Goal: Task Accomplishment & Management: Use online tool/utility

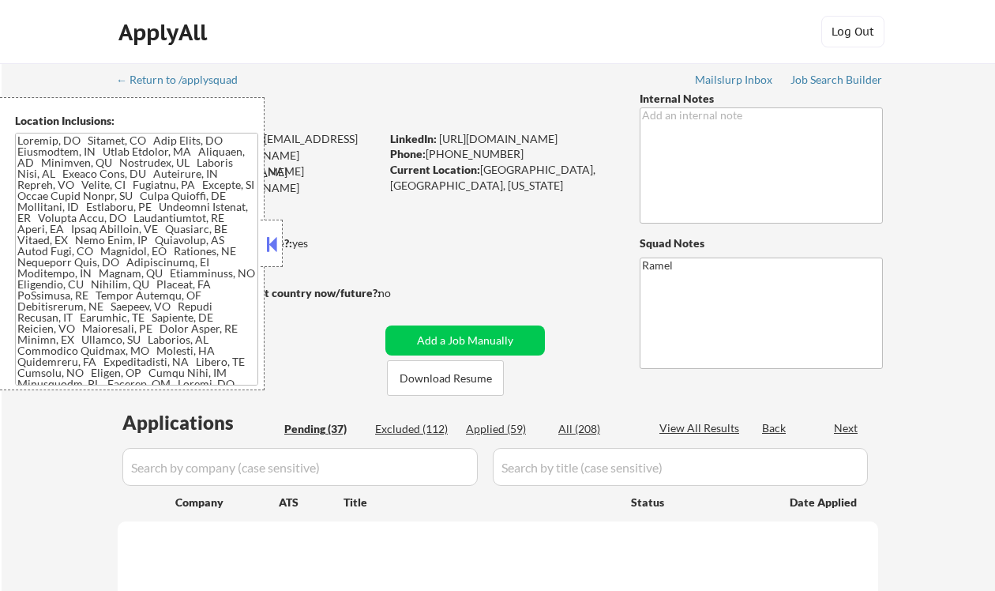
select select ""pending""
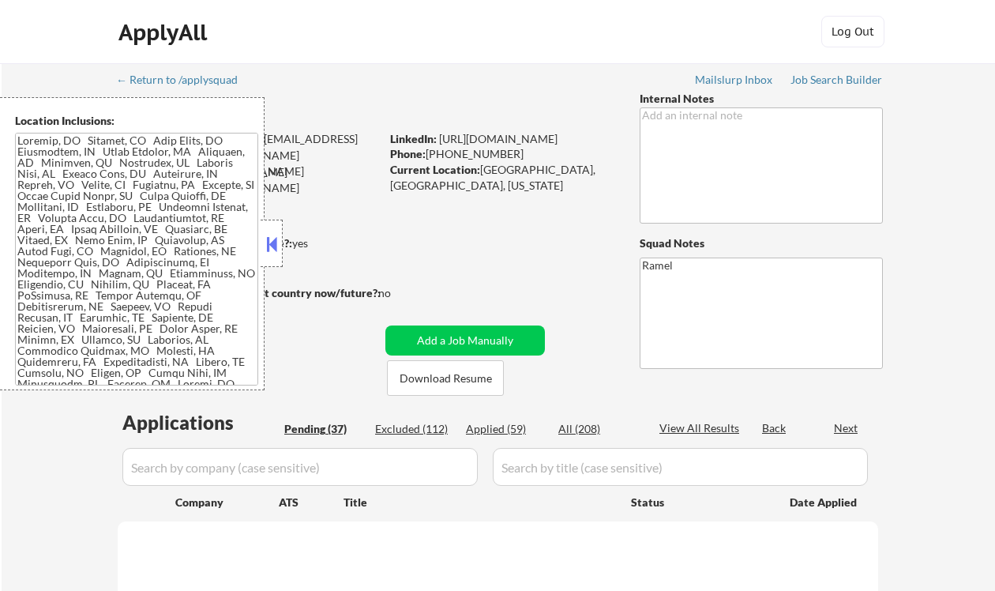
select select ""pending""
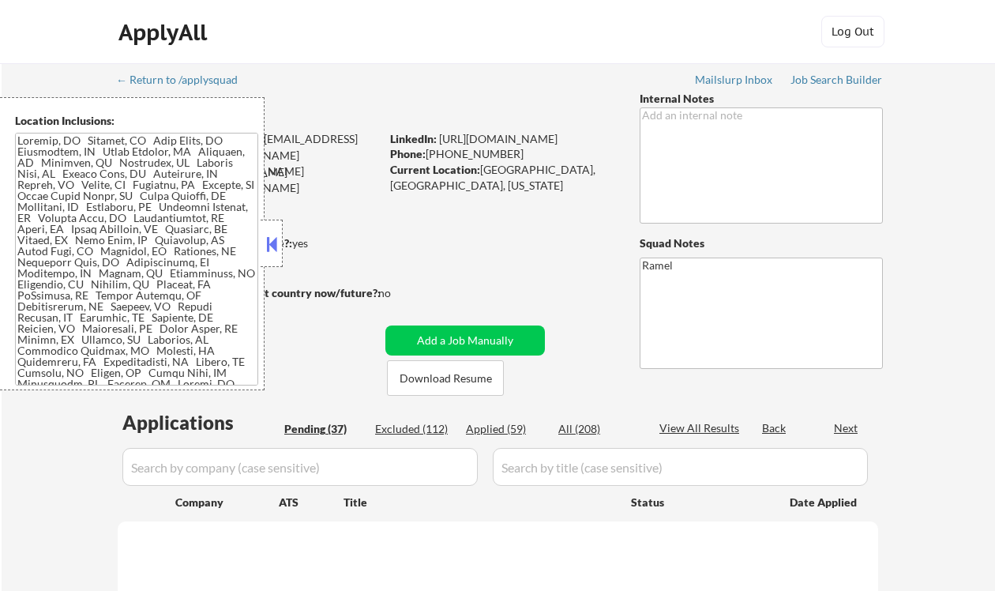
select select ""pending""
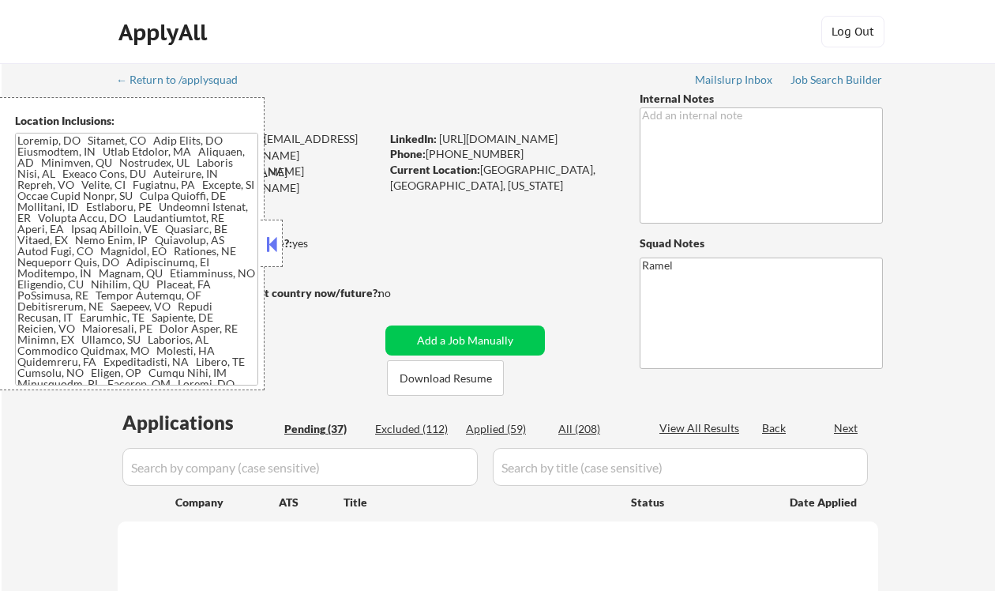
select select ""pending""
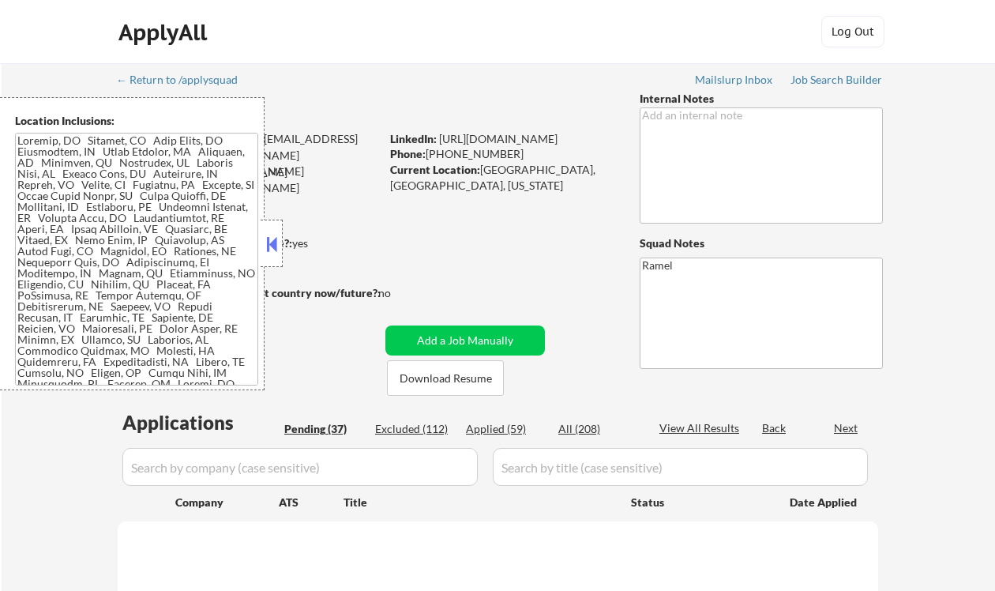
select select ""pending""
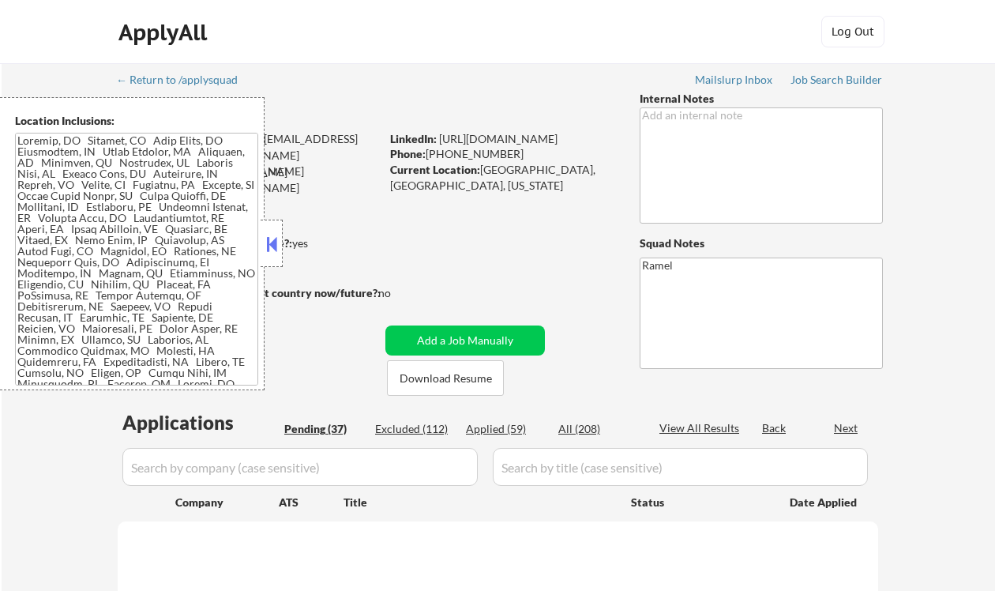
select select ""pending""
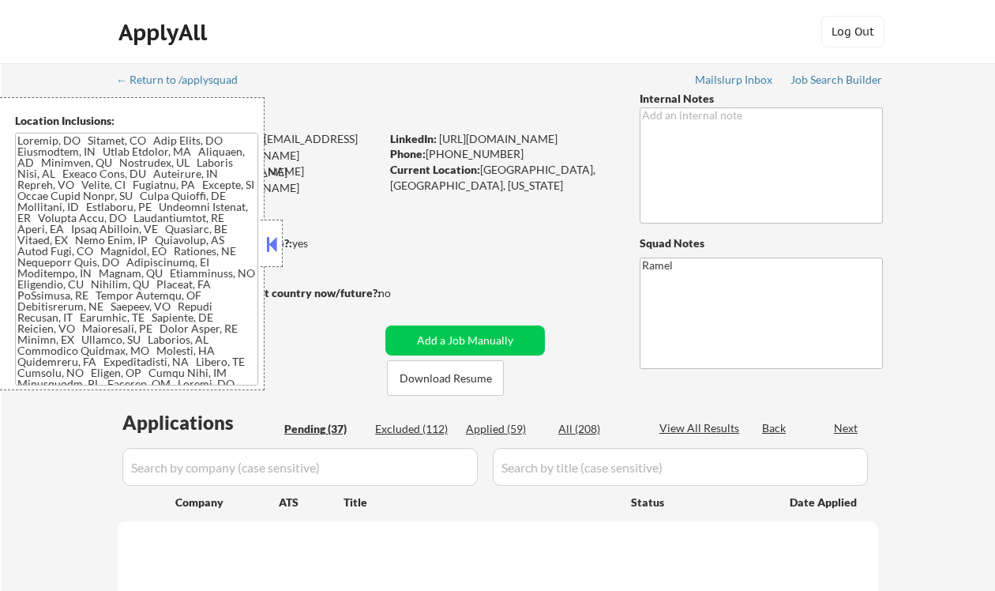
select select ""pending""
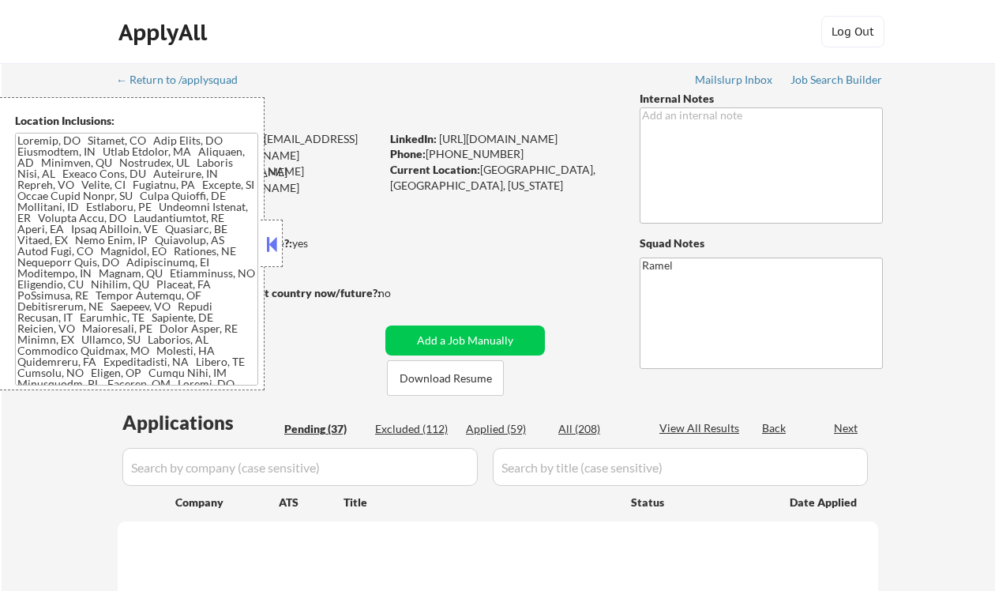
select select ""pending""
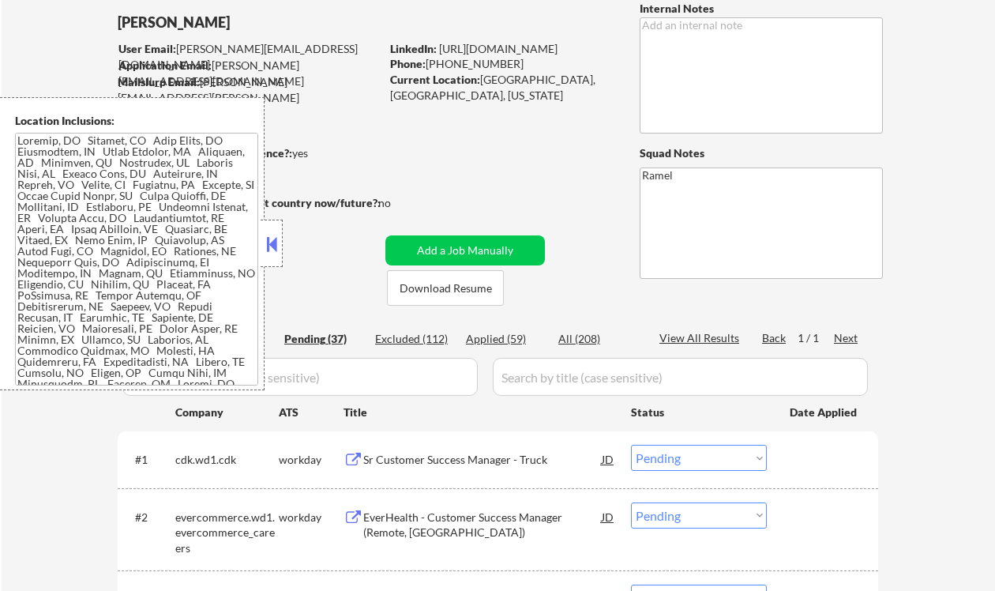
scroll to position [105, 0]
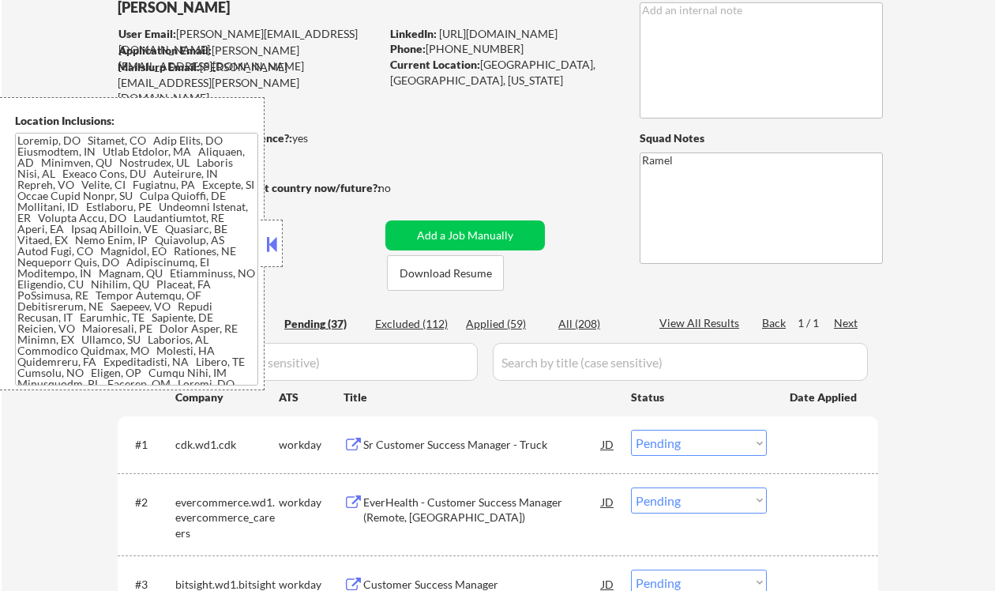
click at [273, 243] on button at bounding box center [271, 244] width 17 height 24
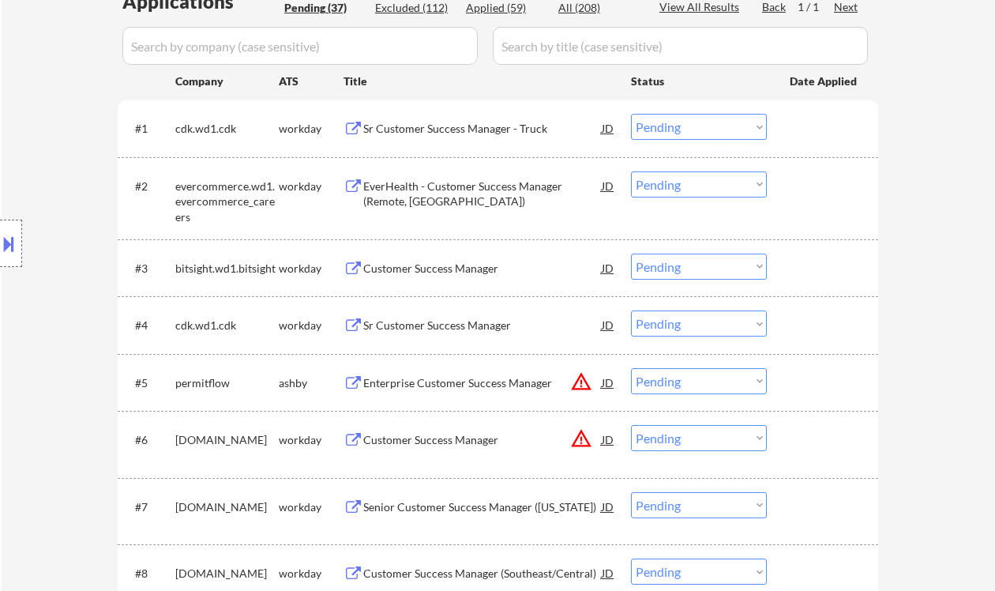
scroll to position [316, 0]
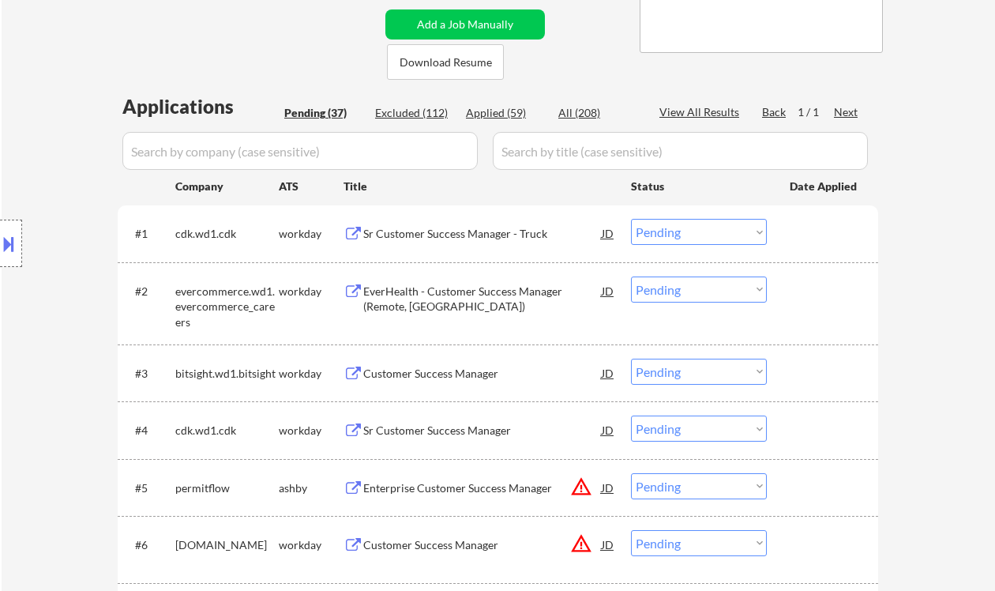
click at [411, 236] on div "Sr Customer Success Manager - Truck" at bounding box center [482, 234] width 239 height 16
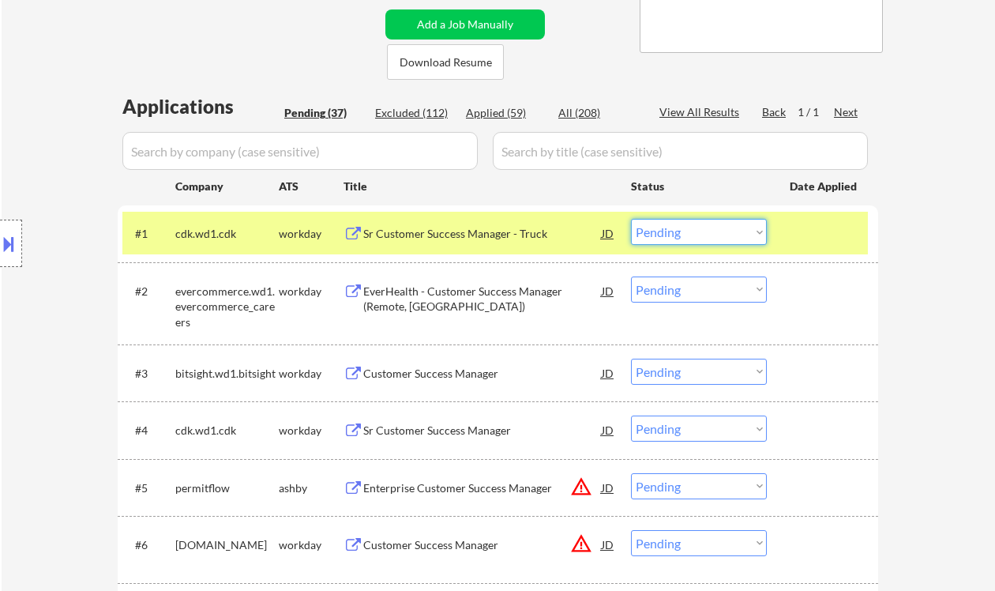
drag, startPoint x: 694, startPoint y: 233, endPoint x: 701, endPoint y: 243, distance: 12.1
click at [694, 233] on select "Choose an option... Pending Applied Excluded (Questions) Excluded (Expired) Exc…" at bounding box center [699, 232] width 136 height 26
click at [631, 219] on select "Choose an option... Pending Applied Excluded (Questions) Excluded (Expired) Exc…" at bounding box center [699, 232] width 136 height 26
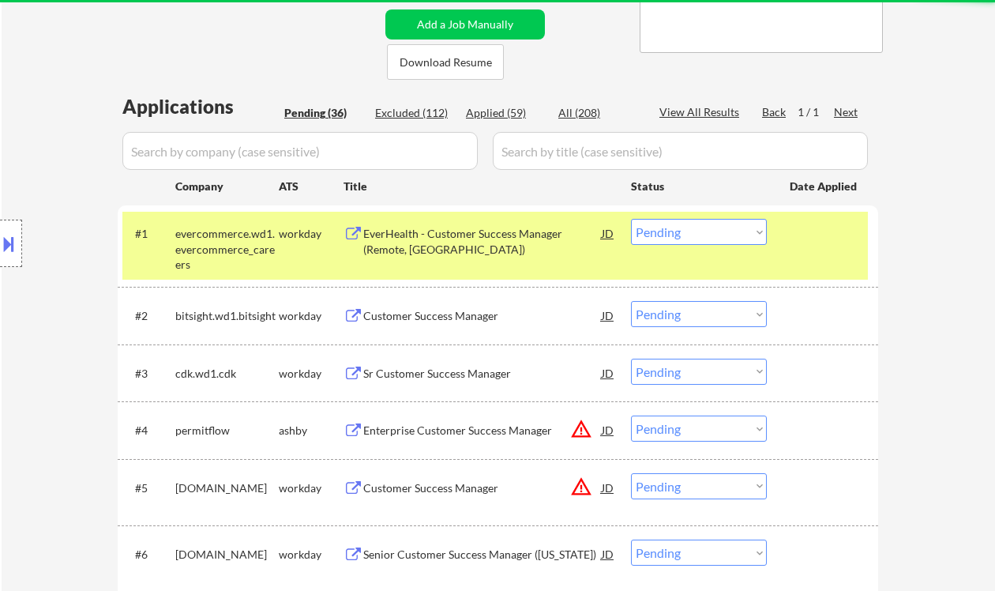
click at [704, 243] on select "Choose an option... Pending Applied Excluded (Questions) Excluded (Expired) Exc…" at bounding box center [699, 232] width 136 height 26
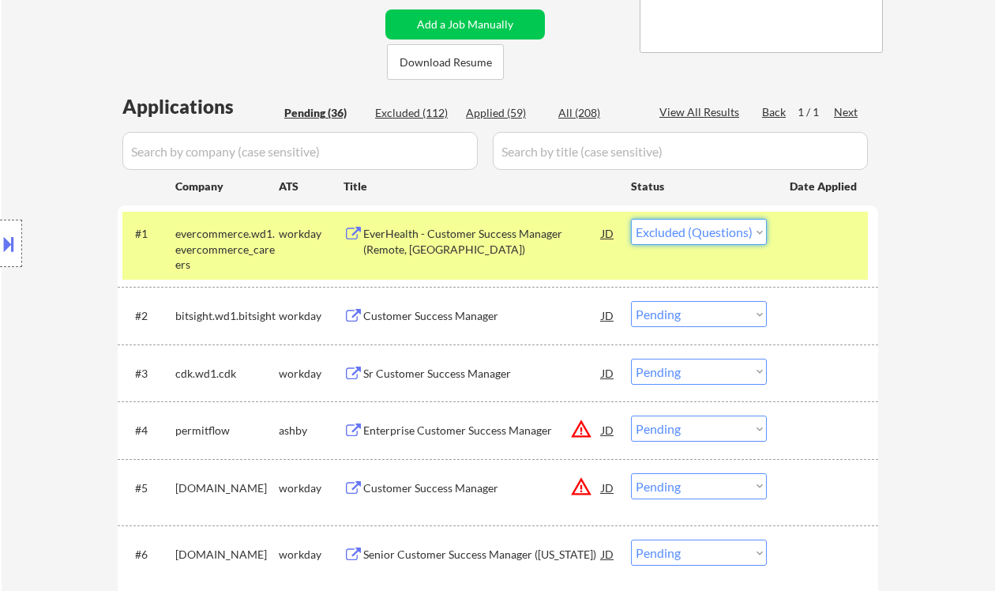
click at [631, 219] on select "Choose an option... Pending Applied Excluded (Questions) Excluded (Expired) Exc…" at bounding box center [699, 232] width 136 height 26
click at [470, 322] on div "Customer Success Manager" at bounding box center [482, 316] width 239 height 16
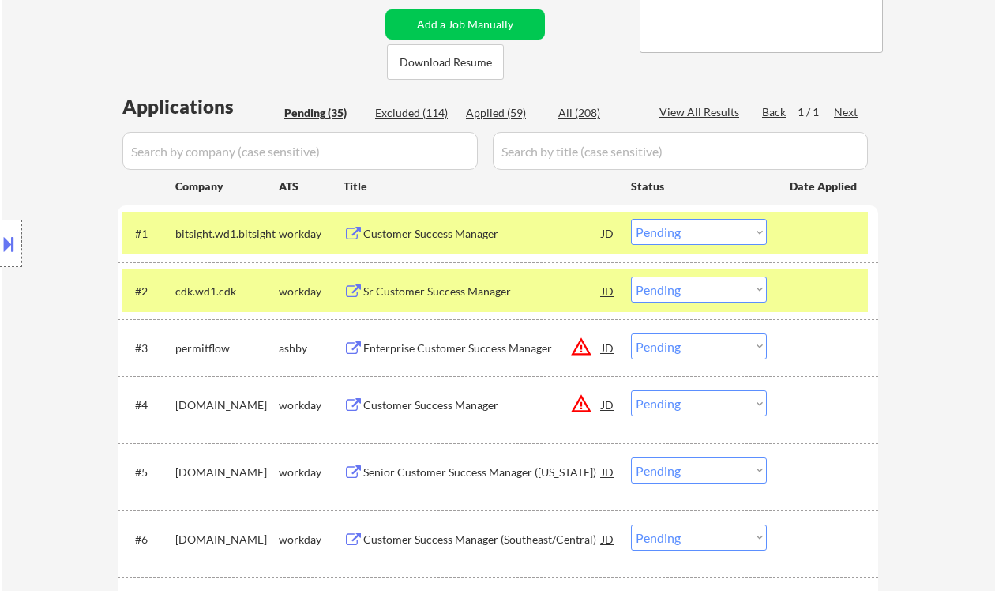
drag, startPoint x: 66, startPoint y: 167, endPoint x: 109, endPoint y: 37, distance: 137.1
click at [66, 167] on div "Location Inclusions:" at bounding box center [141, 243] width 283 height 293
click at [664, 230] on select "Choose an option... Pending Applied Excluded (Questions) Excluded (Expired) Exc…" at bounding box center [699, 232] width 136 height 26
click at [703, 231] on select "Choose an option... Pending Applied Excluded (Questions) Excluded (Expired) Exc…" at bounding box center [699, 232] width 136 height 26
click at [631, 219] on select "Choose an option... Pending Applied Excluded (Questions) Excluded (Expired) Exc…" at bounding box center [699, 232] width 136 height 26
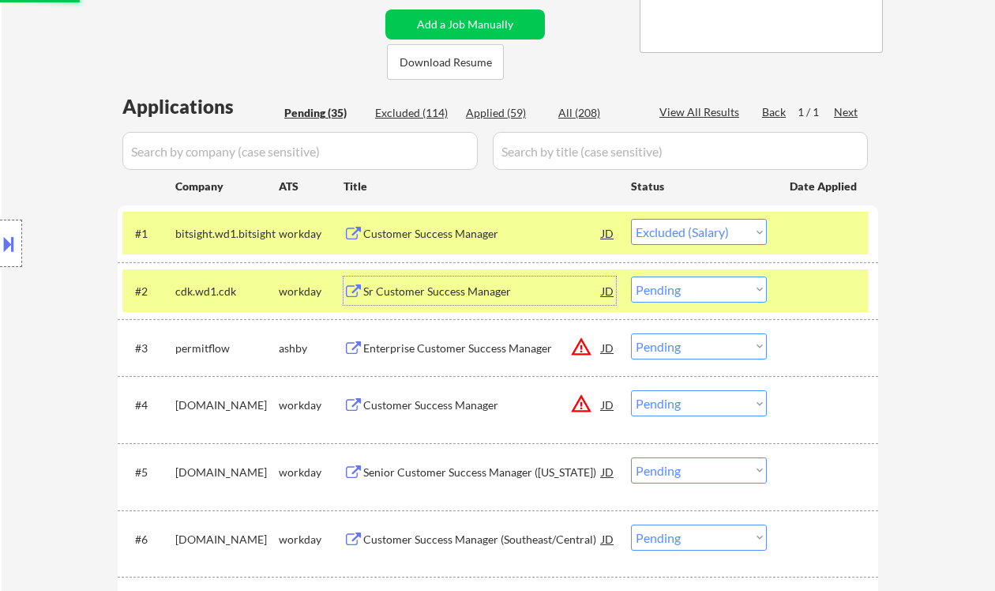
click at [471, 288] on div "Sr Customer Success Manager" at bounding box center [482, 292] width 239 height 16
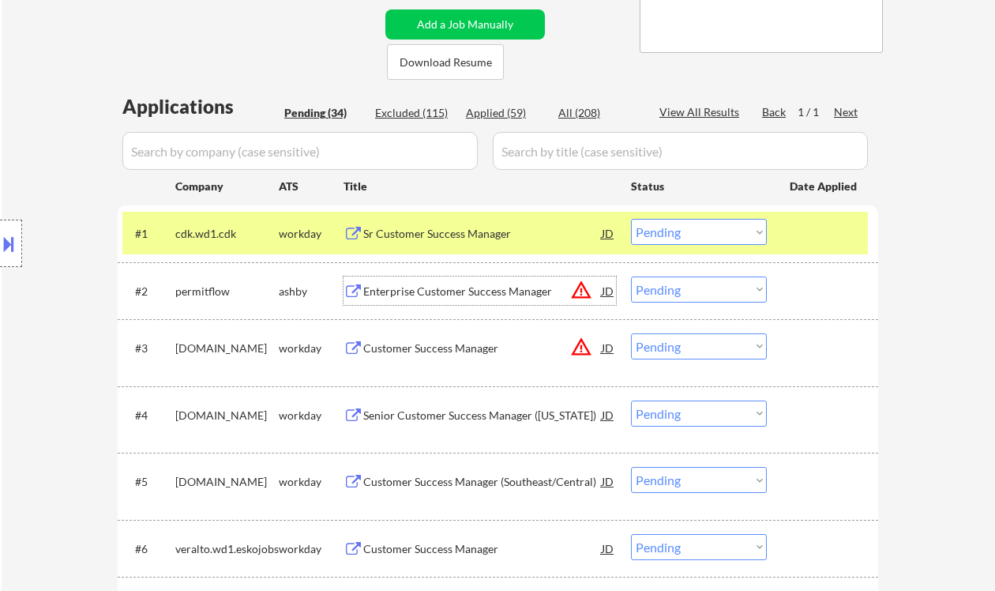
click at [684, 230] on select "Choose an option... Pending Applied Excluded (Questions) Excluded (Expired) Exc…" at bounding box center [699, 232] width 136 height 26
click at [631, 219] on select "Choose an option... Pending Applied Excluded (Questions) Excluded (Expired) Exc…" at bounding box center [699, 232] width 136 height 26
click at [427, 286] on div "Enterprise Customer Success Manager" at bounding box center [482, 292] width 239 height 16
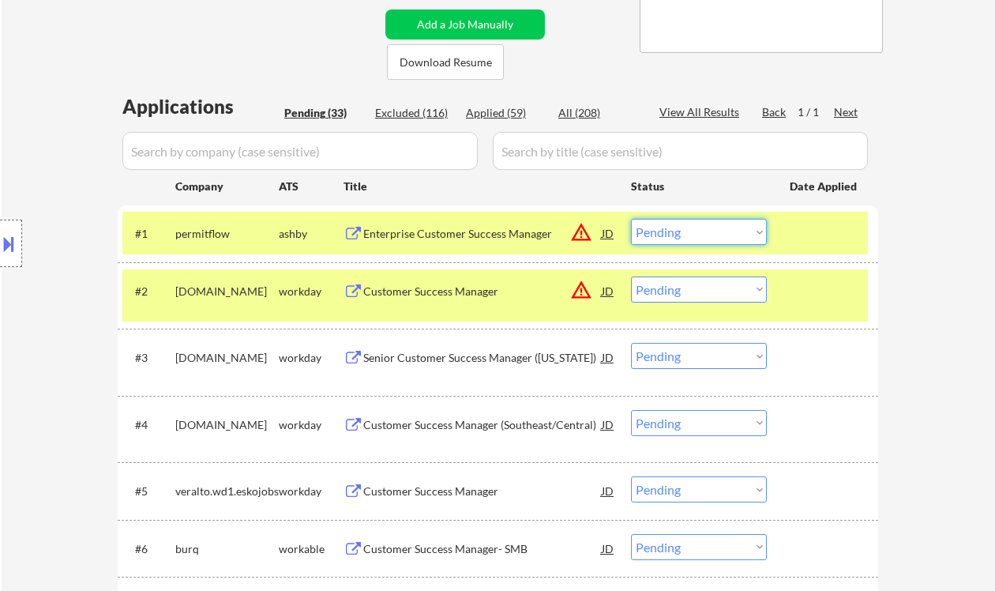
click at [701, 238] on select "Choose an option... Pending Applied Excluded (Questions) Excluded (Expired) Exc…" at bounding box center [699, 232] width 136 height 26
click at [631, 219] on select "Choose an option... Pending Applied Excluded (Questions) Excluded (Expired) Exc…" at bounding box center [699, 232] width 136 height 26
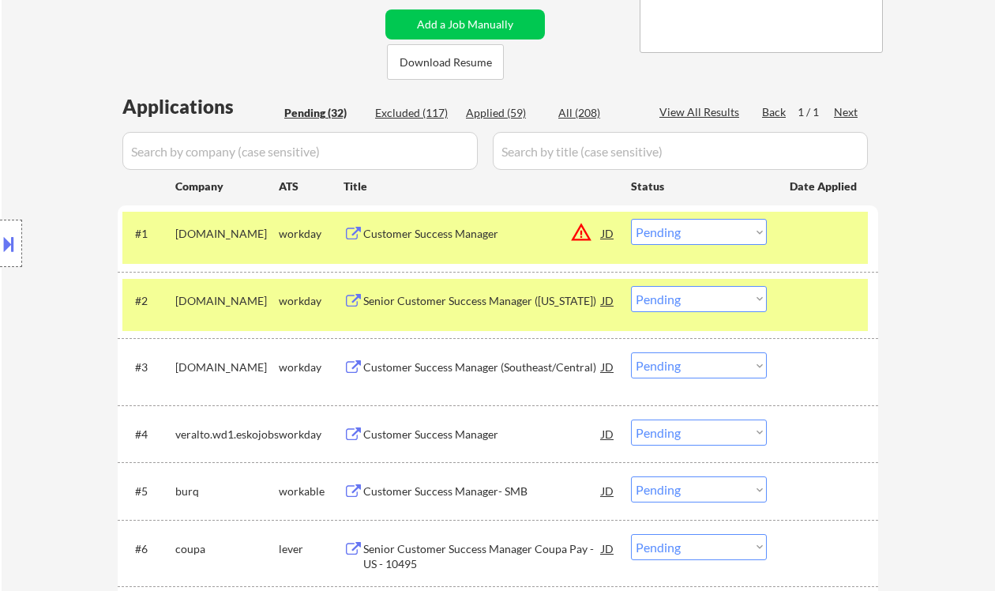
click at [498, 232] on div "Customer Success Manager" at bounding box center [482, 234] width 239 height 16
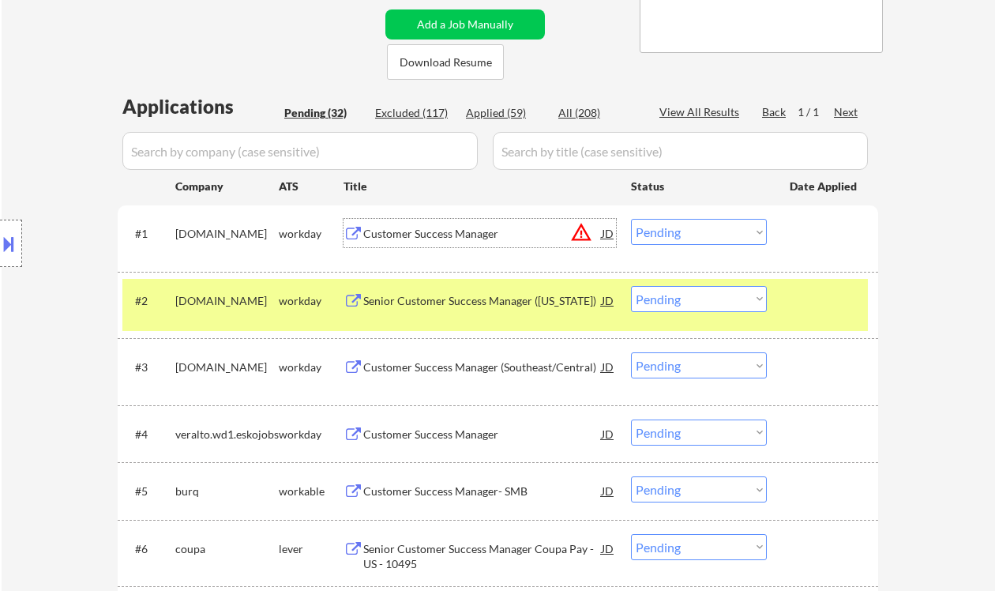
drag, startPoint x: 697, startPoint y: 222, endPoint x: 692, endPoint y: 237, distance: 16.0
click at [697, 222] on select "Choose an option... Pending Applied Excluded (Questions) Excluded (Expired) Exc…" at bounding box center [699, 232] width 136 height 26
click at [631, 219] on select "Choose an option... Pending Applied Excluded (Questions) Excluded (Expired) Exc…" at bounding box center [699, 232] width 136 height 26
click at [409, 302] on div "Senior Customer Success Manager (California)" at bounding box center [482, 301] width 239 height 16
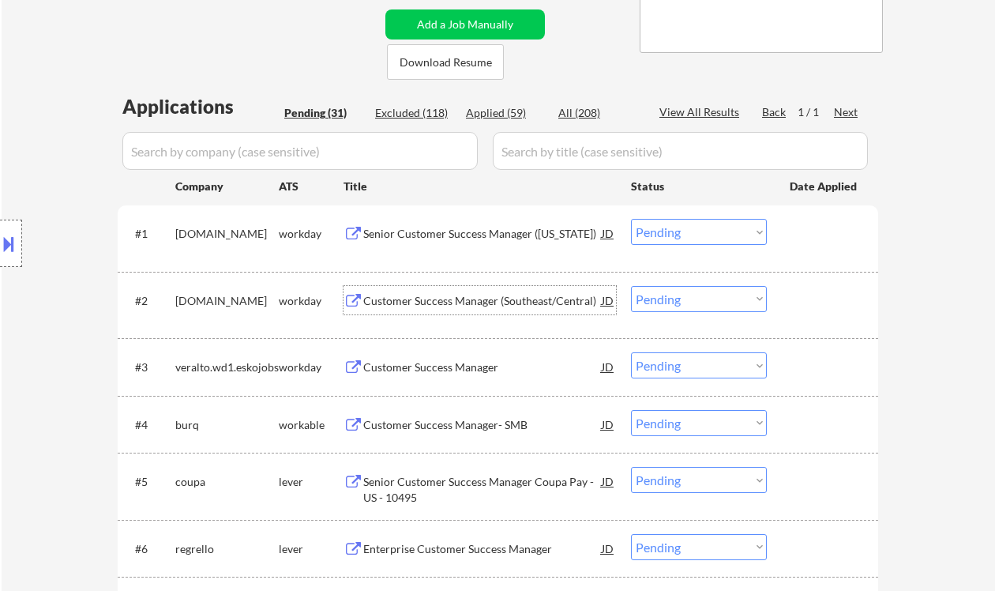
click at [690, 235] on select "Choose an option... Pending Applied Excluded (Questions) Excluded (Expired) Exc…" at bounding box center [699, 232] width 136 height 26
click at [631, 219] on select "Choose an option... Pending Applied Excluded (Questions) Excluded (Expired) Exc…" at bounding box center [699, 232] width 136 height 26
click at [456, 297] on div "Customer Success Manager (Southeast/Central)" at bounding box center [482, 301] width 239 height 16
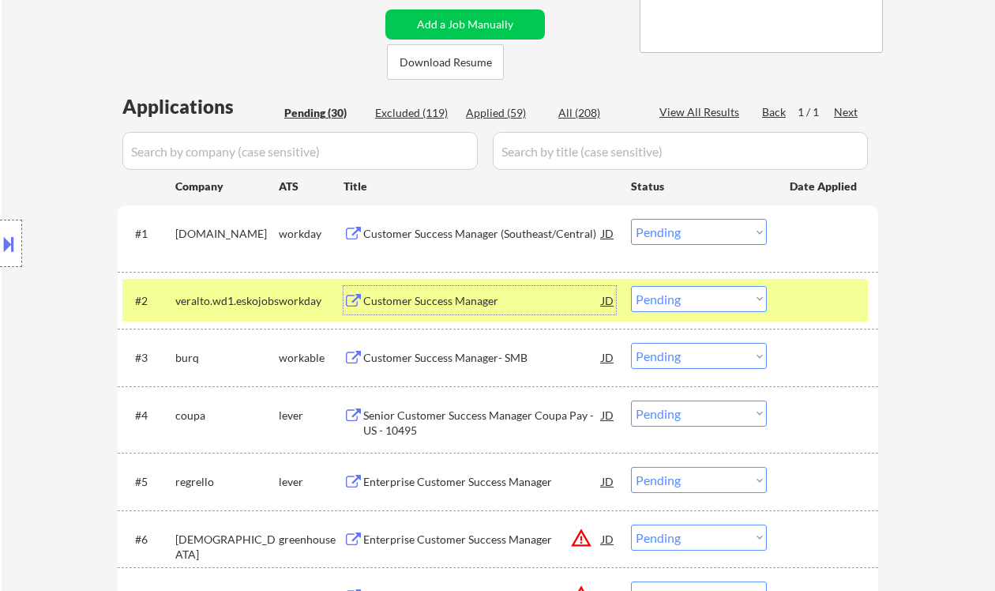
drag, startPoint x: 653, startPoint y: 224, endPoint x: 662, endPoint y: 228, distance: 9.5
click at [653, 224] on select "Choose an option... Pending Applied Excluded (Questions) Excluded (Expired) Exc…" at bounding box center [699, 232] width 136 height 26
click at [631, 219] on select "Choose an option... Pending Applied Excluded (Questions) Excluded (Expired) Exc…" at bounding box center [699, 232] width 136 height 26
click at [458, 300] on div "Customer Success Manager" at bounding box center [482, 301] width 239 height 16
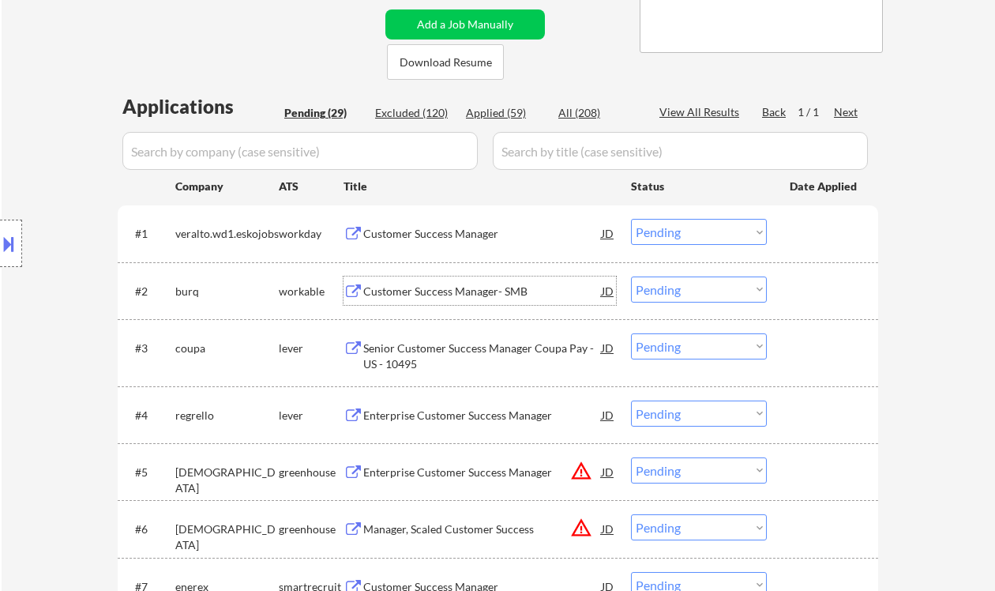
click at [685, 239] on select "Choose an option... Pending Applied Excluded (Questions) Excluded (Expired) Exc…" at bounding box center [699, 232] width 136 height 26
click at [631, 219] on select "Choose an option... Pending Applied Excluded (Questions) Excluded (Expired) Exc…" at bounding box center [699, 232] width 136 height 26
click at [483, 291] on div "Customer Success Manager- SMB" at bounding box center [482, 292] width 239 height 16
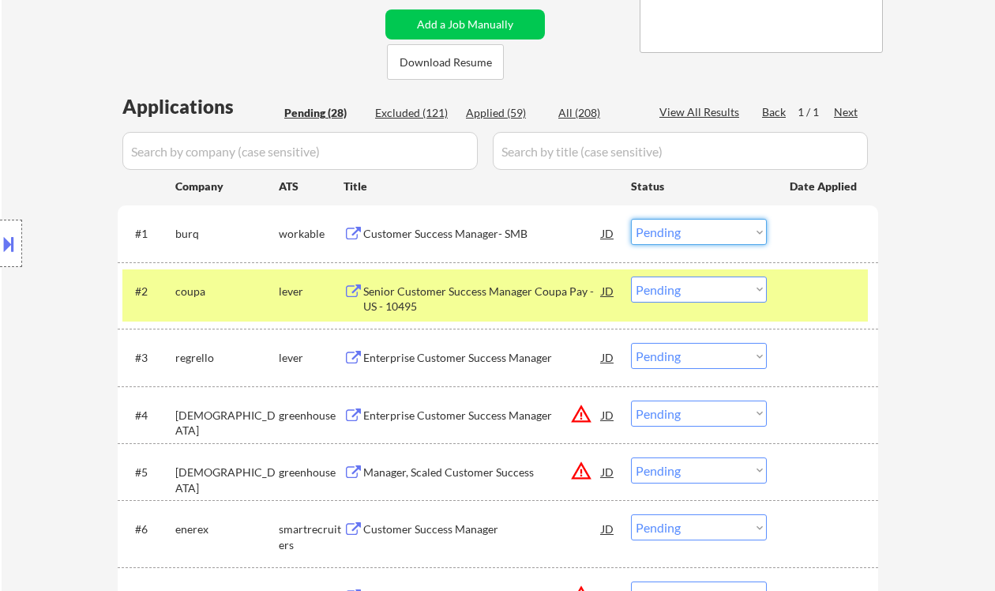
drag, startPoint x: 677, startPoint y: 233, endPoint x: 683, endPoint y: 244, distance: 12.7
click at [677, 233] on select "Choose an option... Pending Applied Excluded (Questions) Excluded (Expired) Exc…" at bounding box center [699, 232] width 136 height 26
click at [631, 219] on select "Choose an option... Pending Applied Excluded (Questions) Excluded (Expired) Exc…" at bounding box center [699, 232] width 136 height 26
click at [464, 296] on div "Senior Customer Success Manager Coupa Pay - US - 10495" at bounding box center [482, 299] width 239 height 31
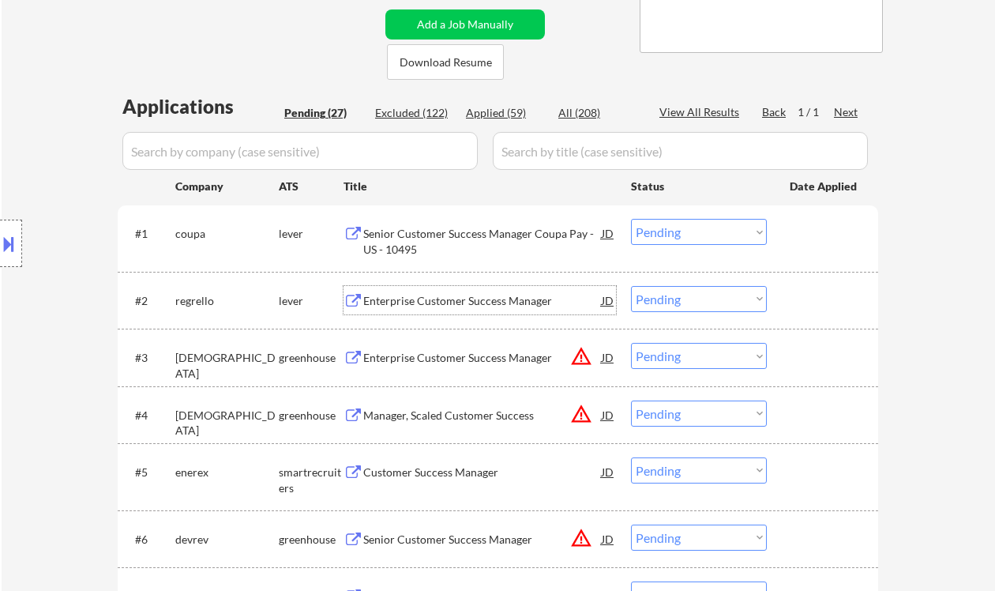
drag, startPoint x: 644, startPoint y: 227, endPoint x: 660, endPoint y: 244, distance: 23.5
click at [644, 227] on select "Choose an option... Pending Applied Excluded (Questions) Excluded (Expired) Exc…" at bounding box center [699, 232] width 136 height 26
click at [631, 219] on select "Choose an option... Pending Applied Excluded (Questions) Excluded (Expired) Exc…" at bounding box center [699, 232] width 136 height 26
click at [445, 301] on div "Enterprise Customer Success Manager" at bounding box center [482, 301] width 239 height 16
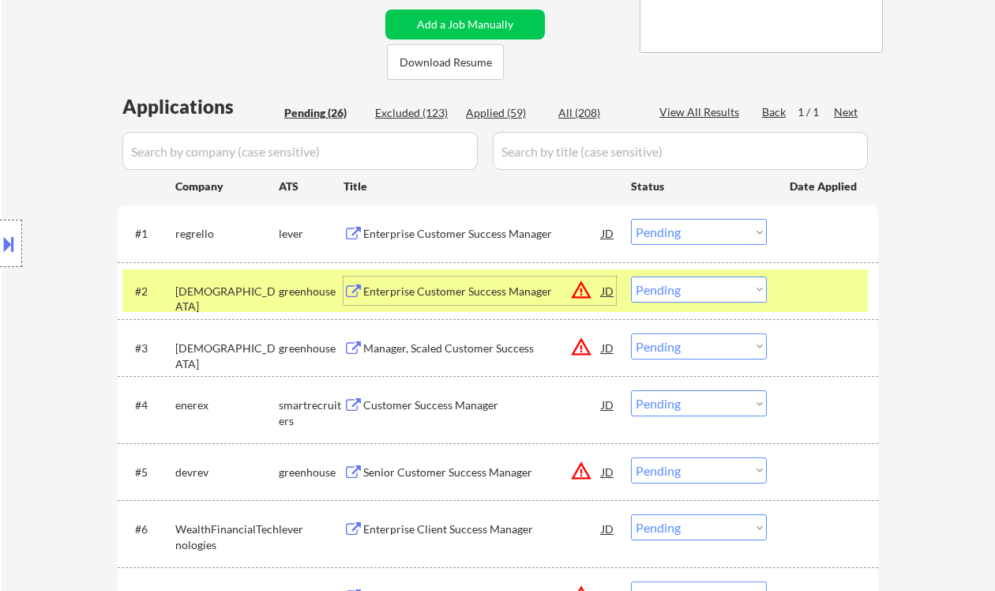
drag, startPoint x: 687, startPoint y: 236, endPoint x: 698, endPoint y: 244, distance: 13.6
click at [688, 236] on select "Choose an option... Pending Applied Excluded (Questions) Excluded (Expired) Exc…" at bounding box center [699, 232] width 136 height 26
click at [631, 219] on select "Choose an option... Pending Applied Excluded (Questions) Excluded (Expired) Exc…" at bounding box center [699, 232] width 136 height 26
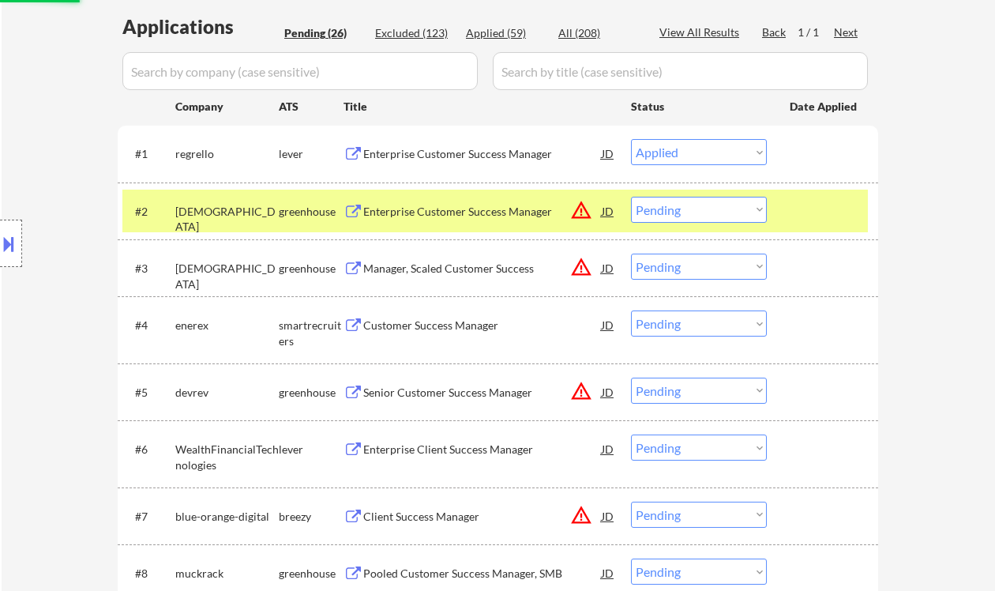
scroll to position [526, 0]
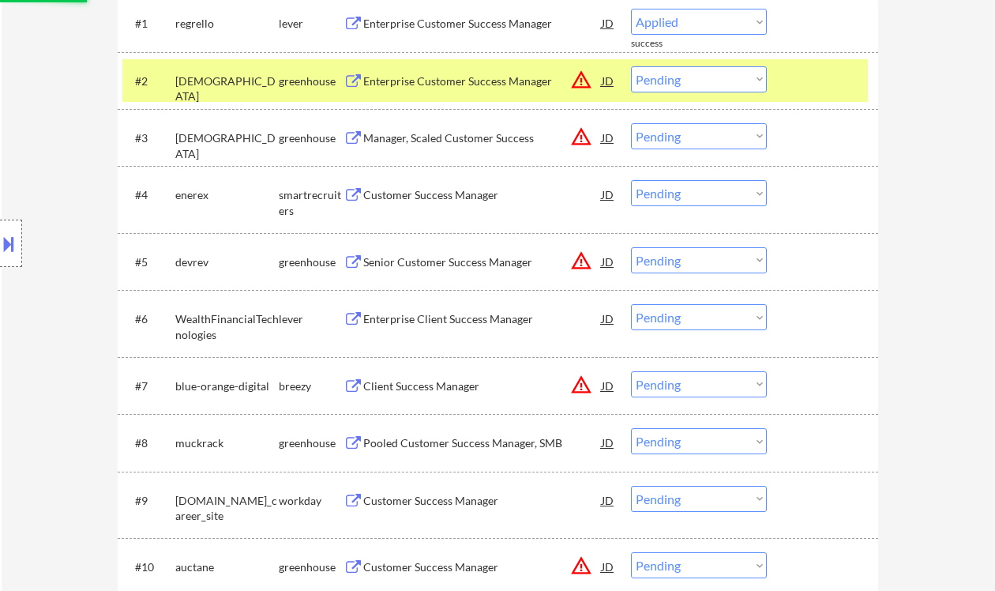
click at [419, 203] on div "Customer Success Manager" at bounding box center [482, 194] width 239 height 28
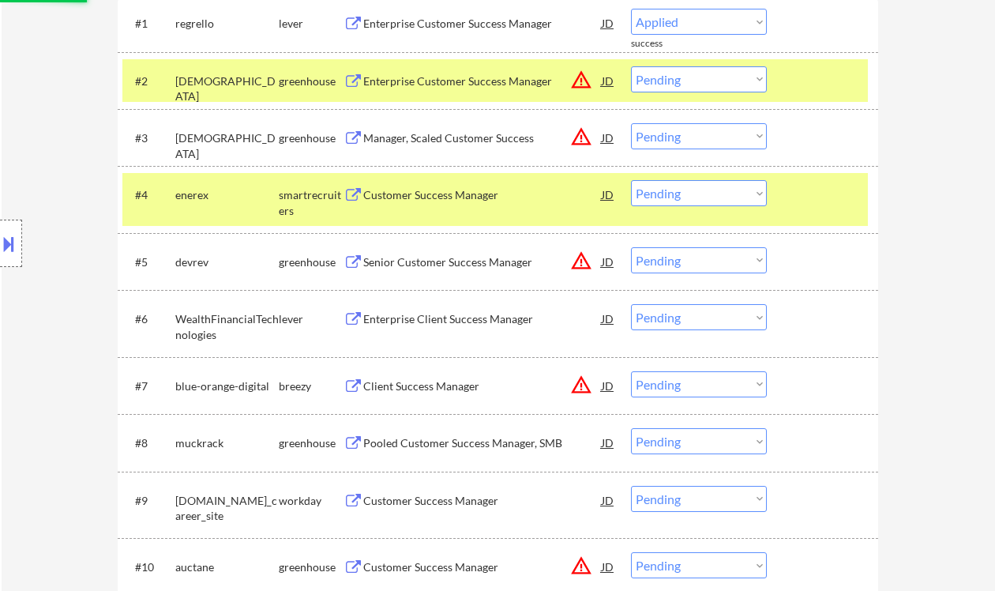
select select ""pending""
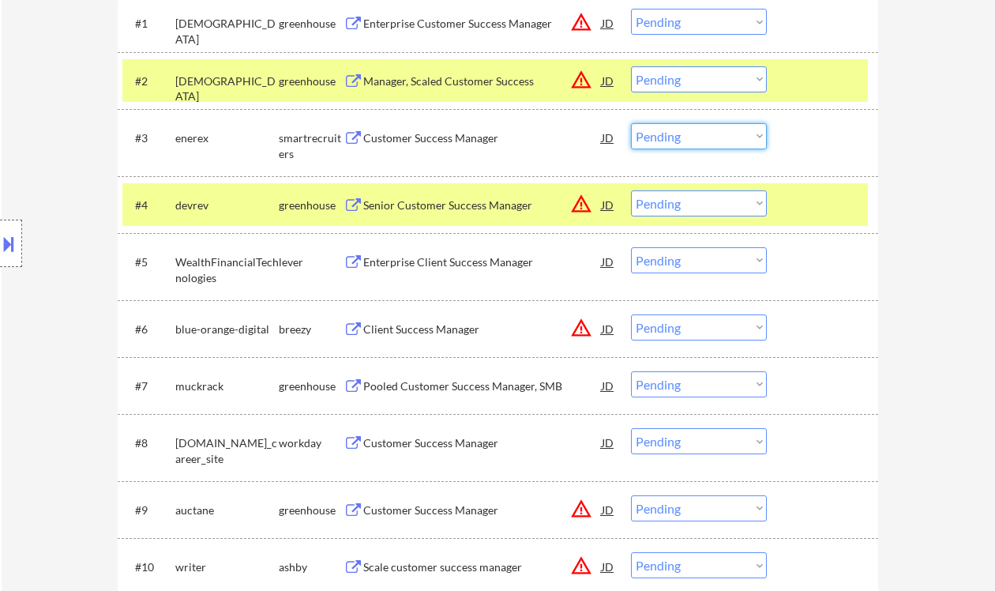
click at [677, 146] on select "Choose an option... Pending Applied Excluded (Questions) Excluded (Expired) Exc…" at bounding box center [699, 136] width 136 height 26
click at [631, 123] on select "Choose an option... Pending Applied Excluded (Questions) Excluded (Expired) Exc…" at bounding box center [699, 136] width 136 height 26
click at [484, 272] on div "Enterprise Client Success Manager" at bounding box center [482, 261] width 239 height 28
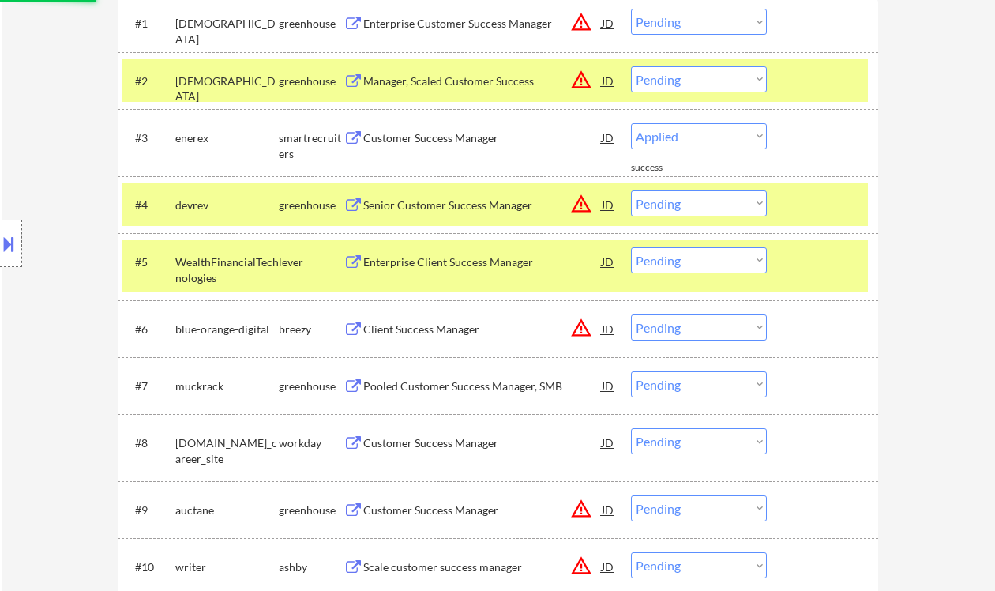
select select ""pending""
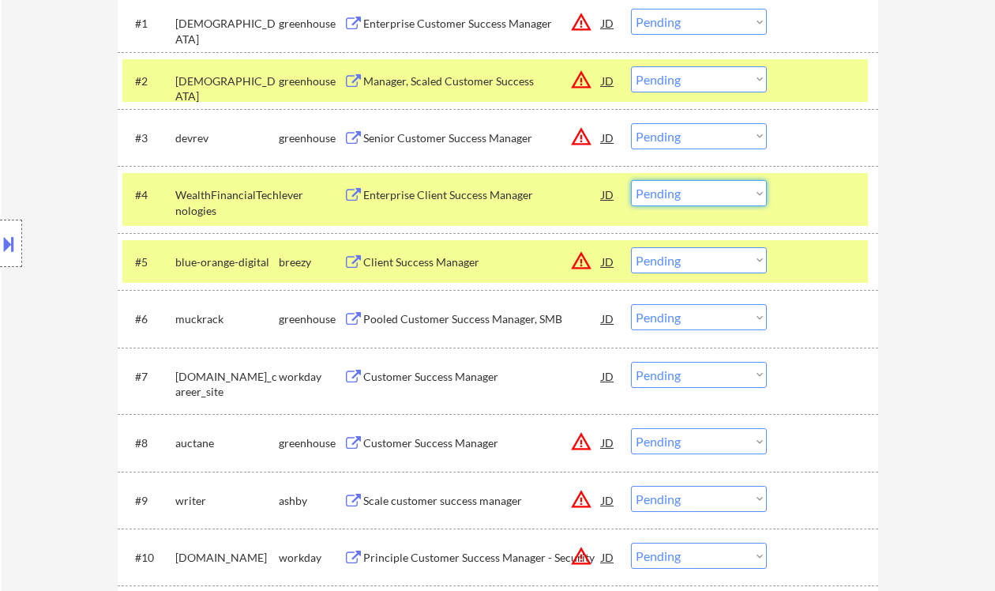
click at [667, 193] on select "Choose an option... Pending Applied Excluded (Questions) Excluded (Expired) Exc…" at bounding box center [699, 193] width 136 height 26
click at [631, 180] on select "Choose an option... Pending Applied Excluded (Questions) Excluded (Expired) Exc…" at bounding box center [699, 193] width 136 height 26
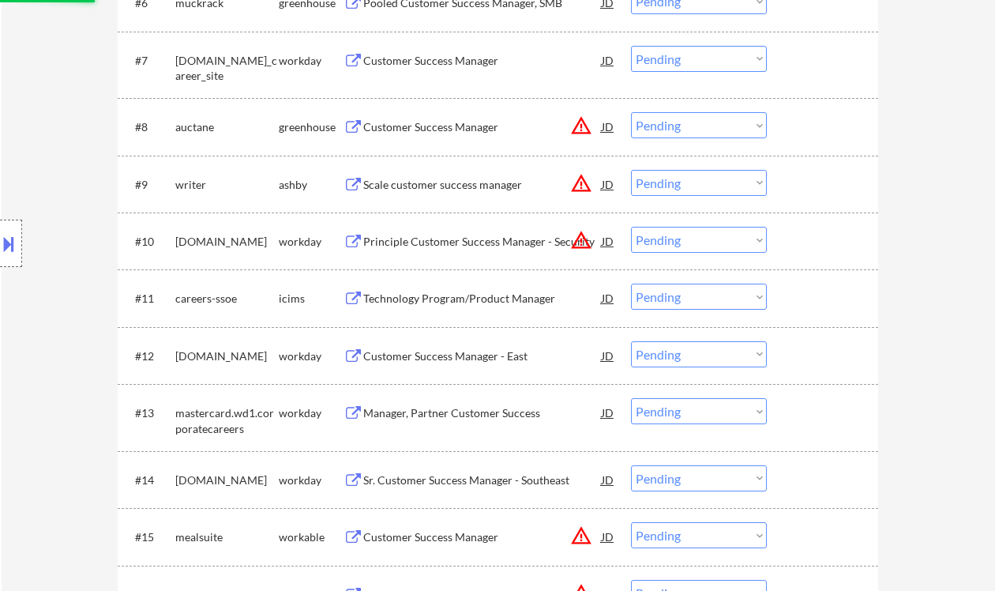
select select ""pending""
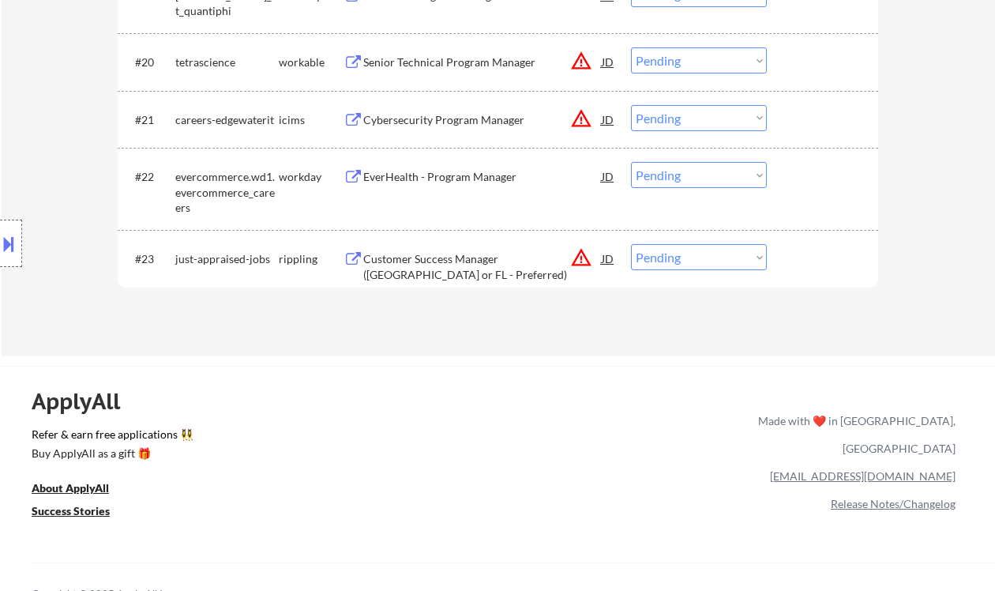
scroll to position [1580, 0]
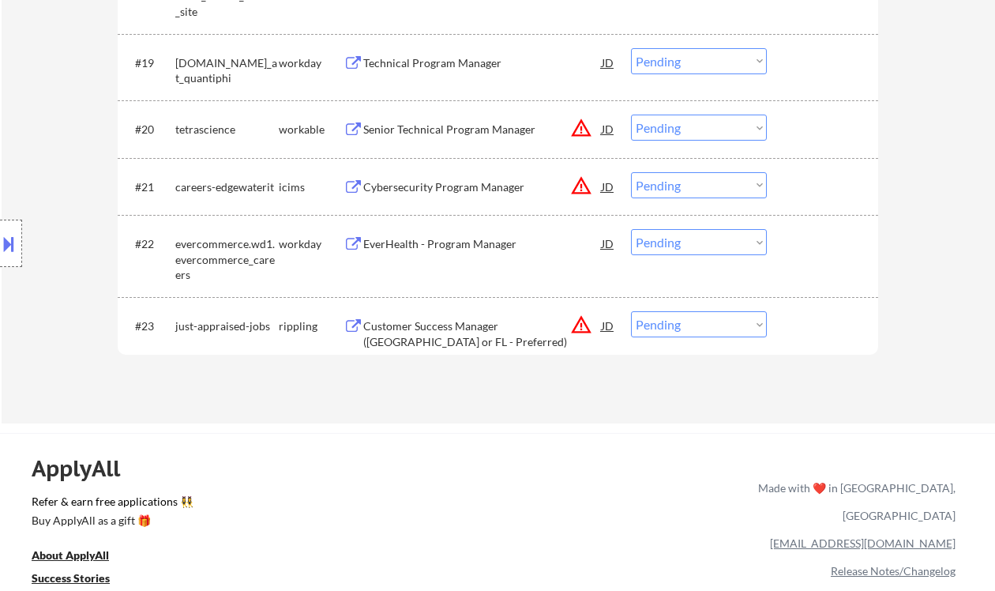
click at [473, 336] on div "Customer Success Manager (TX or FL - Preferred)" at bounding box center [482, 325] width 239 height 28
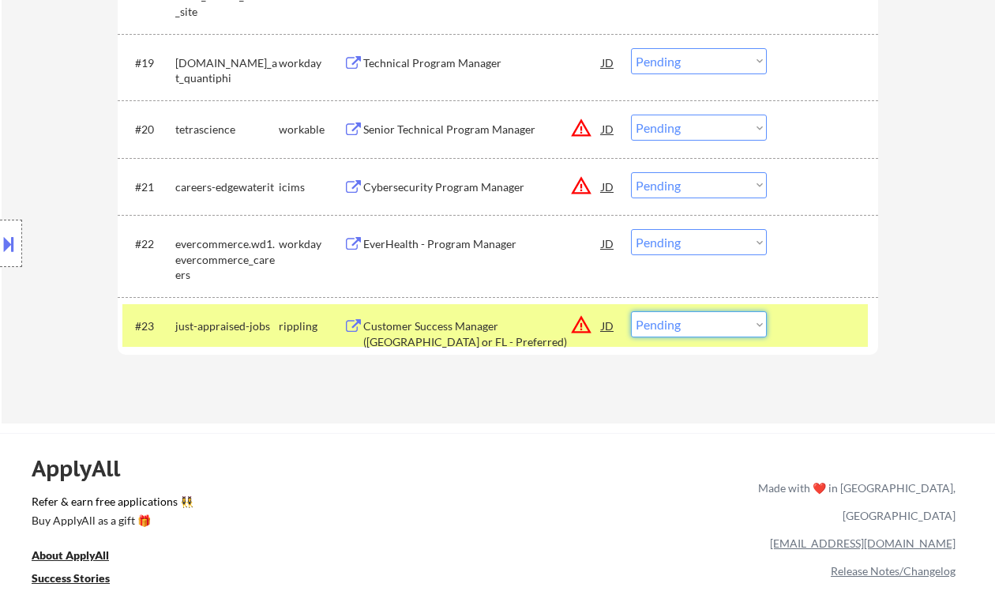
drag, startPoint x: 730, startPoint y: 326, endPoint x: 740, endPoint y: 336, distance: 14.5
click at [730, 326] on select "Choose an option... Pending Applied Excluded (Questions) Excluded (Expired) Exc…" at bounding box center [699, 324] width 136 height 26
select select ""excluded__location_""
click at [631, 311] on select "Choose an option... Pending Applied Excluded (Questions) Excluded (Expired) Exc…" at bounding box center [699, 324] width 136 height 26
click at [653, 243] on select "Choose an option... Pending Applied Excluded (Questions) Excluded (Expired) Exc…" at bounding box center [699, 242] width 136 height 26
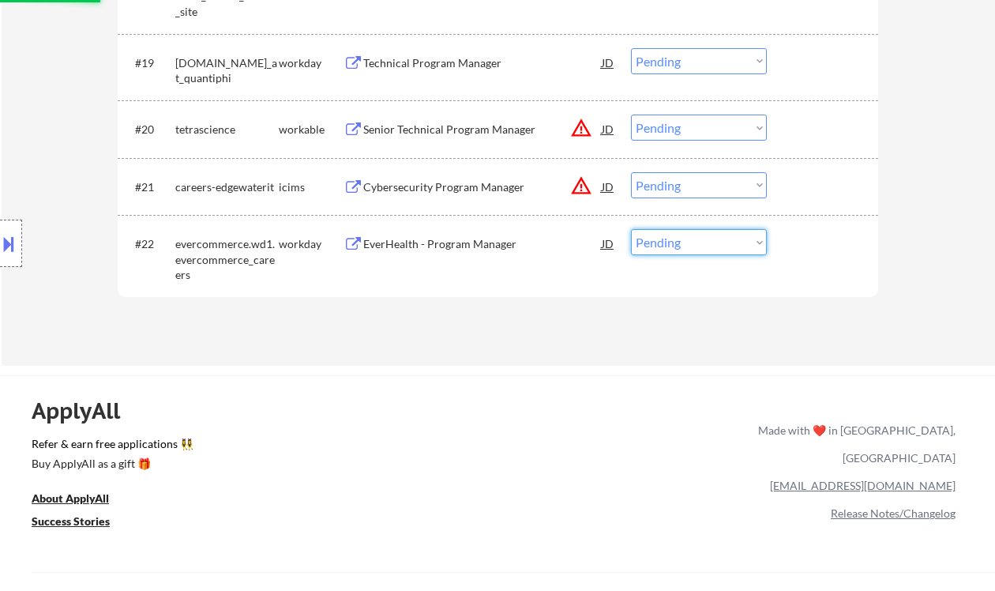
select select ""excluded""
click at [631, 229] on select "Choose an option... Pending Applied Excluded (Questions) Excluded (Expired) Exc…" at bounding box center [699, 242] width 136 height 26
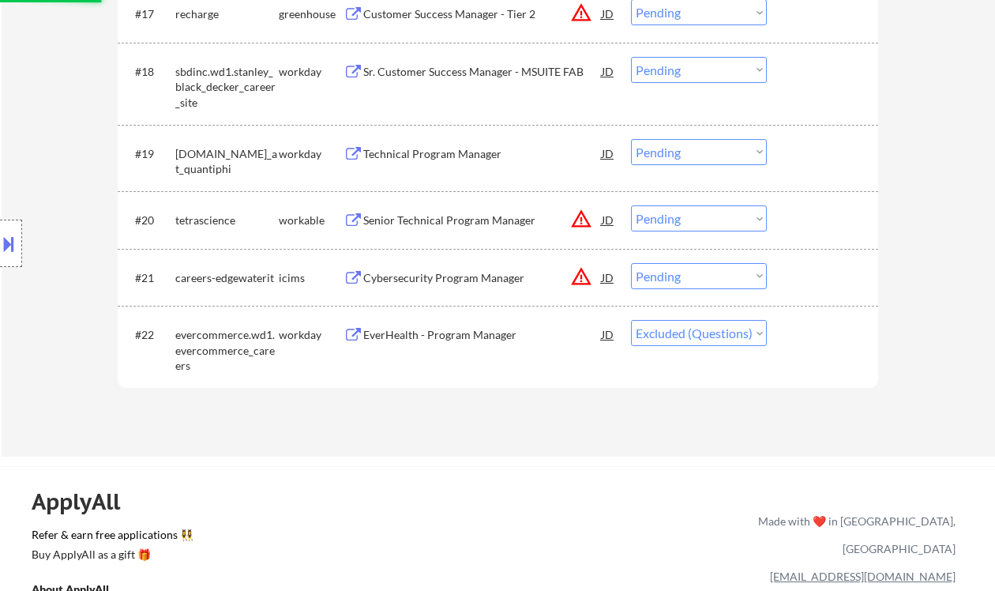
scroll to position [1474, 0]
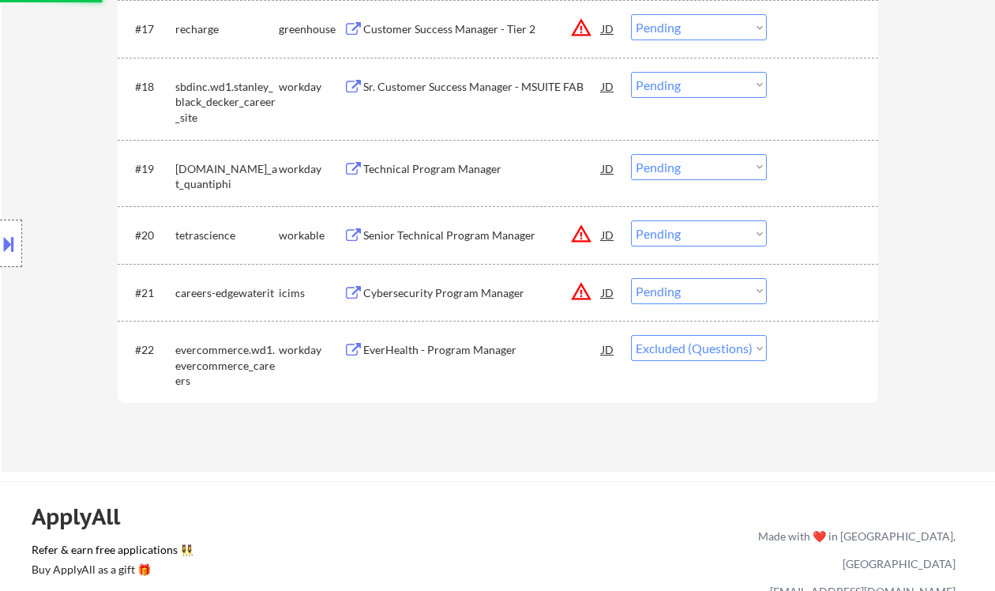
click at [414, 175] on div "Technical Program Manager" at bounding box center [482, 169] width 239 height 16
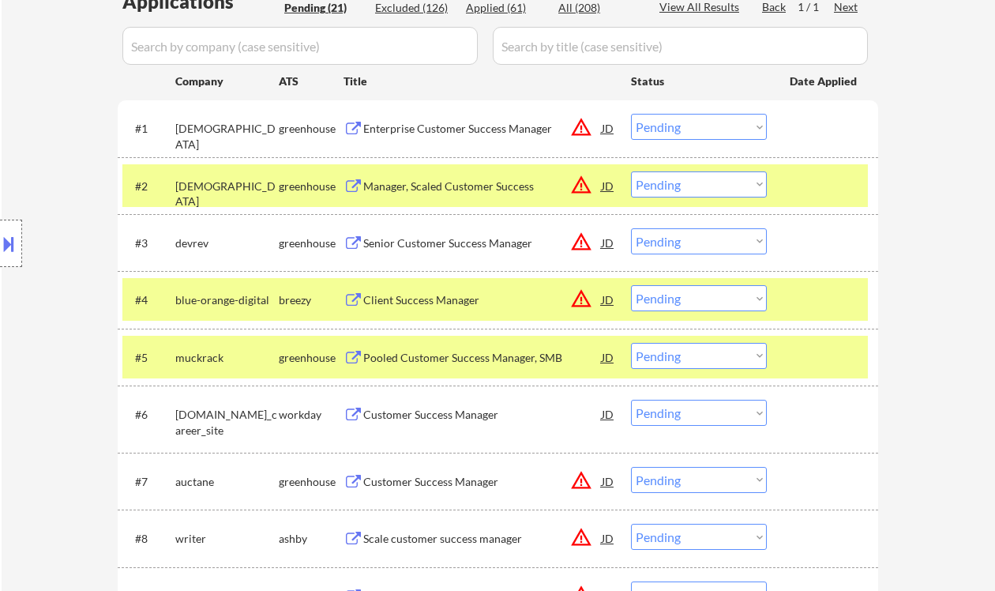
scroll to position [737, 0]
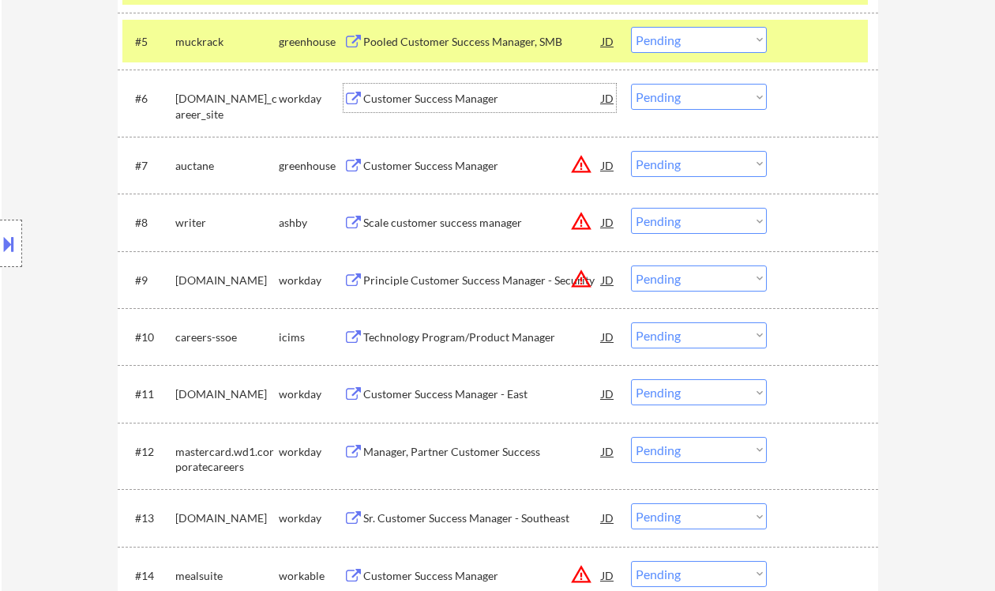
click at [412, 103] on div "Customer Success Manager" at bounding box center [482, 99] width 239 height 16
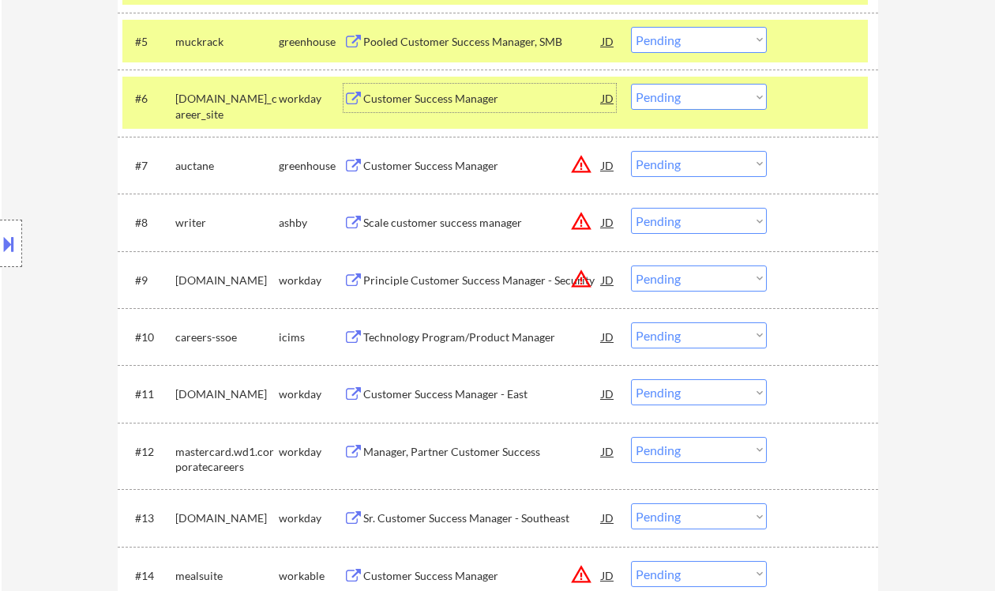
click at [677, 102] on select "Choose an option... Pending Applied Excluded (Questions) Excluded (Expired) Exc…" at bounding box center [699, 97] width 136 height 26
click at [631, 84] on select "Choose an option... Pending Applied Excluded (Questions) Excluded (Expired) Exc…" at bounding box center [699, 97] width 136 height 26
click at [418, 163] on div "Customer Success Manager" at bounding box center [482, 166] width 239 height 16
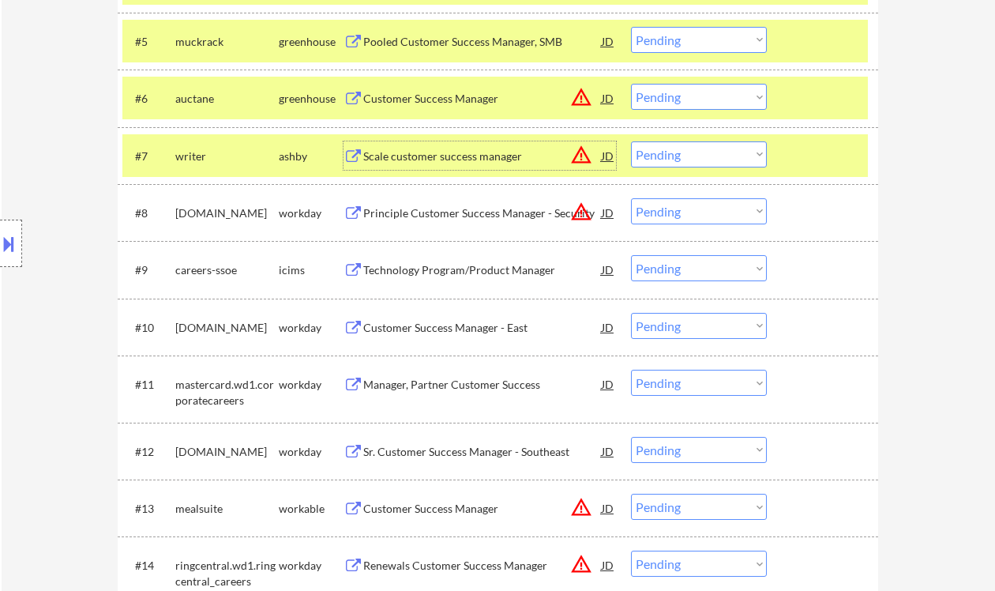
click at [700, 94] on select "Choose an option... Pending Applied Excluded (Questions) Excluded (Expired) Exc…" at bounding box center [699, 97] width 136 height 26
click at [631, 84] on select "Choose an option... Pending Applied Excluded (Questions) Excluded (Expired) Exc…" at bounding box center [699, 97] width 136 height 26
click at [456, 157] on div "Scale customer success manager" at bounding box center [482, 156] width 239 height 16
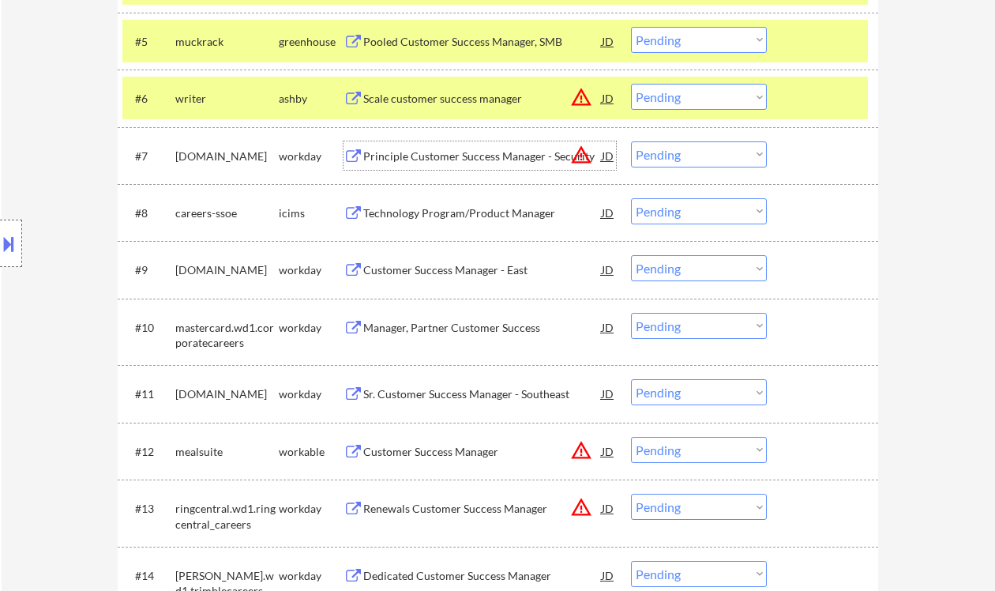
click at [683, 100] on select "Choose an option... Pending Applied Excluded (Questions) Excluded (Expired) Exc…" at bounding box center [699, 97] width 136 height 26
click at [631, 84] on select "Choose an option... Pending Applied Excluded (Questions) Excluded (Expired) Exc…" at bounding box center [699, 97] width 136 height 26
click at [488, 156] on div "Principle Customer Success Manager - Security" at bounding box center [482, 156] width 239 height 16
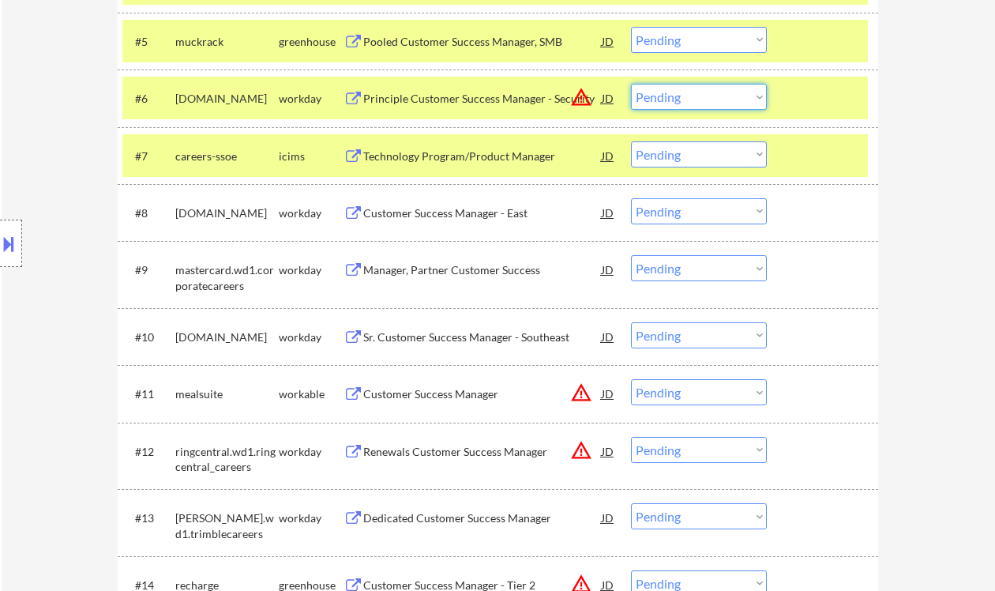
drag, startPoint x: 684, startPoint y: 95, endPoint x: 690, endPoint y: 107, distance: 13.4
click at [684, 95] on select "Choose an option... Pending Applied Excluded (Questions) Excluded (Expired) Exc…" at bounding box center [699, 97] width 136 height 26
click at [631, 84] on select "Choose an option... Pending Applied Excluded (Questions) Excluded (Expired) Exc…" at bounding box center [699, 97] width 136 height 26
select select ""pending""
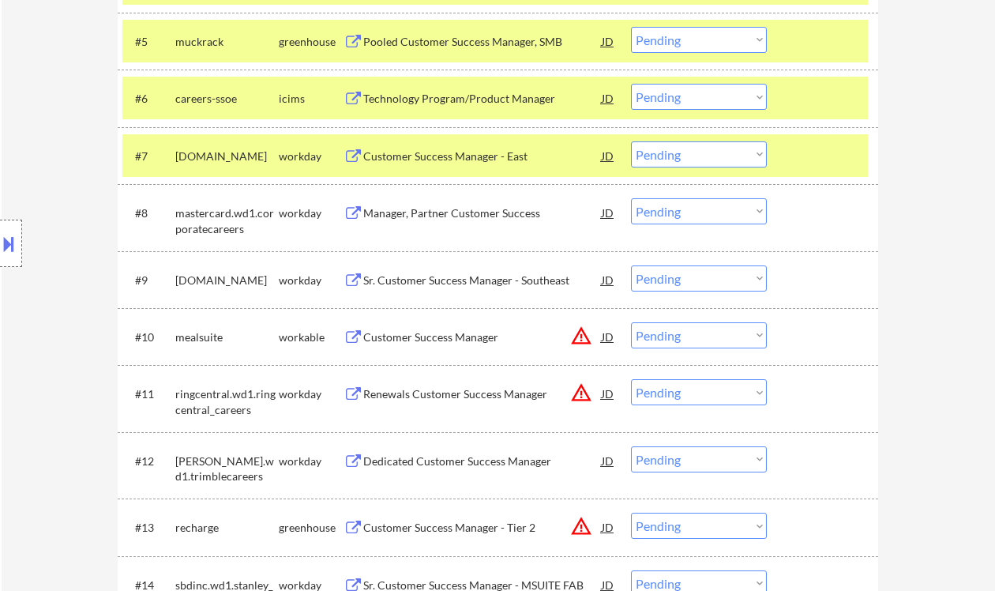
click at [462, 158] on div "Customer Success Manager - East" at bounding box center [482, 156] width 239 height 16
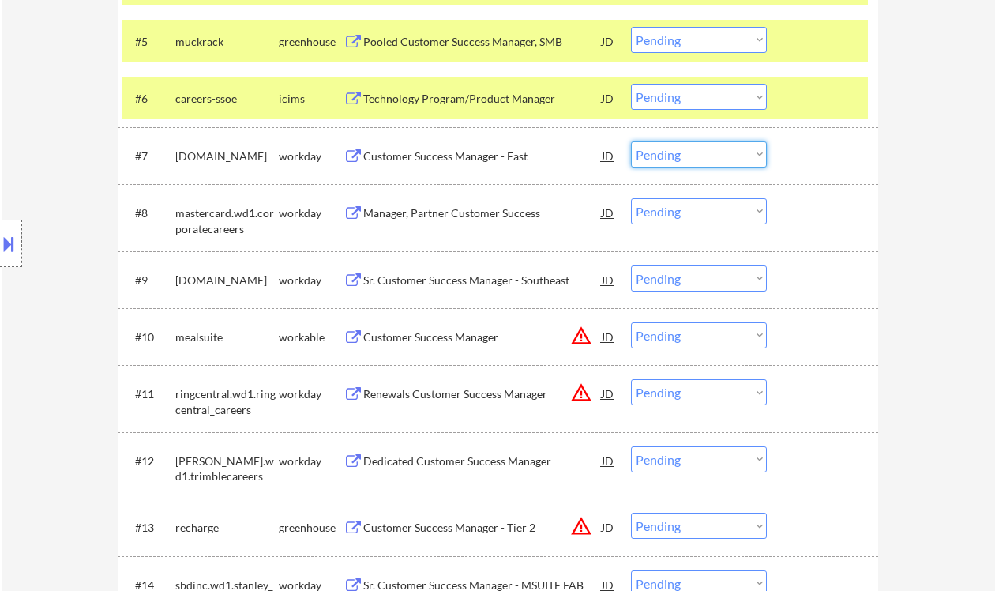
click at [678, 152] on select "Choose an option... Pending Applied Excluded (Questions) Excluded (Expired) Exc…" at bounding box center [699, 154] width 136 height 26
click at [631, 141] on select "Choose an option... Pending Applied Excluded (Questions) Excluded (Expired) Exc…" at bounding box center [699, 154] width 136 height 26
click at [453, 215] on div "Manager, Partner Customer Success" at bounding box center [482, 213] width 239 height 16
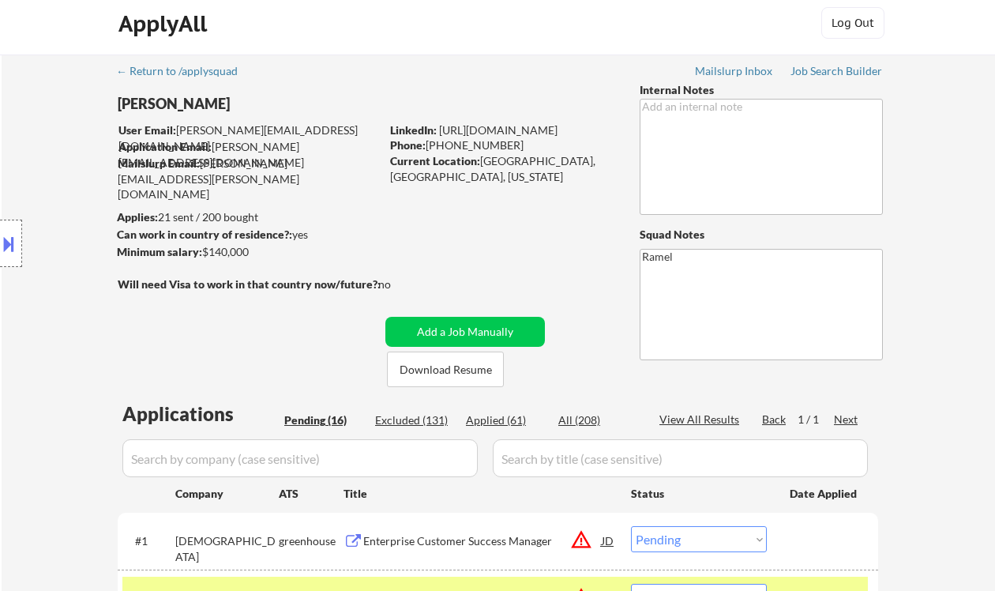
scroll to position [0, 0]
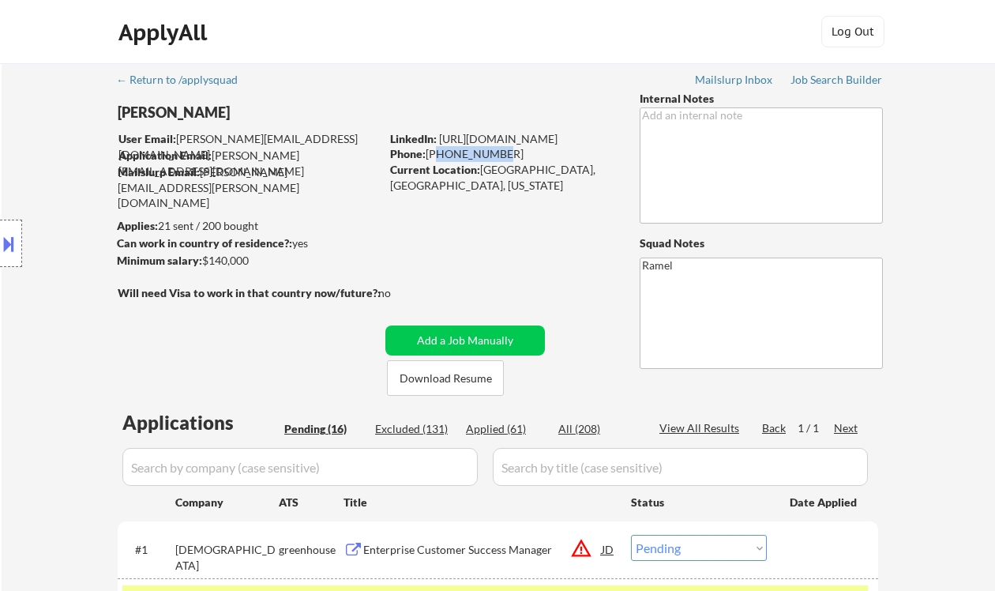
drag, startPoint x: 496, startPoint y: 154, endPoint x: 438, endPoint y: 156, distance: 57.7
click at [434, 155] on div "Phone: 510-422-7032" at bounding box center [502, 154] width 224 height 16
drag, startPoint x: 505, startPoint y: 153, endPoint x: 430, endPoint y: 154, distance: 74.2
click at [430, 154] on div "Phone: 510-422-7032" at bounding box center [502, 154] width 224 height 16
copy div "510-422-7032"
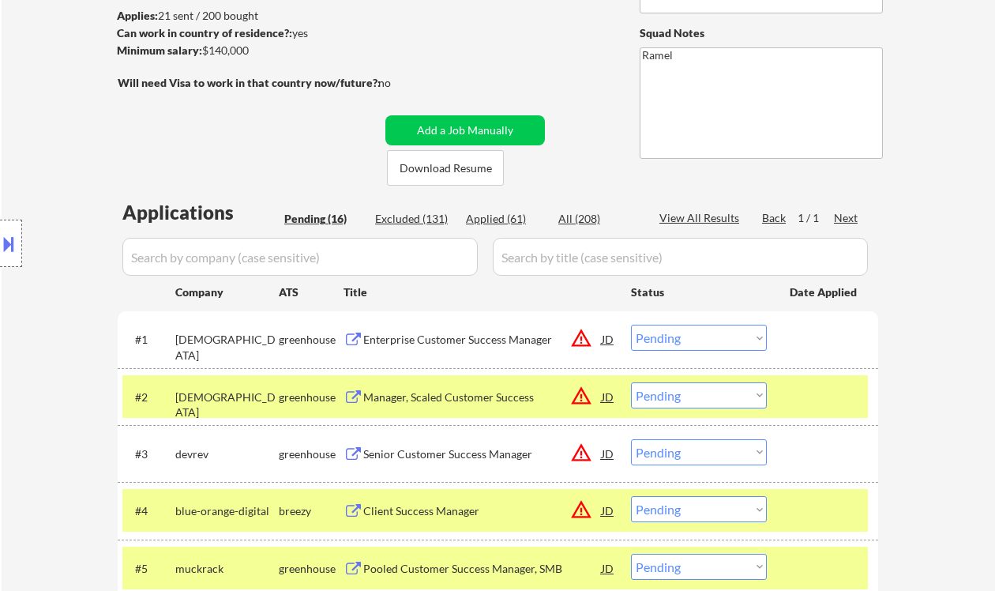
scroll to position [597, 0]
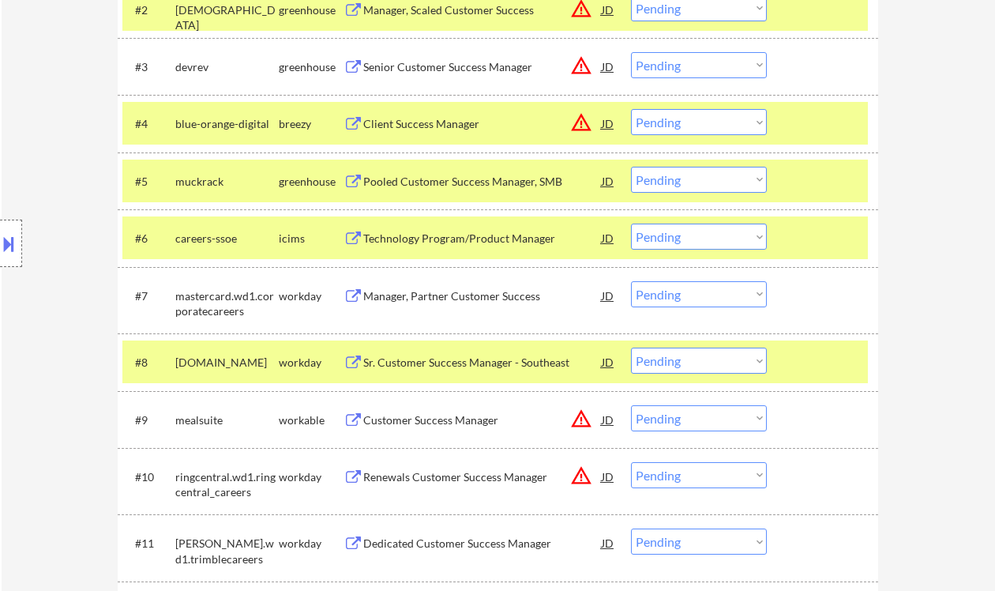
click at [687, 303] on select "Choose an option... Pending Applied Excluded (Questions) Excluded (Expired) Exc…" at bounding box center [699, 294] width 136 height 26
click at [631, 281] on select "Choose an option... Pending Applied Excluded (Questions) Excluded (Expired) Exc…" at bounding box center [699, 294] width 136 height 26
select select ""pending""
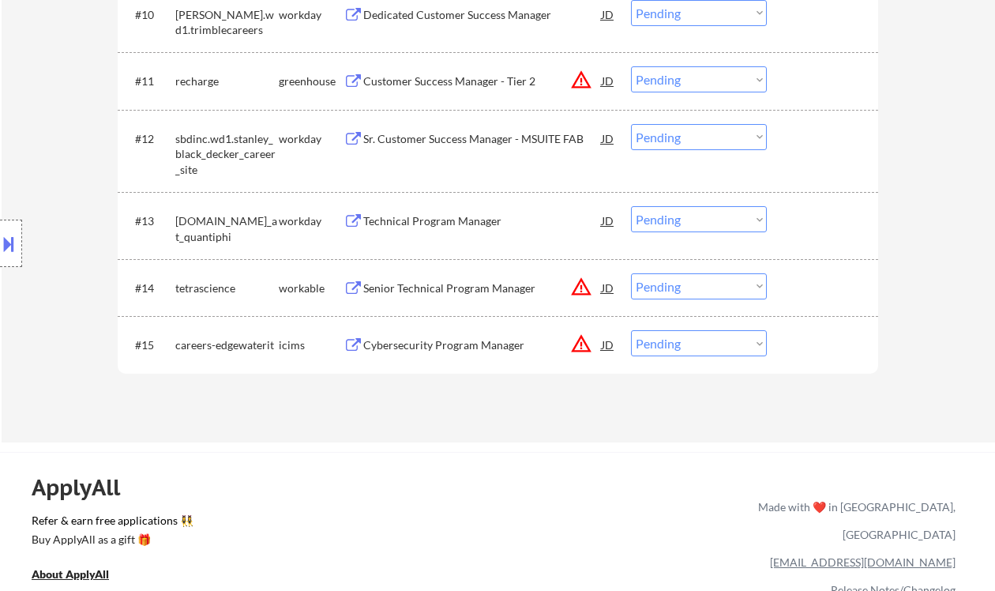
scroll to position [1124, 0]
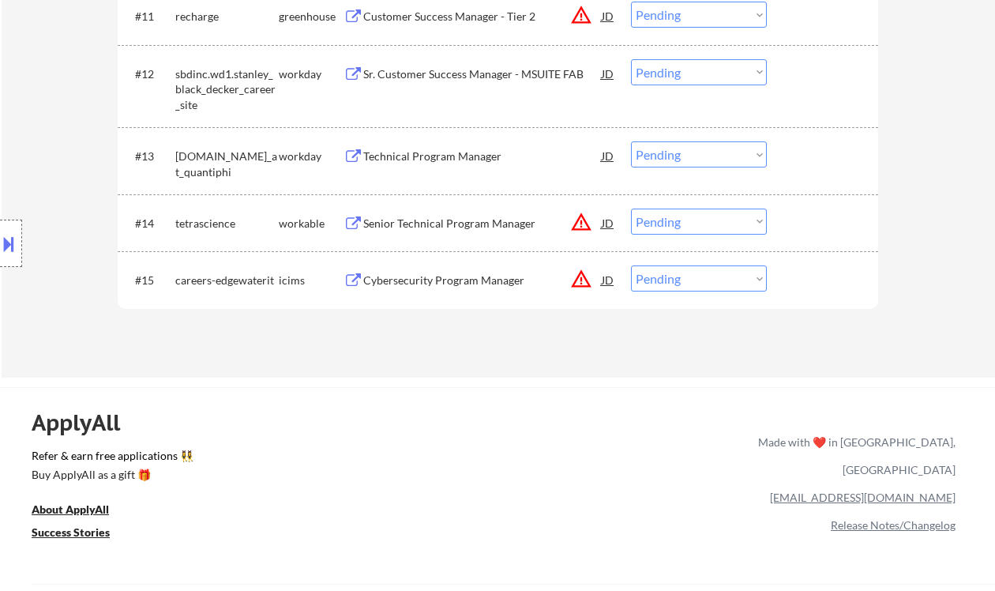
click at [465, 285] on div "Cybersecurity Program Manager" at bounding box center [482, 280] width 239 height 16
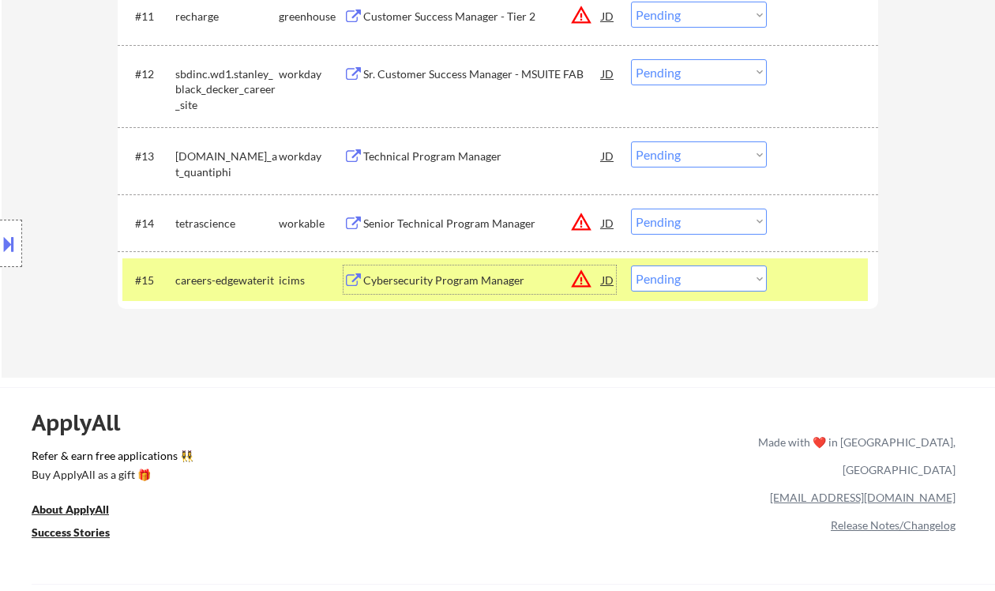
drag, startPoint x: 689, startPoint y: 279, endPoint x: 694, endPoint y: 290, distance: 12.4
click at [689, 279] on select "Choose an option... Pending Applied Excluded (Questions) Excluded (Expired) Exc…" at bounding box center [699, 278] width 136 height 26
select select ""excluded__location_""
click at [631, 265] on select "Choose an option... Pending Applied Excluded (Questions) Excluded (Expired) Exc…" at bounding box center [699, 278] width 136 height 26
click at [615, 220] on div "JD" at bounding box center [608, 223] width 16 height 28
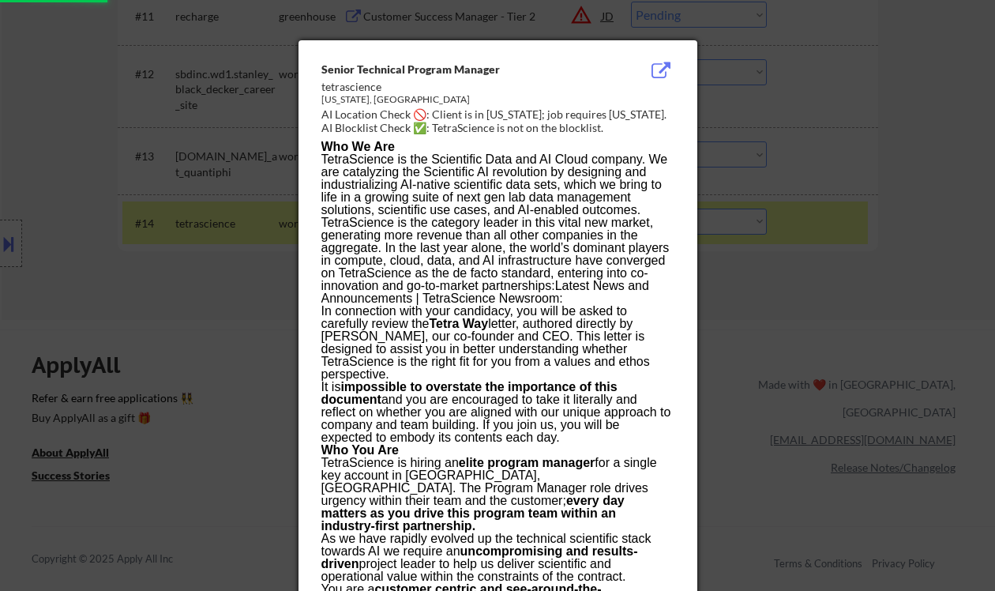
click at [917, 296] on div at bounding box center [497, 295] width 995 height 591
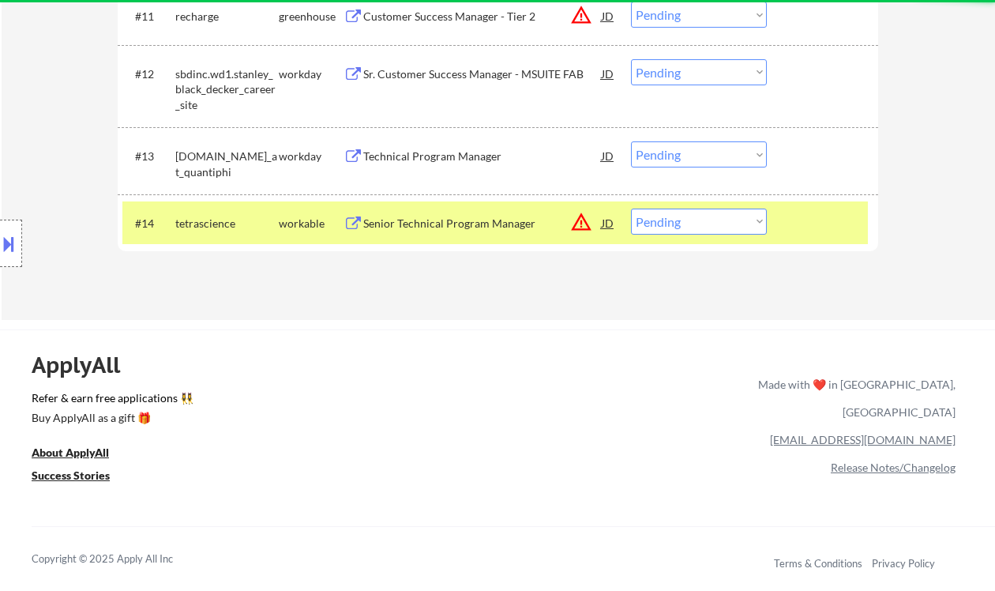
click at [505, 219] on div "Senior Technical Program Manager" at bounding box center [482, 224] width 239 height 16
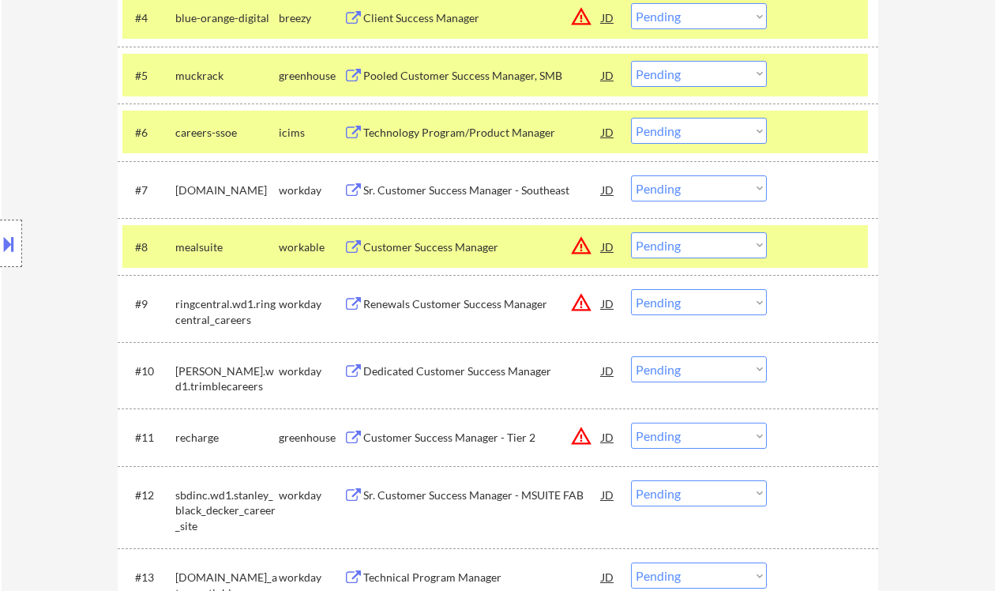
scroll to position [1019, 0]
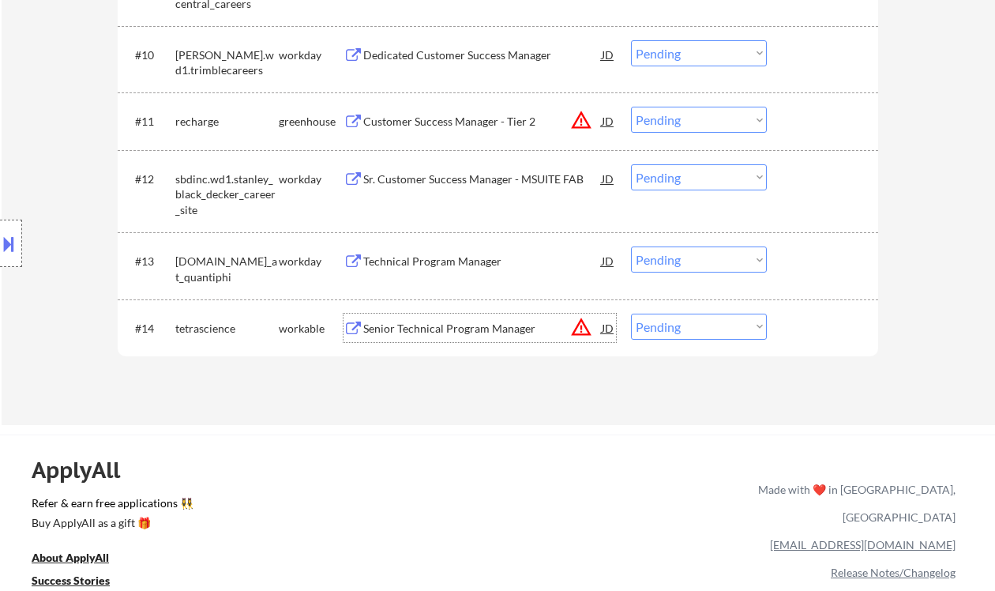
click at [689, 341] on div "#14 tetrascience workable Senior Technical Program Manager JD warning_amber Cho…" at bounding box center [495, 327] width 746 height 43
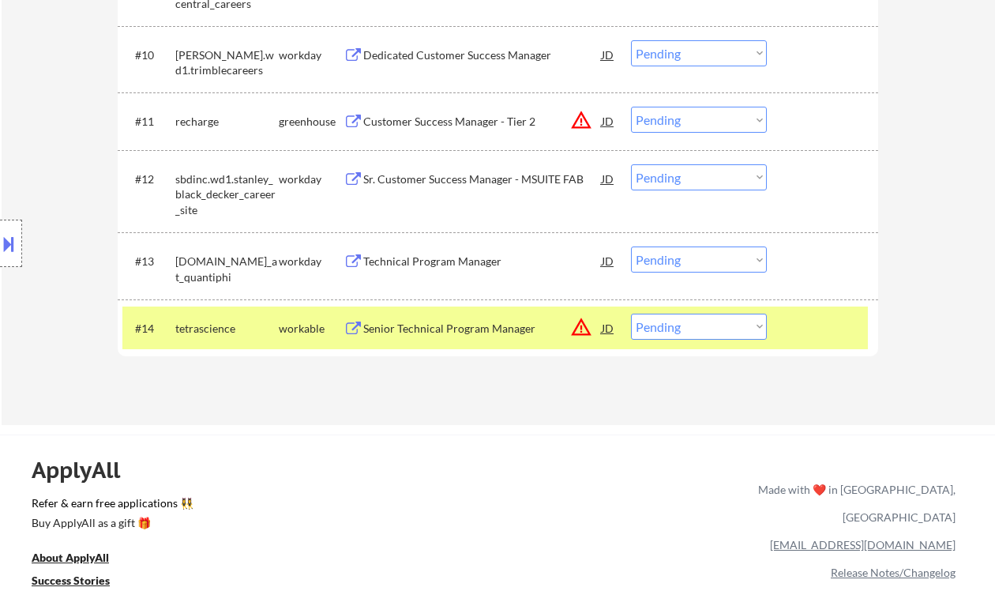
click at [701, 330] on select "Choose an option... Pending Applied Excluded (Questions) Excluded (Expired) Exc…" at bounding box center [699, 327] width 136 height 26
select select ""excluded__location_""
click at [631, 314] on select "Choose an option... Pending Applied Excluded (Questions) Excluded (Expired) Exc…" at bounding box center [699, 327] width 136 height 26
click at [462, 268] on div "Technical Program Manager" at bounding box center [482, 262] width 239 height 16
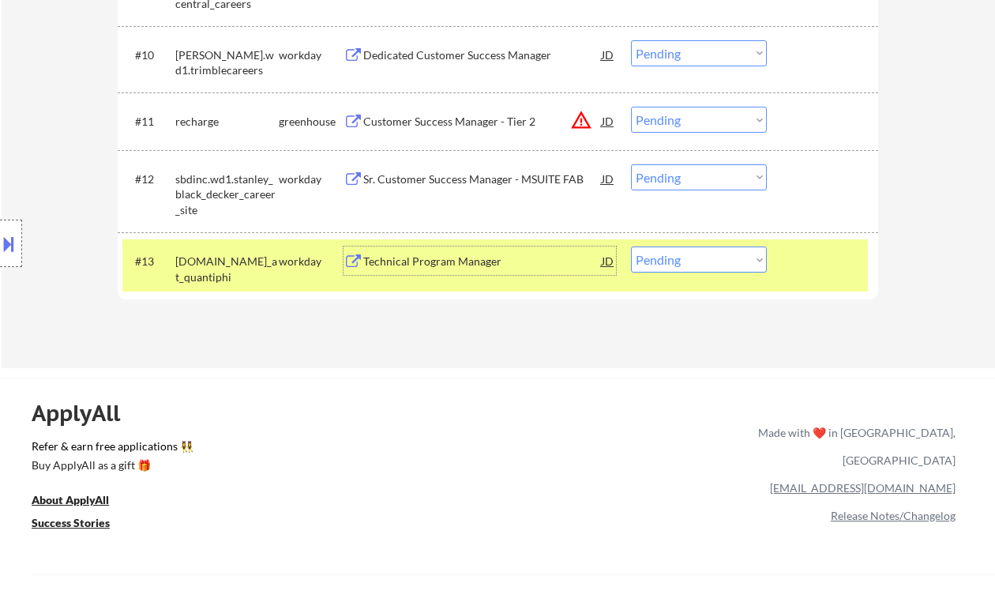
drag, startPoint x: 678, startPoint y: 265, endPoint x: 688, endPoint y: 272, distance: 11.4
click at [678, 265] on select "Choose an option... Pending Applied Excluded (Questions) Excluded (Expired) Exc…" at bounding box center [699, 259] width 136 height 26
select select ""excluded__bad_match_""
click at [631, 246] on select "Choose an option... Pending Applied Excluded (Questions) Excluded (Expired) Exc…" at bounding box center [699, 259] width 136 height 26
click at [471, 185] on div "Sr. Customer Success Manager - MSUITE FAB" at bounding box center [482, 179] width 239 height 16
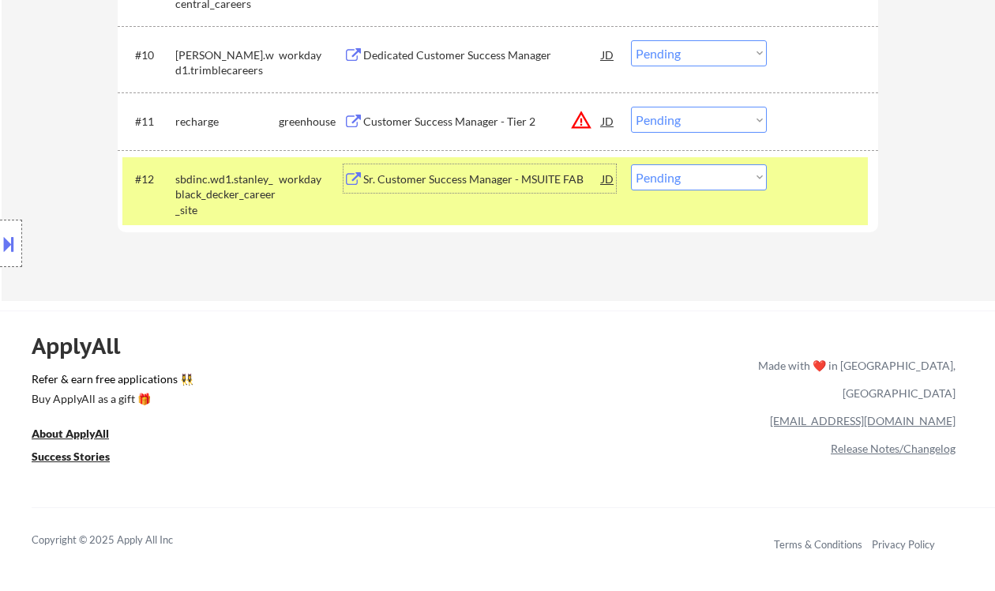
drag, startPoint x: 684, startPoint y: 176, endPoint x: 696, endPoint y: 190, distance: 17.9
click at [684, 176] on select "Choose an option... Pending Applied Excluded (Questions) Excluded (Expired) Exc…" at bounding box center [699, 177] width 136 height 26
select select ""excluded__expired_""
click at [631, 164] on select "Choose an option... Pending Applied Excluded (Questions) Excluded (Expired) Exc…" at bounding box center [699, 177] width 136 height 26
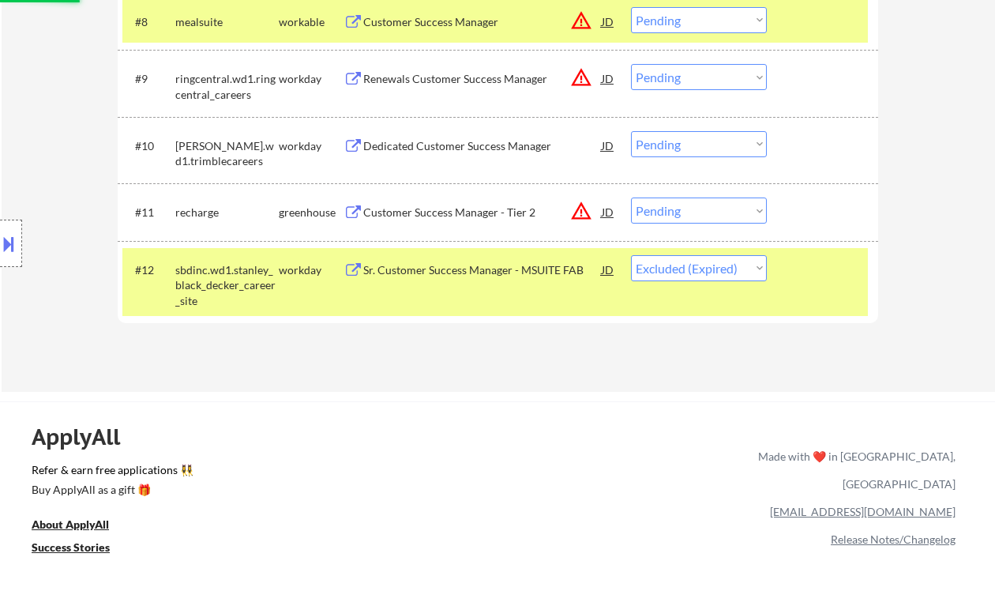
scroll to position [913, 0]
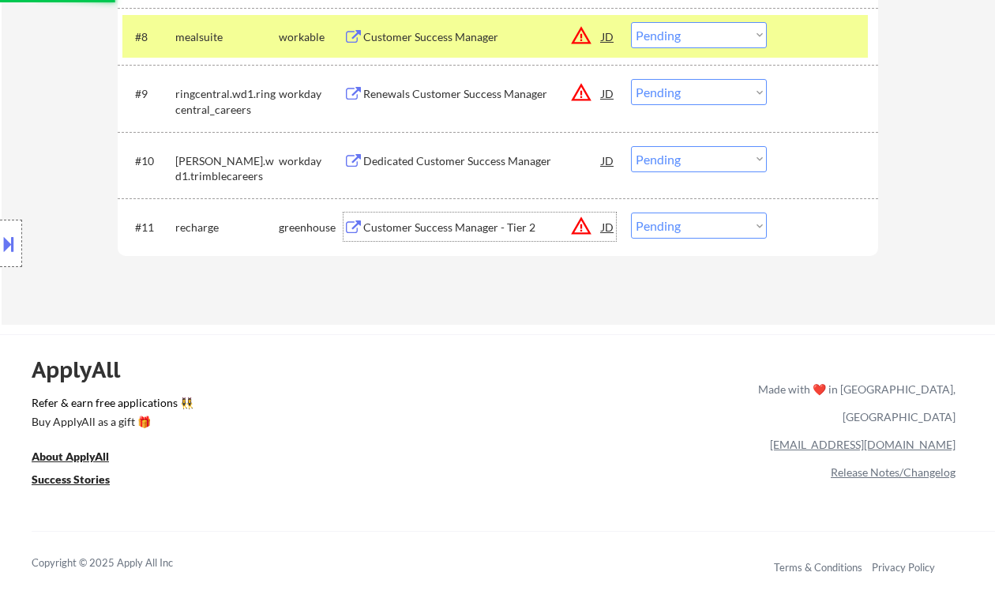
click at [427, 231] on div "Customer Success Manager - Tier 2" at bounding box center [482, 228] width 239 height 16
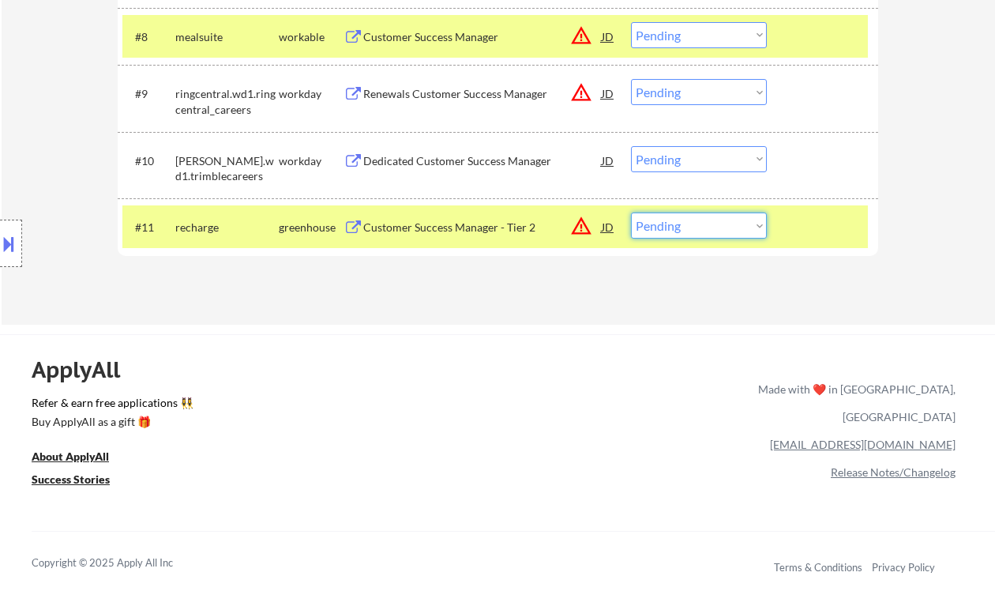
drag, startPoint x: 712, startPoint y: 230, endPoint x: 715, endPoint y: 238, distance: 8.5
click at [712, 230] on select "Choose an option... Pending Applied Excluded (Questions) Excluded (Expired) Exc…" at bounding box center [699, 225] width 136 height 26
select select ""excluded__location_""
click at [631, 212] on select "Choose an option... Pending Applied Excluded (Questions) Excluded (Expired) Exc…" at bounding box center [699, 225] width 136 height 26
click at [483, 160] on div "Dedicated Customer Success Manager" at bounding box center [482, 161] width 239 height 16
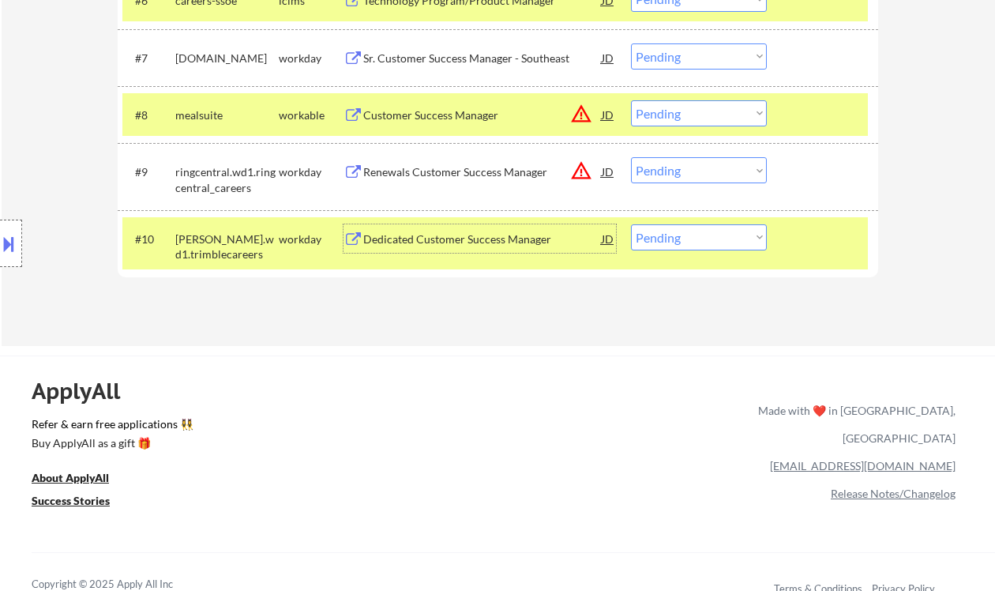
scroll to position [808, 0]
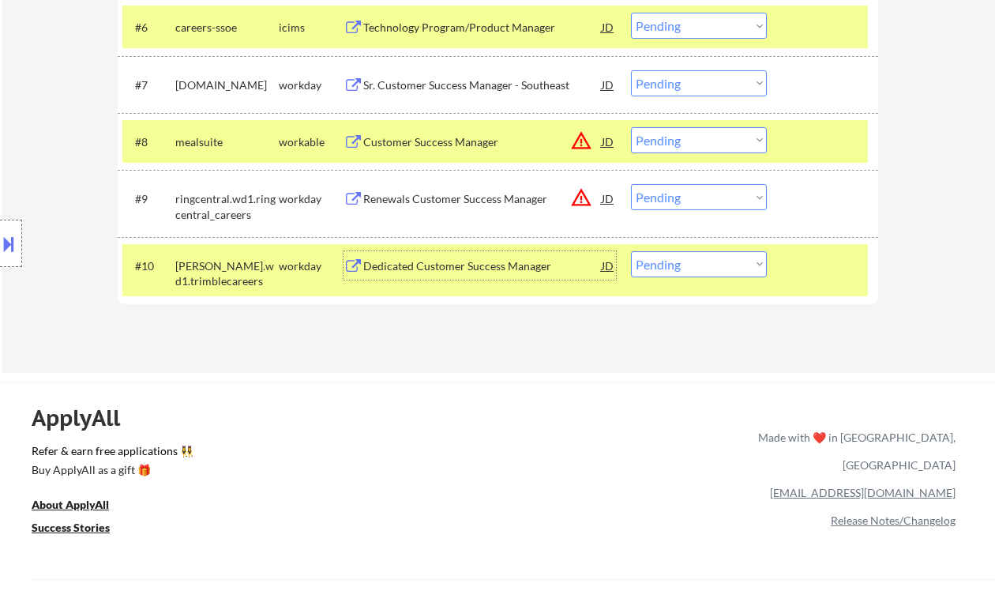
click at [445, 200] on div "Renewals Customer Success Manager" at bounding box center [482, 199] width 239 height 16
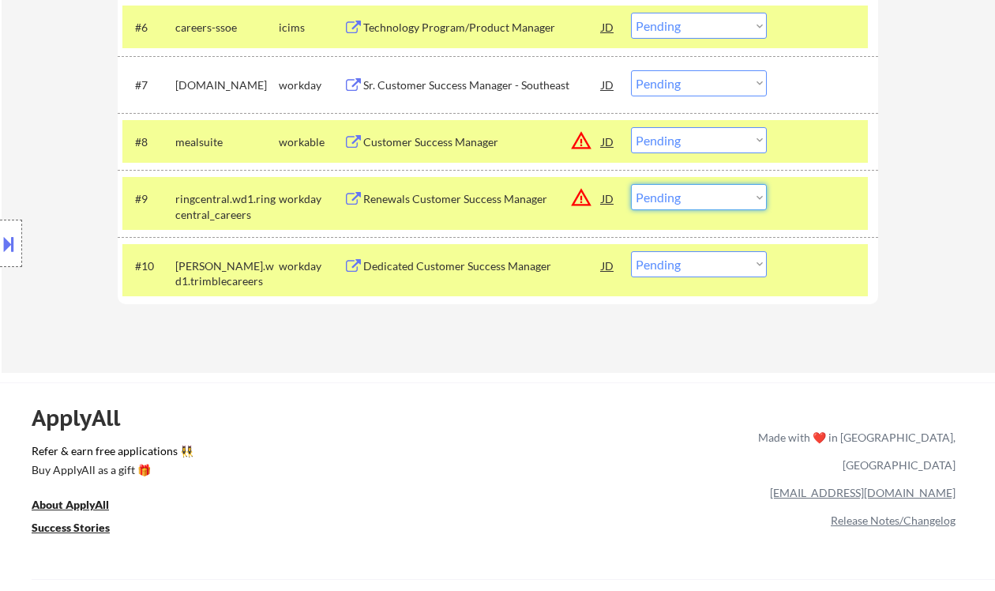
click at [690, 197] on select "Choose an option... Pending Applied Excluded (Questions) Excluded (Expired) Exc…" at bounding box center [699, 197] width 136 height 26
click at [631, 184] on select "Choose an option... Pending Applied Excluded (Questions) Excluded (Expired) Exc…" at bounding box center [699, 197] width 136 height 26
click at [455, 133] on div "Customer Success Manager" at bounding box center [482, 141] width 239 height 28
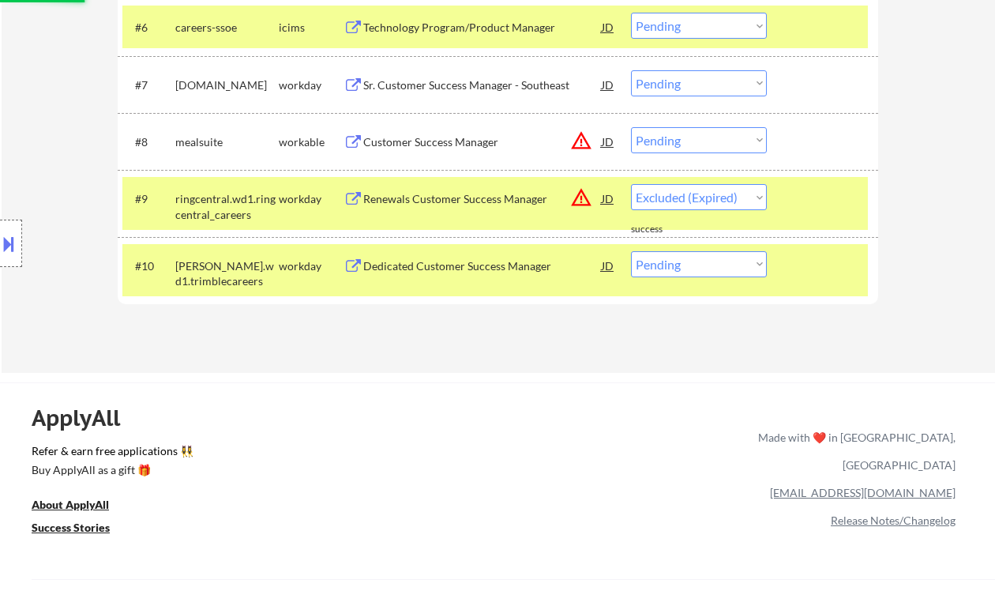
select select ""pending""
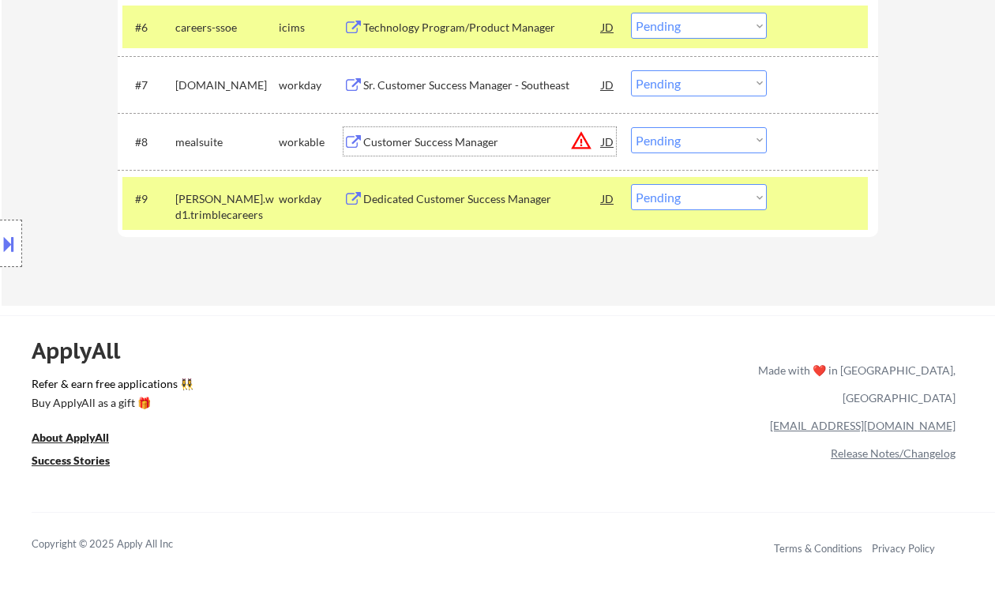
click at [715, 156] on div "#8 mealsuite workable Customer Success Manager JD warning_amber Choose an optio…" at bounding box center [495, 141] width 746 height 43
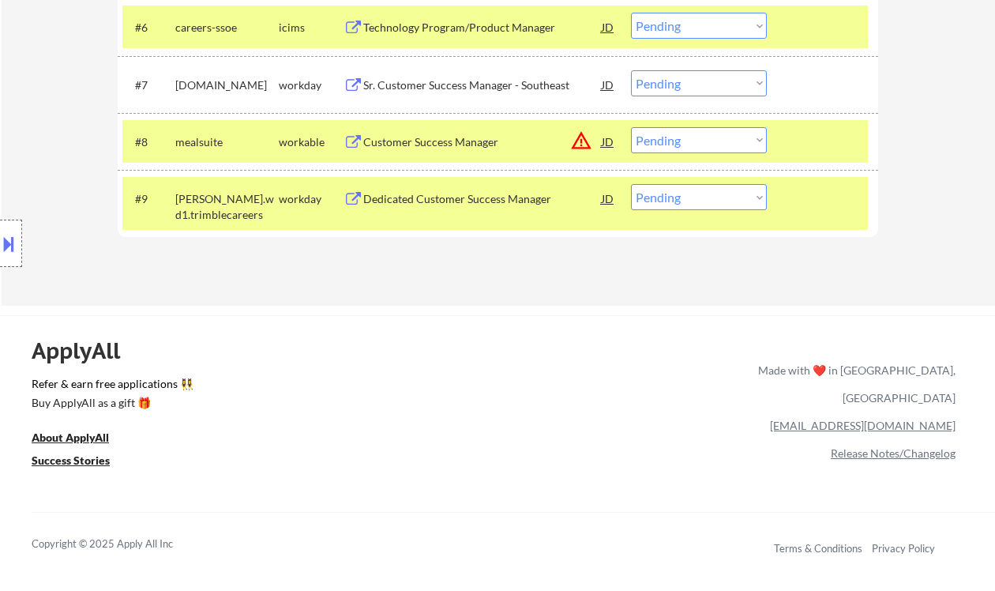
click at [722, 146] on select "Choose an option... Pending Applied Excluded (Questions) Excluded (Expired) Exc…" at bounding box center [699, 140] width 136 height 26
click at [631, 127] on select "Choose an option... Pending Applied Excluded (Questions) Excluded (Expired) Exc…" at bounding box center [699, 140] width 136 height 26
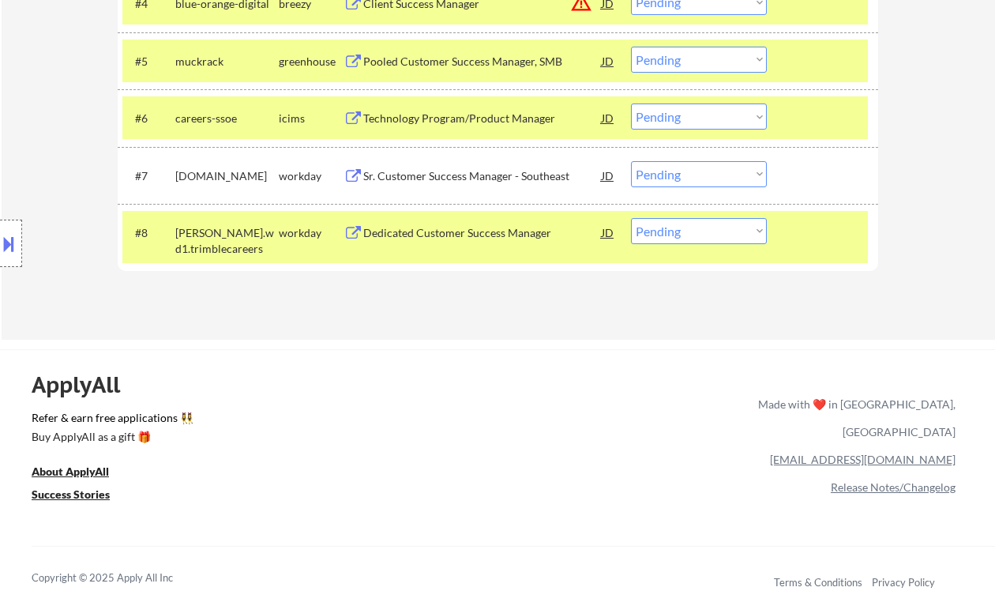
scroll to position [703, 0]
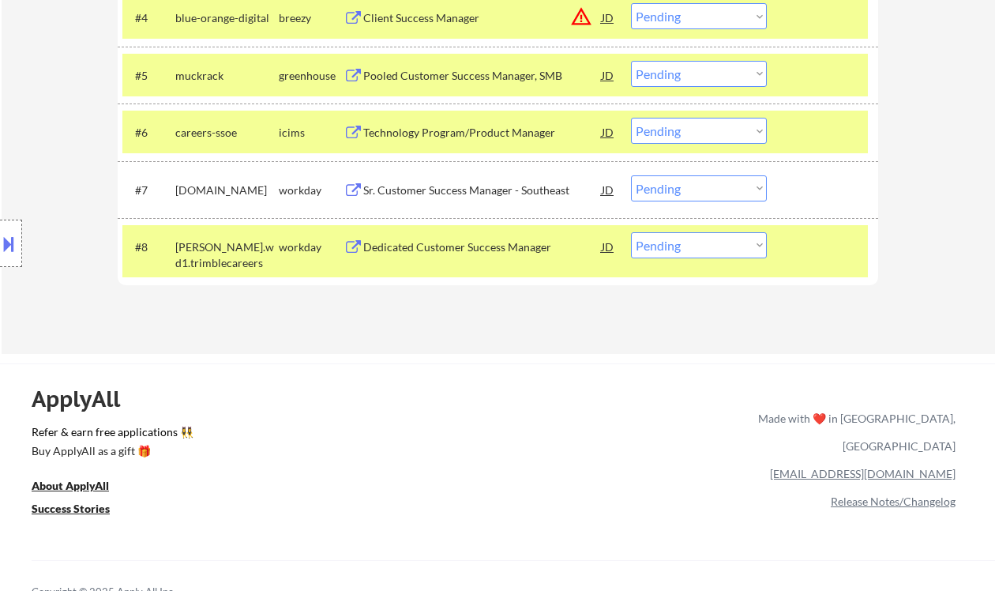
click at [452, 244] on div "Dedicated Customer Success Manager" at bounding box center [482, 247] width 239 height 16
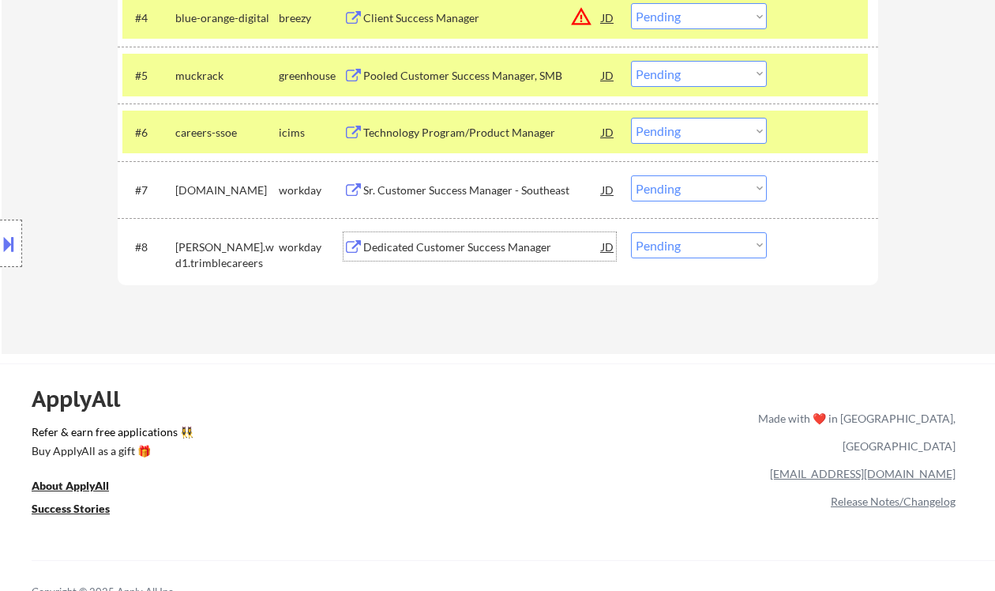
click at [667, 243] on select "Choose an option... Pending Applied Excluded (Questions) Excluded (Expired) Exc…" at bounding box center [699, 245] width 136 height 26
select select ""excluded__bad_match_""
click at [631, 232] on select "Choose an option... Pending Applied Excluded (Questions) Excluded (Expired) Exc…" at bounding box center [699, 245] width 136 height 26
click at [482, 186] on div "Sr. Customer Success Manager - Southeast" at bounding box center [482, 190] width 239 height 16
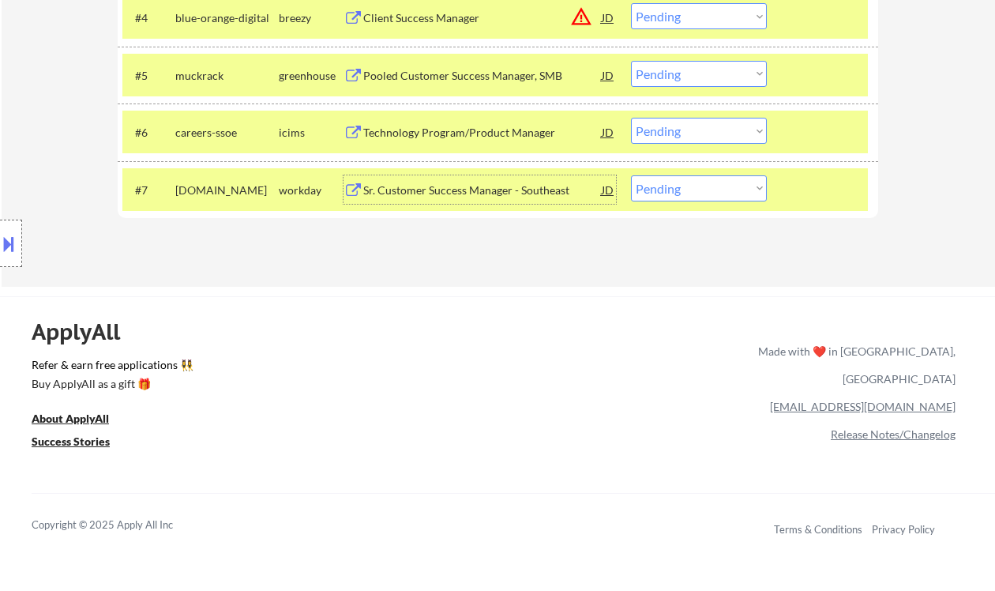
drag, startPoint x: 684, startPoint y: 178, endPoint x: 690, endPoint y: 190, distance: 13.4
click at [684, 178] on select "Choose an option... Pending Applied Excluded (Questions) Excluded (Expired) Exc…" at bounding box center [699, 188] width 136 height 26
select select ""excluded__bad_match_""
click at [631, 175] on select "Choose an option... Pending Applied Excluded (Questions) Excluded (Expired) Exc…" at bounding box center [699, 188] width 136 height 26
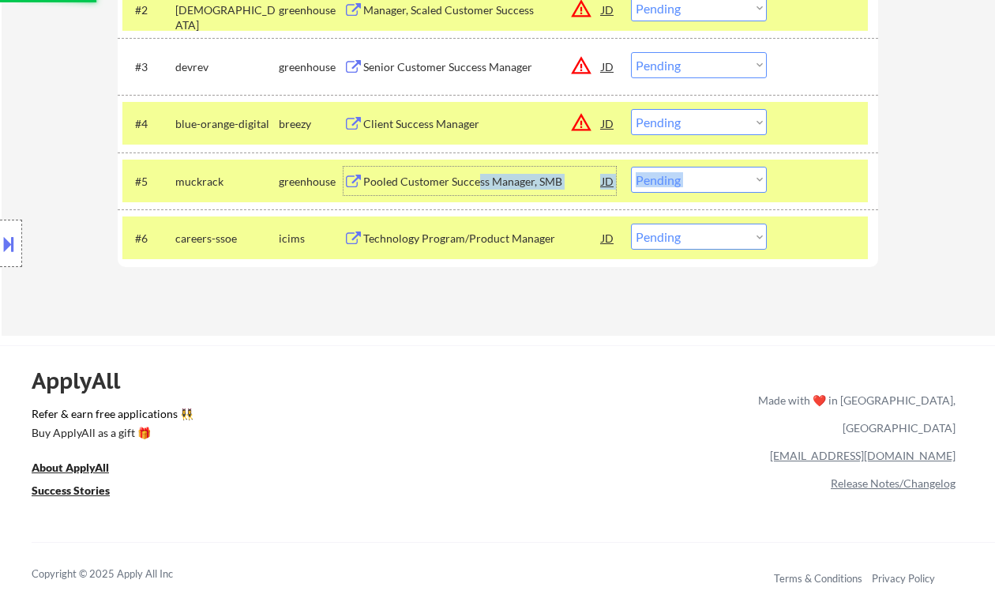
drag, startPoint x: 475, startPoint y: 172, endPoint x: 855, endPoint y: 187, distance: 379.4
click at [828, 181] on div "#5 muckrack greenhouse Pooled Customer Success Manager, SMB JD warning_amber Ch…" at bounding box center [495, 181] width 746 height 28
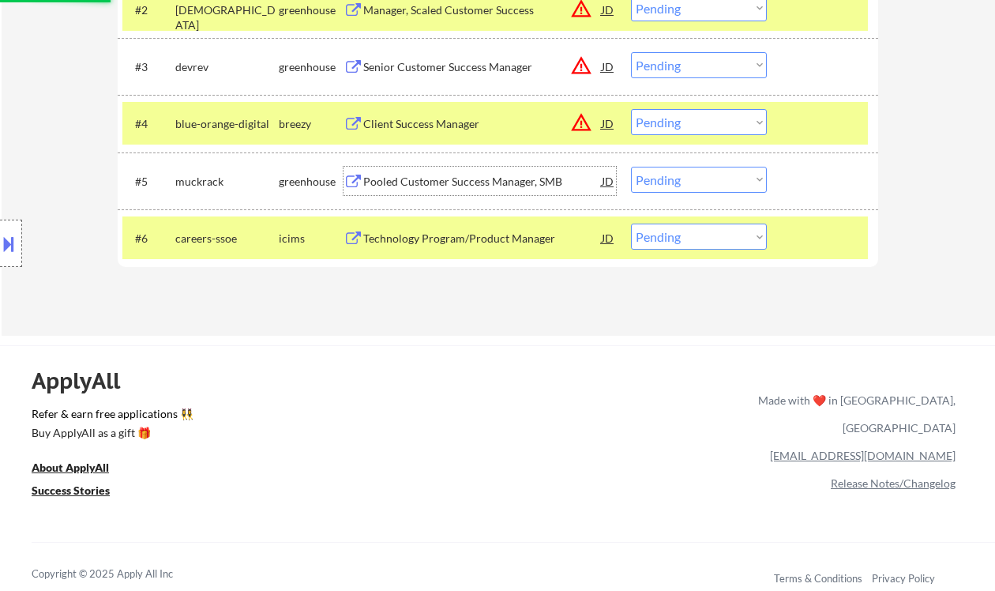
drag, startPoint x: 970, startPoint y: 208, endPoint x: 942, endPoint y: 220, distance: 30.1
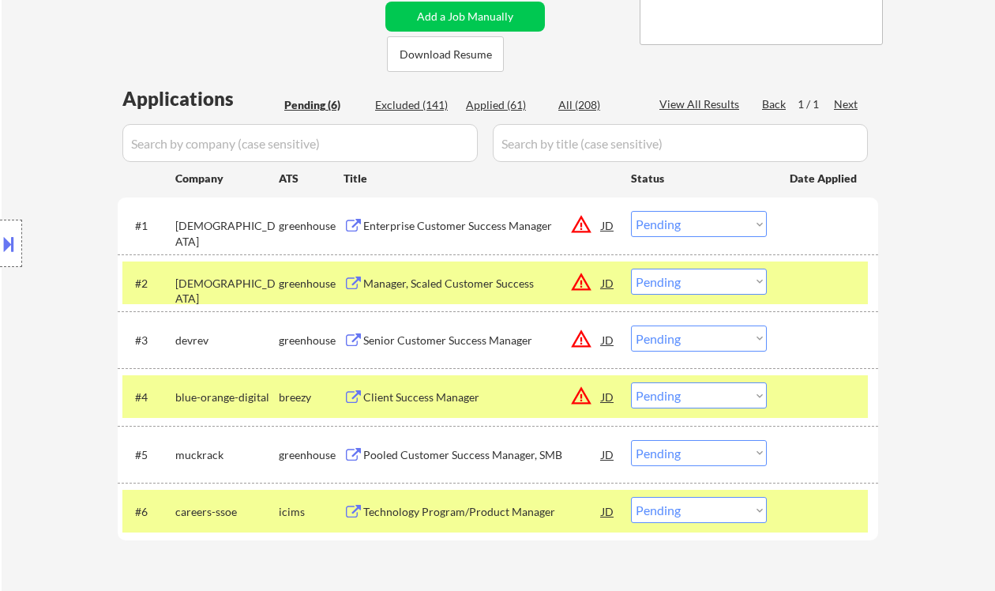
scroll to position [387, 0]
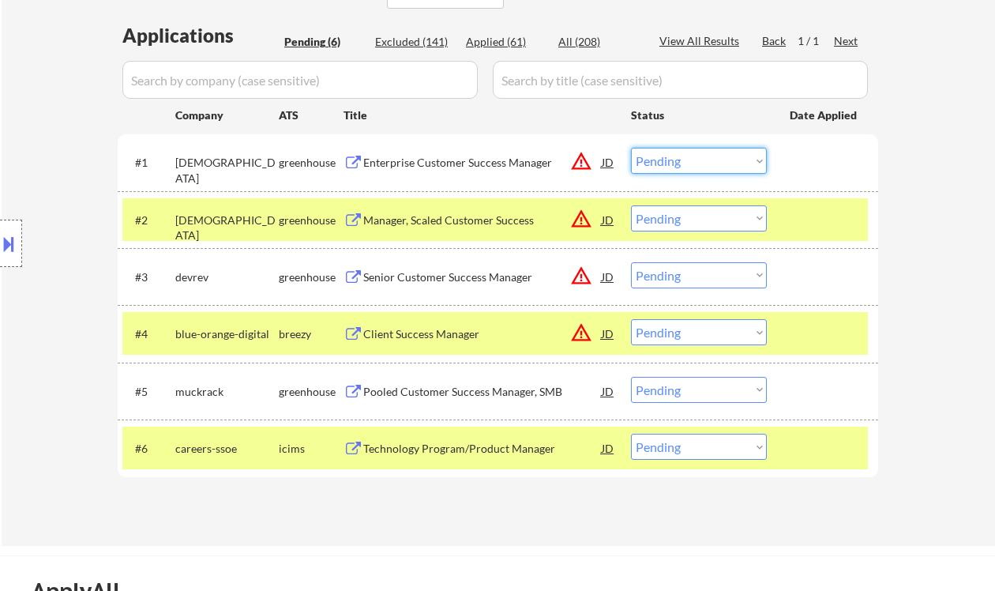
drag, startPoint x: 674, startPoint y: 161, endPoint x: 680, endPoint y: 172, distance: 12.7
click at [674, 161] on select "Choose an option... Pending Applied Excluded (Questions) Excluded (Expired) Exc…" at bounding box center [699, 161] width 136 height 26
click at [631, 148] on select "Choose an option... Pending Applied Excluded (Questions) Excluded (Expired) Exc…" at bounding box center [699, 161] width 136 height 26
click at [508, 159] on div "Enterprise Customer Success Manager" at bounding box center [482, 163] width 239 height 16
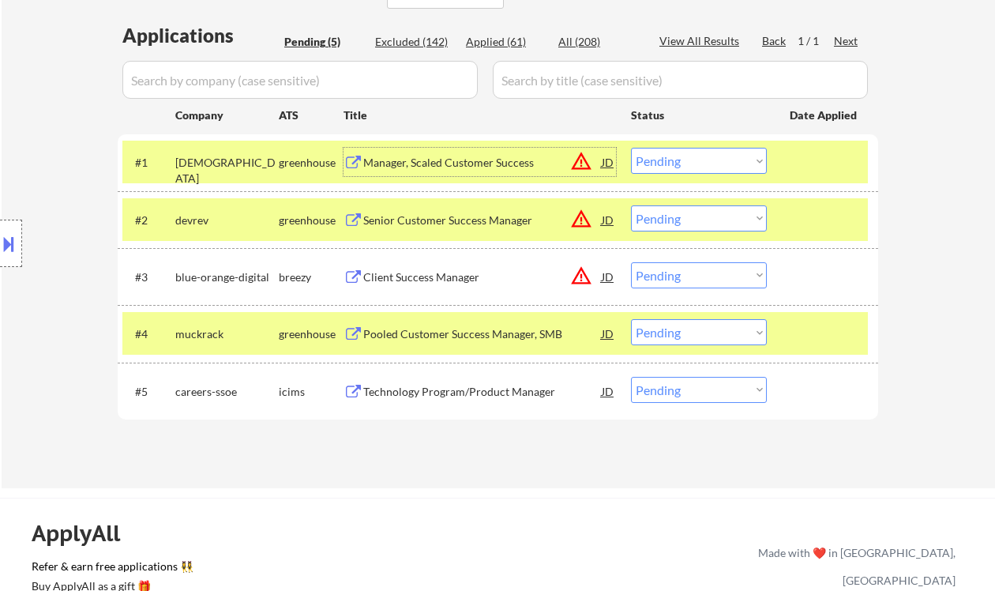
click at [677, 162] on select "Choose an option... Pending Applied Excluded (Questions) Excluded (Expired) Exc…" at bounding box center [699, 161] width 136 height 26
click at [631, 148] on select "Choose an option... Pending Applied Excluded (Questions) Excluded (Expired) Exc…" at bounding box center [699, 161] width 136 height 26
click at [458, 219] on div "Senior Customer Success Manager" at bounding box center [482, 220] width 239 height 16
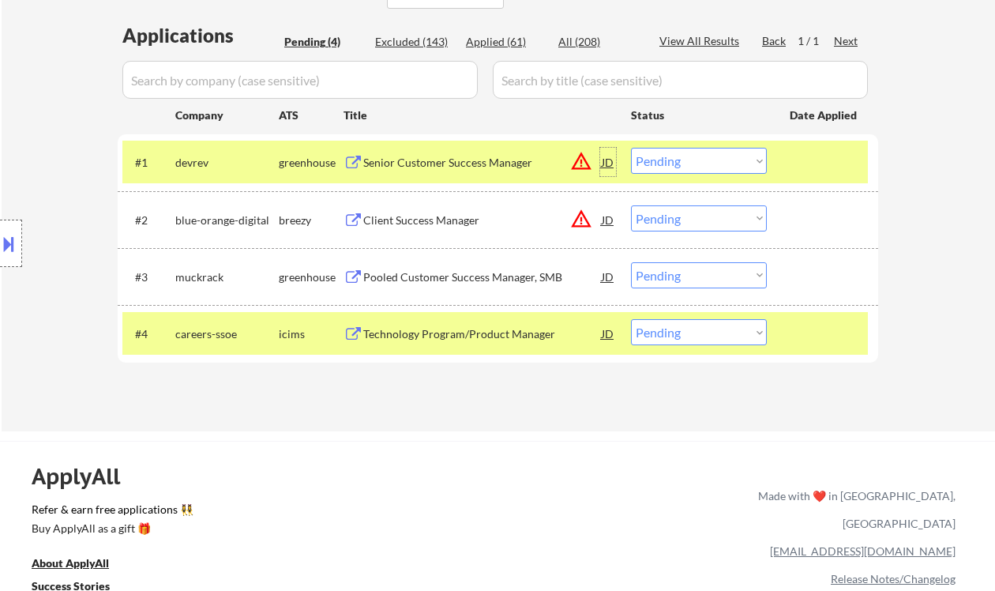
click at [607, 160] on div "JD" at bounding box center [608, 162] width 16 height 28
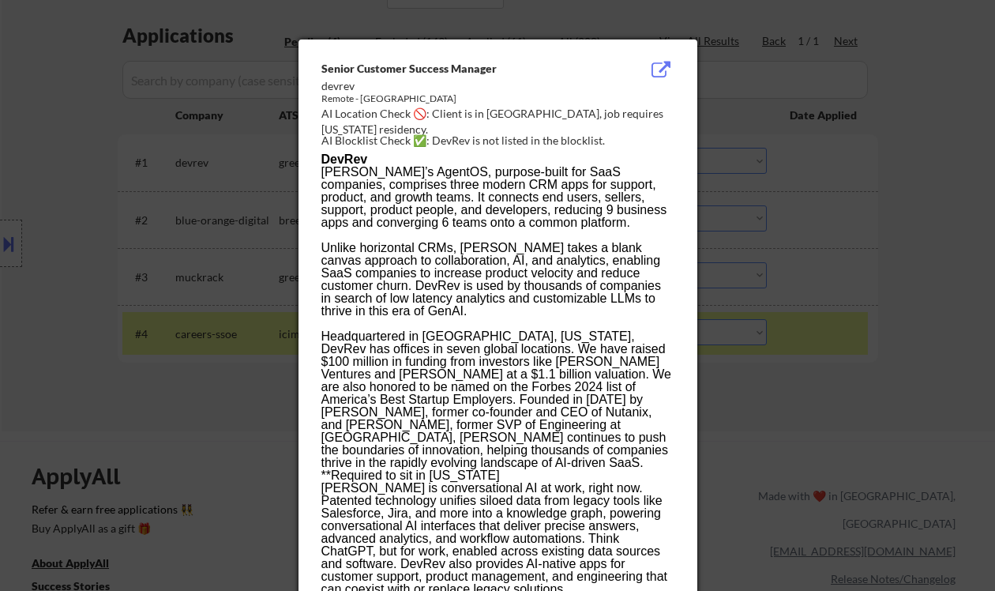
click at [877, 254] on div at bounding box center [497, 295] width 995 height 591
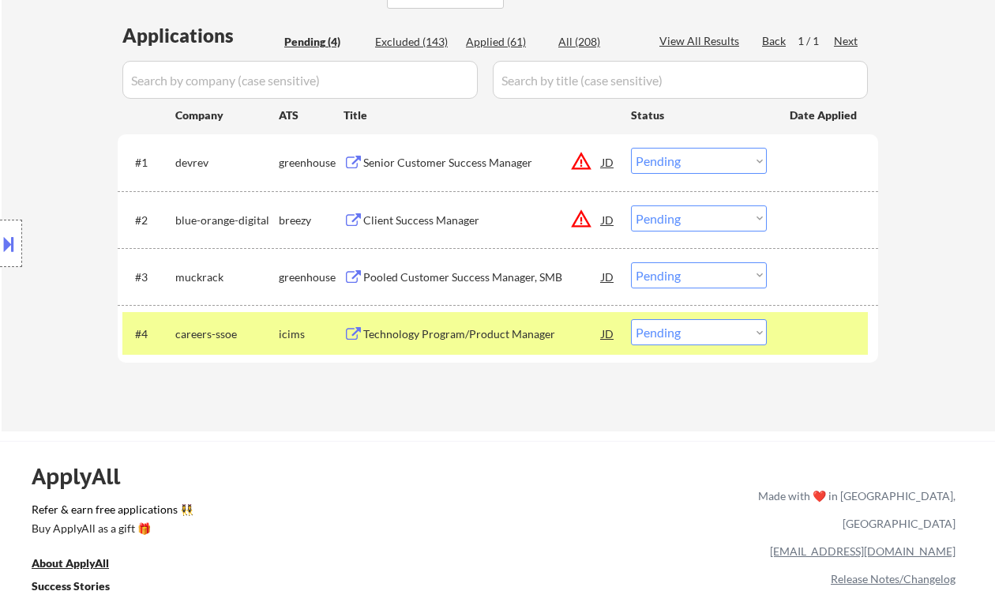
drag, startPoint x: 700, startPoint y: 160, endPoint x: 710, endPoint y: 169, distance: 13.4
click at [700, 160] on select "Choose an option... Pending Applied Excluded (Questions) Excluded (Expired) Exc…" at bounding box center [699, 161] width 136 height 26
click at [631, 148] on select "Choose an option... Pending Applied Excluded (Questions) Excluded (Expired) Exc…" at bounding box center [699, 161] width 136 height 26
click at [459, 223] on div "Client Success Manager" at bounding box center [482, 220] width 239 height 16
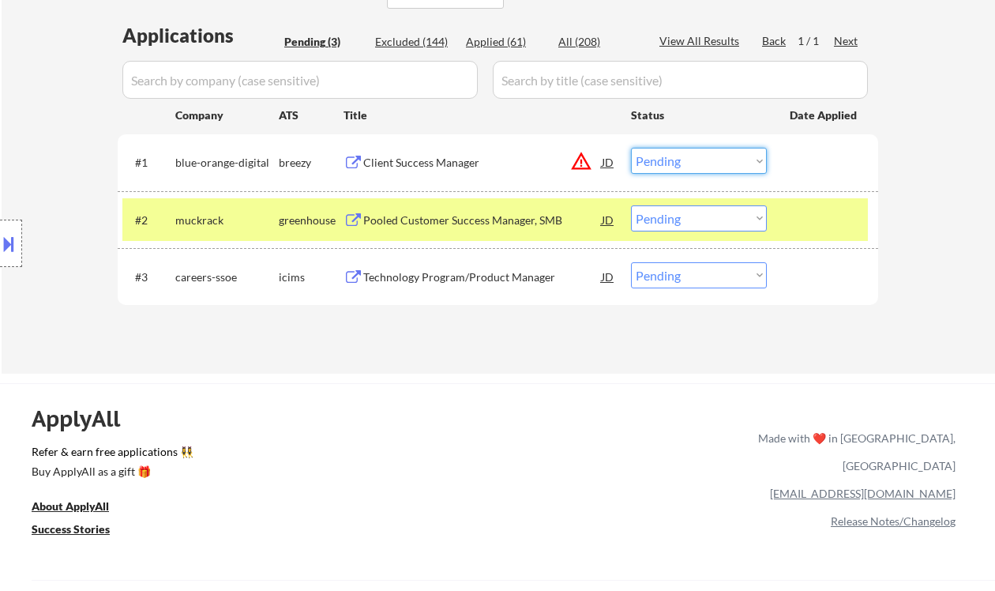
click at [725, 157] on select "Choose an option... Pending Applied Excluded (Questions) Excluded (Expired) Exc…" at bounding box center [699, 161] width 136 height 26
click at [631, 148] on select "Choose an option... Pending Applied Excluded (Questions) Excluded (Expired) Exc…" at bounding box center [699, 161] width 136 height 26
click at [460, 214] on div "Pooled Customer Success Manager, SMB" at bounding box center [482, 220] width 239 height 16
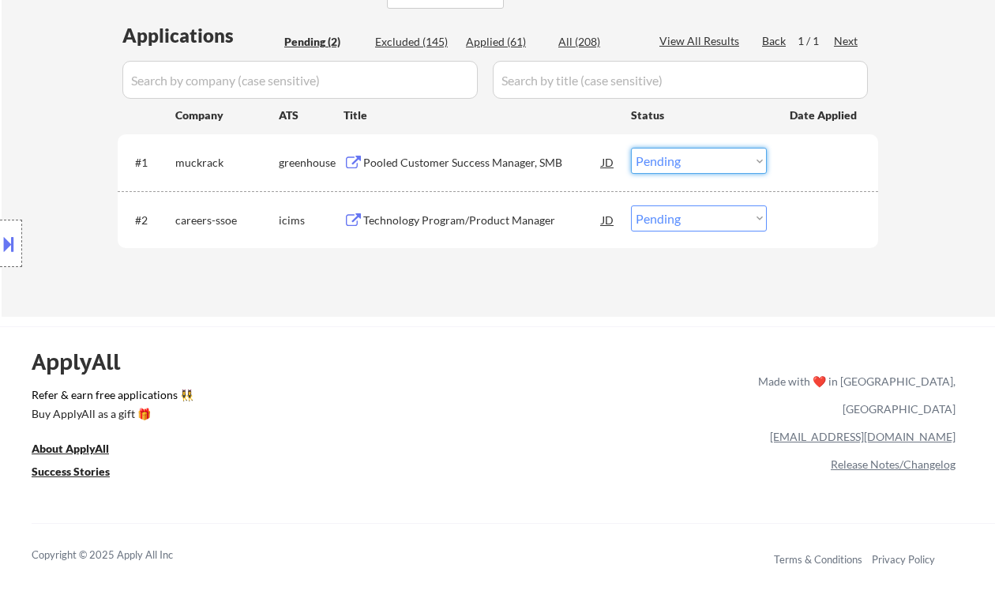
drag, startPoint x: 664, startPoint y: 156, endPoint x: 680, endPoint y: 168, distance: 20.2
click at [664, 156] on select "Choose an option... Pending Applied Excluded (Questions) Excluded (Expired) Exc…" at bounding box center [699, 161] width 136 height 26
click at [631, 148] on select "Choose an option... Pending Applied Excluded (Questions) Excluded (Expired) Exc…" at bounding box center [699, 161] width 136 height 26
click at [455, 220] on div "Technology Program/Product Manager" at bounding box center [482, 220] width 239 height 16
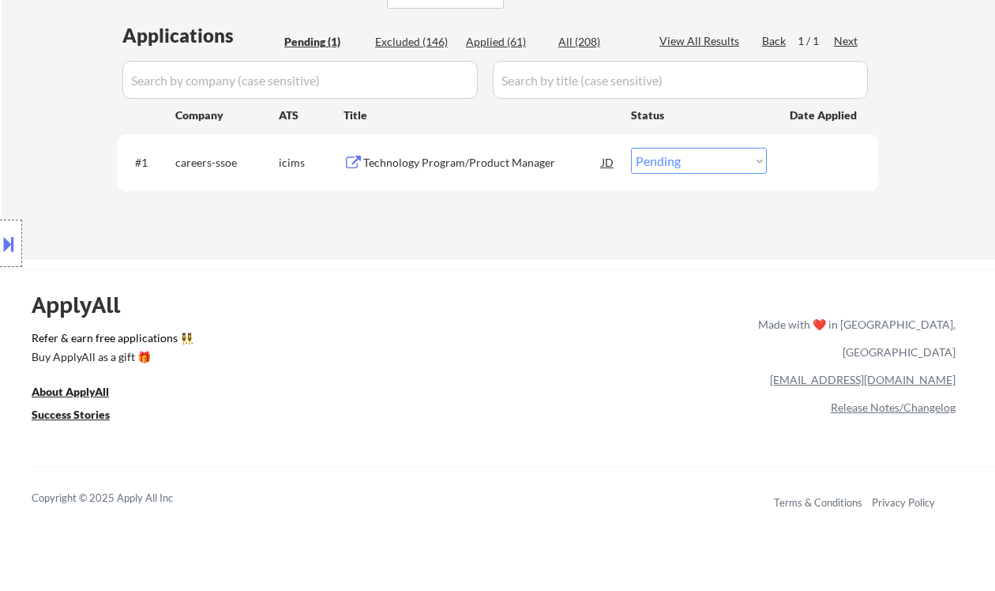
click at [697, 160] on select "Choose an option... Pending Applied Excluded (Questions) Excluded (Expired) Exc…" at bounding box center [699, 161] width 136 height 26
click at [631, 148] on select "Choose an option... Pending Applied Excluded (Questions) Excluded (Expired) Exc…" at bounding box center [699, 161] width 136 height 26
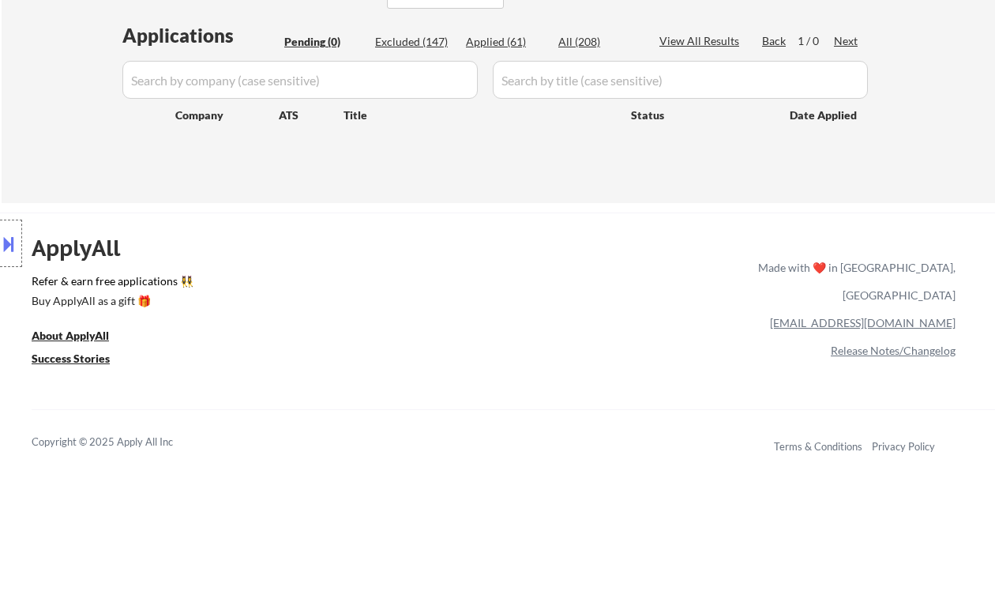
click at [37, 100] on div "Location Inclusions:" at bounding box center [141, 243] width 283 height 293
click at [501, 42] on div "Applied (61)" at bounding box center [505, 42] width 79 height 16
select select ""applied""
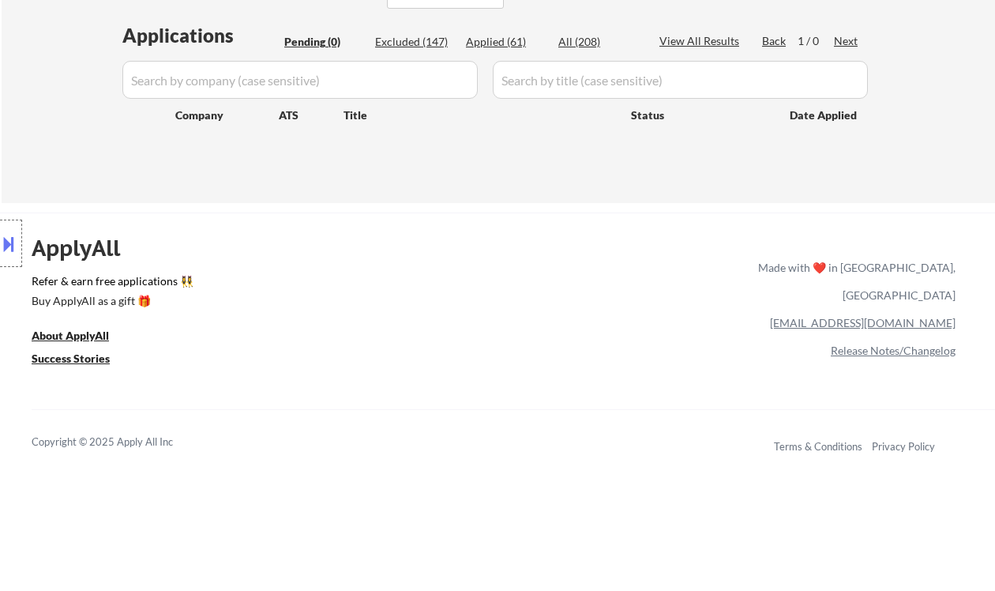
select select ""applied""
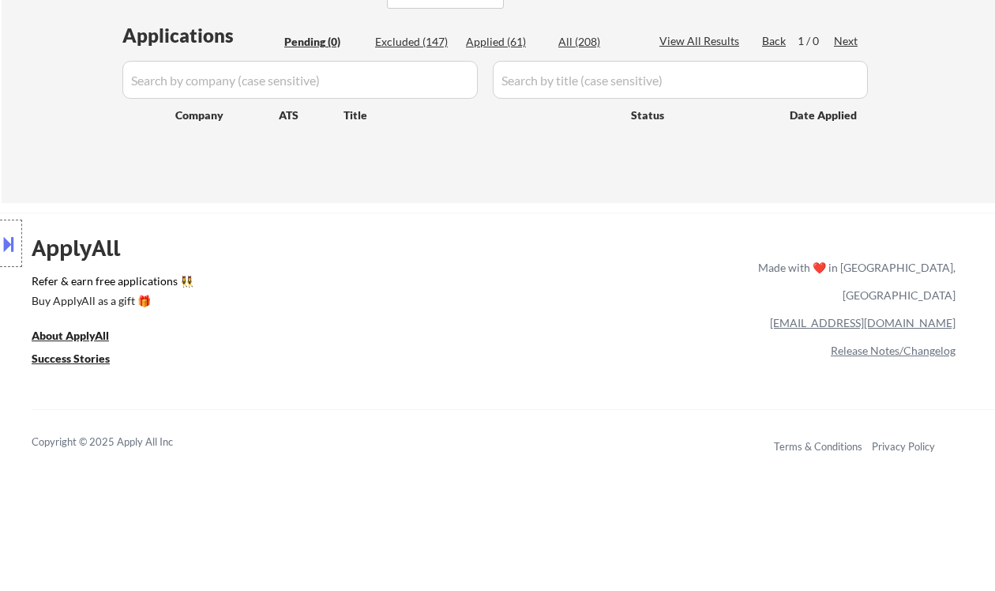
select select ""applied""
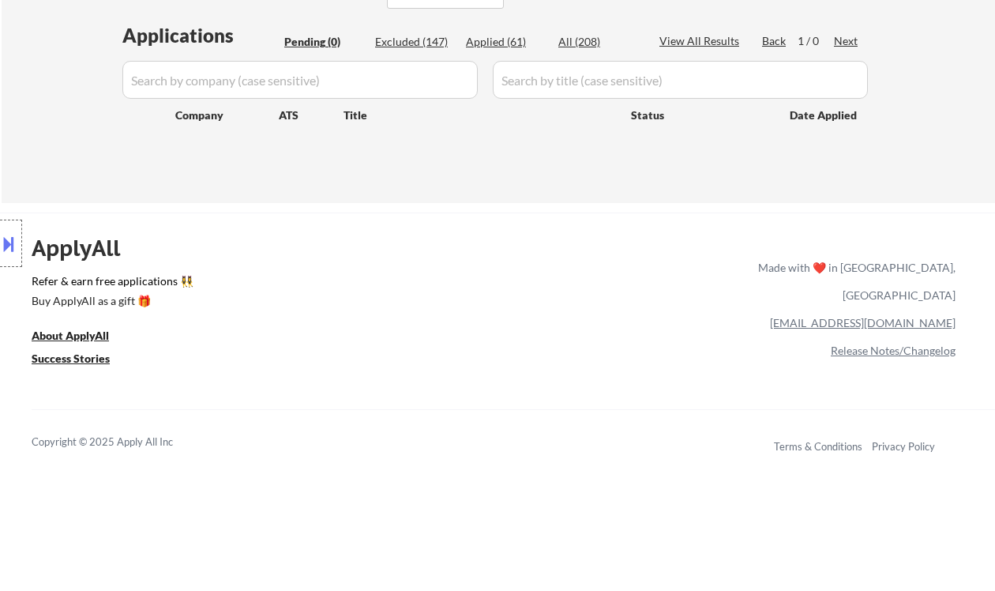
select select ""applied""
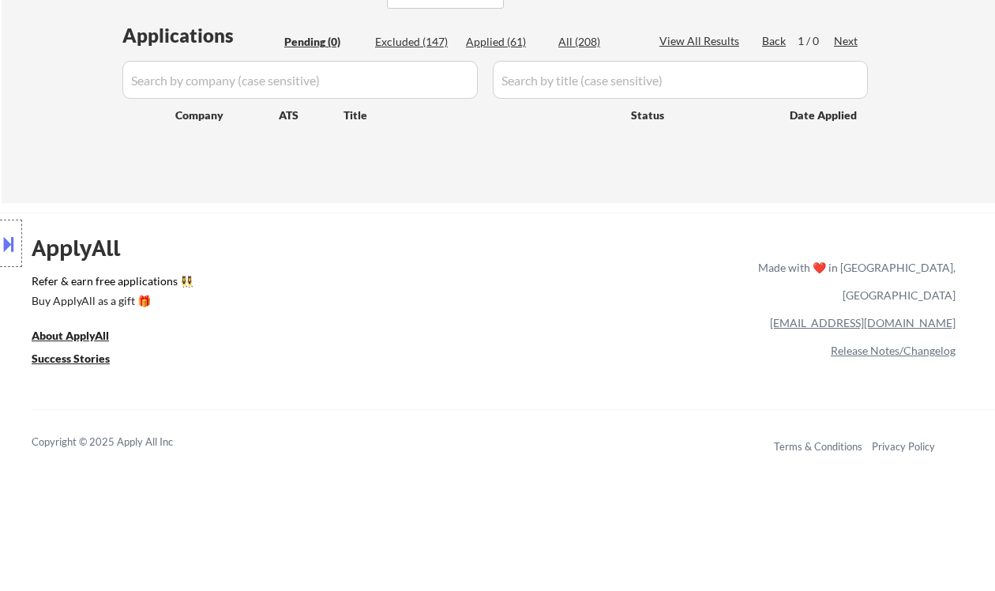
select select ""applied""
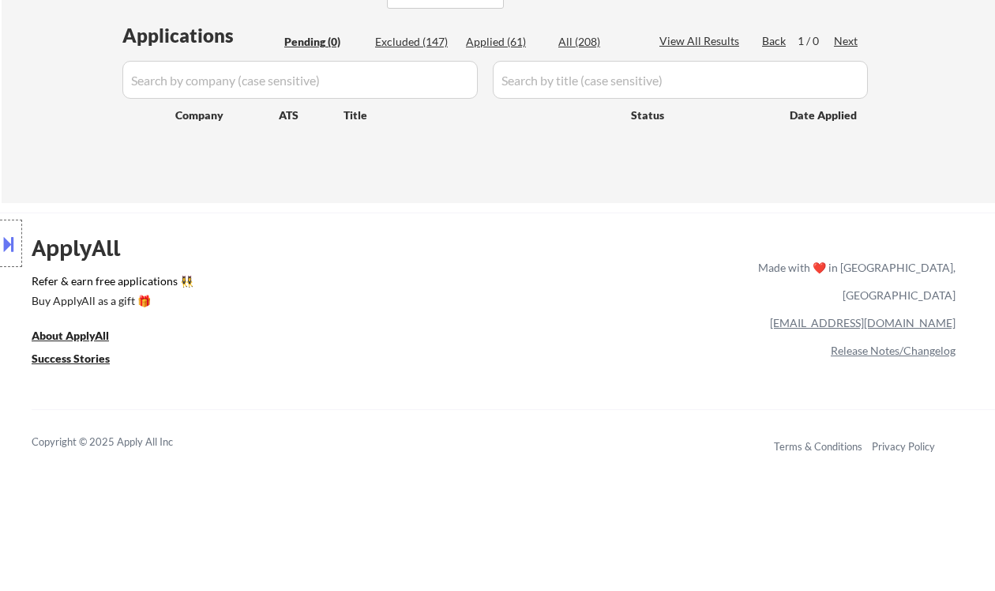
select select ""applied""
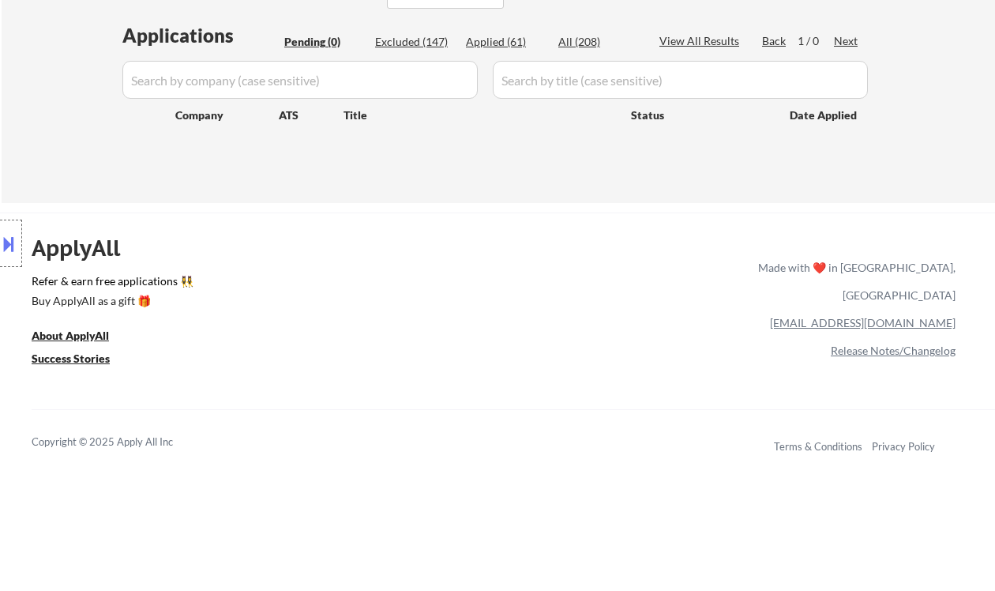
select select ""applied""
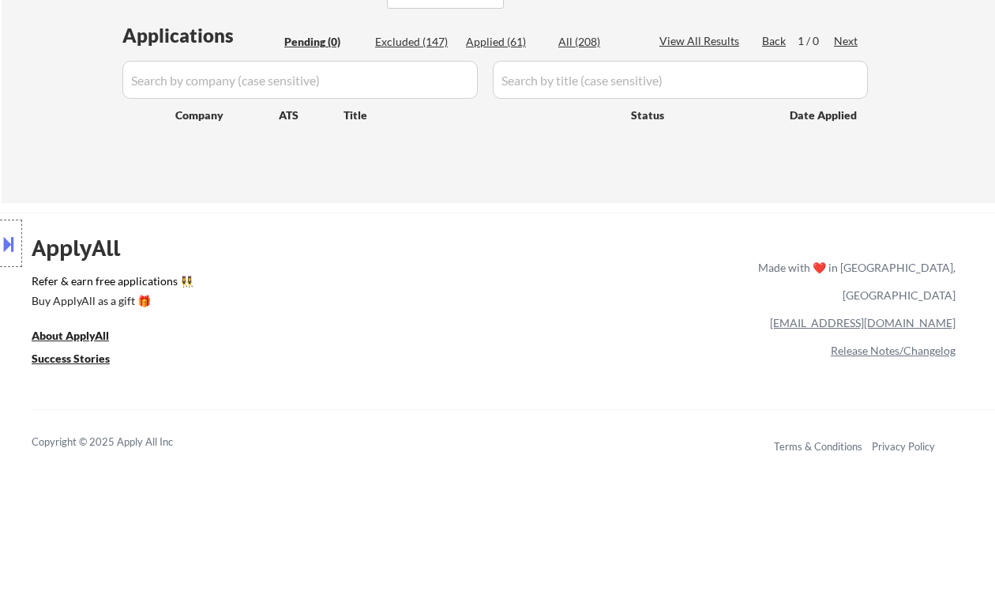
select select ""applied""
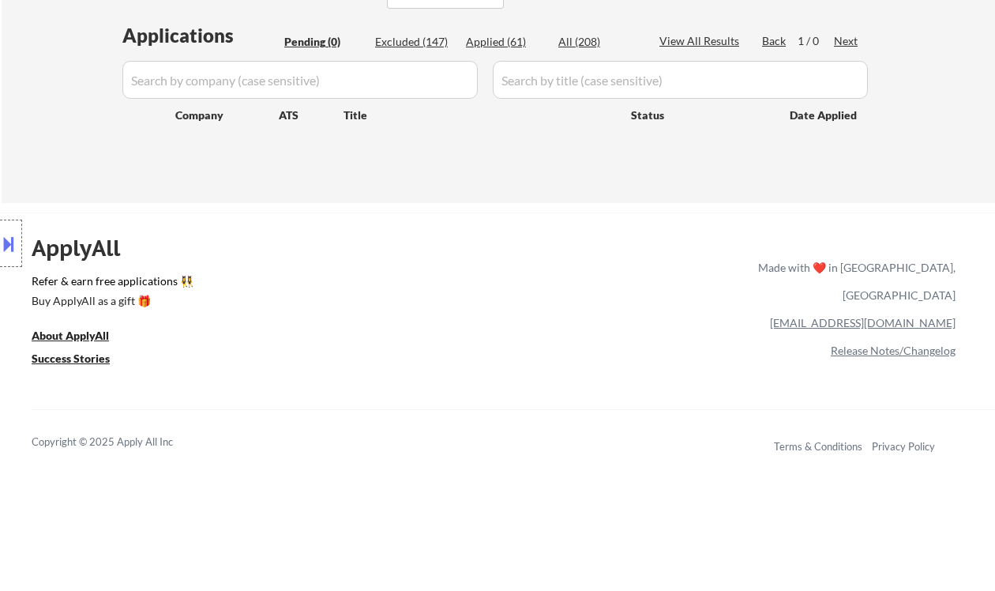
select select ""applied""
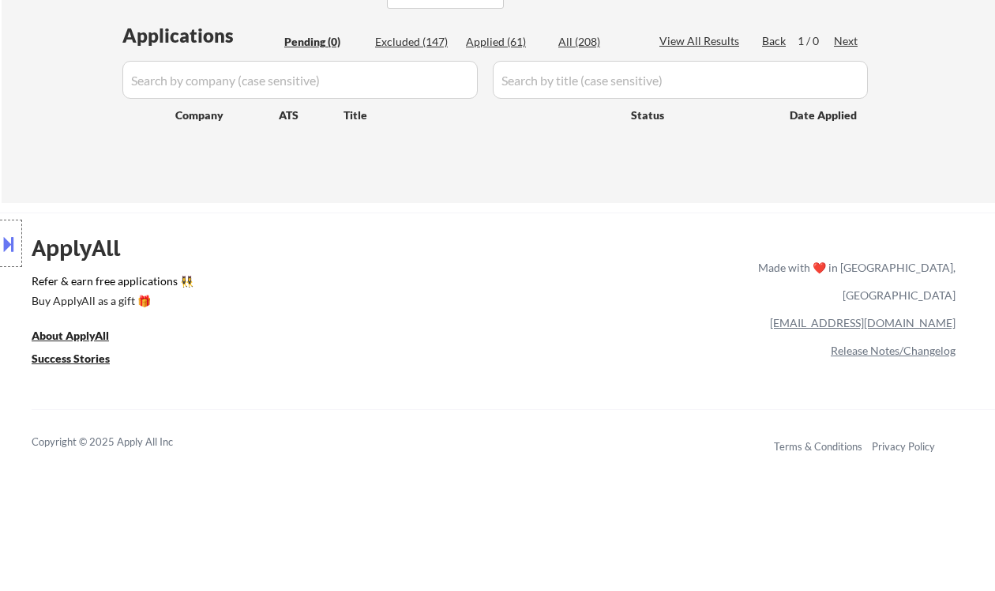
select select ""applied""
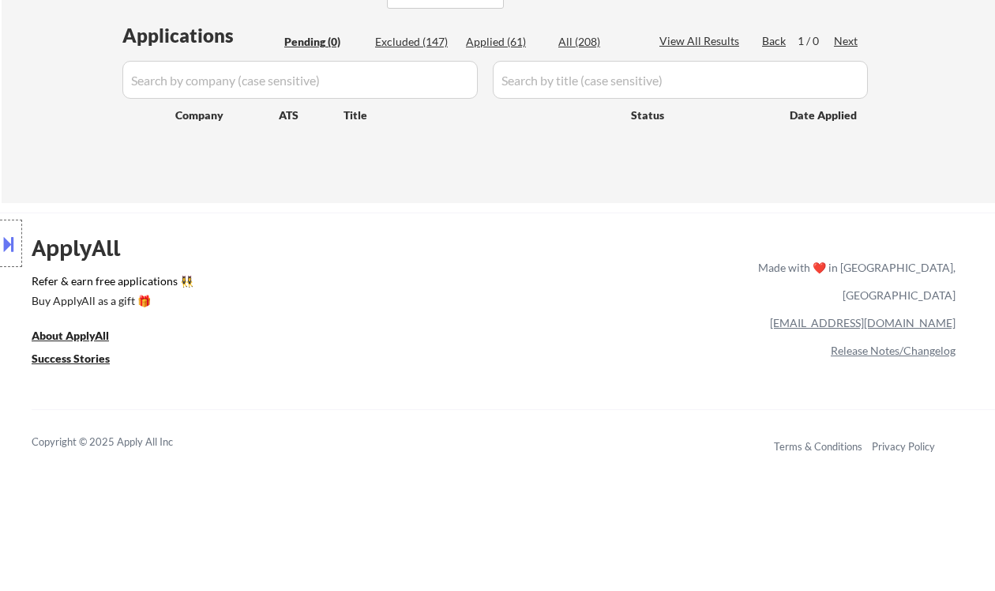
select select ""applied""
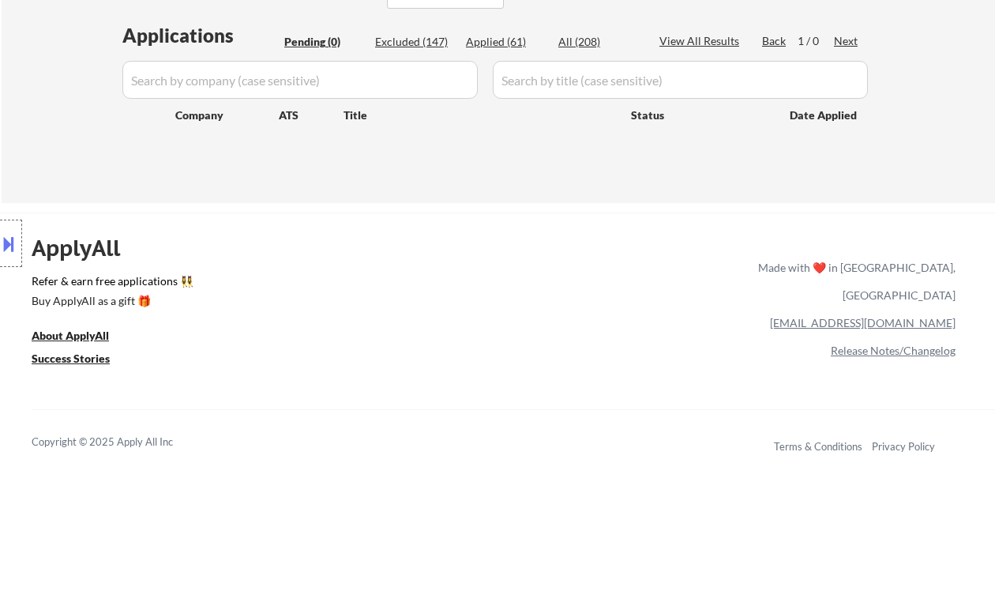
select select ""applied""
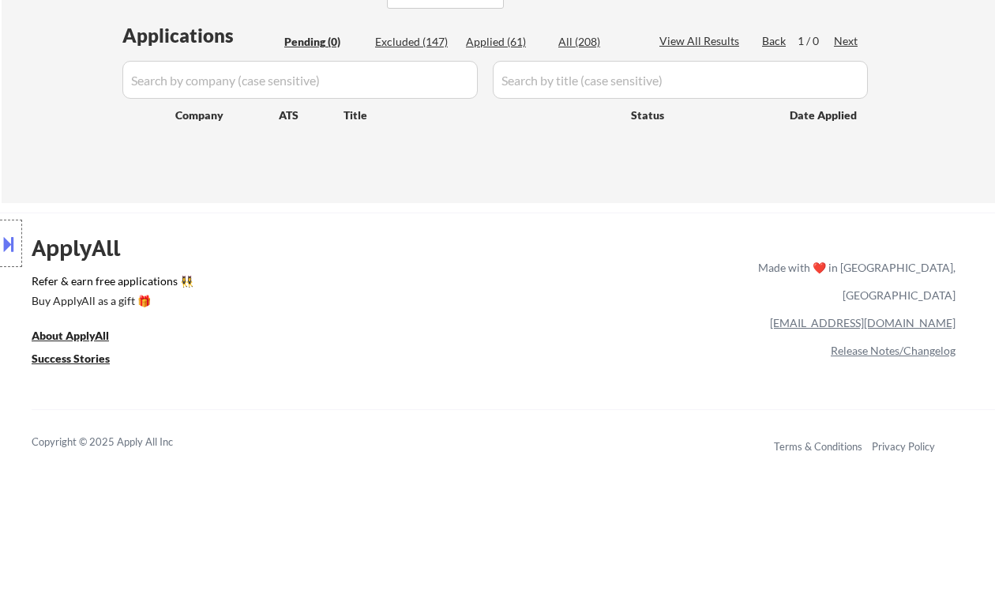
select select ""applied""
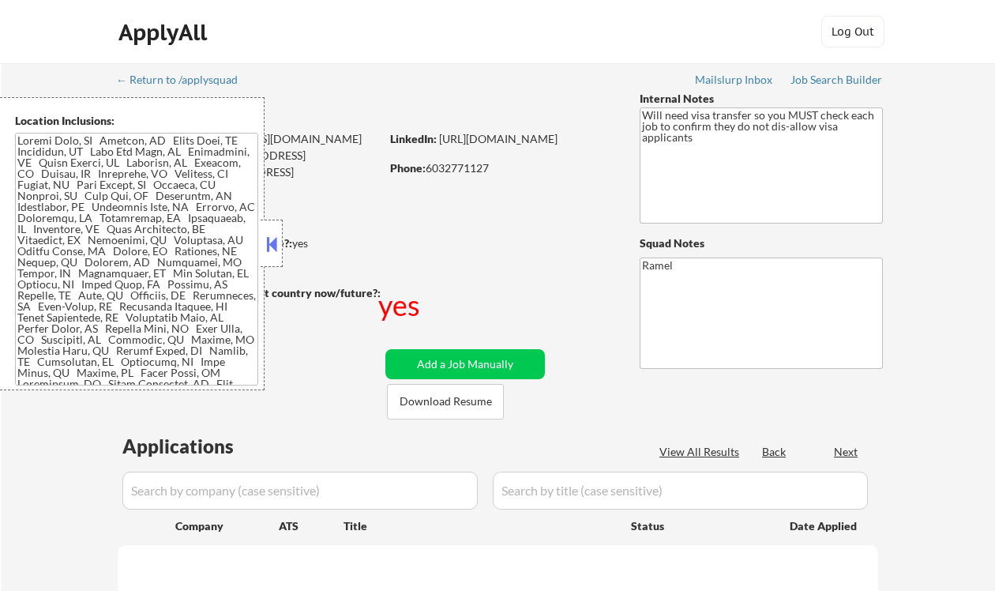
select select ""pending""
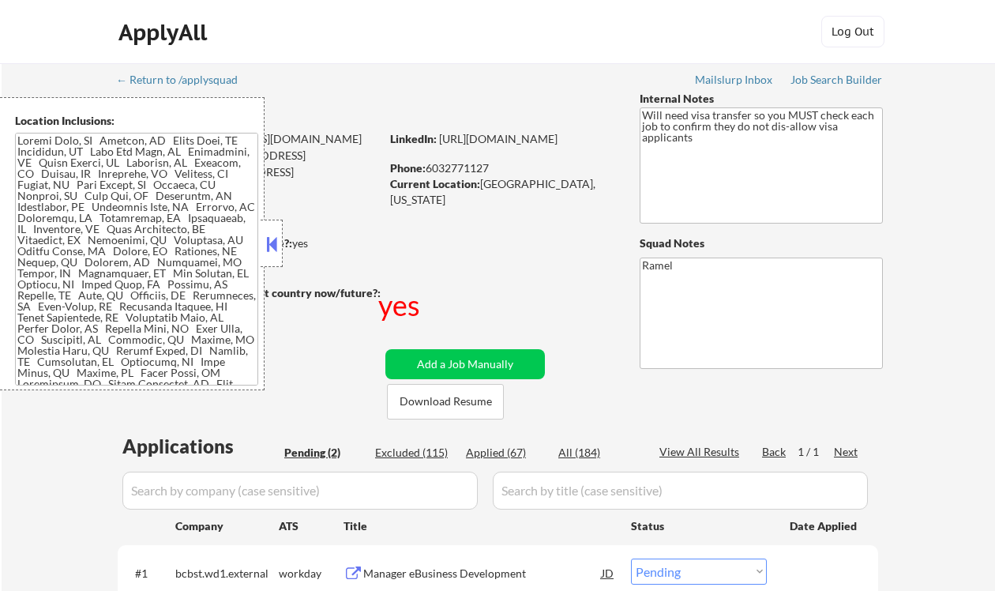
click at [267, 241] on button at bounding box center [271, 244] width 17 height 24
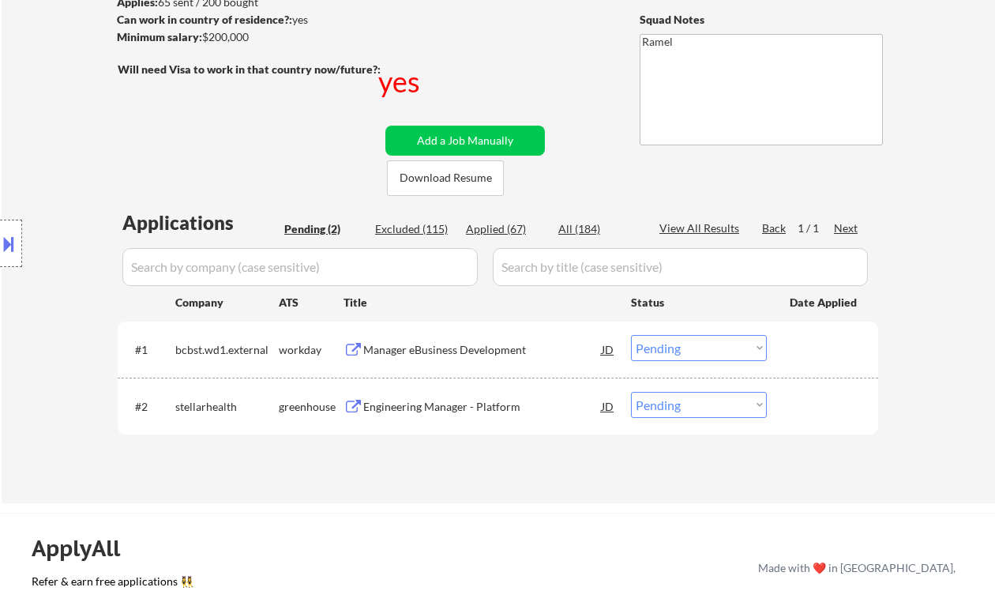
scroll to position [316, 0]
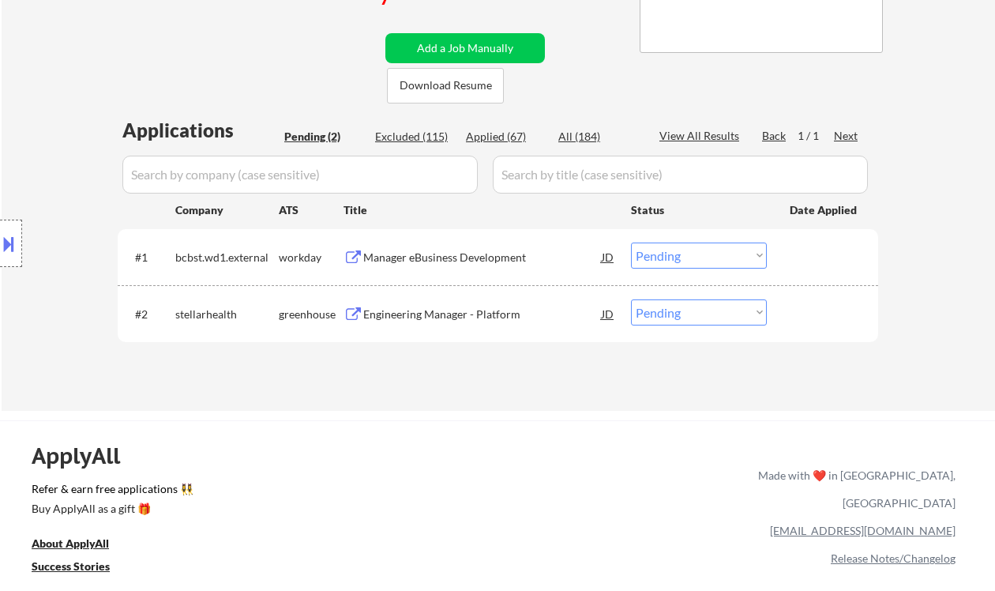
click at [445, 249] on div "Manager eBusiness Development" at bounding box center [482, 256] width 239 height 28
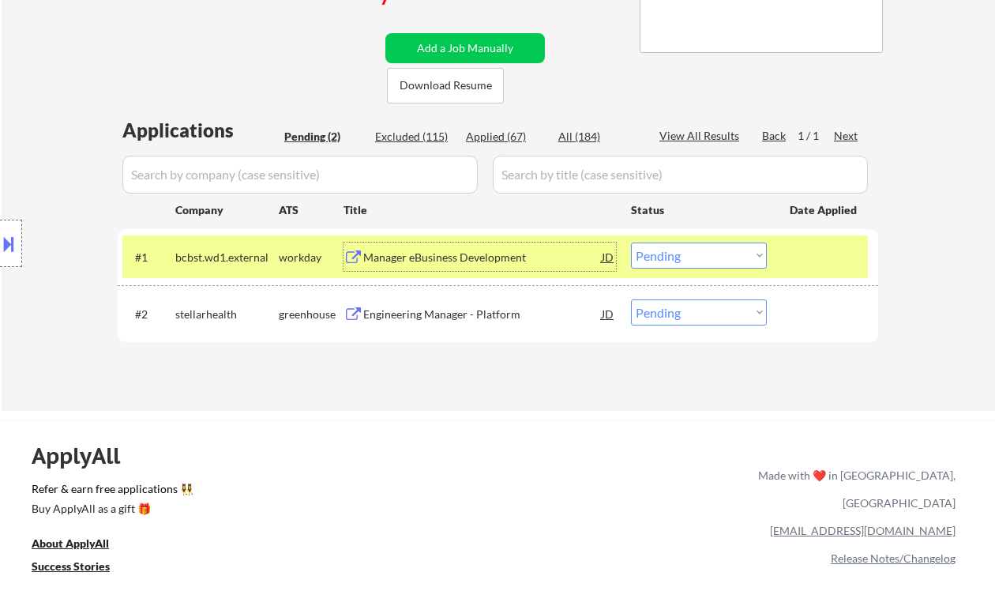
click at [475, 311] on div "Engineering Manager - Platform" at bounding box center [482, 314] width 239 height 16
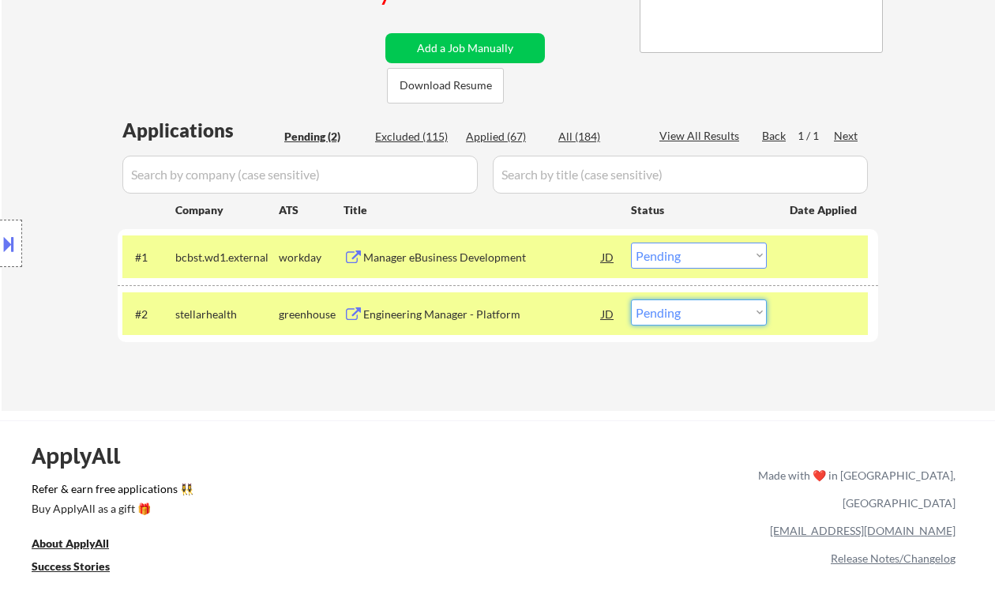
click at [697, 314] on select "Choose an option... Pending Applied Excluded (Questions) Excluded (Expired) Exc…" at bounding box center [699, 312] width 136 height 26
select select ""excluded""
click at [631, 299] on select "Choose an option... Pending Applied Excluded (Questions) Excluded (Expired) Exc…" at bounding box center [699, 312] width 136 height 26
click at [473, 259] on div "Manager eBusiness Development" at bounding box center [482, 258] width 239 height 16
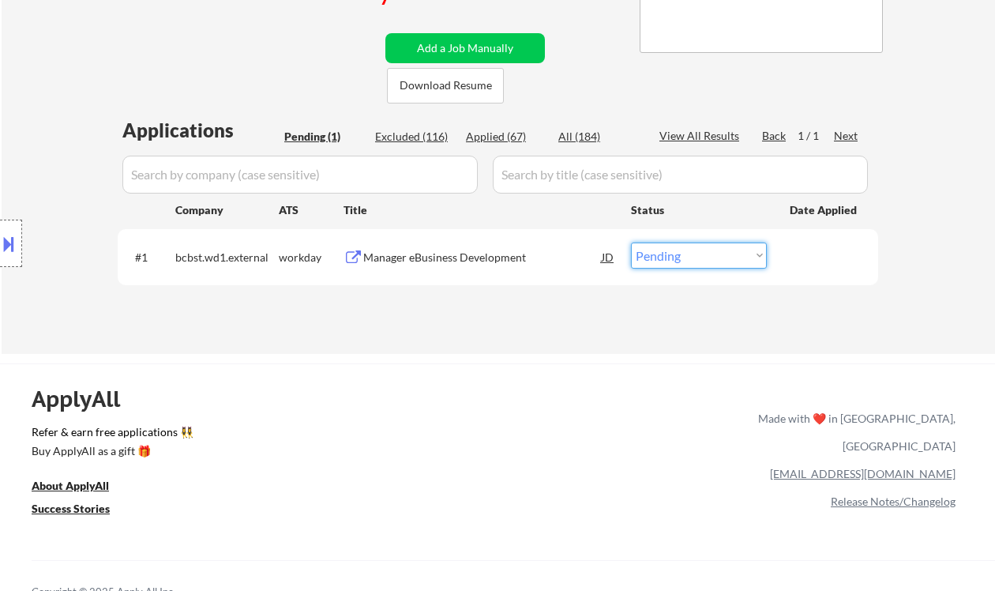
drag, startPoint x: 672, startPoint y: 246, endPoint x: 686, endPoint y: 267, distance: 24.5
click at [672, 247] on select "Choose an option... Pending Applied Excluded (Questions) Excluded (Expired) Exc…" at bounding box center [699, 255] width 136 height 26
select select ""excluded__bad_match_""
click at [631, 242] on select "Choose an option... Pending Applied Excluded (Questions) Excluded (Expired) Exc…" at bounding box center [699, 255] width 136 height 26
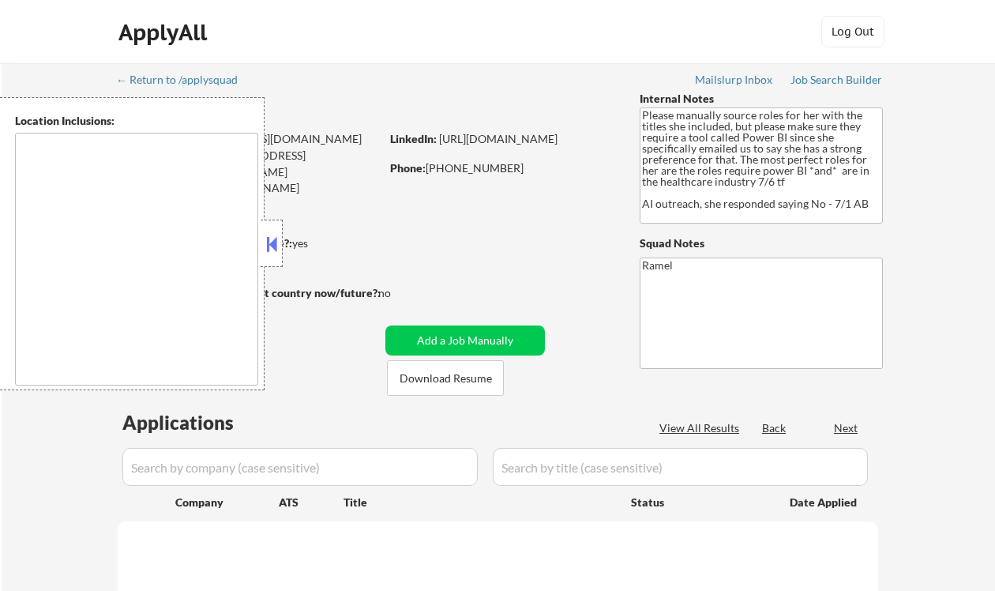
type textarea "[GEOGRAPHIC_DATA], [GEOGRAPHIC_DATA] [GEOGRAPHIC_DATA], [GEOGRAPHIC_DATA] [GEOG…"
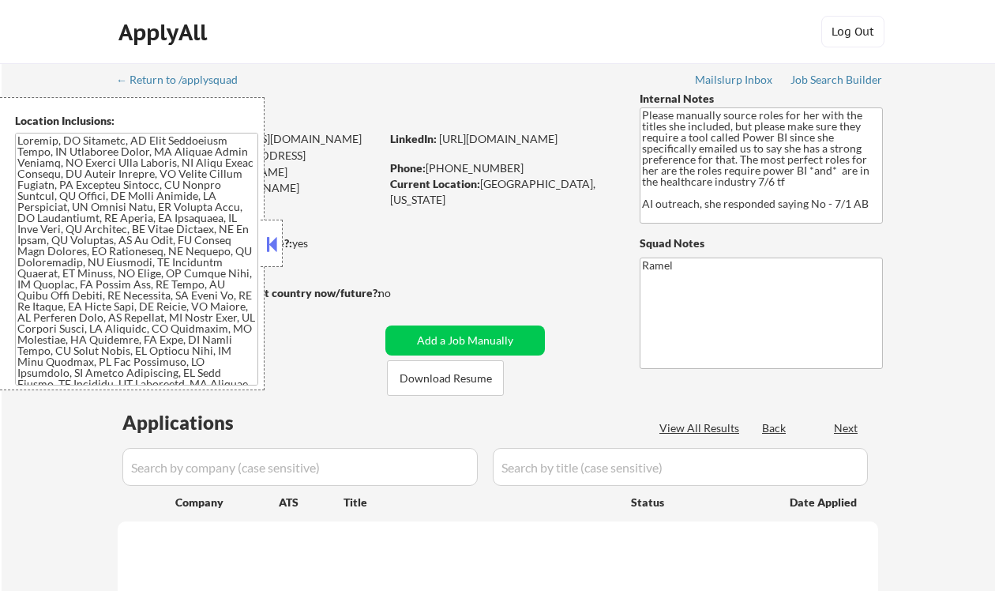
select select ""pending""
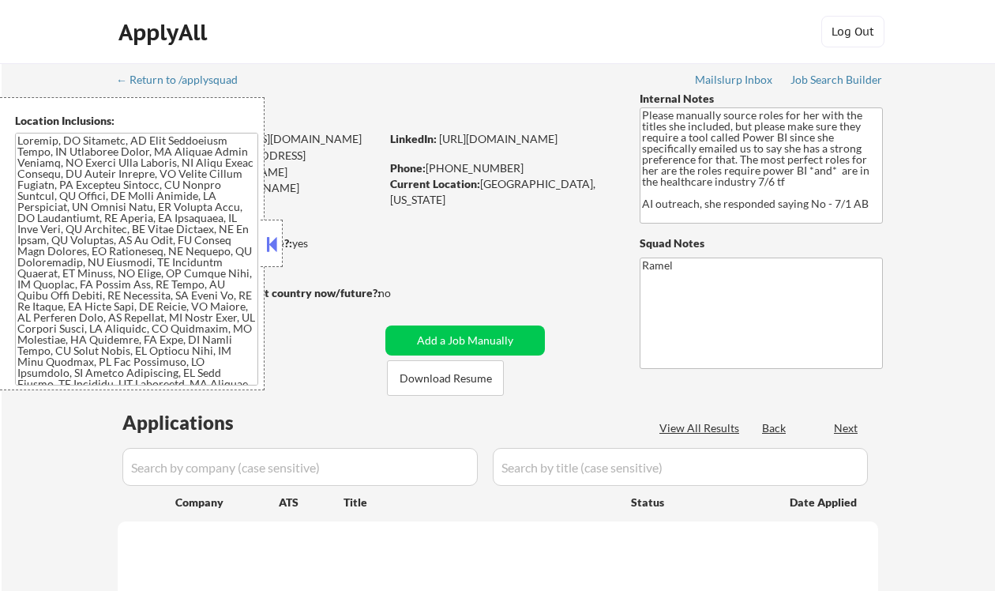
select select ""pending""
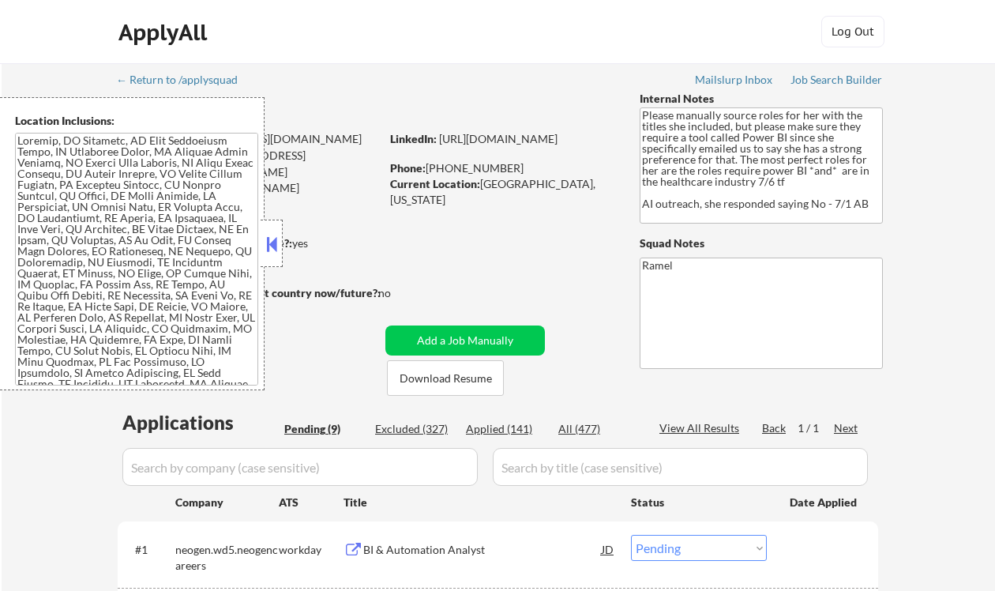
click at [270, 240] on button at bounding box center [271, 244] width 17 height 24
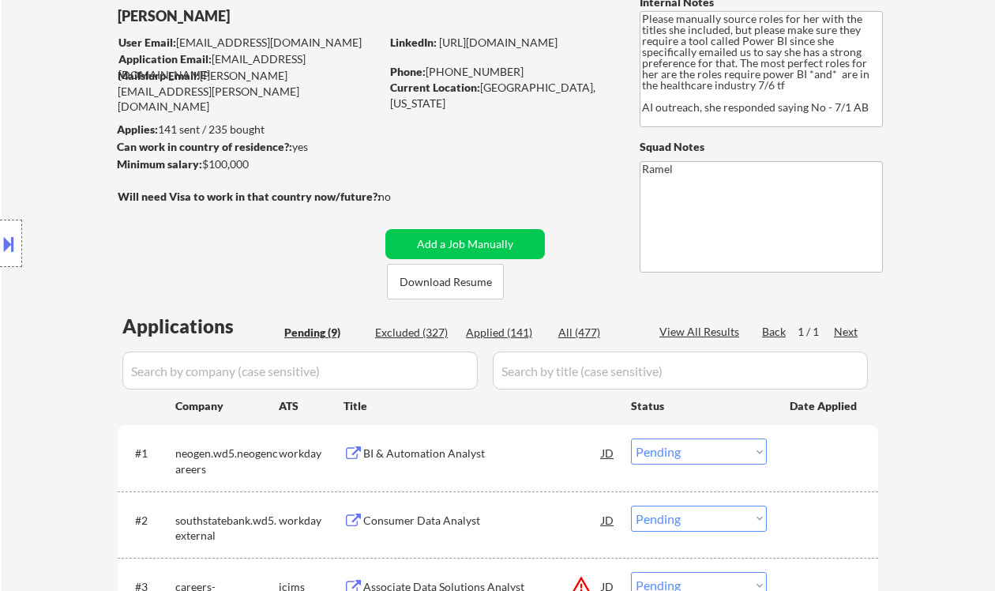
scroll to position [105, 0]
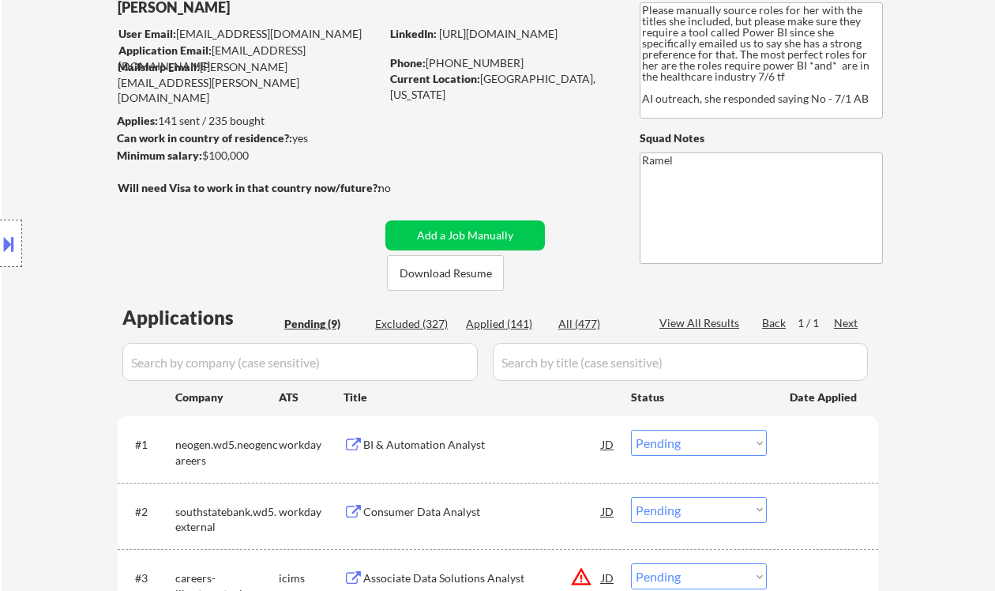
click at [435, 448] on div "BI & Automation Analyst" at bounding box center [482, 445] width 239 height 16
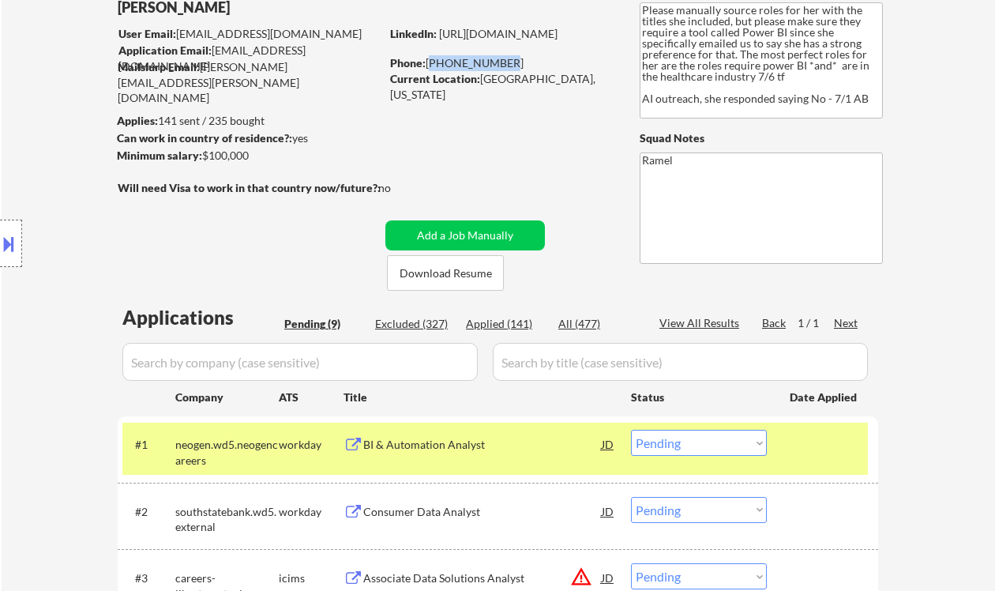
drag, startPoint x: 505, startPoint y: 63, endPoint x: 429, endPoint y: 60, distance: 76.7
click at [429, 60] on div "Phone: 281-734-5082" at bounding box center [502, 63] width 224 height 16
copy div "281-734-5082"
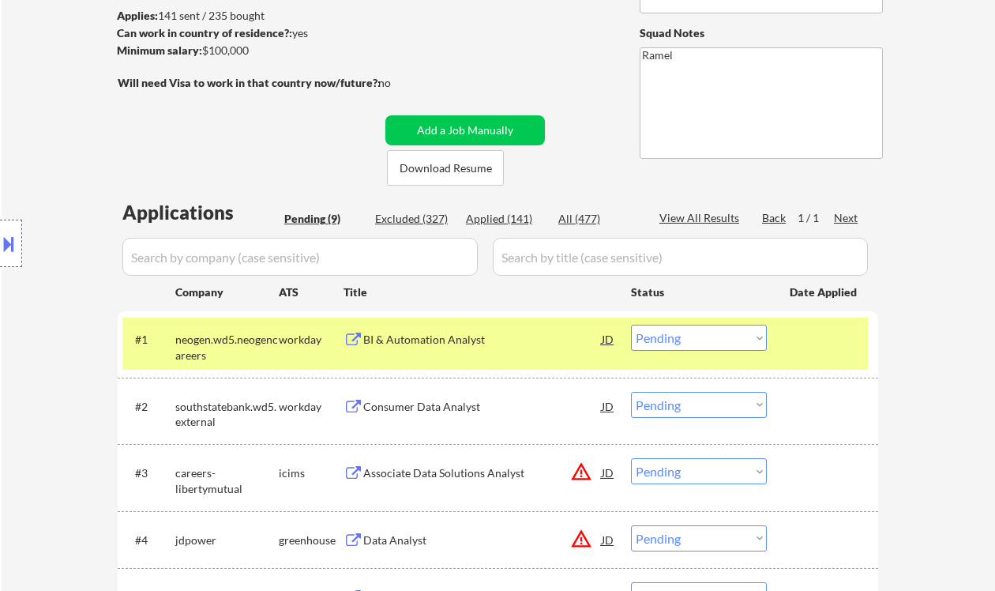
drag, startPoint x: 667, startPoint y: 339, endPoint x: 671, endPoint y: 349, distance: 10.7
click at [667, 339] on select "Choose an option... Pending Applied Excluded (Questions) Excluded (Expired) Exc…" at bounding box center [699, 338] width 136 height 26
click at [631, 325] on select "Choose an option... Pending Applied Excluded (Questions) Excluded (Expired) Exc…" at bounding box center [699, 338] width 136 height 26
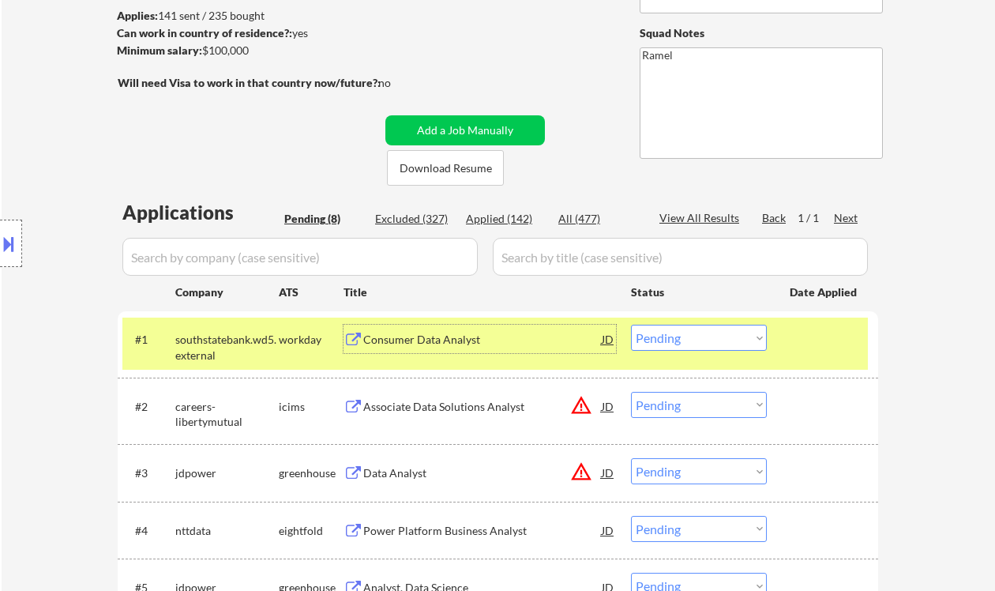
click at [419, 338] on div "Consumer Data Analyst" at bounding box center [482, 340] width 239 height 16
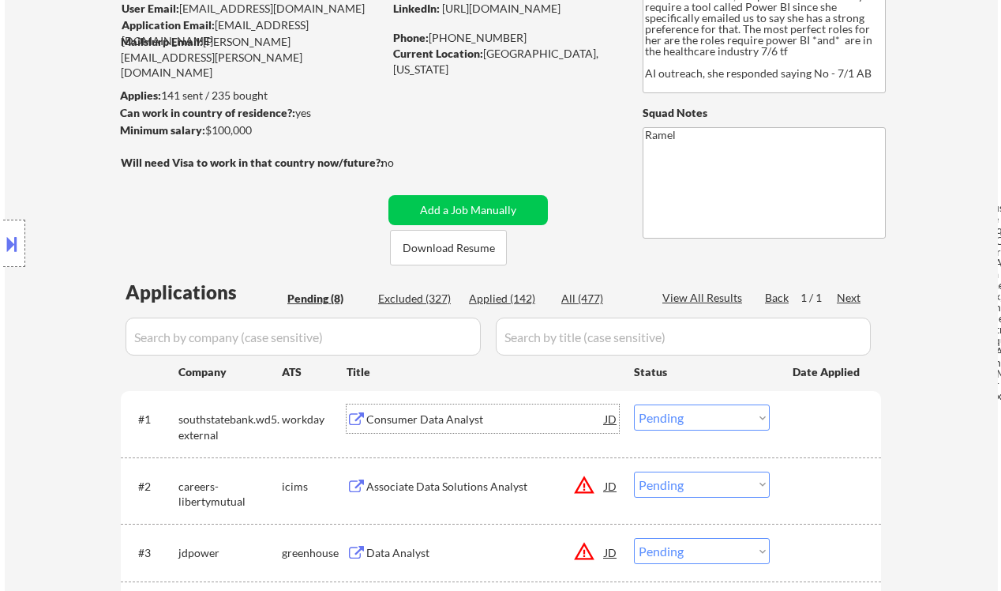
scroll to position [105, 0]
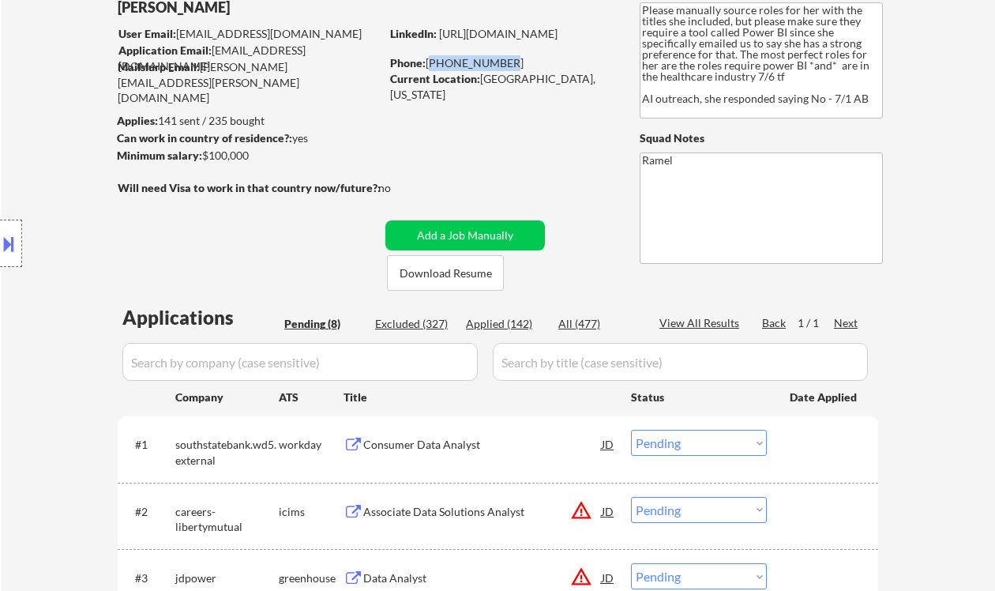
drag, startPoint x: 506, startPoint y: 64, endPoint x: 427, endPoint y: 61, distance: 79.0
click at [427, 61] on div "Phone: 281-734-5082" at bounding box center [502, 63] width 224 height 16
copy div "281-734-5082"
click at [683, 427] on div "#1 southstatebank.wd5.external workday Consumer Data Analyst JD Choose an optio…" at bounding box center [499, 449] width 746 height 52
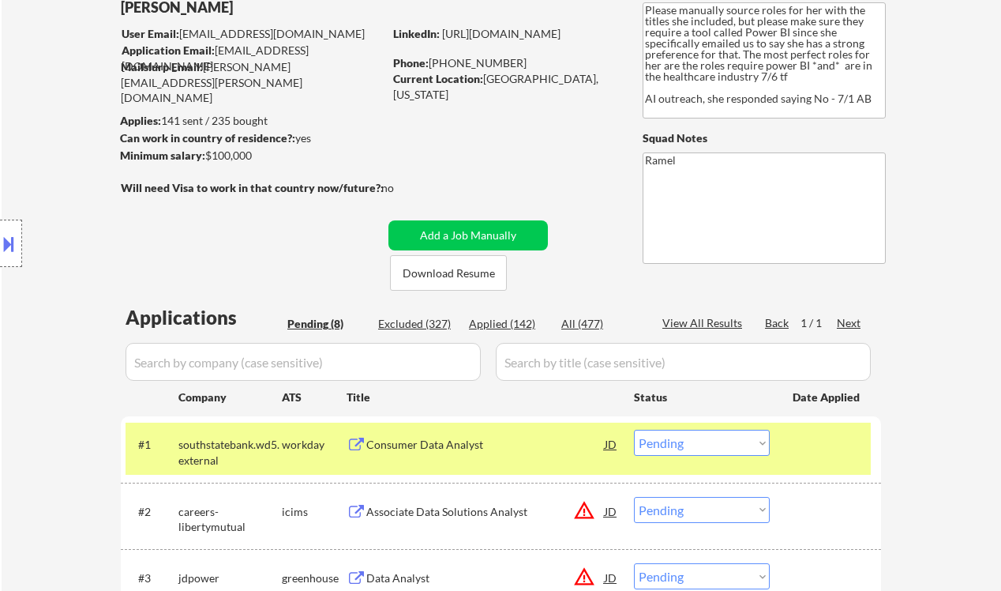
click at [707, 441] on select "Choose an option... Pending Applied Excluded (Questions) Excluded (Expired) Exc…" at bounding box center [702, 443] width 136 height 26
click at [634, 430] on select "Choose an option... Pending Applied Excluded (Questions) Excluded (Expired) Exc…" at bounding box center [702, 443] width 136 height 26
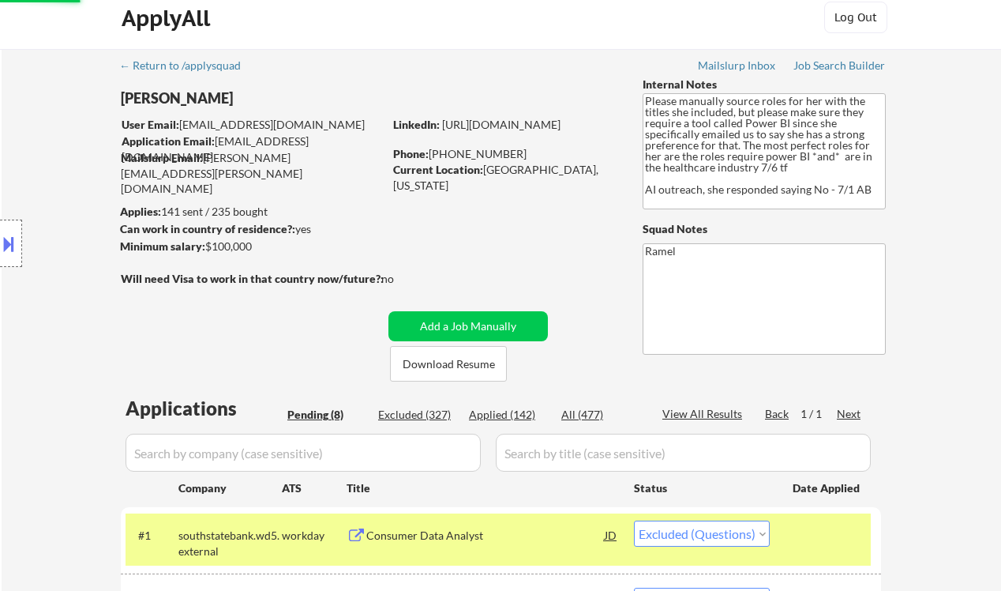
scroll to position [0, 0]
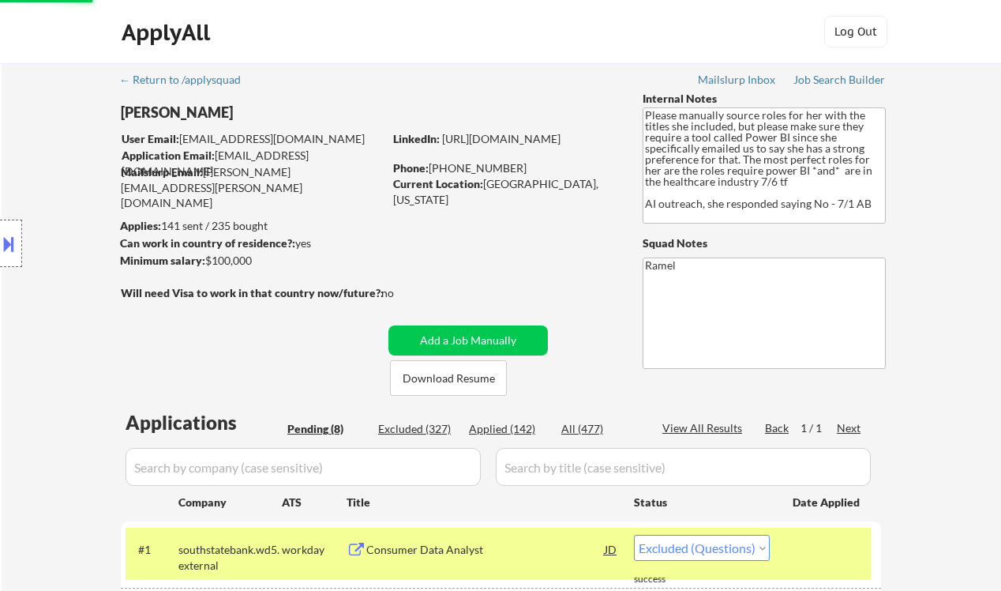
select select ""pending""
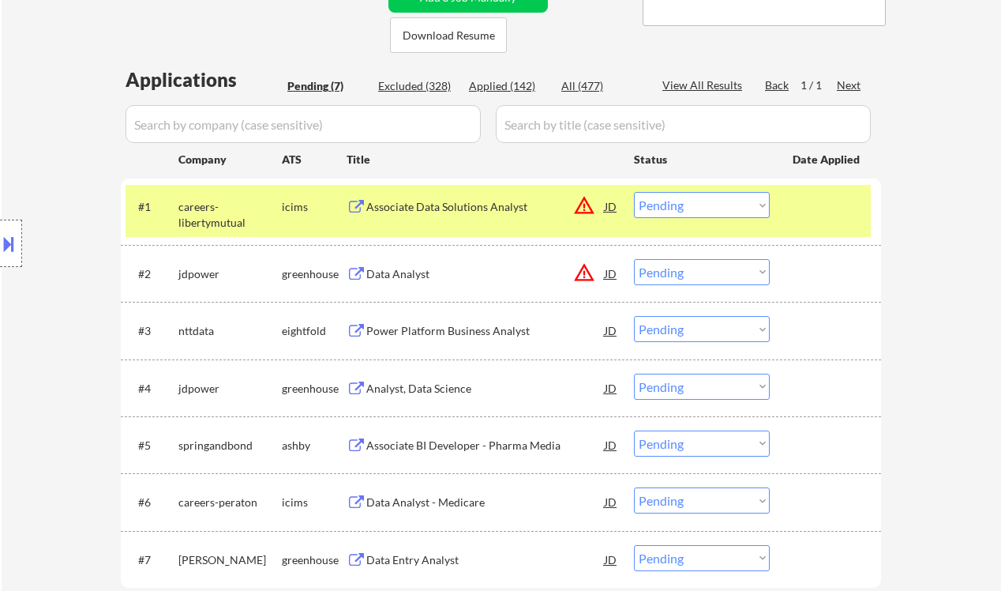
scroll to position [421, 0]
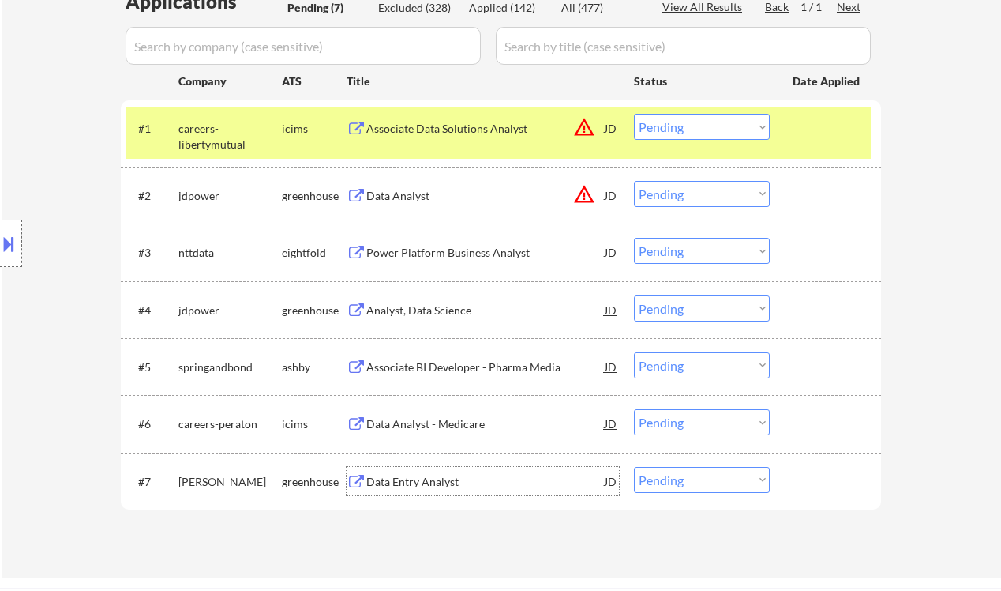
click at [413, 484] on div "Data Entry Analyst" at bounding box center [485, 482] width 239 height 16
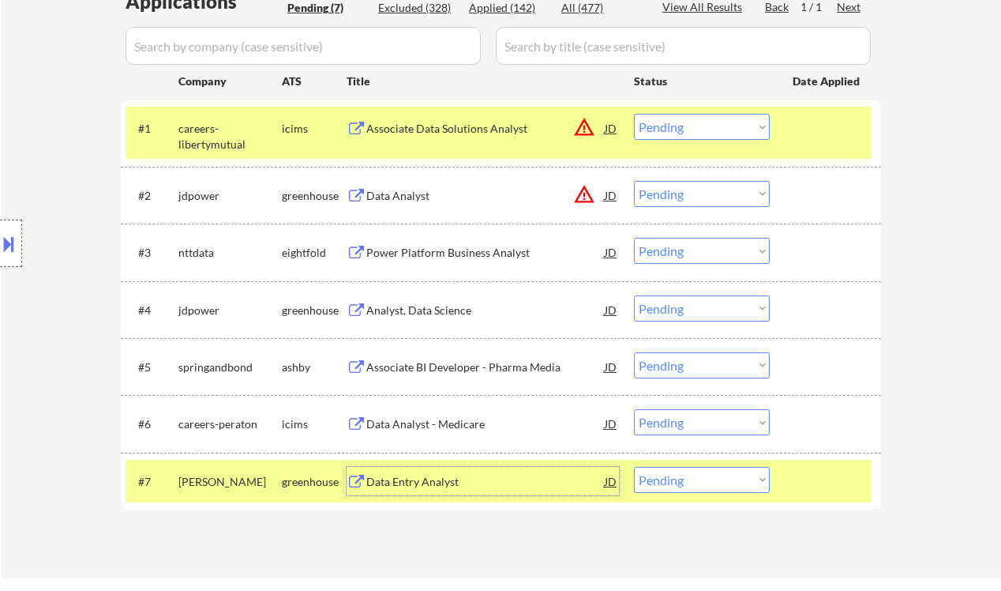
click at [691, 487] on select "Choose an option... Pending Applied Excluded (Questions) Excluded (Expired) Exc…" at bounding box center [702, 480] width 136 height 26
select select ""excluded__expired_""
click at [634, 467] on select "Choose an option... Pending Applied Excluded (Questions) Excluded (Expired) Exc…" at bounding box center [702, 480] width 136 height 26
click at [483, 421] on div "Data Analyst - Medicare" at bounding box center [485, 424] width 239 height 16
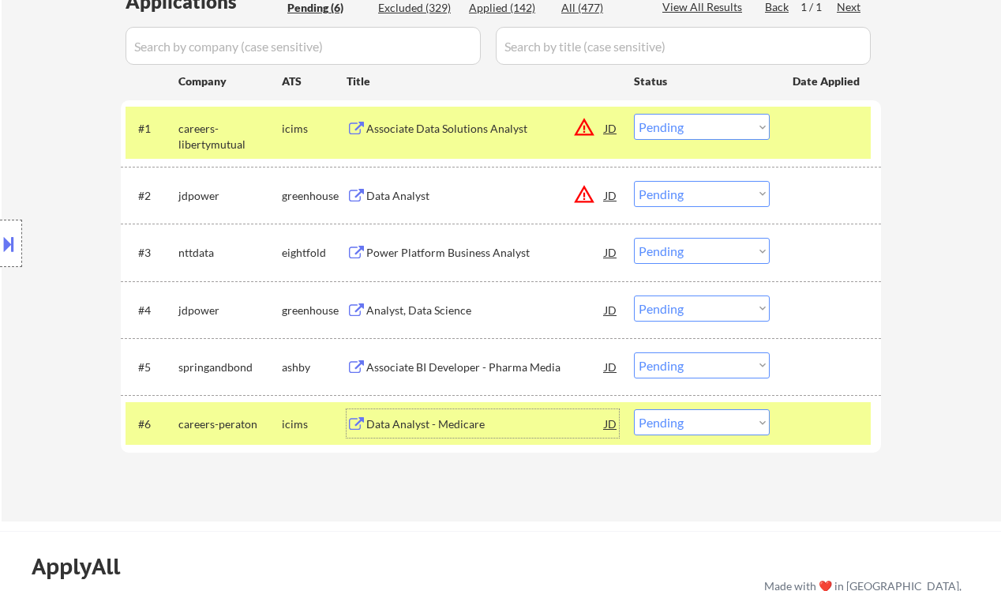
click at [692, 434] on select "Choose an option... Pending Applied Excluded (Questions) Excluded (Expired) Exc…" at bounding box center [702, 422] width 136 height 26
select select ""excluded__bad_match_""
click at [634, 409] on select "Choose an option... Pending Applied Excluded (Questions) Excluded (Expired) Exc…" at bounding box center [702, 422] width 136 height 26
click at [485, 360] on div "Associate BI Developer - Pharma Media" at bounding box center [485, 367] width 239 height 16
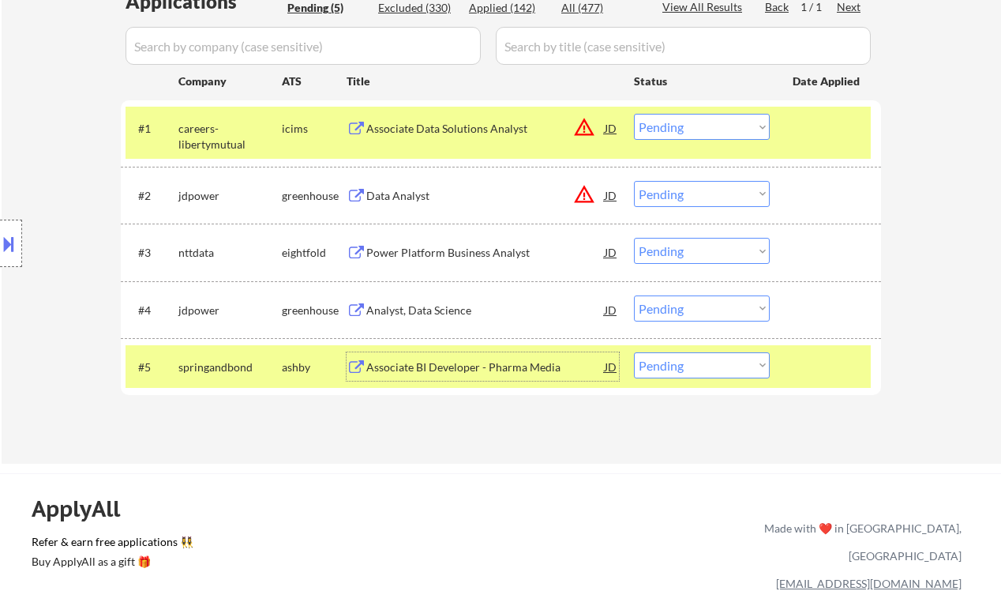
drag, startPoint x: 688, startPoint y: 365, endPoint x: 689, endPoint y: 376, distance: 11.1
click at [688, 365] on select "Choose an option... Pending Applied Excluded (Questions) Excluded (Expired) Exc…" at bounding box center [702, 365] width 136 height 26
select select ""excluded__salary_""
click at [634, 352] on select "Choose an option... Pending Applied Excluded (Questions) Excluded (Expired) Exc…" at bounding box center [702, 365] width 136 height 26
click at [417, 311] on div "Analyst, Data Science" at bounding box center [485, 310] width 239 height 16
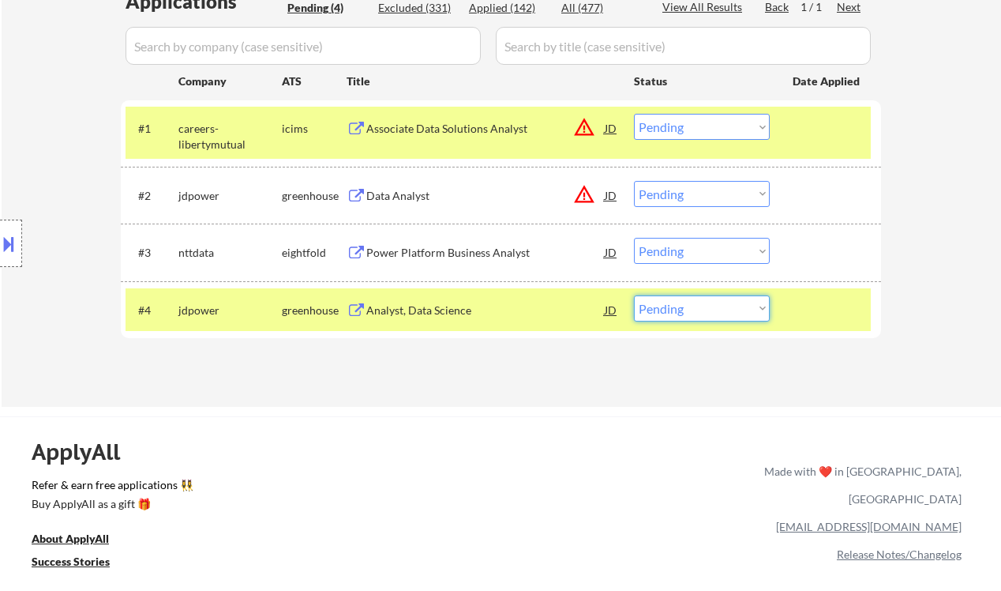
drag, startPoint x: 692, startPoint y: 310, endPoint x: 697, endPoint y: 320, distance: 11.0
click at [692, 310] on select "Choose an option... Pending Applied Excluded (Questions) Excluded (Expired) Exc…" at bounding box center [702, 308] width 136 height 26
select select ""excluded__bad_match_""
click at [634, 295] on select "Choose an option... Pending Applied Excluded (Questions) Excluded (Expired) Exc…" at bounding box center [702, 308] width 136 height 26
click at [432, 256] on div "Power Platform Business Analyst" at bounding box center [485, 253] width 239 height 16
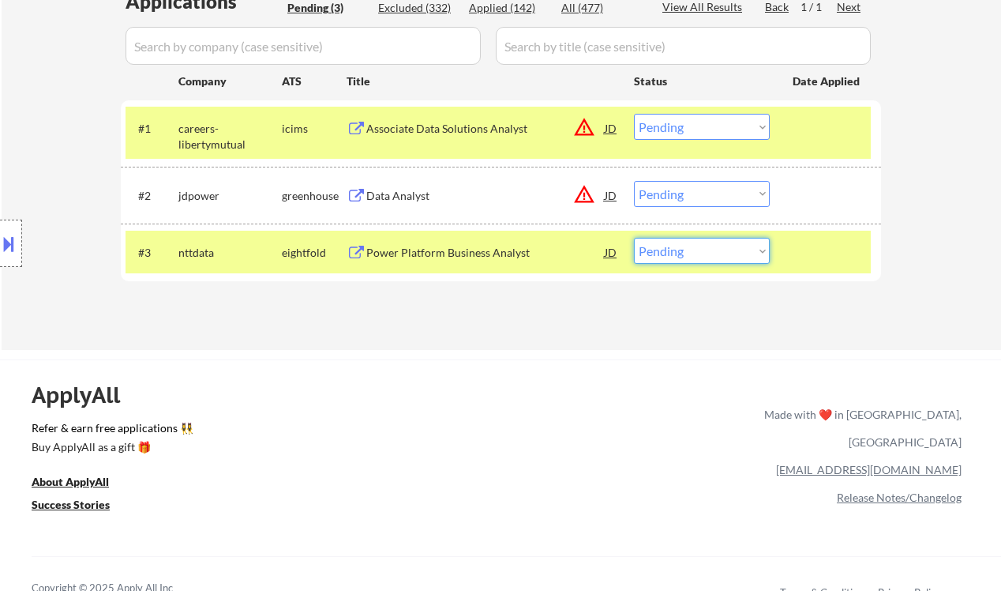
click at [695, 244] on select "Choose an option... Pending Applied Excluded (Questions) Excluded (Expired) Exc…" at bounding box center [702, 251] width 136 height 26
click at [683, 254] on select "Choose an option... Pending Applied Excluded (Questions) Excluded (Expired) Exc…" at bounding box center [702, 251] width 136 height 26
select select ""excluded__bad_match_""
click at [634, 238] on select "Choose an option... Pending Applied Excluded (Questions) Excluded (Expired) Exc…" at bounding box center [702, 251] width 136 height 26
click at [400, 190] on div "Data Analyst" at bounding box center [485, 196] width 239 height 16
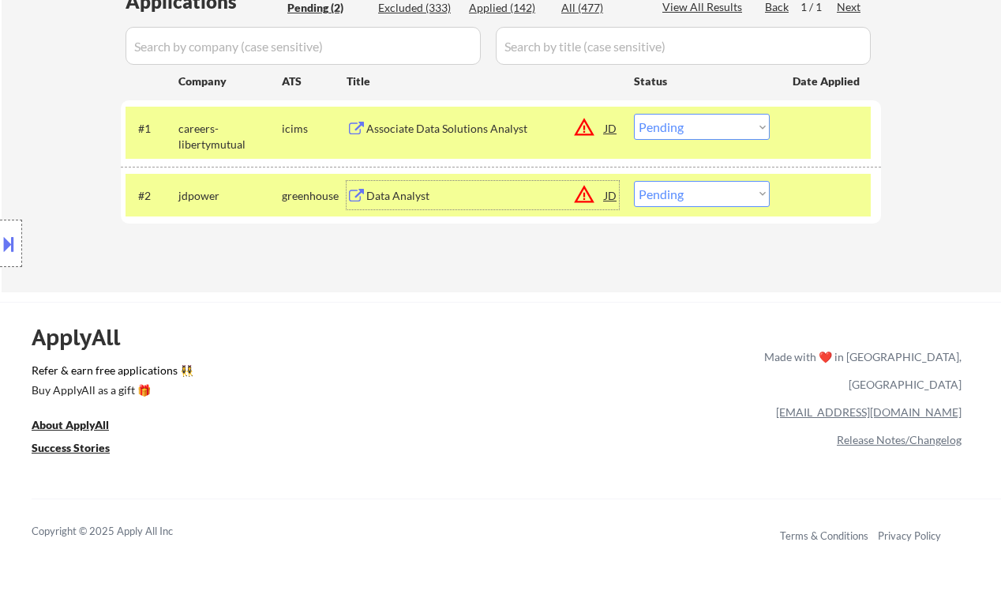
click at [666, 195] on select "Choose an option... Pending Applied Excluded (Questions) Excluded (Expired) Exc…" at bounding box center [702, 194] width 136 height 26
select select ""excluded__location_""
click at [634, 181] on select "Choose an option... Pending Applied Excluded (Questions) Excluded (Expired) Exc…" at bounding box center [702, 194] width 136 height 26
click at [433, 125] on div "Associate Data Solutions Analyst" at bounding box center [485, 129] width 239 height 16
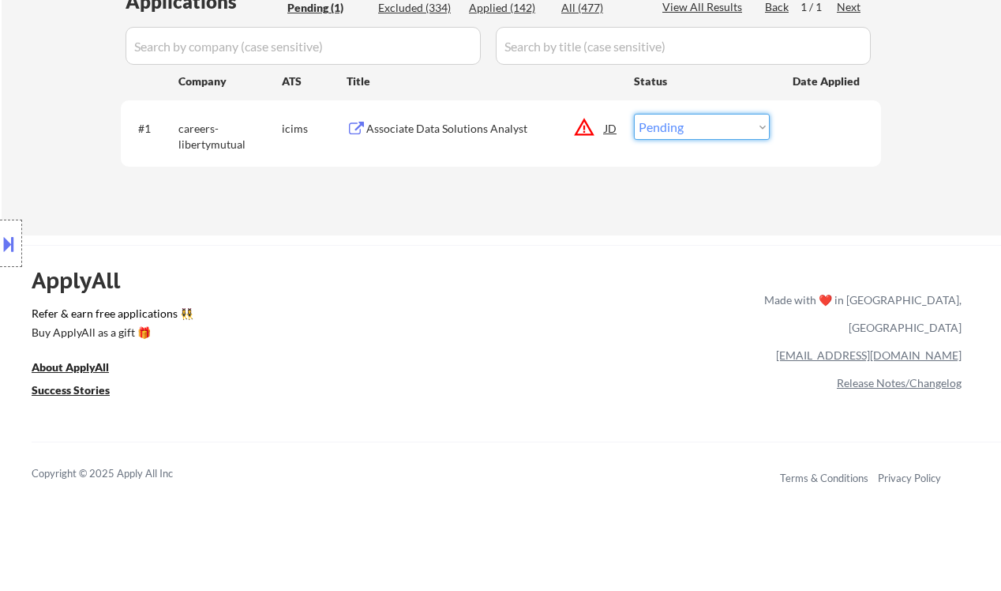
drag, startPoint x: 703, startPoint y: 131, endPoint x: 708, endPoint y: 138, distance: 9.0
click at [703, 131] on select "Choose an option... Pending Applied Excluded (Questions) Excluded (Expired) Exc…" at bounding box center [702, 127] width 136 height 26
select select ""excluded__expired_""
click at [634, 114] on select "Choose an option... Pending Applied Excluded (Questions) Excluded (Expired) Exc…" at bounding box center [702, 127] width 136 height 26
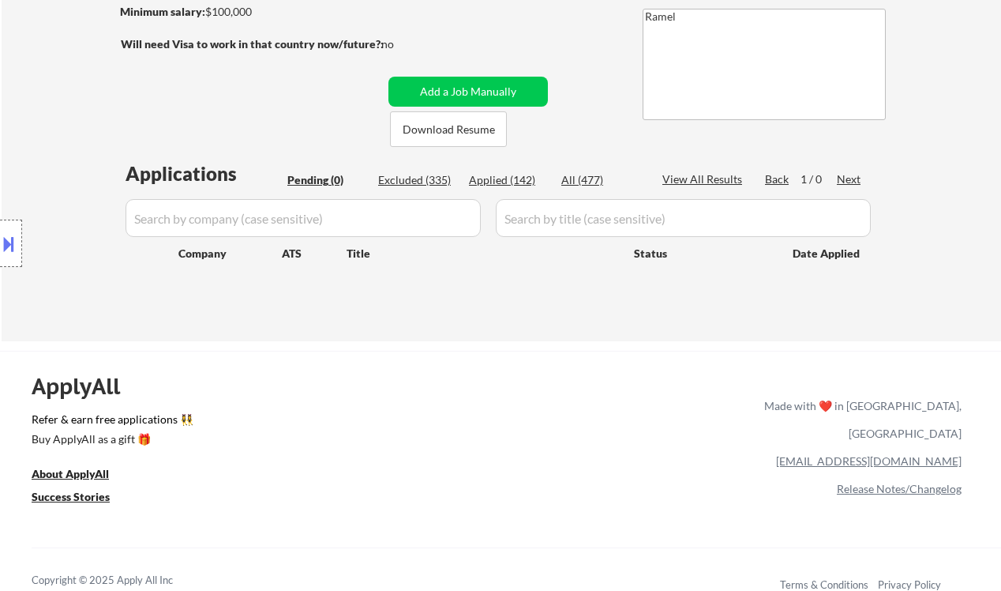
scroll to position [210, 0]
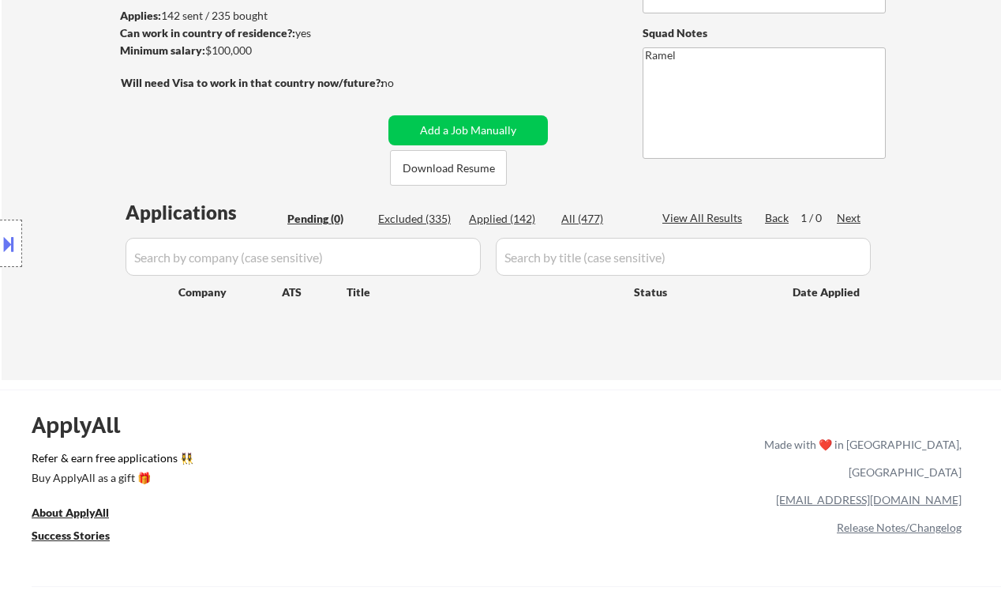
drag, startPoint x: 21, startPoint y: 154, endPoint x: 127, endPoint y: 73, distance: 133.0
click at [21, 154] on div "Location Inclusions:" at bounding box center [141, 243] width 283 height 293
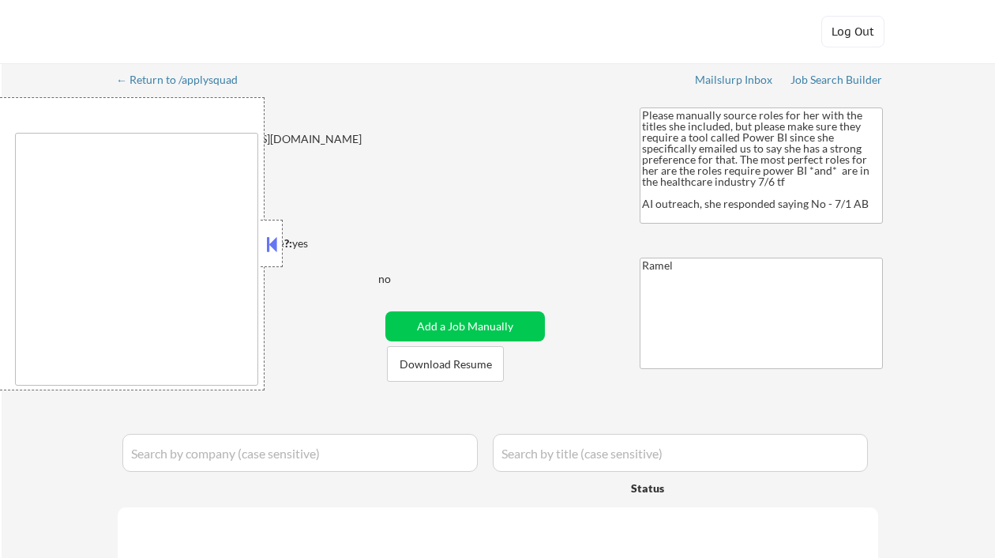
type textarea "[GEOGRAPHIC_DATA], [GEOGRAPHIC_DATA] [GEOGRAPHIC_DATA], [GEOGRAPHIC_DATA] [GEOG…"
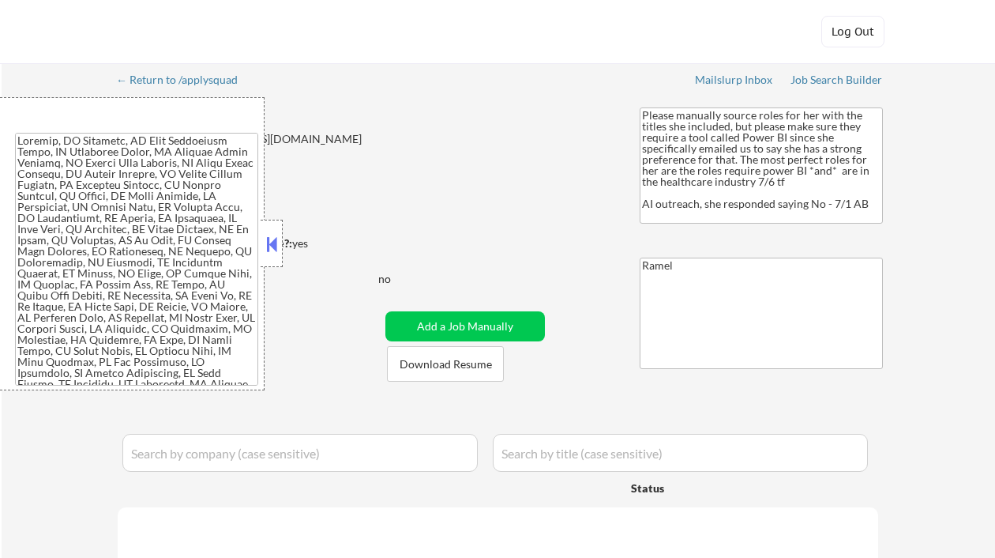
select select ""pending""
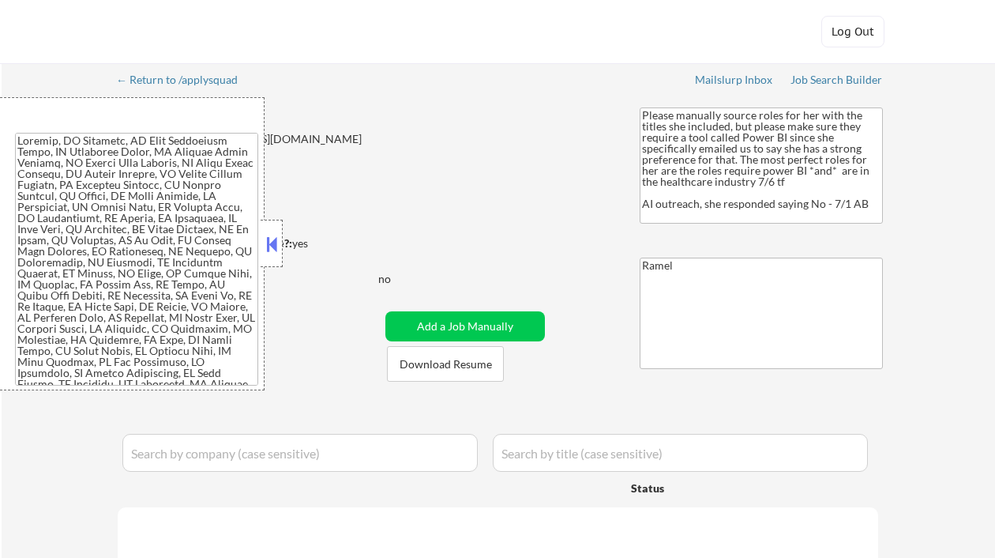
select select ""pending""
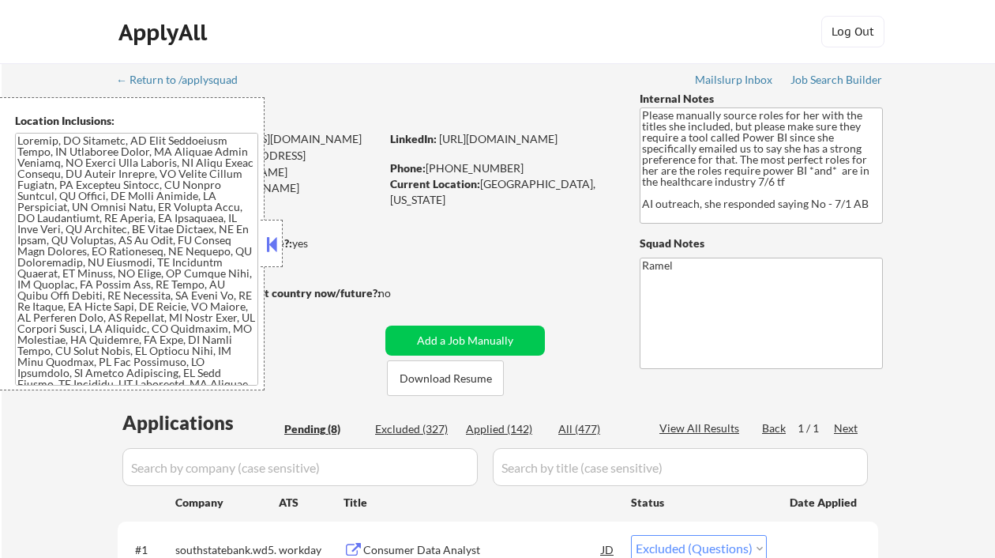
select select ""pending""
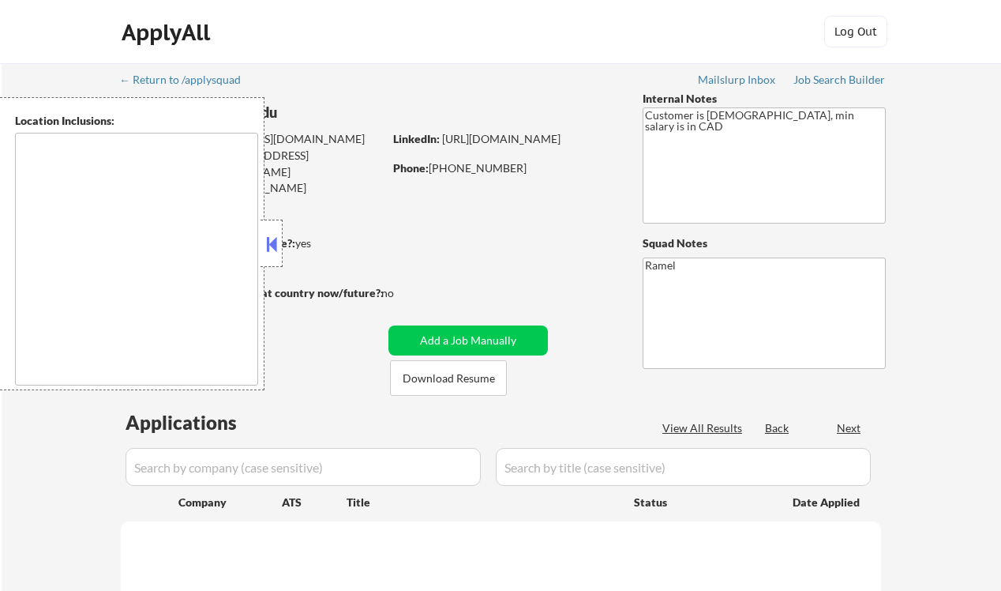
type textarea "[GEOGRAPHIC_DATA], ON [GEOGRAPHIC_DATA], ON [GEOGRAPHIC_DATA], ON [GEOGRAPHIC_D…"
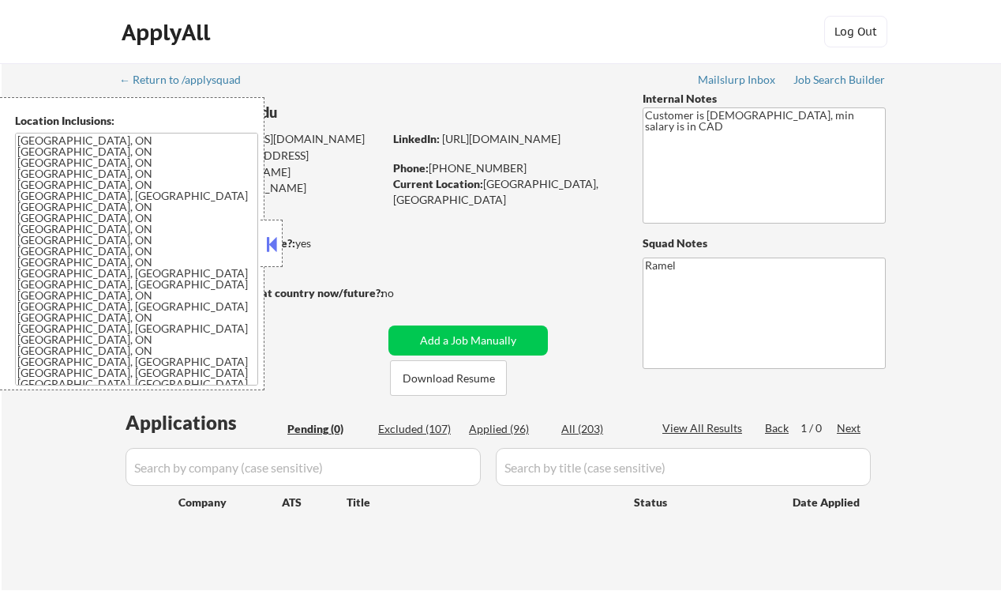
click at [272, 254] on button at bounding box center [271, 244] width 17 height 24
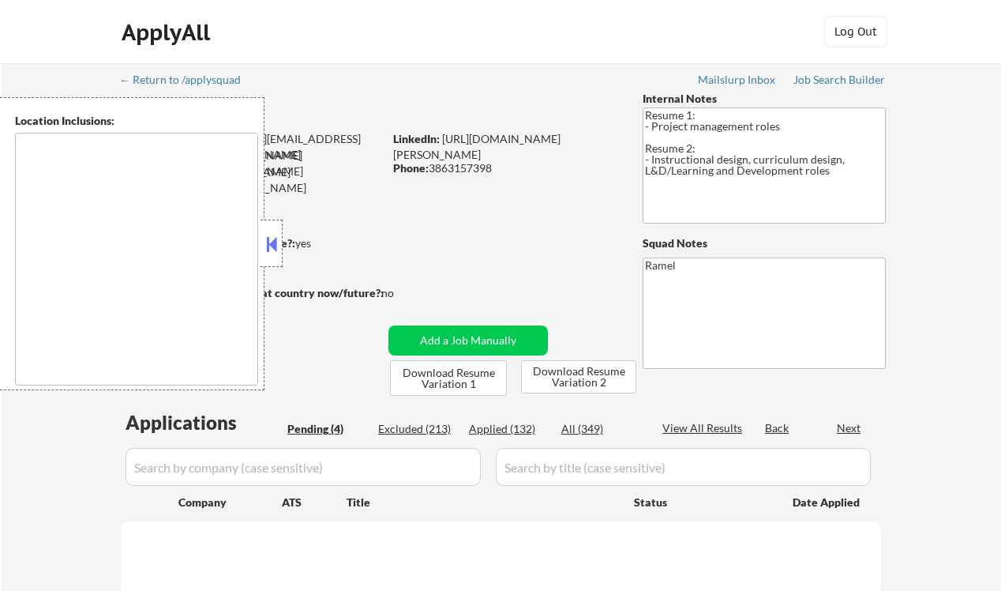
select select ""pending""
type textarea "[GEOGRAPHIC_DATA], [GEOGRAPHIC_DATA] [GEOGRAPHIC_DATA], [GEOGRAPHIC_DATA] [GEOG…"
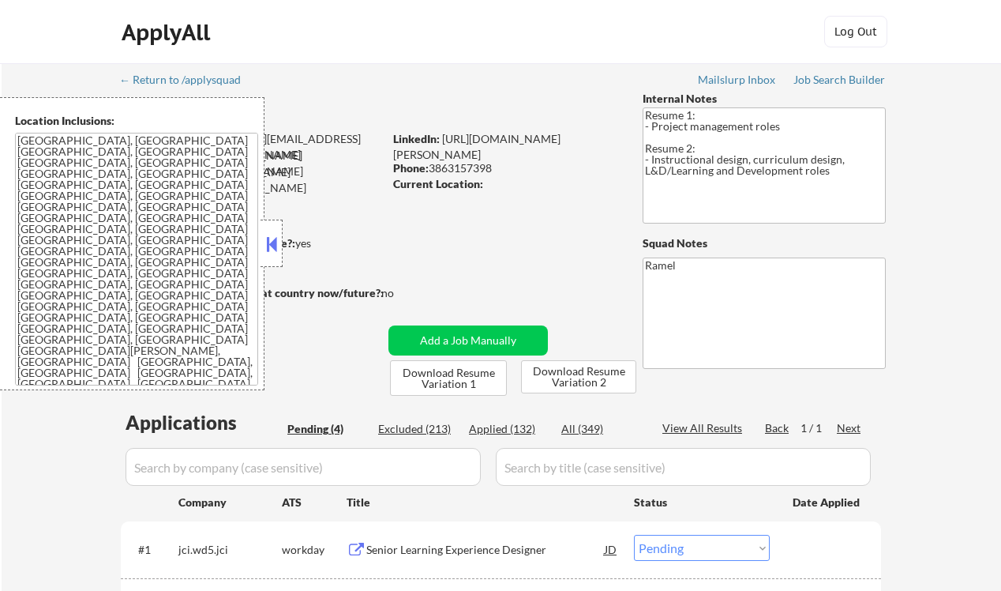
click at [267, 237] on button at bounding box center [271, 244] width 17 height 24
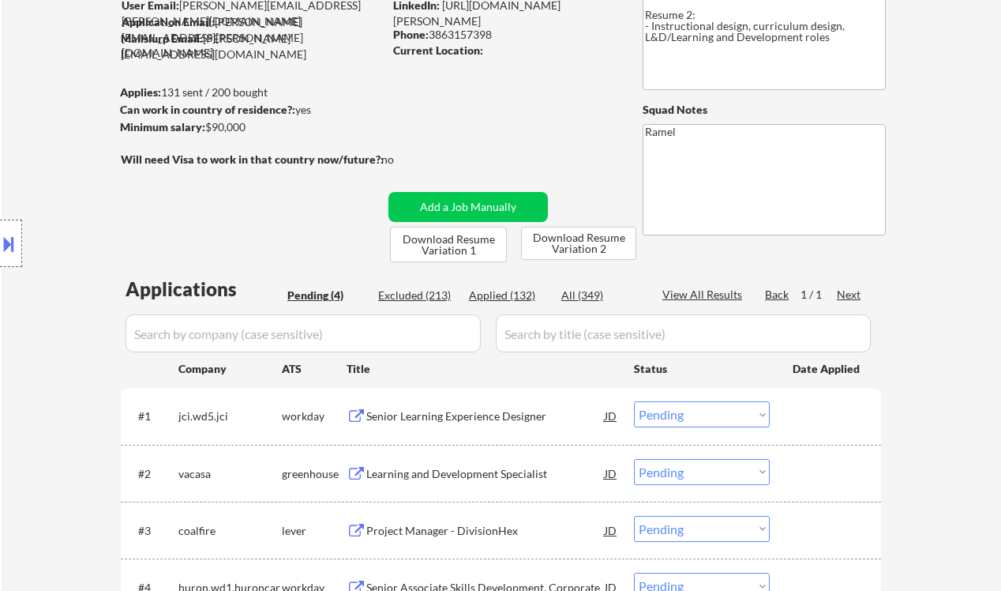
scroll to position [105, 0]
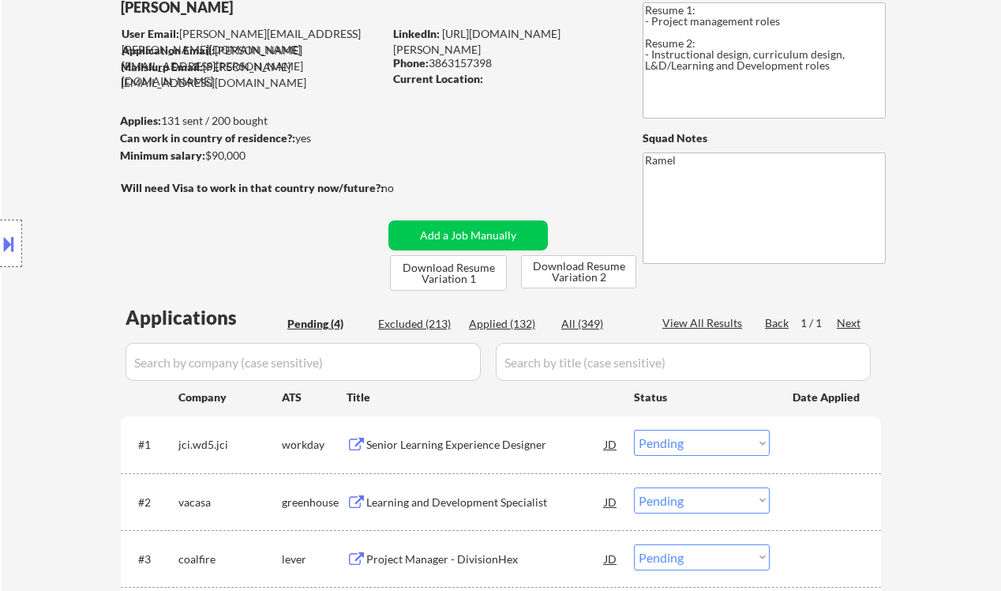
click at [55, 164] on div "Location Inclusions: [GEOGRAPHIC_DATA], [GEOGRAPHIC_DATA] [GEOGRAPHIC_DATA], [G…" at bounding box center [141, 243] width 283 height 293
click at [466, 441] on div "Senior Learning Experience Designer" at bounding box center [485, 445] width 239 height 16
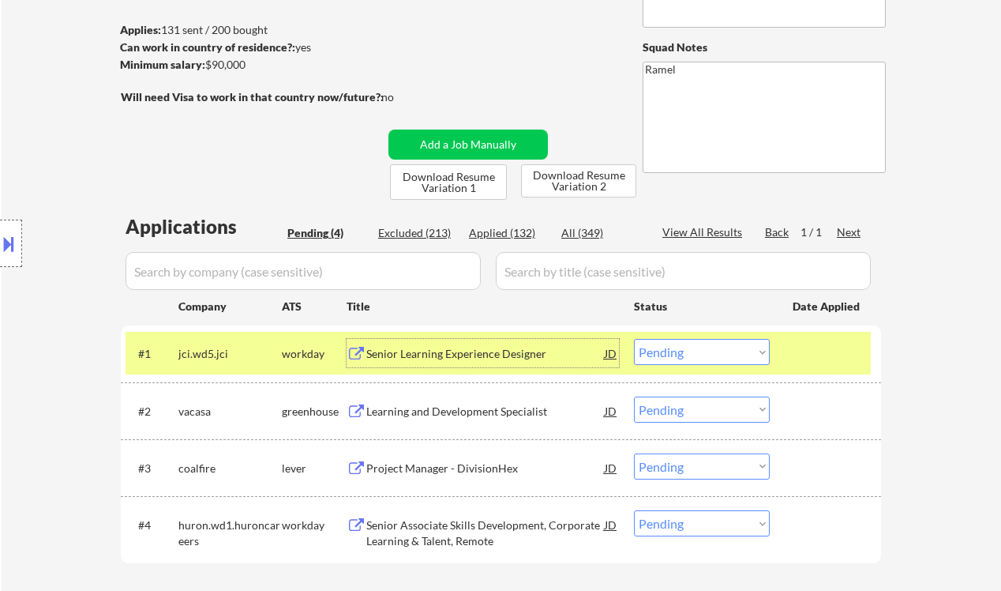
scroll to position [210, 0]
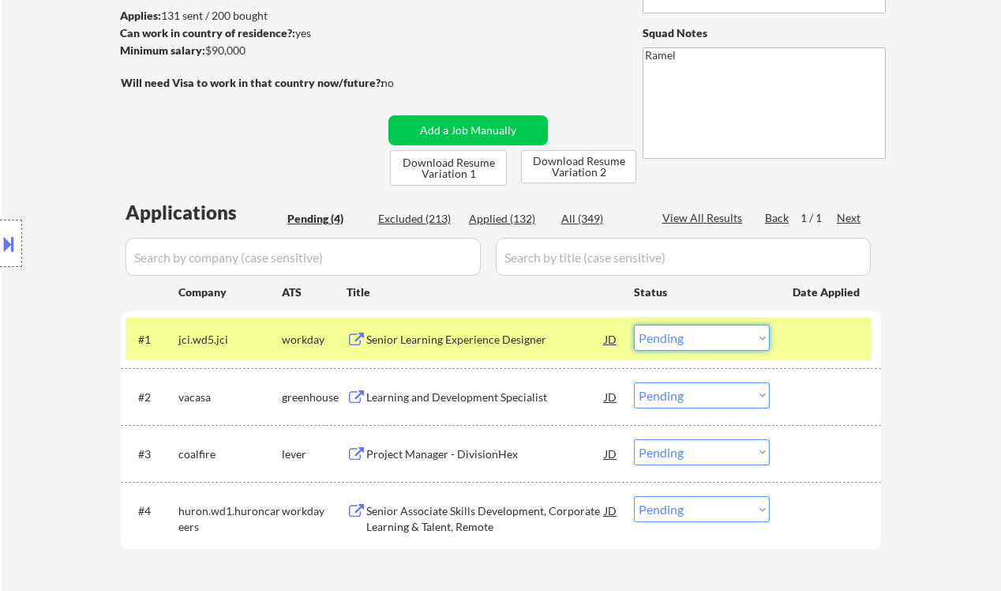
click at [693, 343] on select "Choose an option... Pending Applied Excluded (Questions) Excluded (Expired) Exc…" at bounding box center [702, 338] width 136 height 26
click at [634, 325] on select "Choose an option... Pending Applied Excluded (Questions) Excluded (Expired) Exc…" at bounding box center [702, 338] width 136 height 26
click at [462, 394] on div "Learning and Development Specialist" at bounding box center [485, 397] width 239 height 16
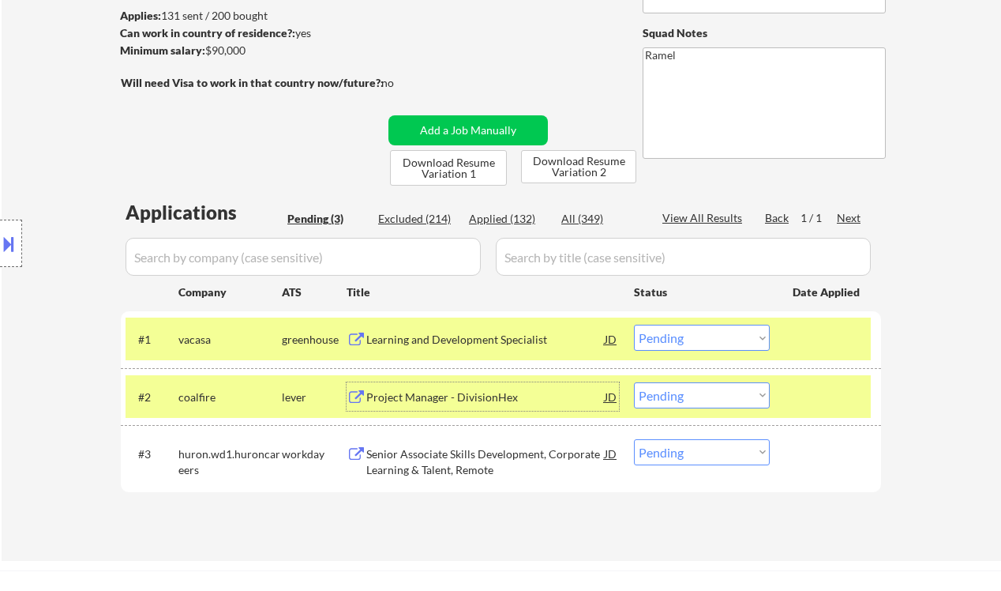
click at [693, 343] on select "Choose an option... Pending Applied Excluded (Questions) Excluded (Expired) Exc…" at bounding box center [702, 338] width 136 height 26
click at [634, 325] on select "Choose an option... Pending Applied Excluded (Questions) Excluded (Expired) Exc…" at bounding box center [702, 338] width 136 height 26
click at [471, 388] on div "Project Manager - DivisionHex" at bounding box center [485, 396] width 239 height 28
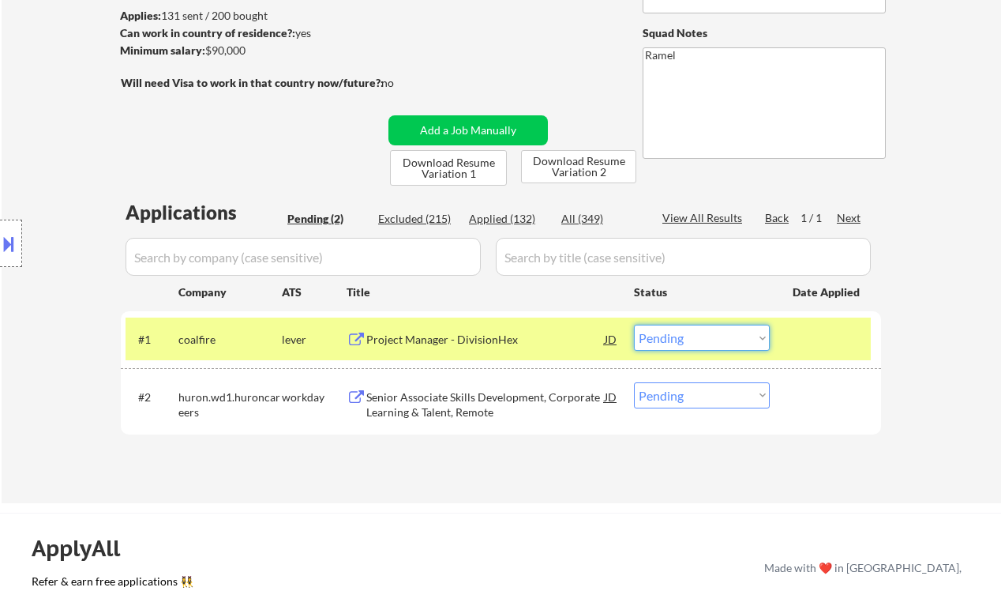
click at [726, 336] on select "Choose an option... Pending Applied Excluded (Questions) Excluded (Expired) Exc…" at bounding box center [702, 338] width 136 height 26
click at [634, 325] on select "Choose an option... Pending Applied Excluded (Questions) Excluded (Expired) Exc…" at bounding box center [702, 338] width 136 height 26
click at [505, 409] on div "Senior Associate Skills Development, Corporate Learning & Talent, Remote" at bounding box center [485, 404] width 239 height 31
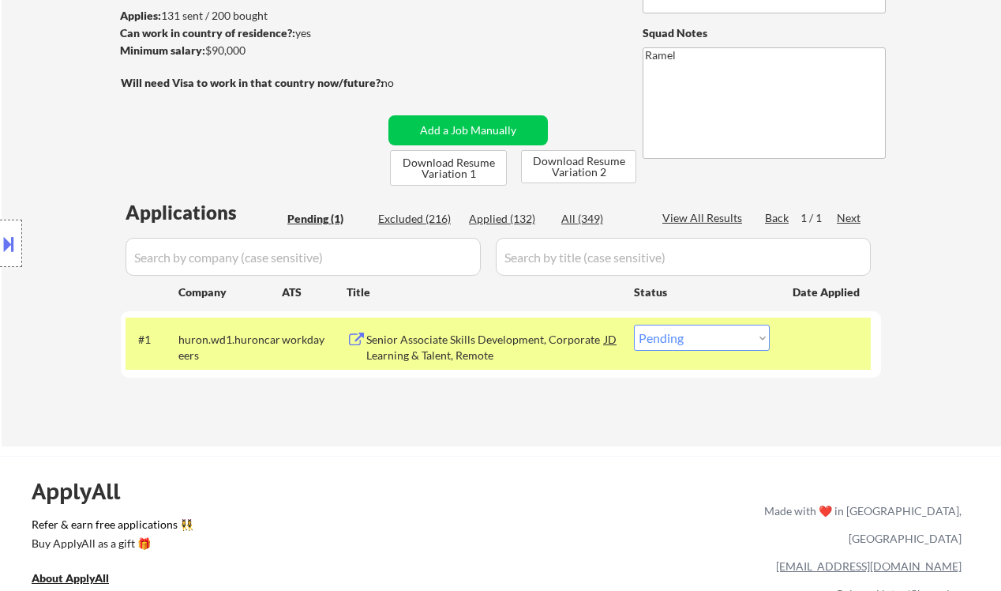
drag, startPoint x: 674, startPoint y: 336, endPoint x: 678, endPoint y: 349, distance: 14.2
click at [674, 336] on select "Choose an option... Pending Applied Excluded (Questions) Excluded (Expired) Exc…" at bounding box center [702, 338] width 136 height 26
select select ""applied""
click at [634, 325] on select "Choose an option... Pending Applied Excluded (Questions) Excluded (Expired) Exc…" at bounding box center [702, 338] width 136 height 26
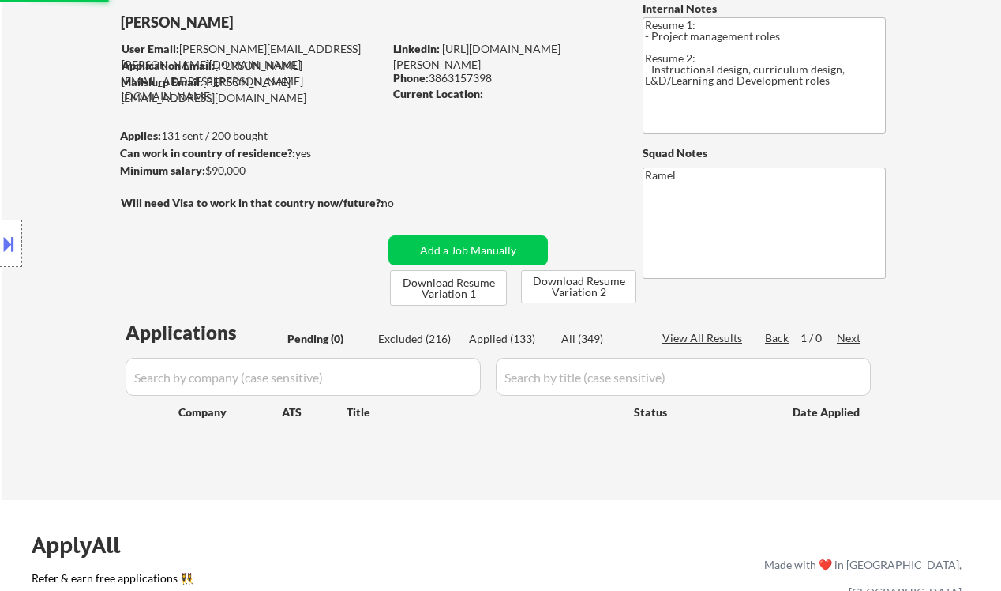
scroll to position [105, 0]
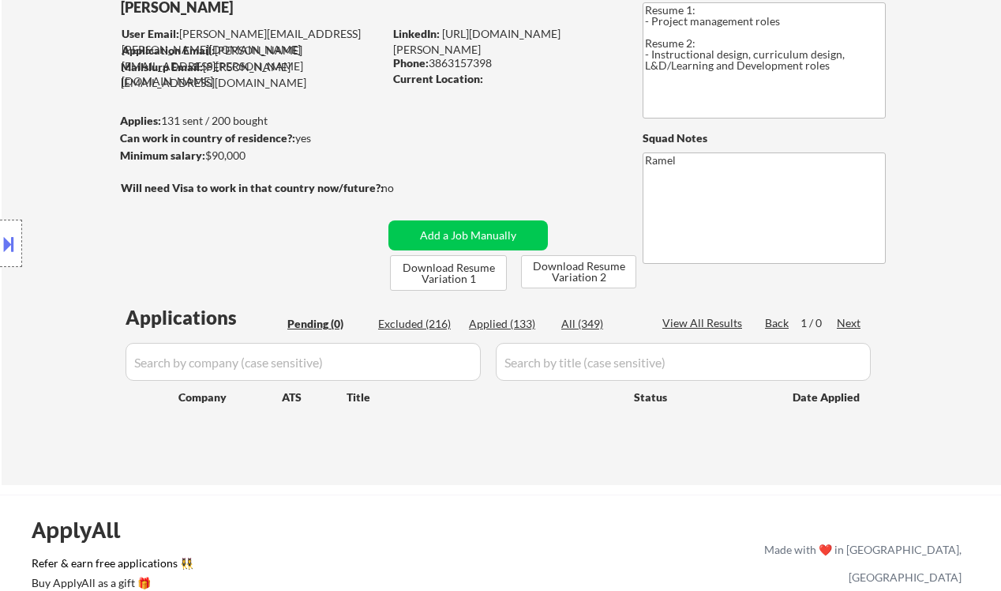
click at [36, 91] on div "← Return to /applysquad Mailslurp Inbox Job Search Builder Michael G User Email…" at bounding box center [502, 221] width 1000 height 527
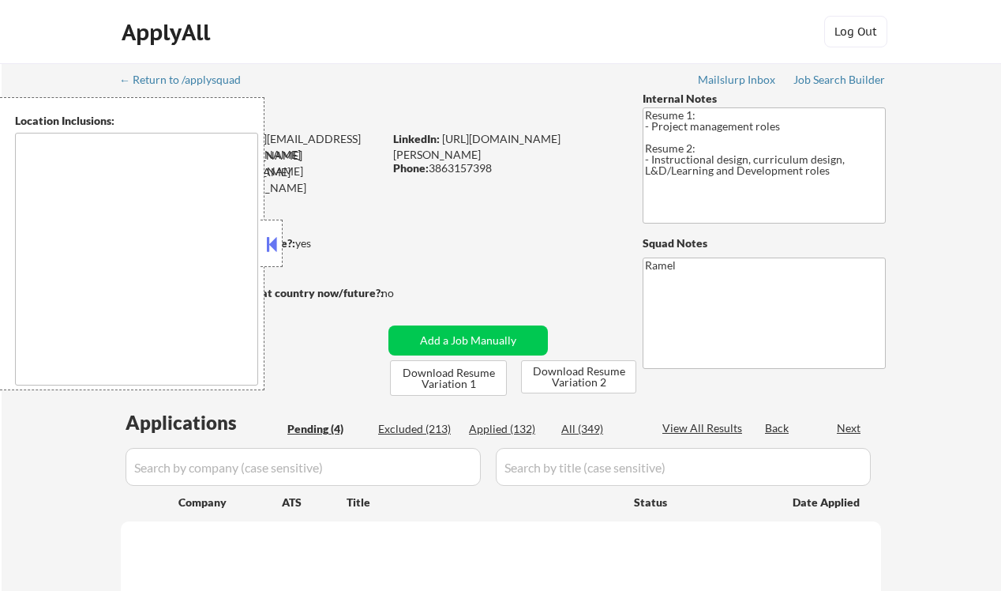
select select ""pending""
type textarea "[GEOGRAPHIC_DATA], [GEOGRAPHIC_DATA] [GEOGRAPHIC_DATA], [GEOGRAPHIC_DATA] [GEOG…"
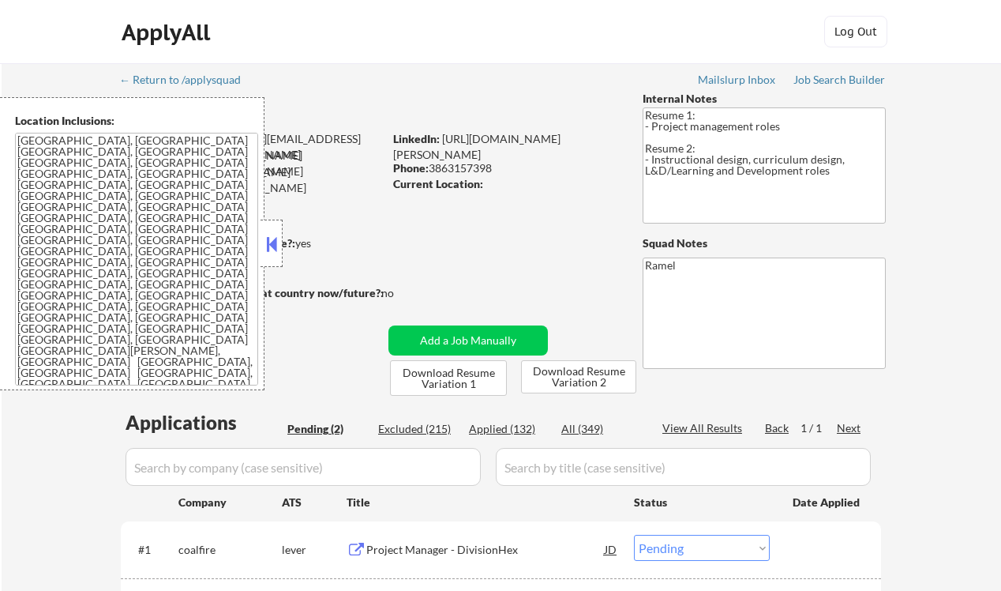
click at [525, 430] on div "Applied (132)" at bounding box center [508, 429] width 79 height 16
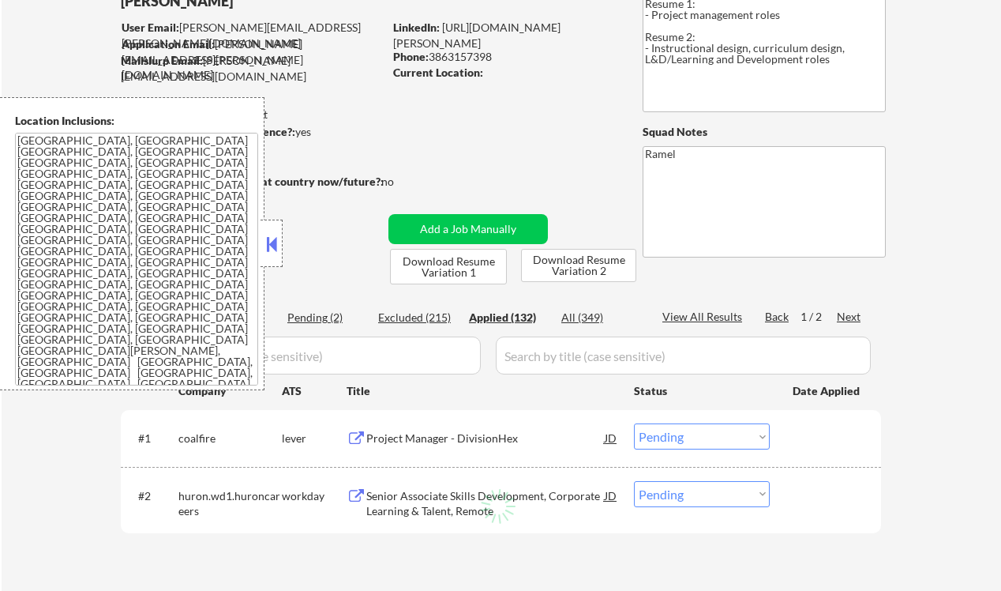
scroll to position [210, 0]
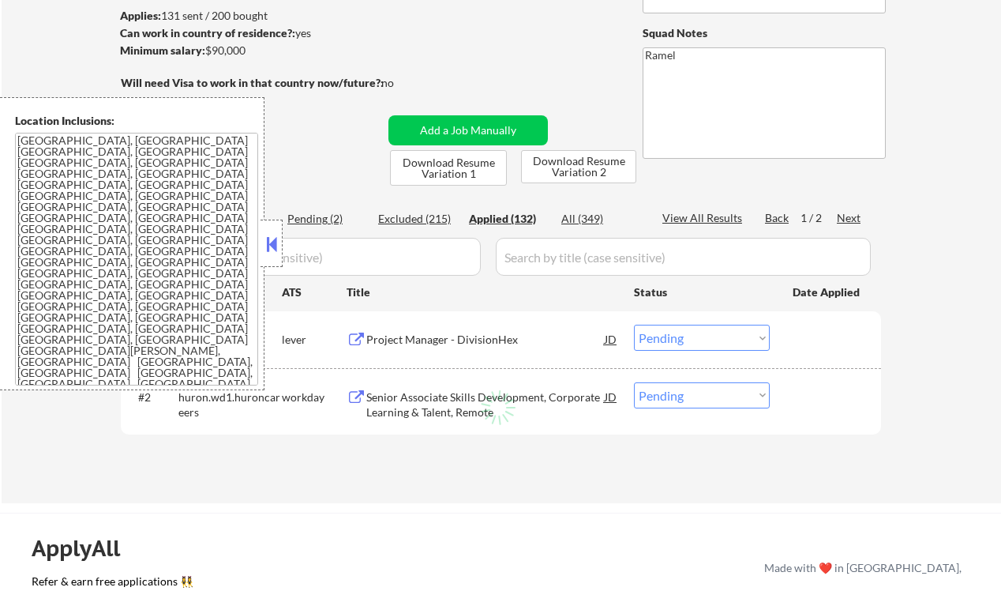
select select ""applied""
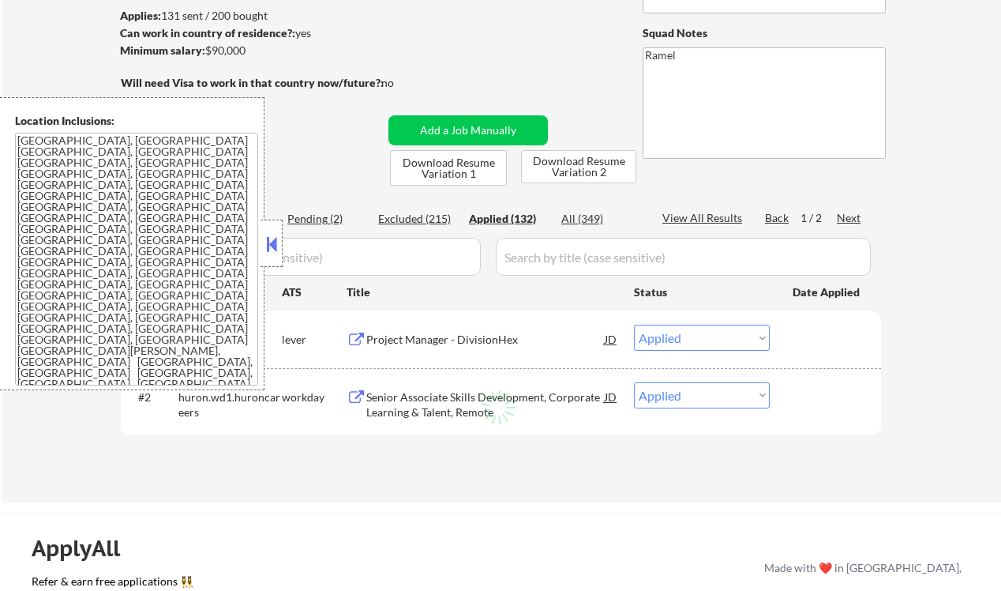
select select ""applied""
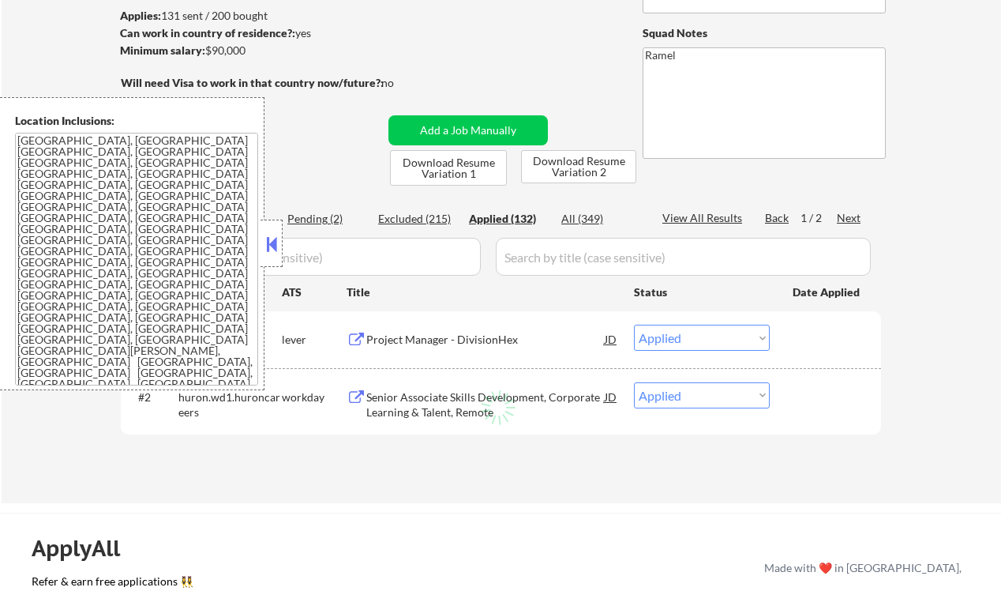
select select ""applied""
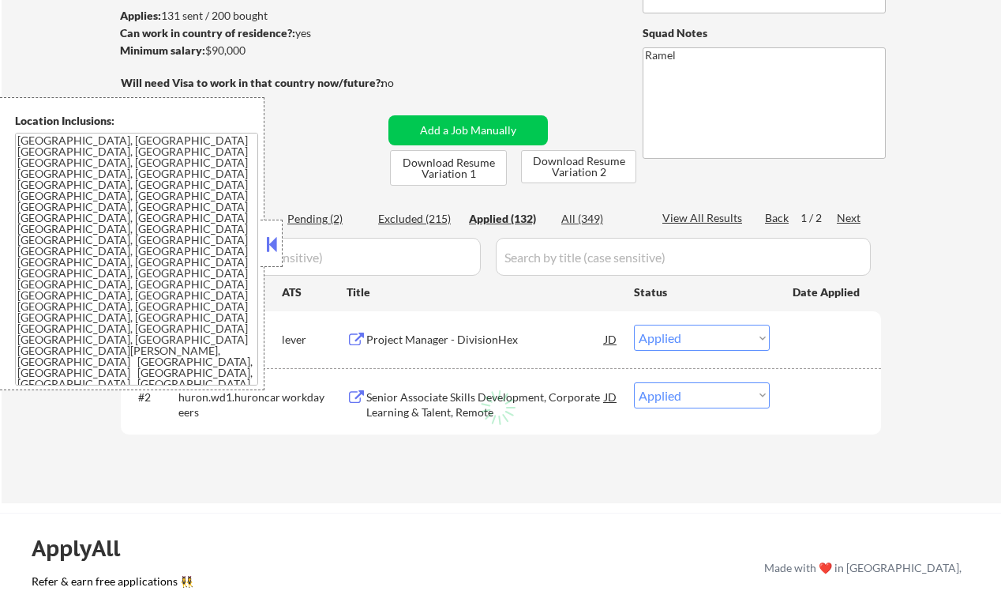
select select ""applied""
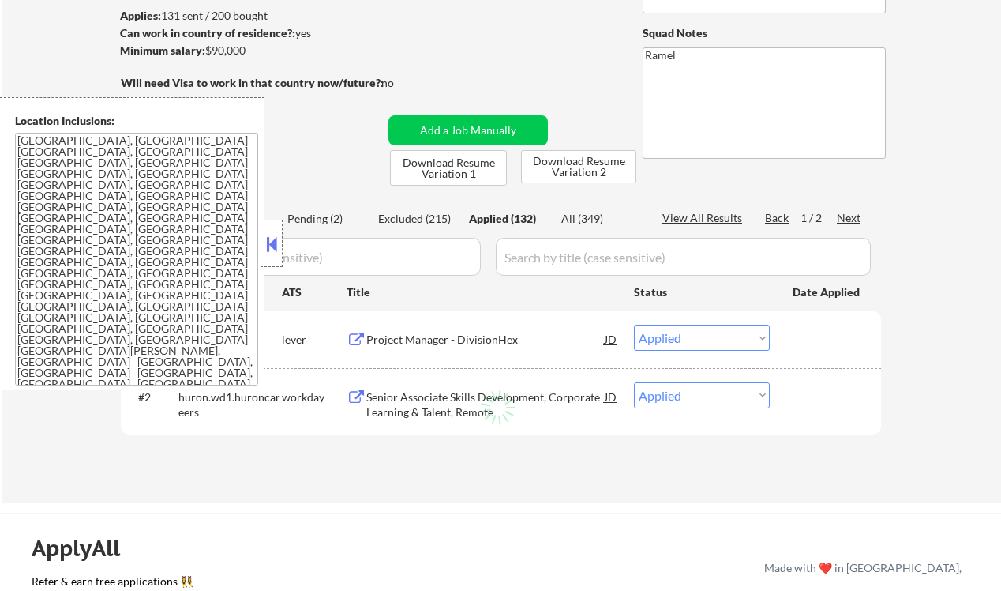
select select ""applied""
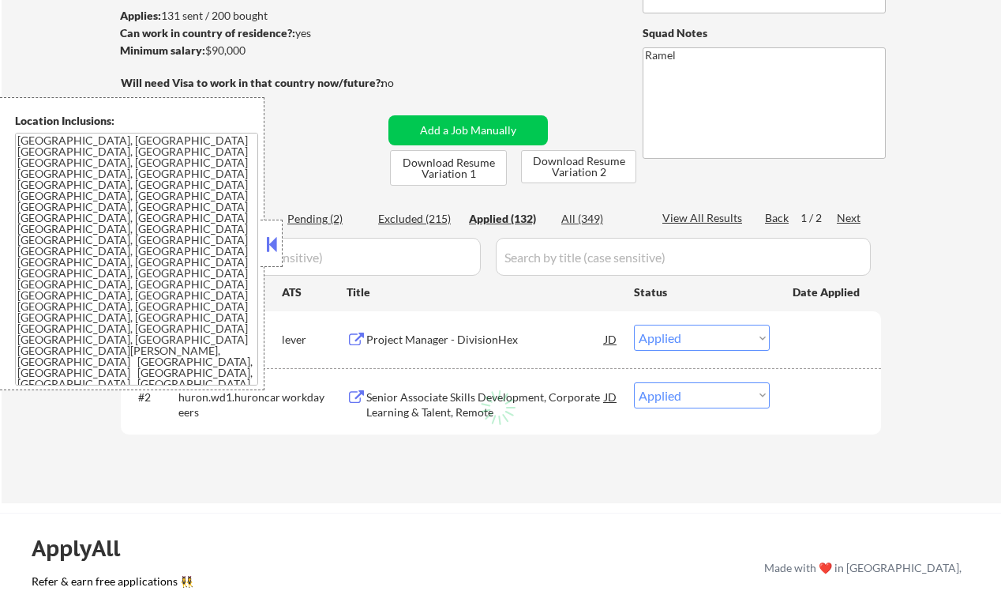
select select ""applied""
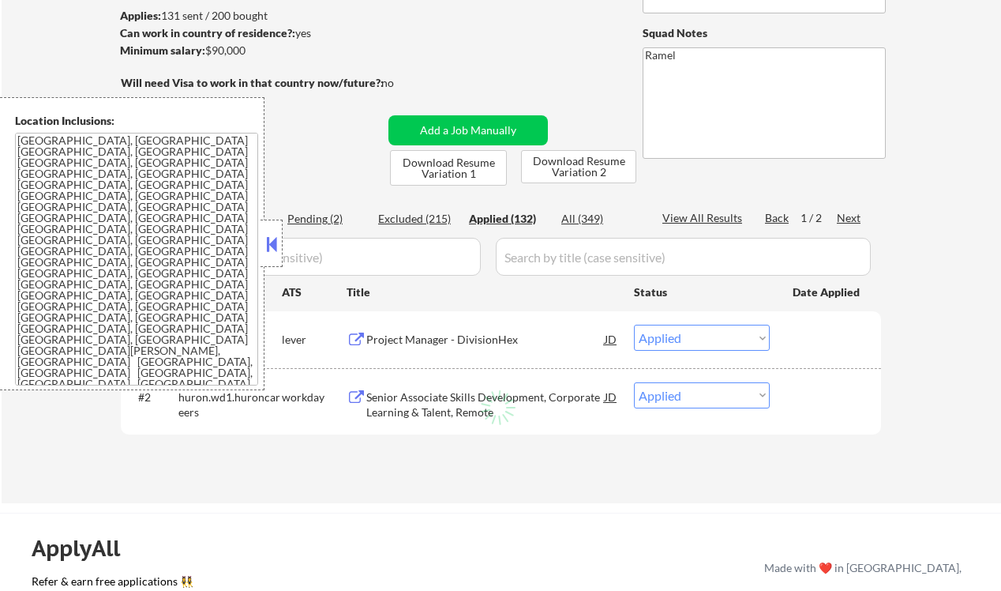
select select ""applied""
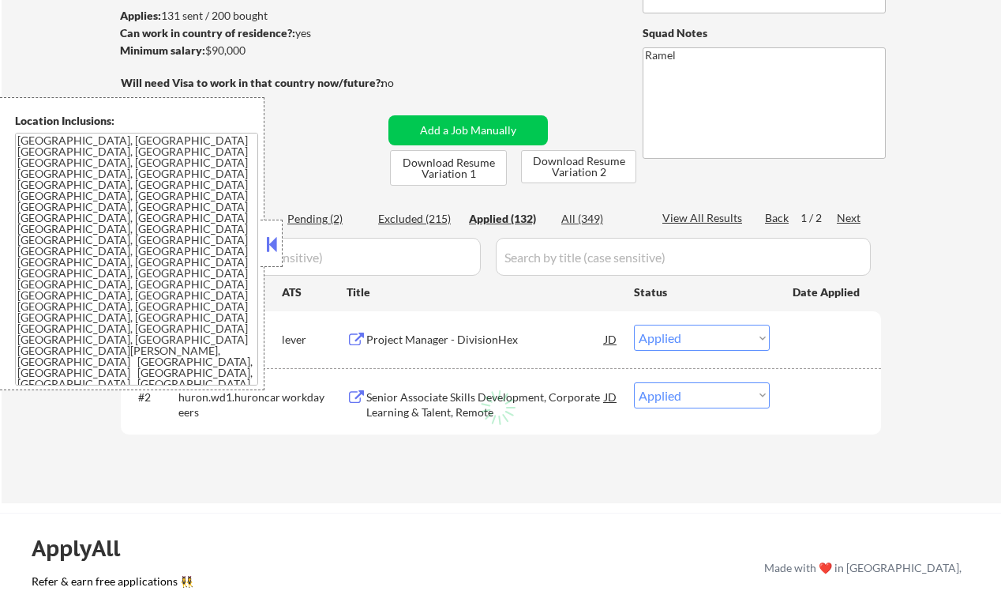
select select ""applied""
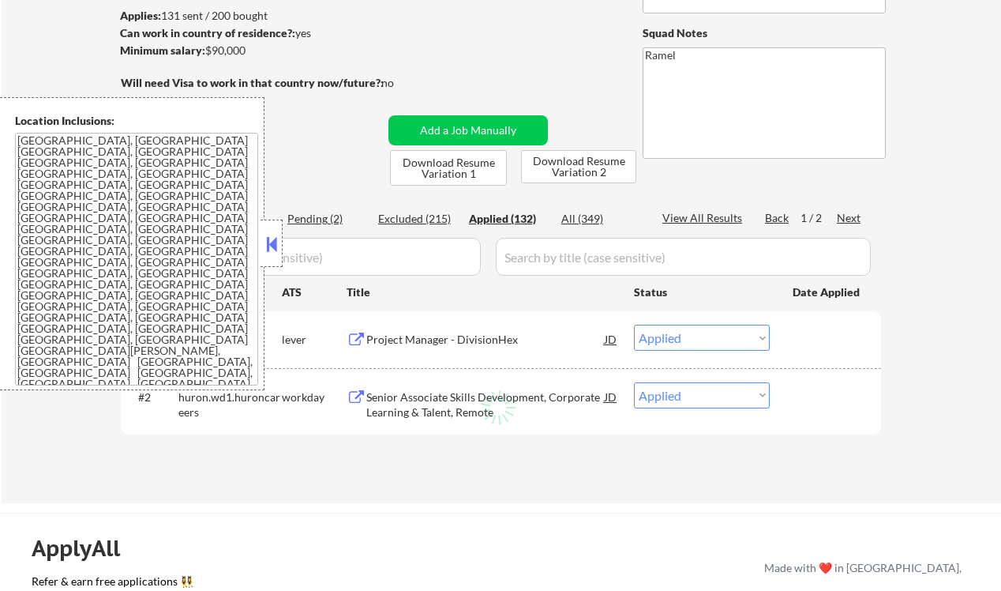
select select ""applied""
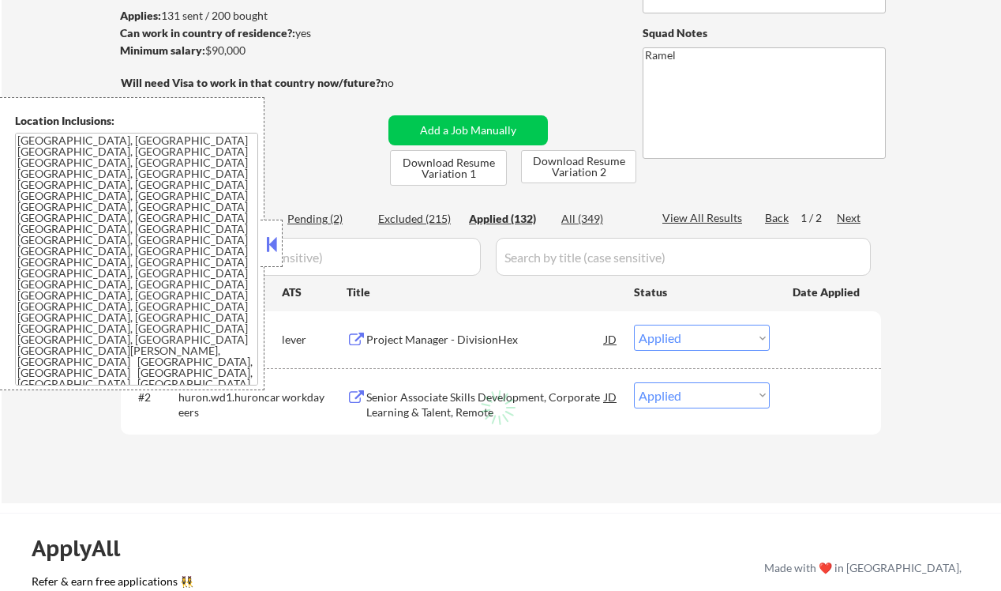
select select ""applied""
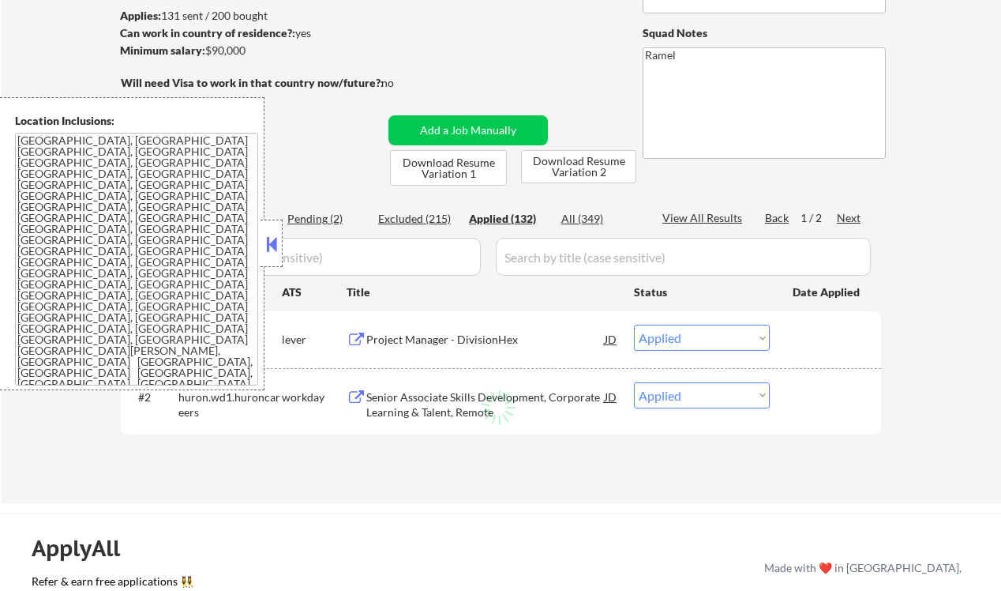
select select ""applied""
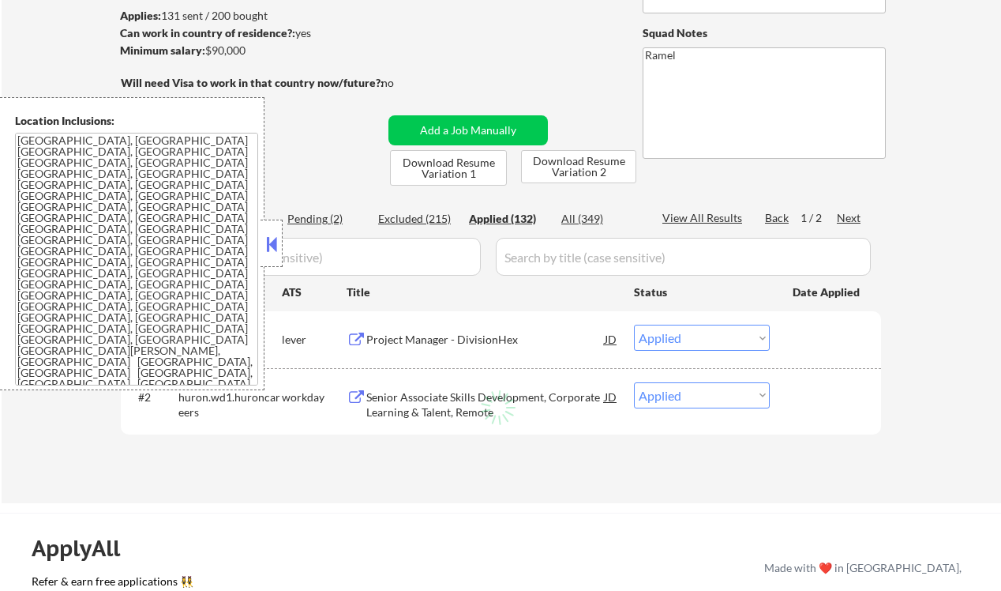
select select ""applied""
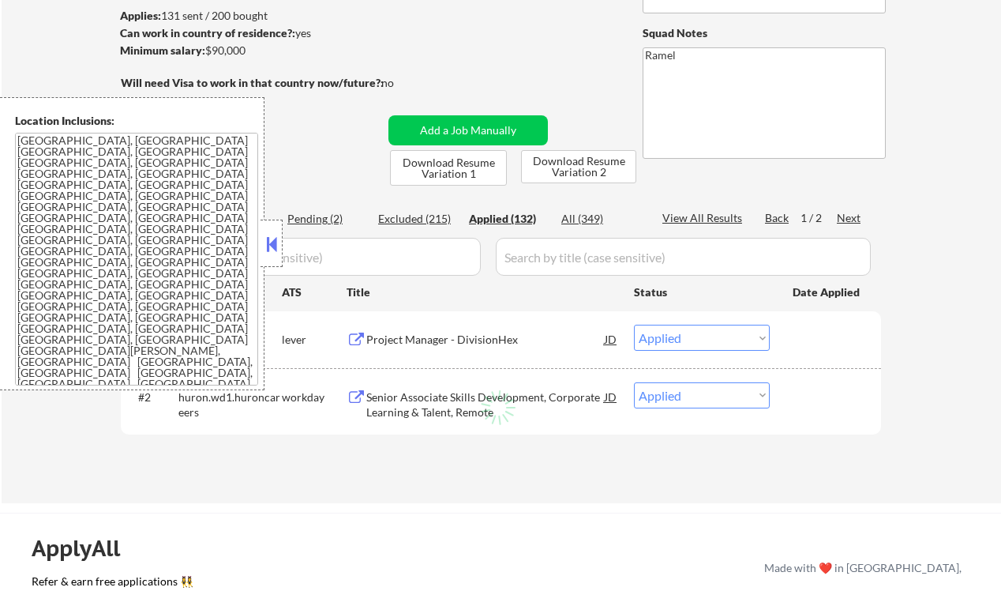
select select ""applied""
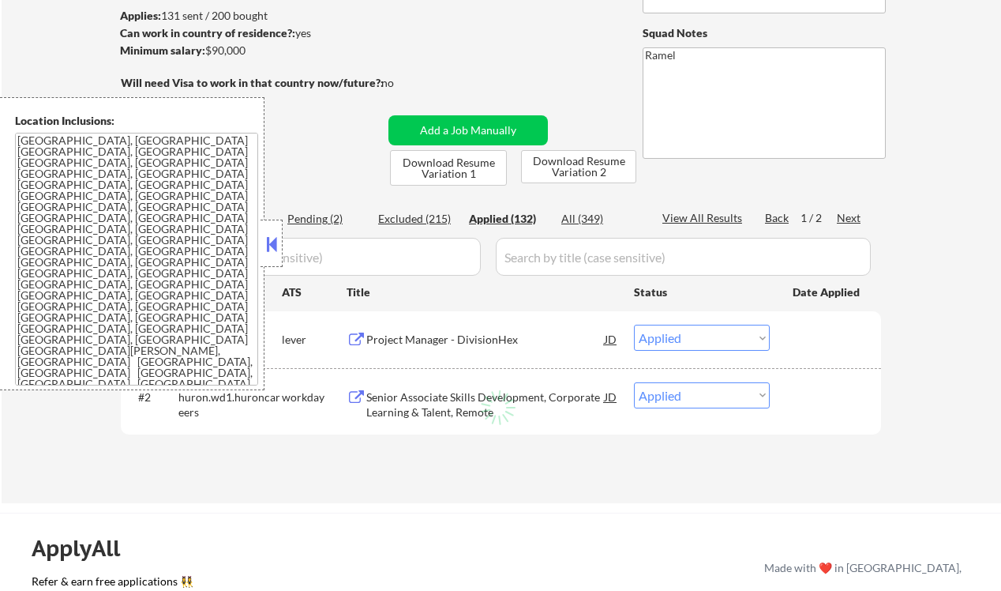
select select ""applied""
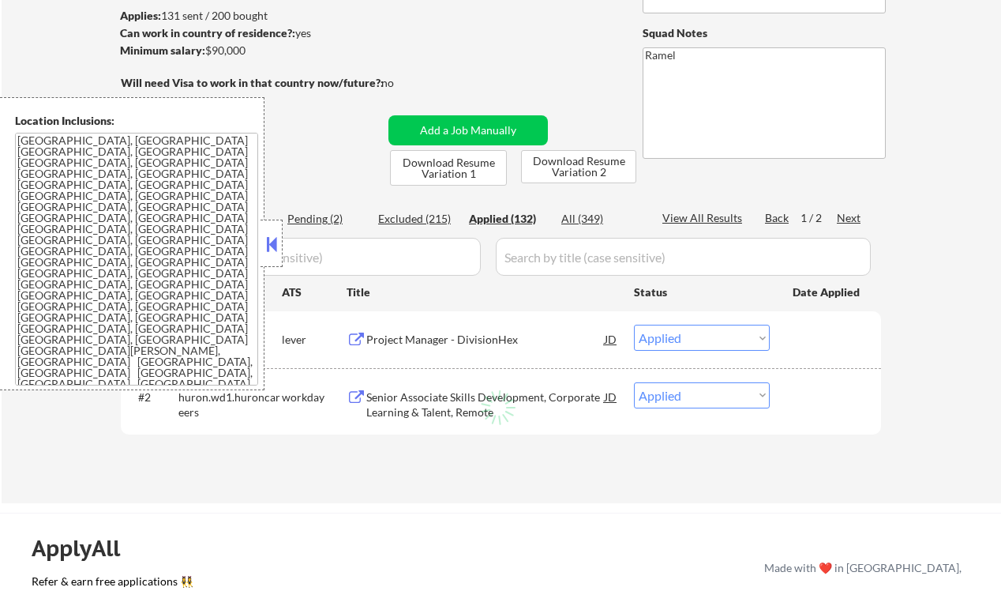
select select ""applied""
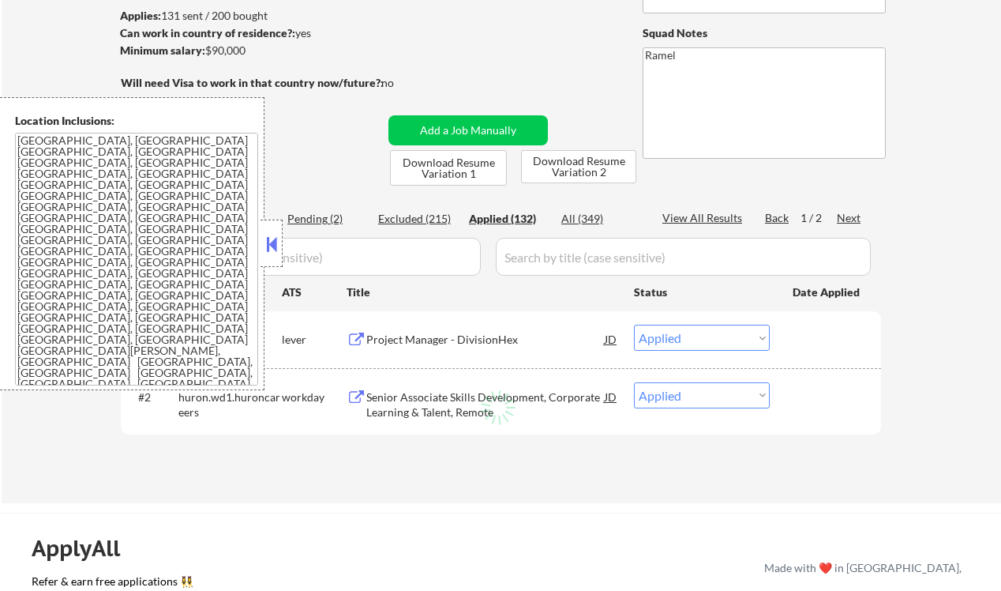
select select ""applied""
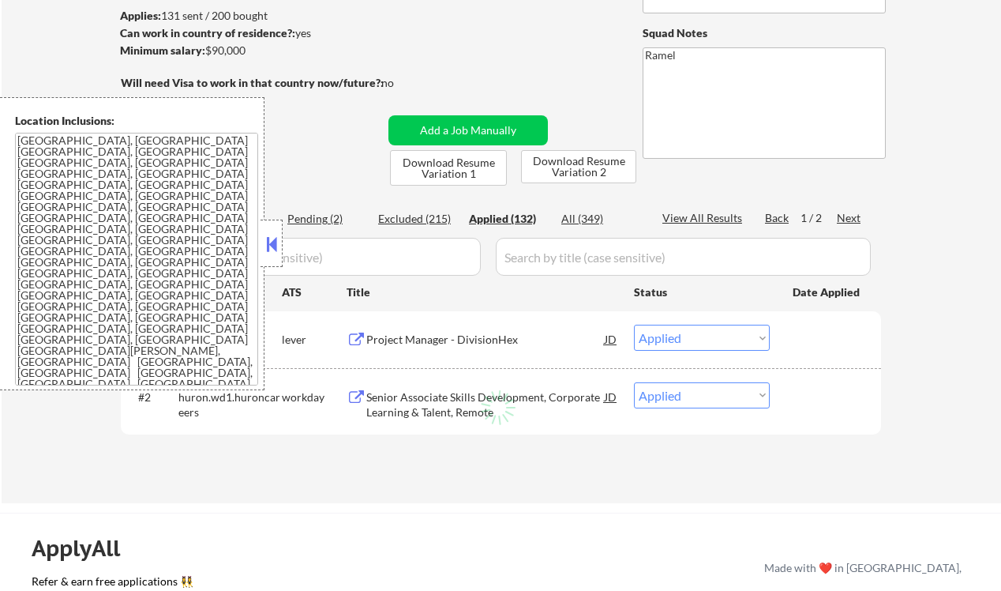
select select ""applied""
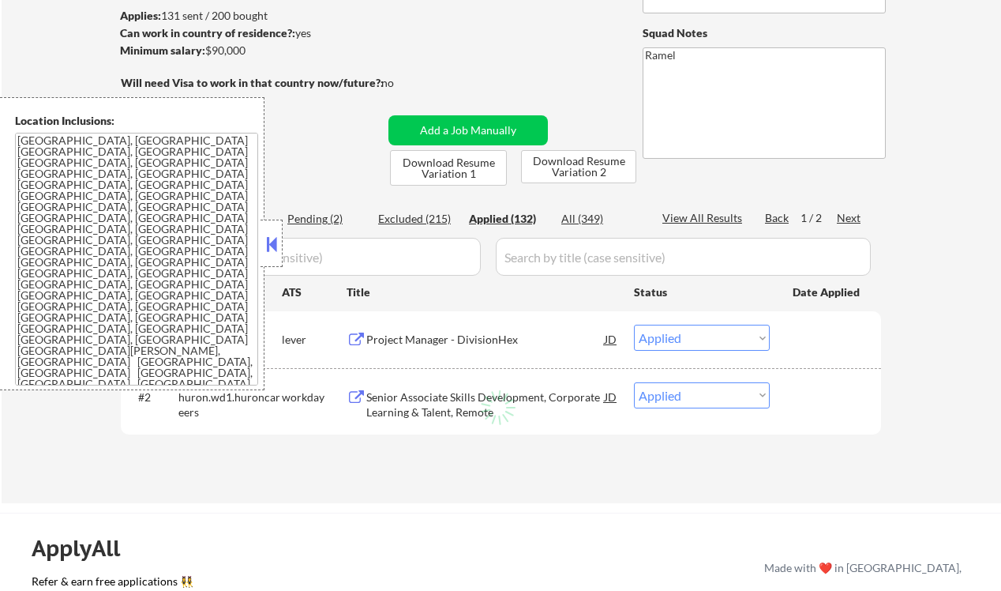
select select ""applied""
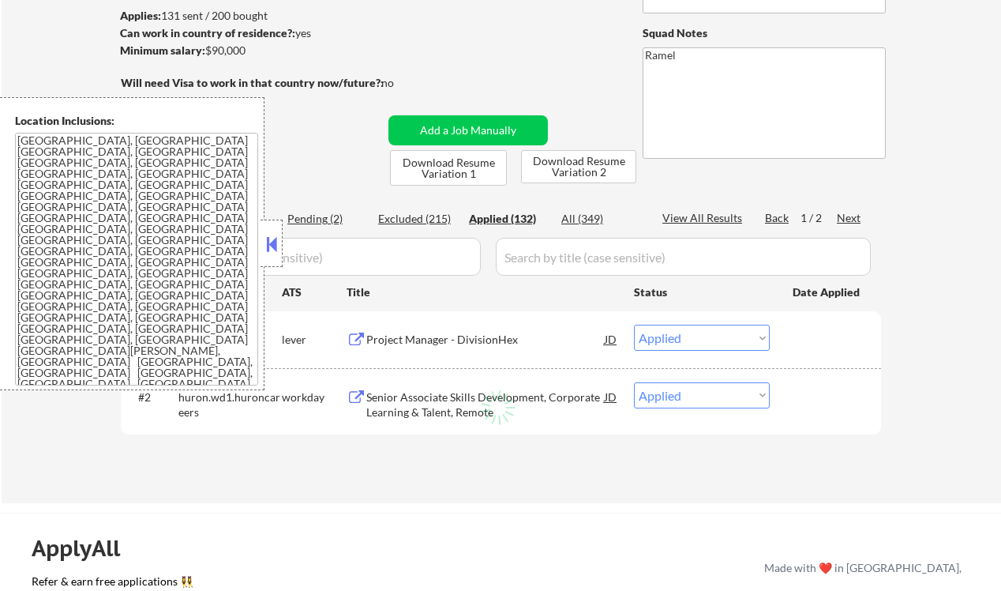
select select ""applied""
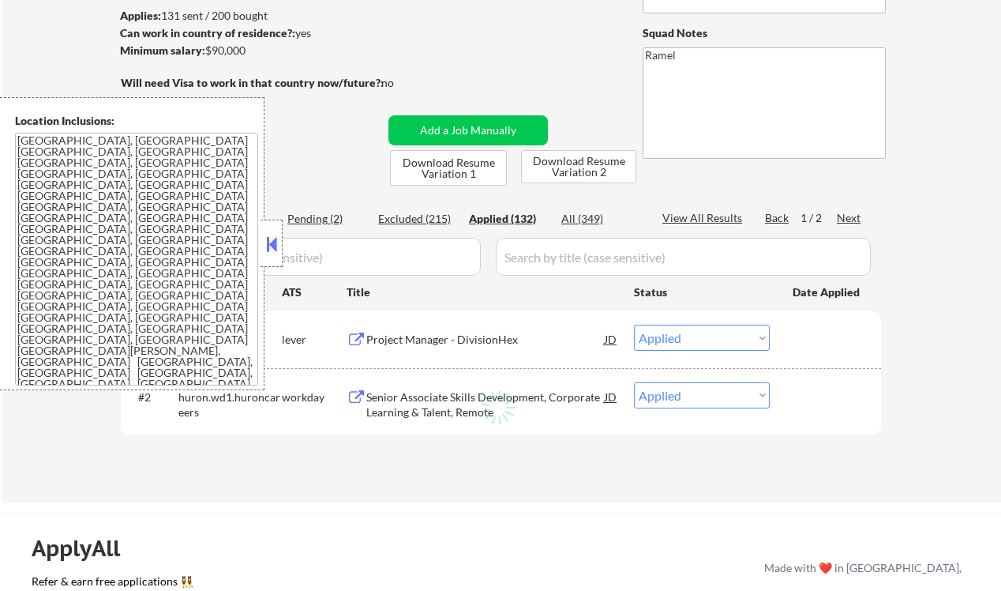
select select ""applied""
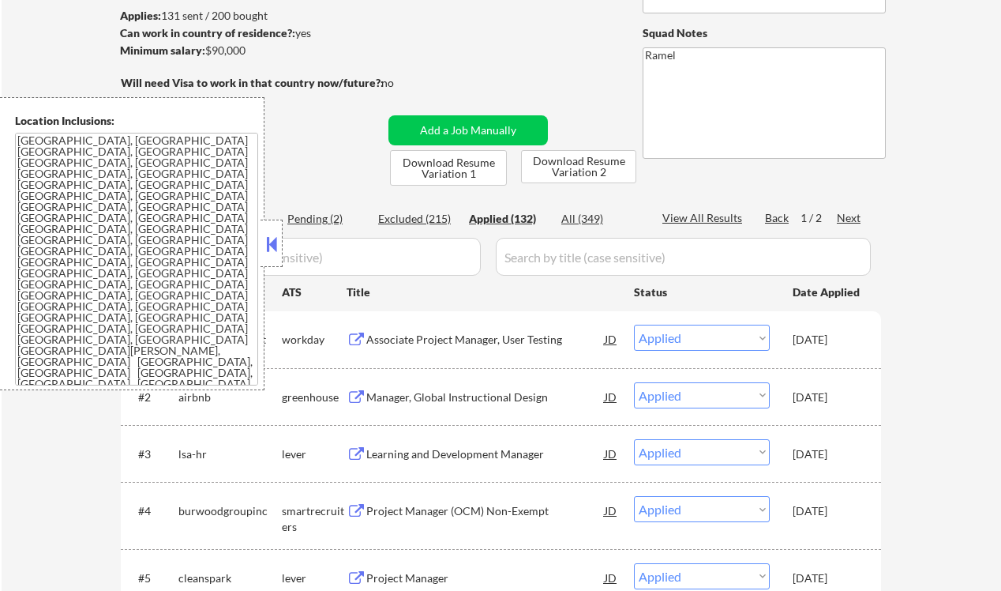
click at [272, 251] on button at bounding box center [271, 244] width 17 height 24
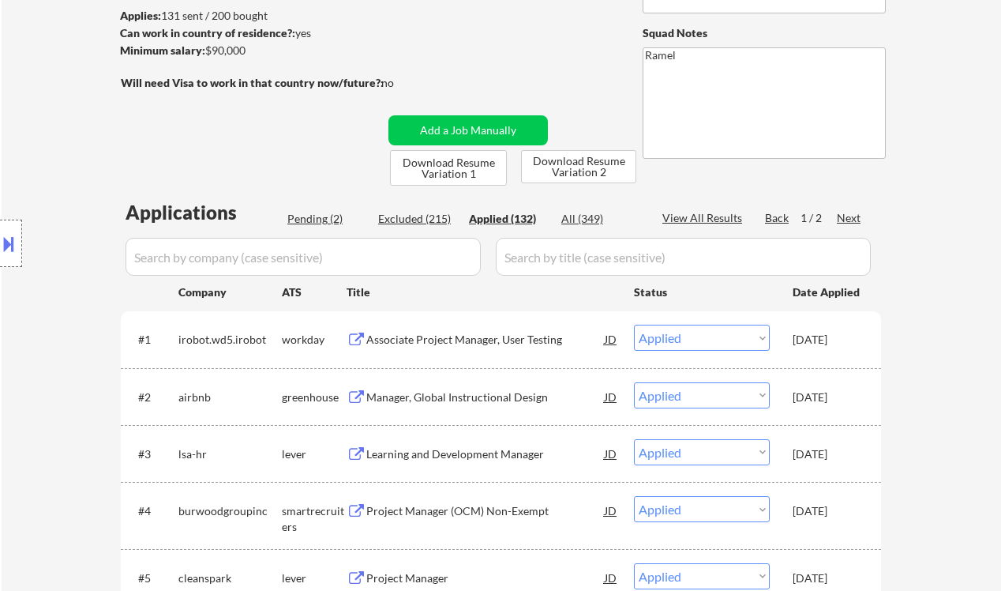
click at [423, 217] on div "Excluded (215)" at bounding box center [417, 219] width 79 height 16
select select ""excluded__expired_""
select select ""excluded""
select select ""excluded__bad_match_""
select select ""excluded__expired_""
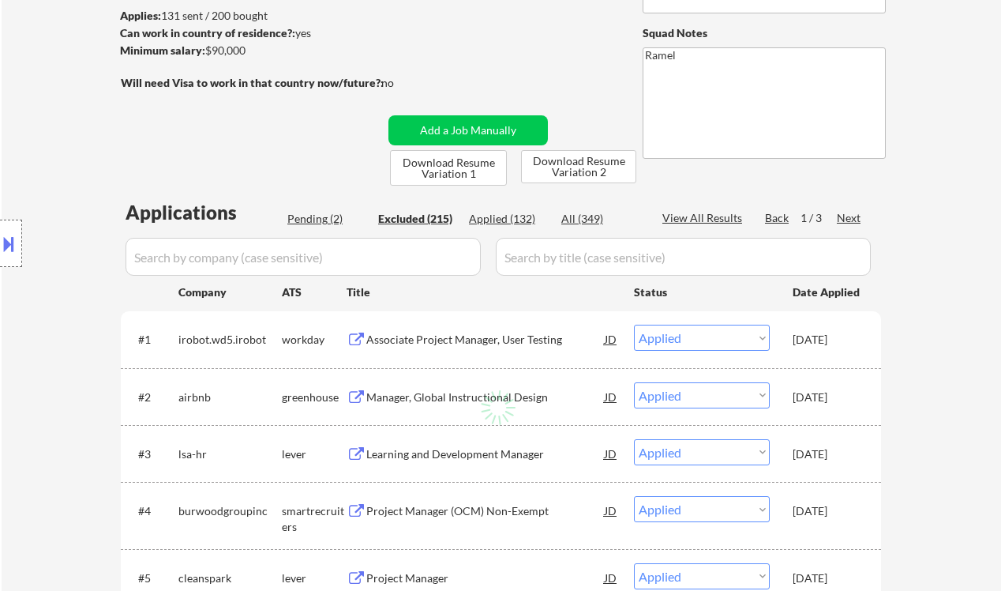
select select ""excluded__expired_""
select select ""excluded""
select select ""excluded__other_""
select select ""excluded__expired_""
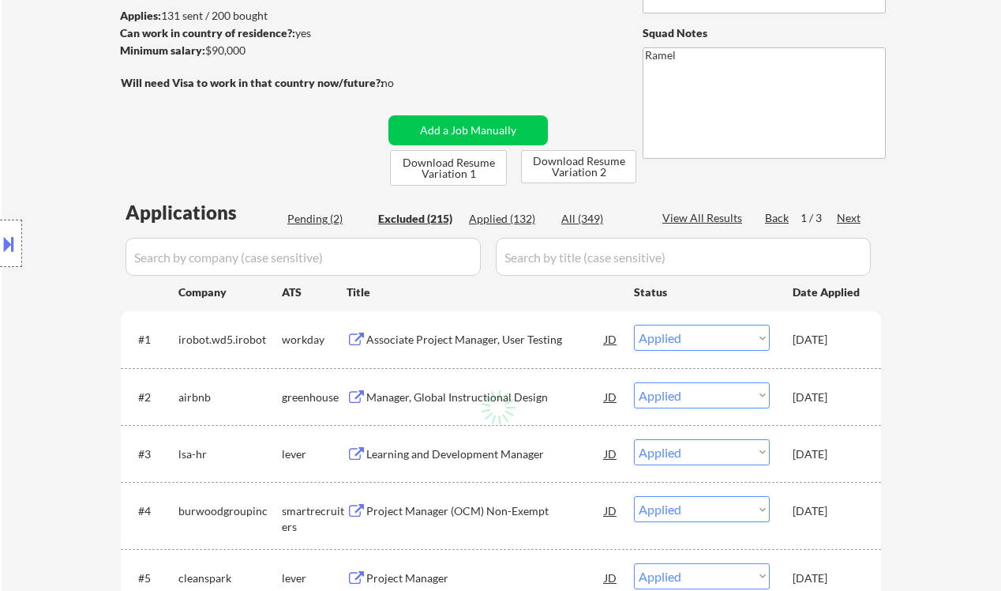
select select ""excluded__expired_""
select select ""excluded__bad_match_""
select select ""excluded__expired_""
select select ""excluded""
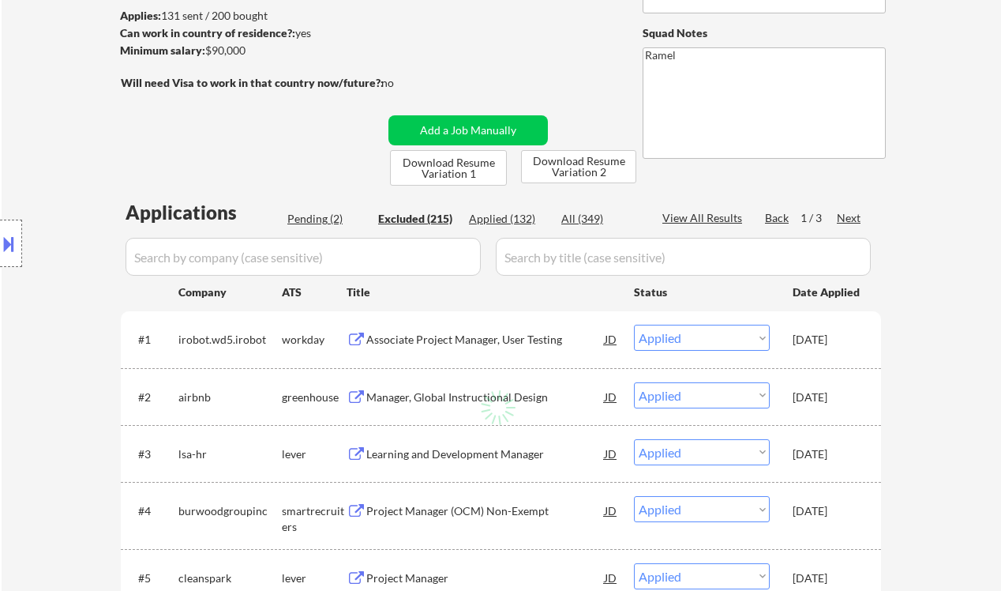
select select ""excluded__location_""
select select ""excluded""
select select ""excluded__other_""
select select ""excluded__expired_""
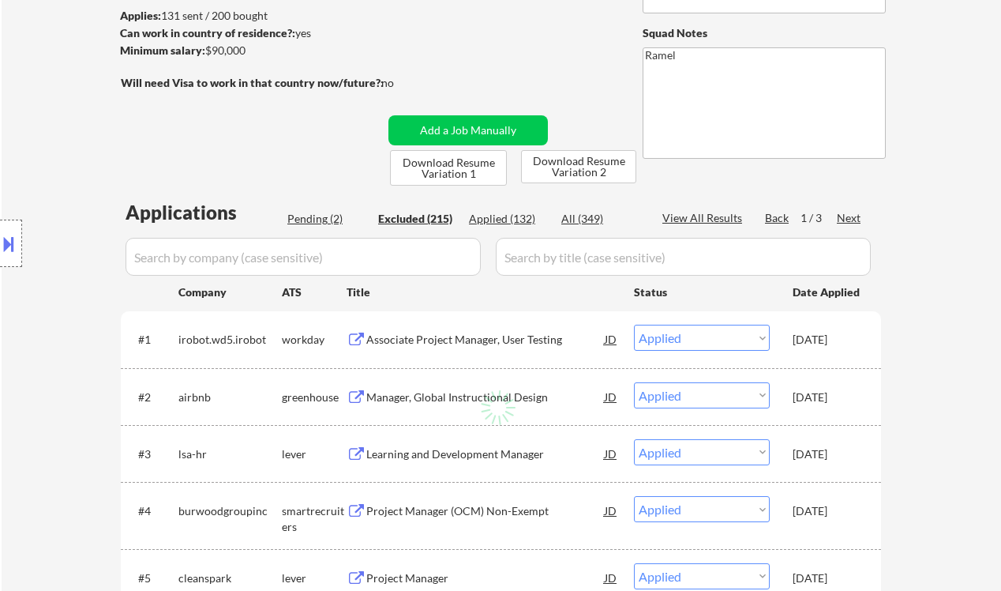
select select ""excluded__other_""
select select ""excluded__location_""
select select ""excluded""
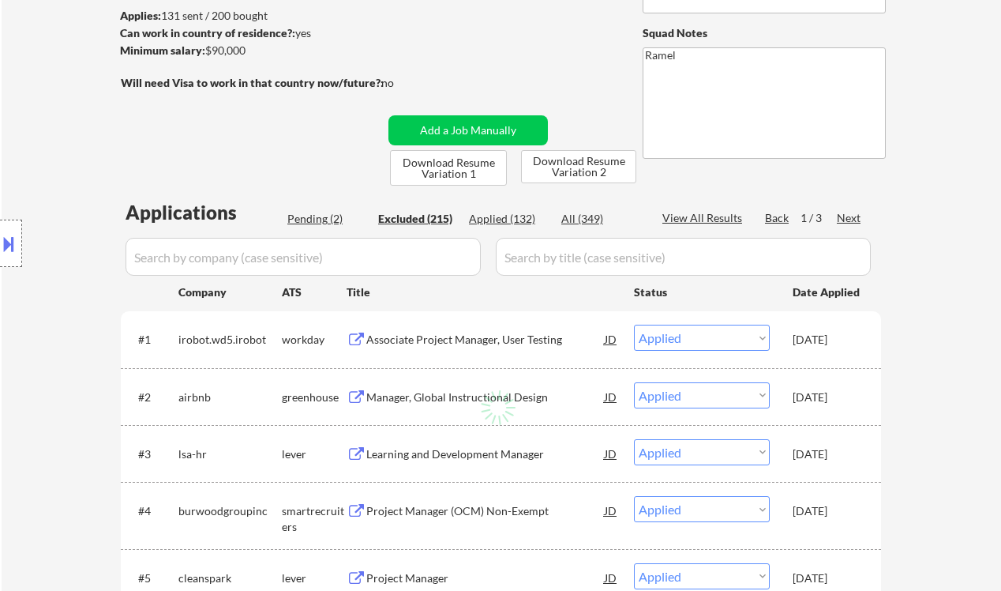
select select ""excluded__location_""
select select ""excluded""
select select ""excluded__expired_""
select select ""excluded""
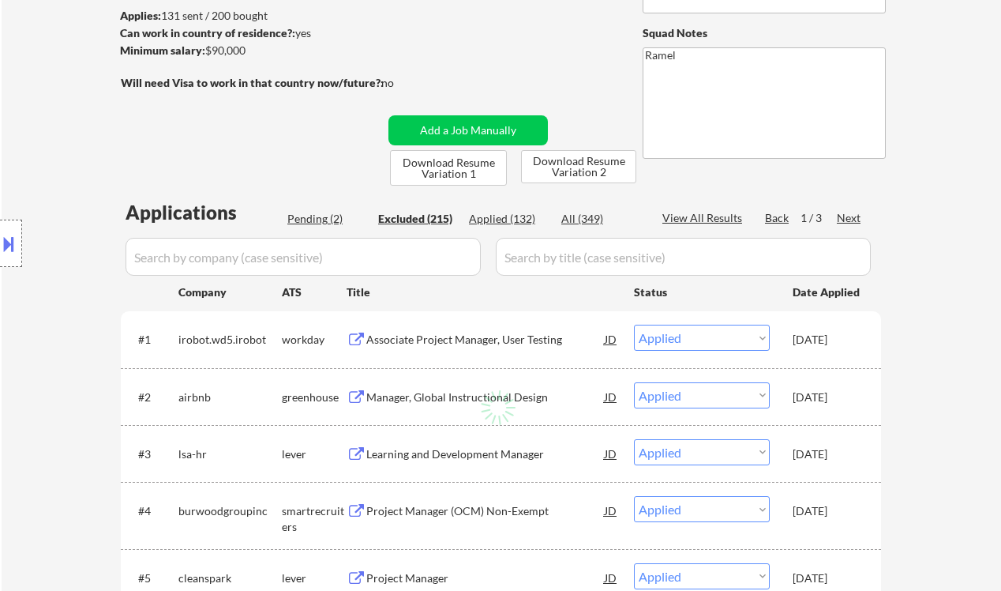
select select ""excluded__location_""
select select ""excluded__bad_match_""
select select ""excluded__expired_""
select select ""excluded__location_""
select select ""excluded""
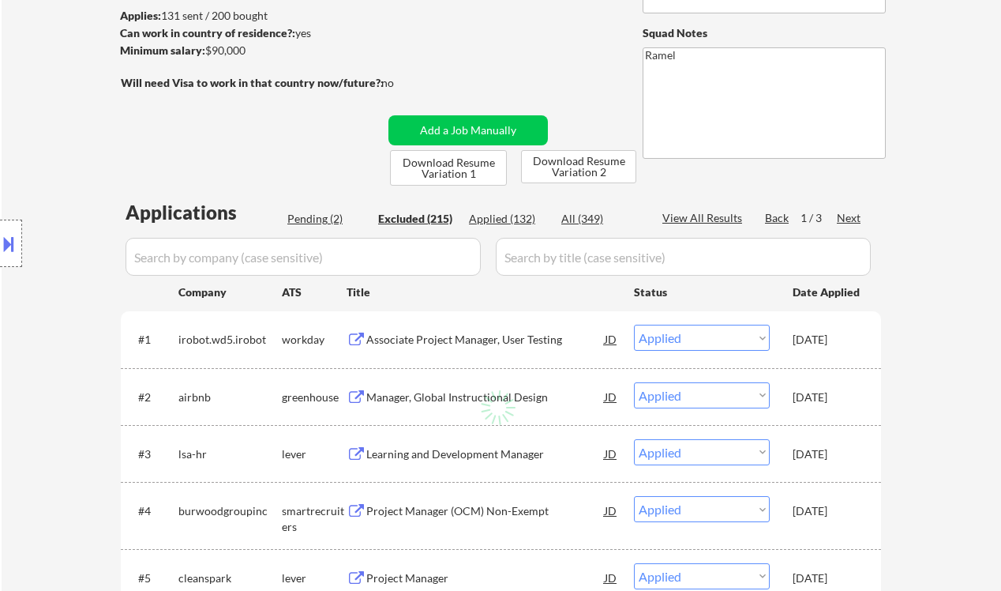
select select ""excluded__expired_""
select select ""excluded__bad_match_""
select select ""excluded__location_""
select select ""excluded__salary_""
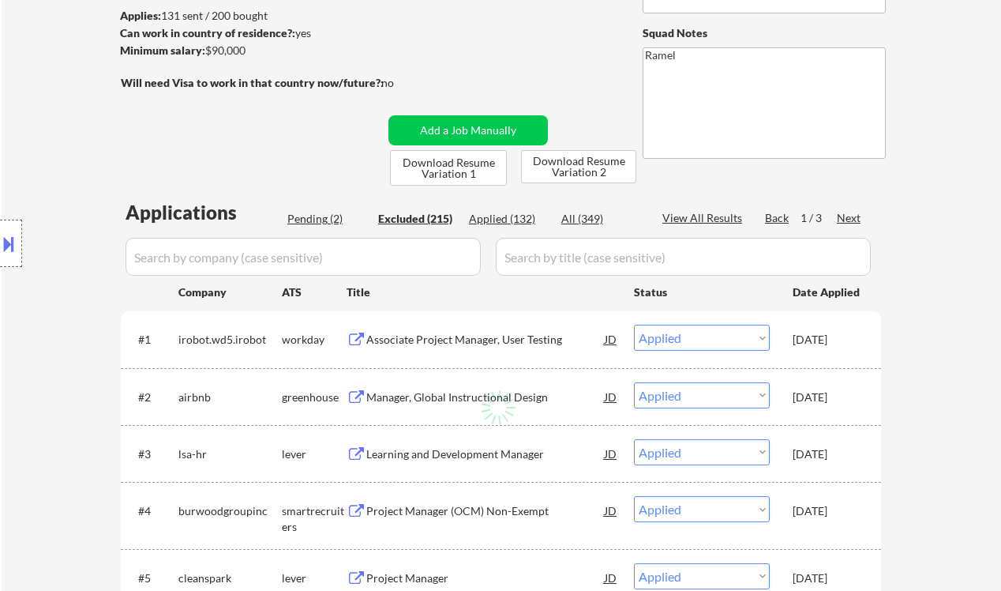
select select ""excluded__location_""
select select ""excluded""
select select ""excluded__bad_match_""
select select ""excluded__expired_""
select select ""excluded__location_""
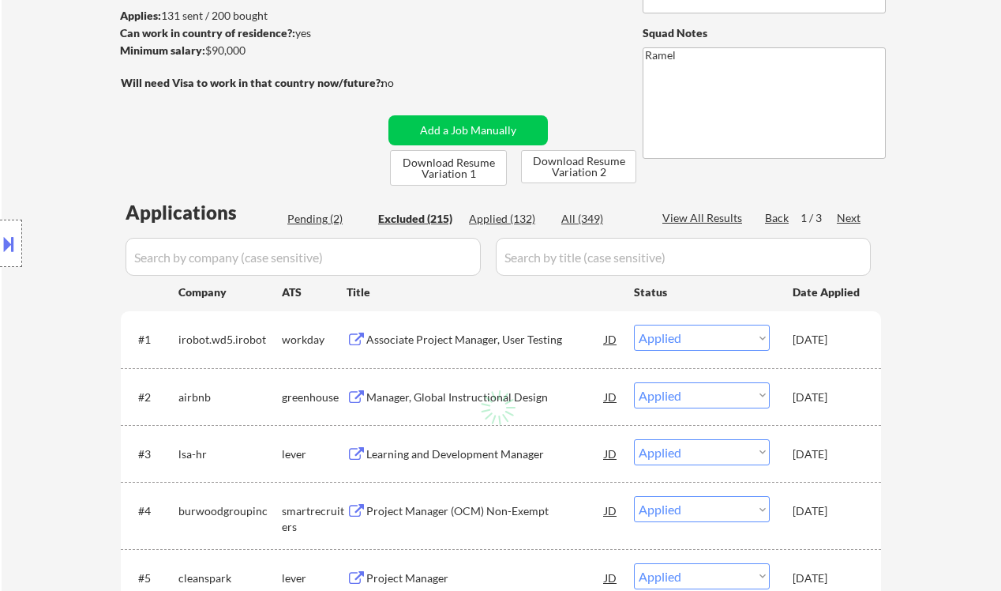
select select ""excluded""
select select ""excluded__location_""
select select ""excluded__bad_match_""
select select ""excluded__expired_""
select select ""excluded""
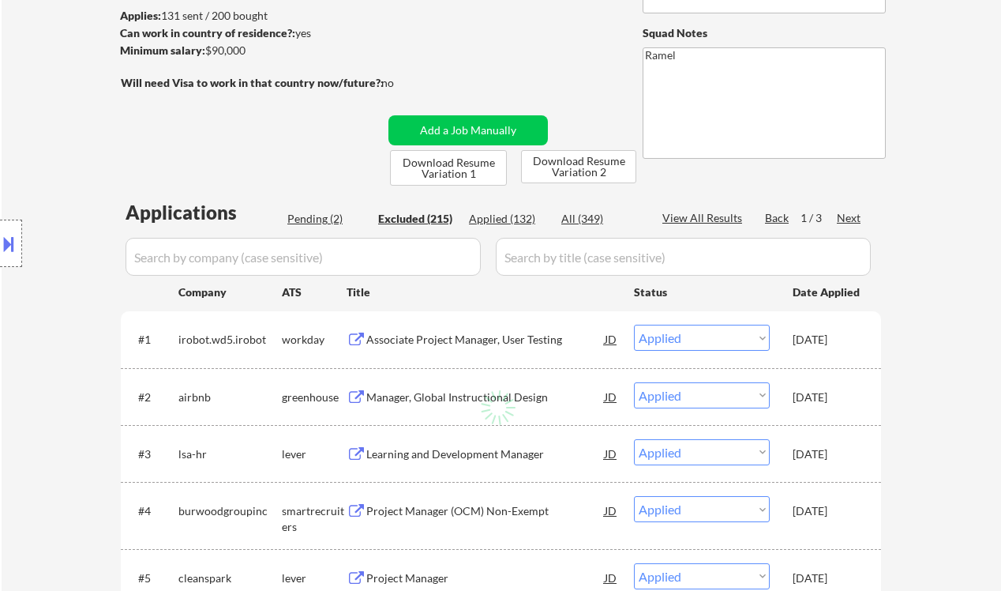
select select ""excluded__bad_match_""
select select ""excluded__other_""
select select ""excluded__bad_match_""
select select ""excluded__expired_""
select select ""excluded__location_""
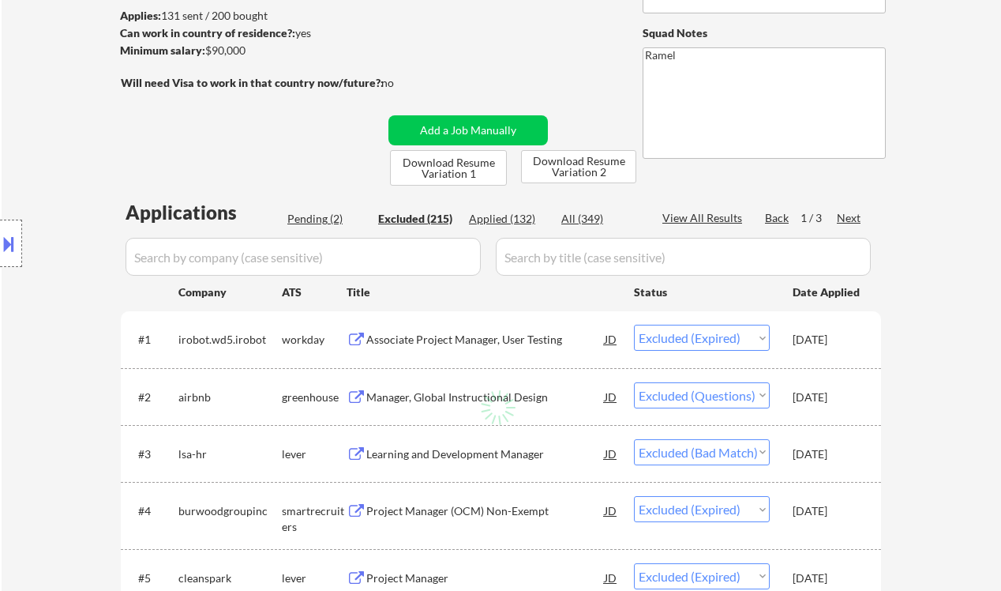
select select ""excluded__location_""
select select ""excluded__expired_""
select select ""excluded__other_""
select select ""excluded__expired_""
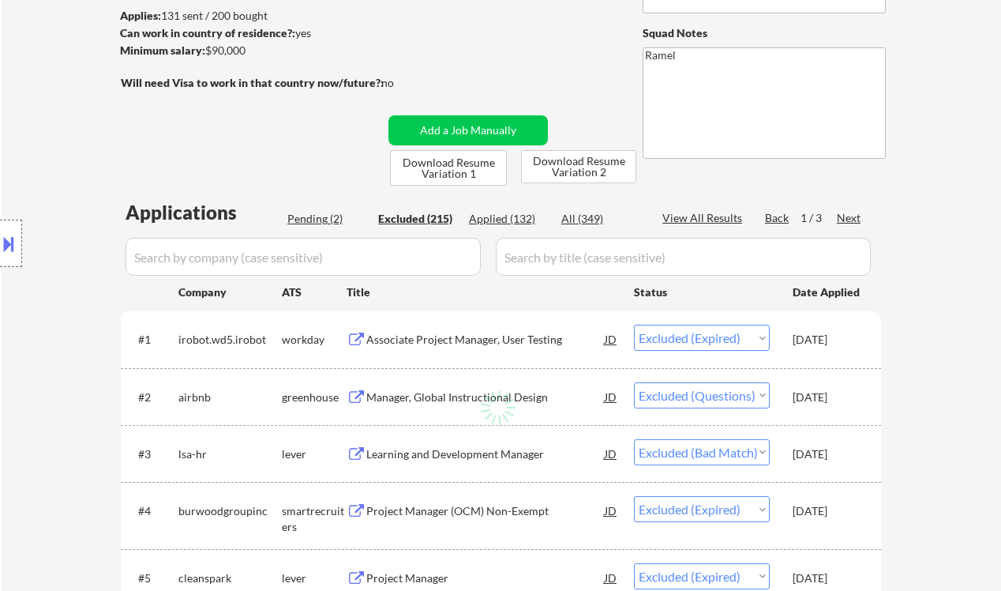
select select ""excluded""
select select ""excluded__location_""
select select ""excluded__expired_""
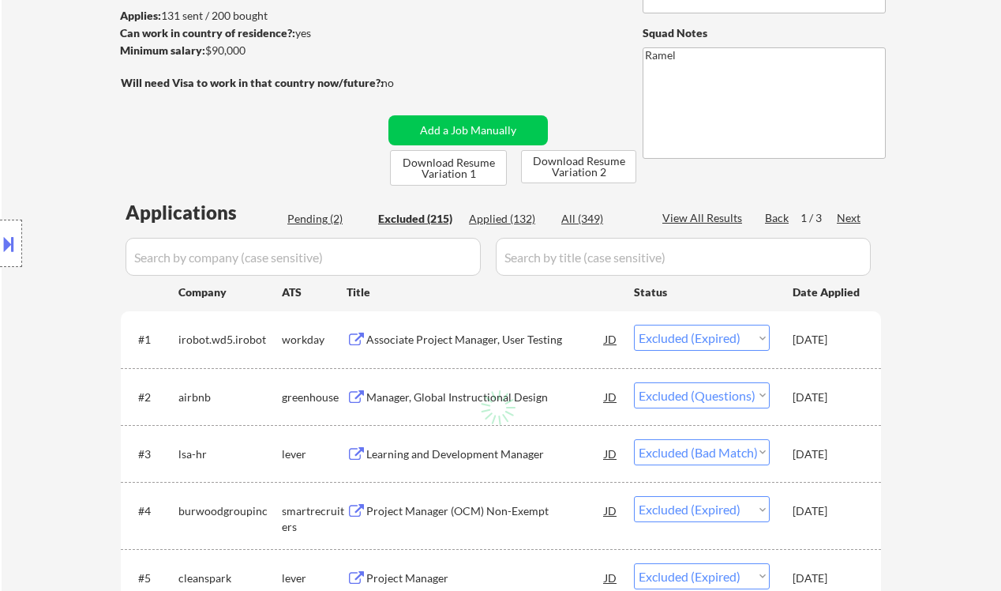
select select ""excluded""
select select ""excluded__salary_""
select select ""excluded__bad_match_""
select select ""excluded__expired_""
select select ""excluded__salary_""
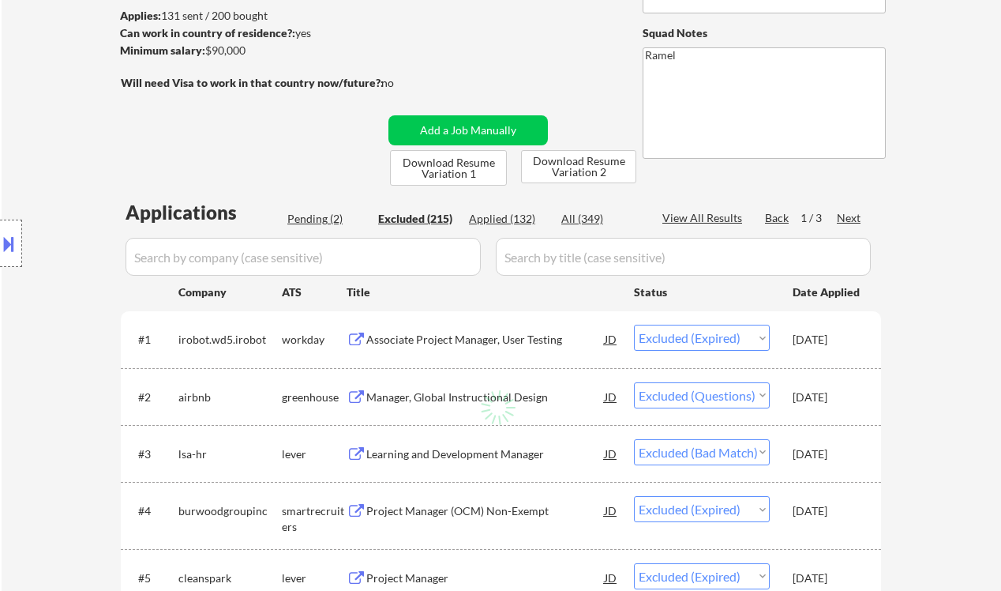
select select ""excluded__expired_""
select select ""excluded__location_""
select select ""excluded__expired_""
select select ""excluded__bad_match_""
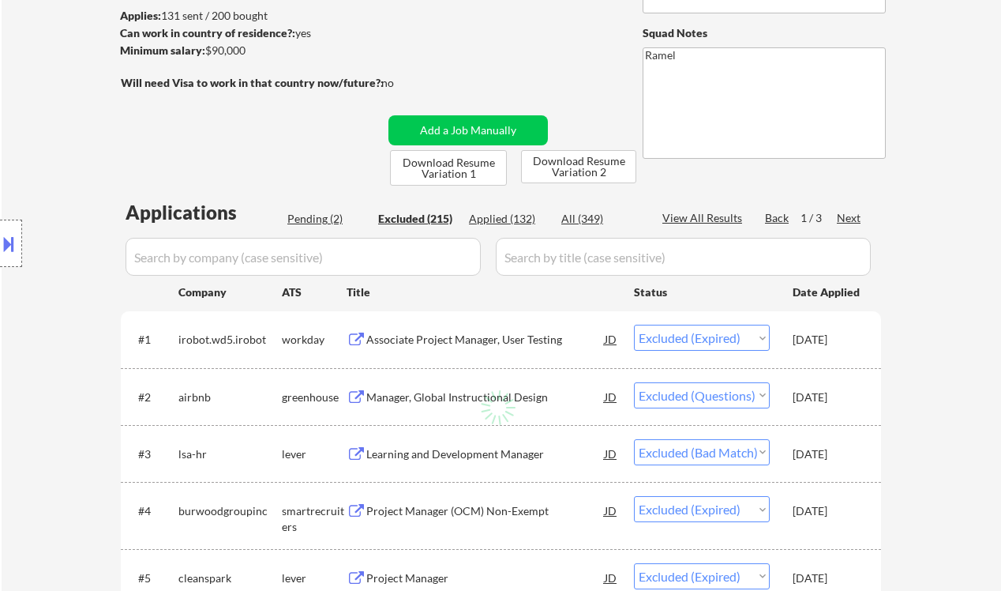
select select ""excluded__bad_match_""
select select ""excluded__salary_""
select select ""excluded__other_""
select select ""excluded__bad_match_""
select select ""excluded__expired_""
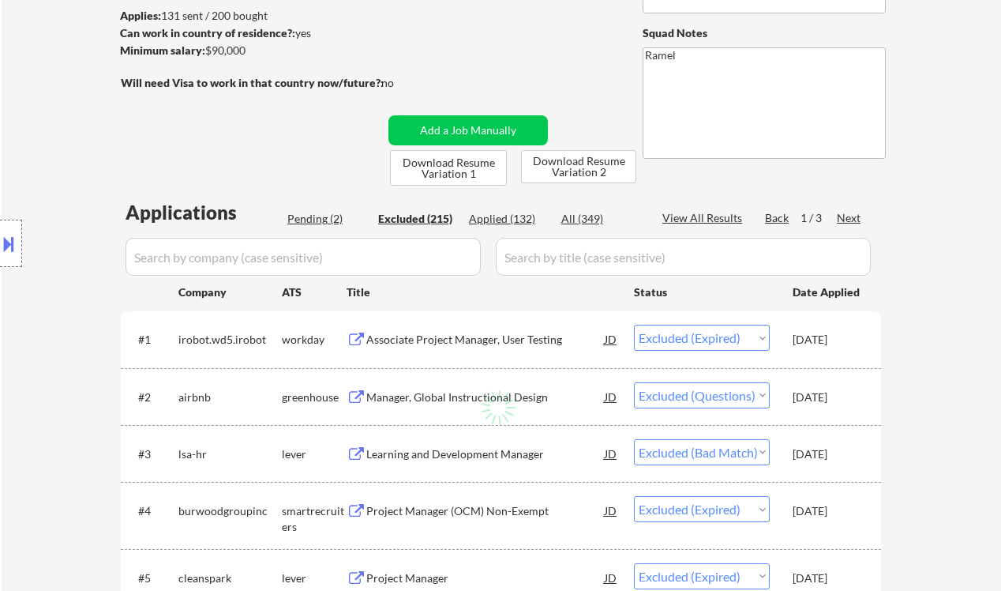
select select ""excluded""
select select ""excluded__location_""
select select ""excluded__bad_match_""
select select ""excluded__salary_""
select select ""excluded__expired_""
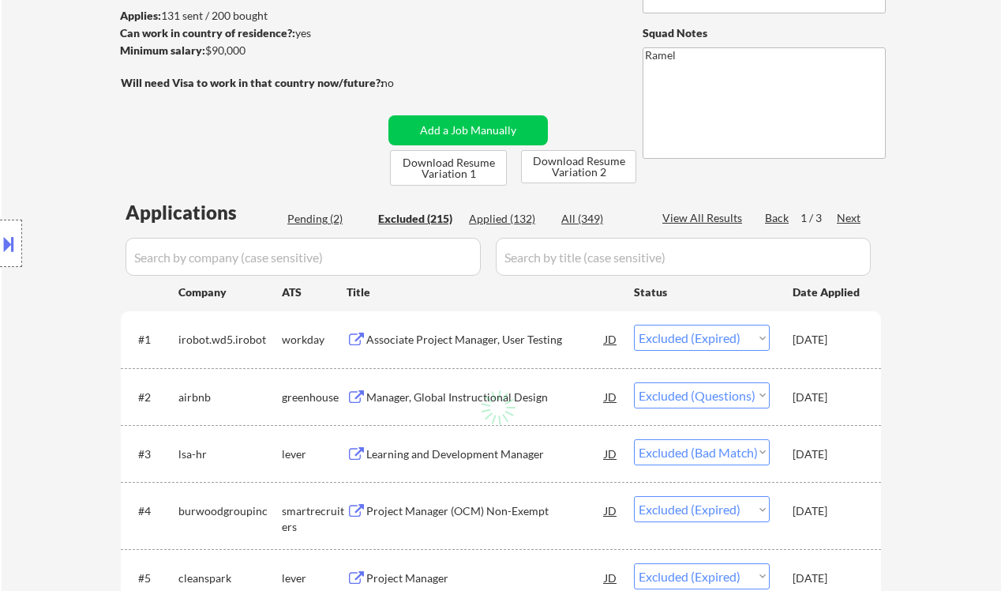
select select ""excluded__bad_match_""
select select ""excluded__location_""
select select ""excluded__expired_""
select select ""excluded__other_""
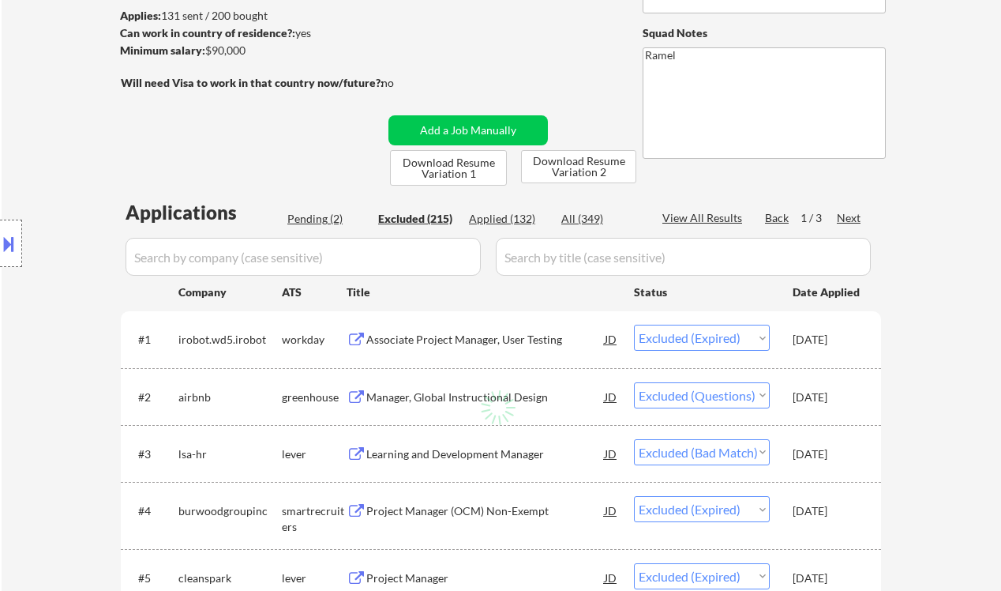
select select ""excluded__location_""
select select ""excluded__expired_""
select select ""excluded__bad_match_""
select select ""excluded__expired_""
select select ""excluded__location_""
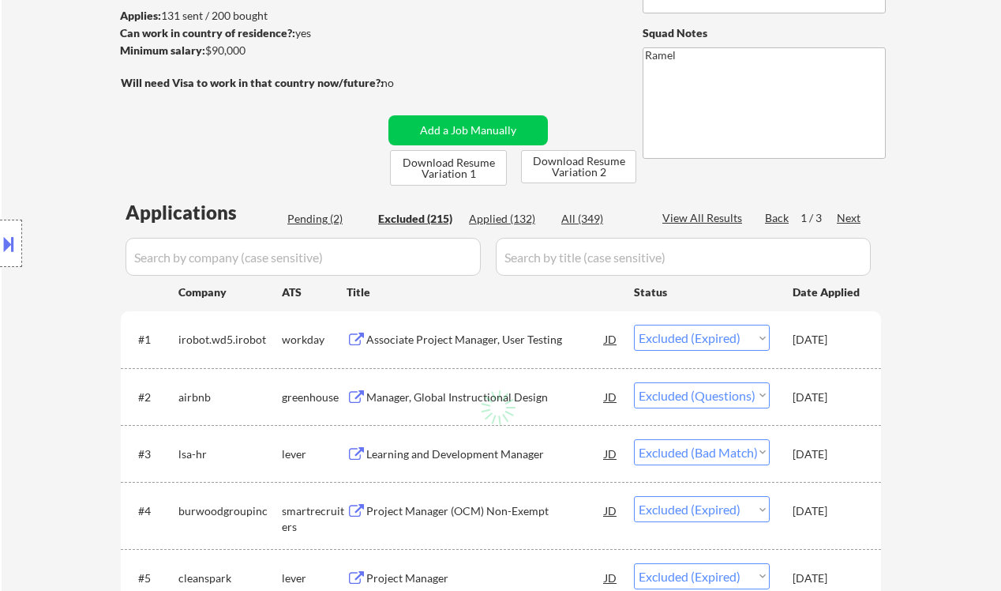
select select ""excluded__expired_""
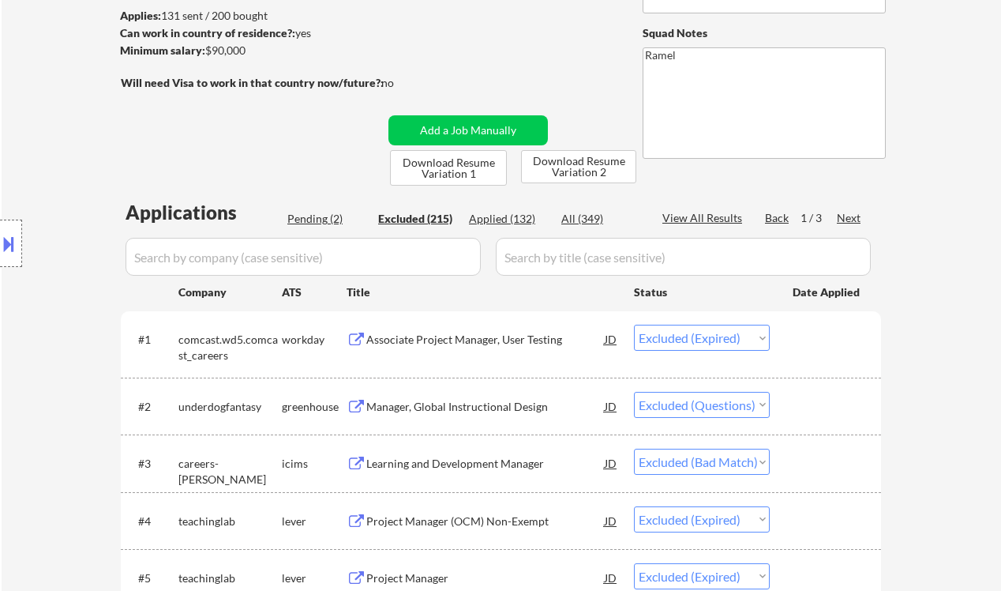
click at [704, 219] on div "View All Results" at bounding box center [705, 218] width 85 height 16
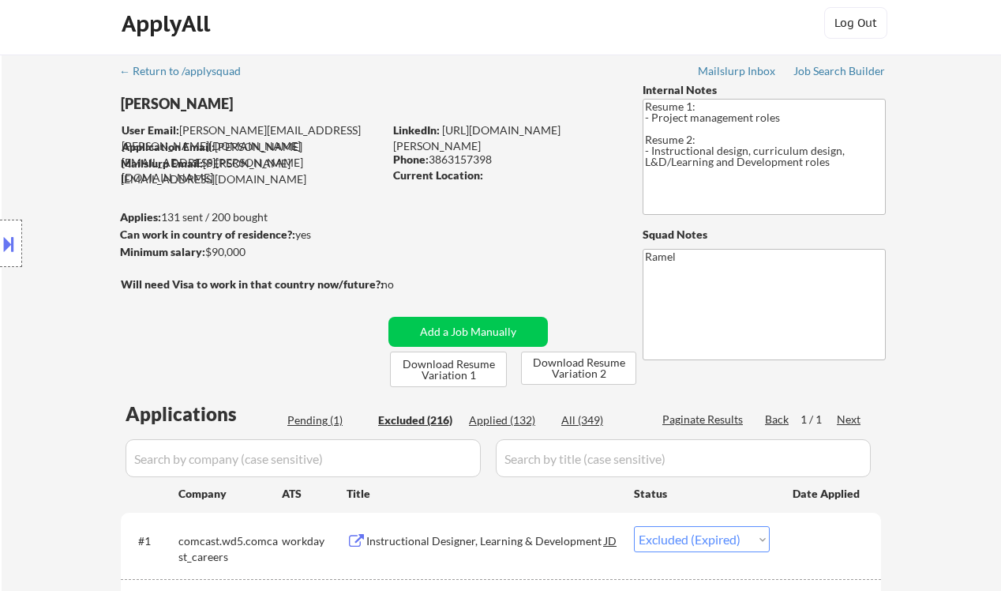
scroll to position [0, 0]
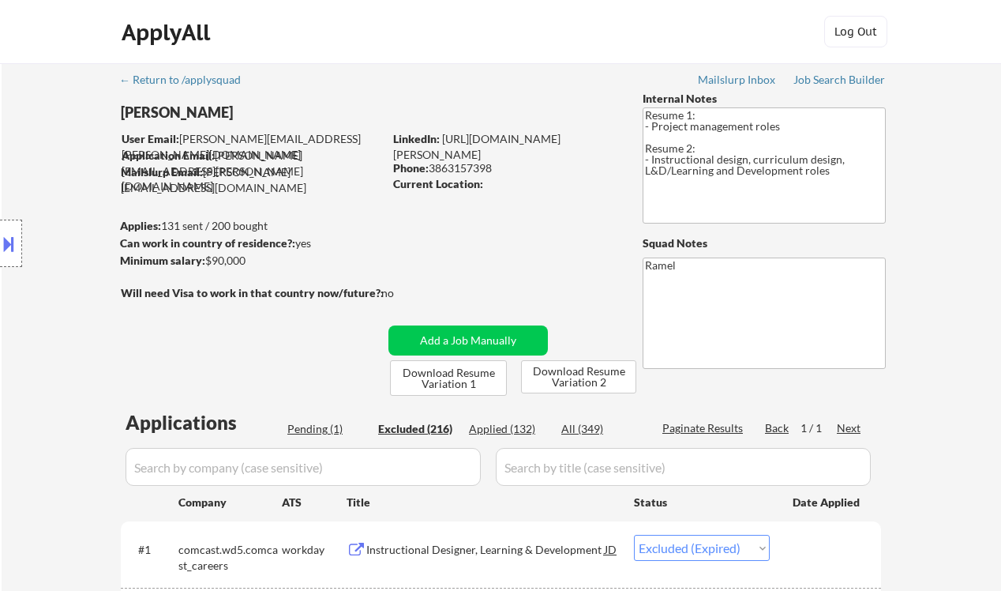
click at [472, 169] on div "Phone: 3863157398" at bounding box center [505, 168] width 224 height 16
copy div "3863157398"
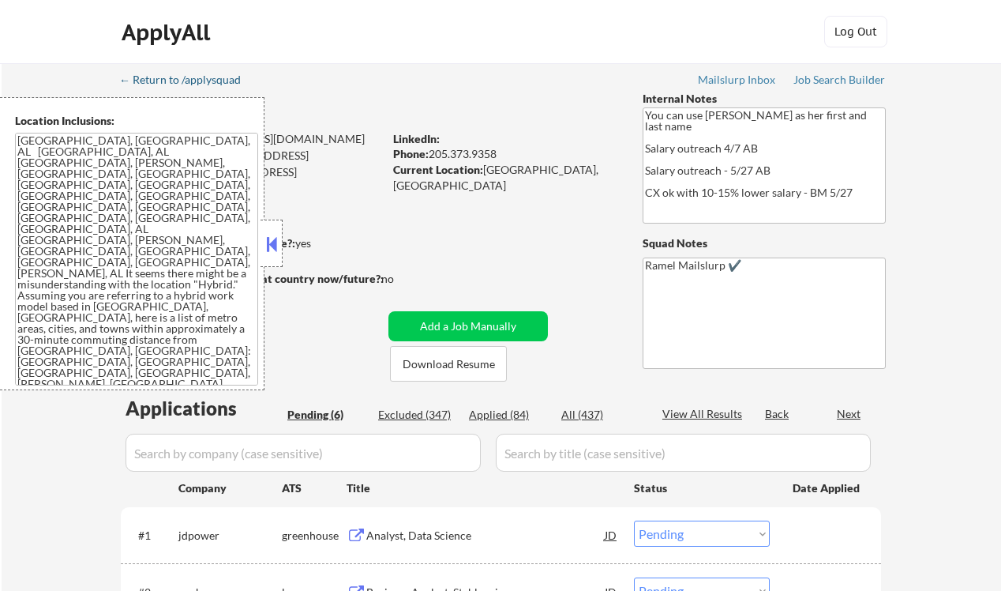
select select ""pending""
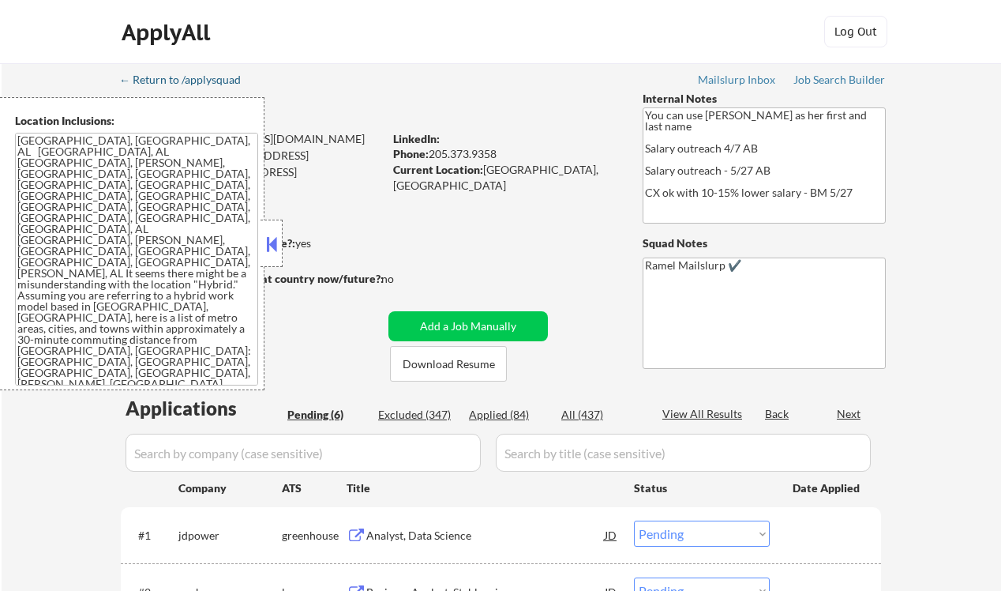
select select ""pending""
click at [265, 239] on button at bounding box center [271, 244] width 17 height 24
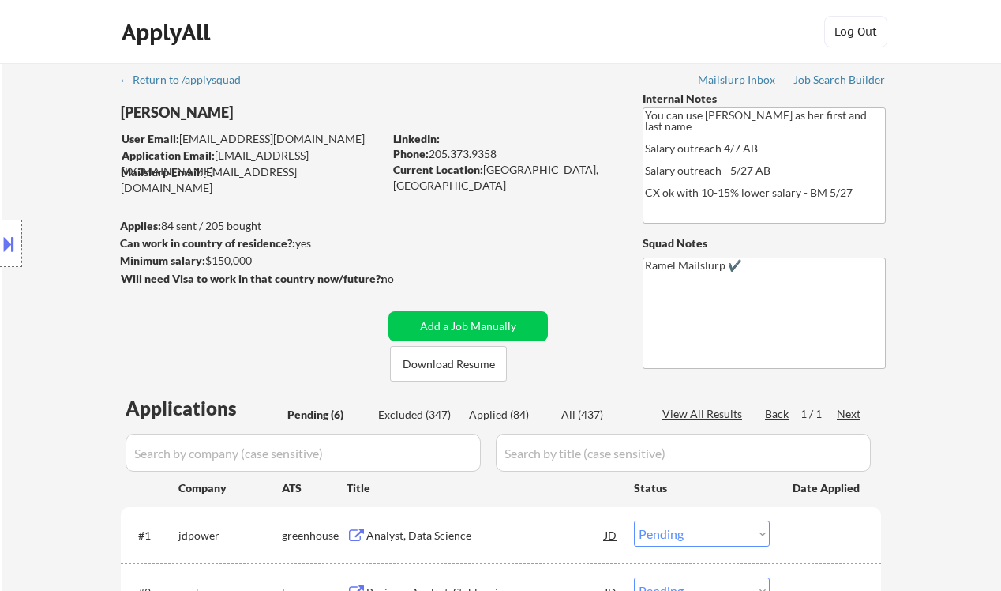
scroll to position [105, 0]
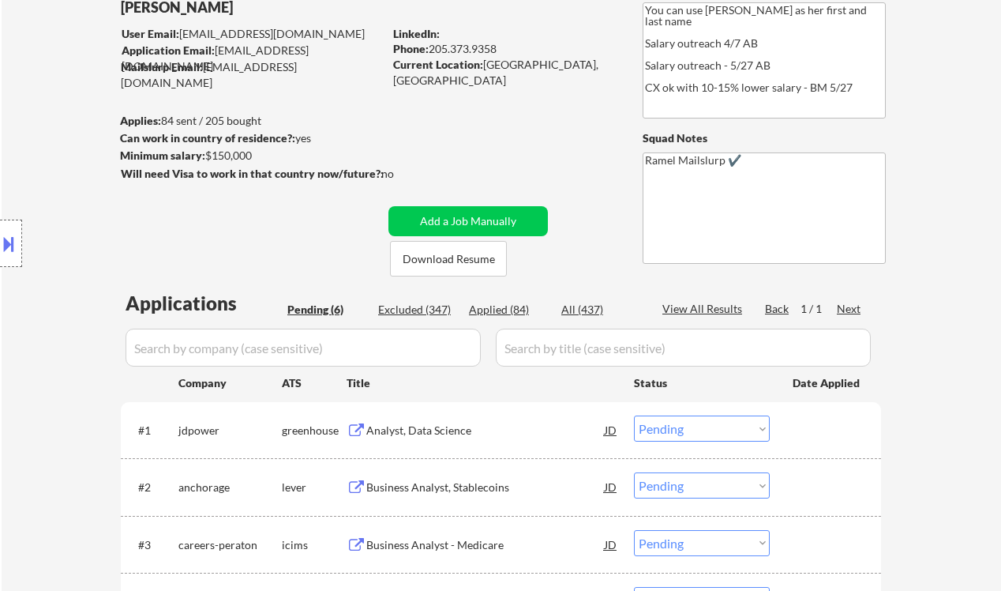
drag, startPoint x: 18, startPoint y: 129, endPoint x: 221, endPoint y: 130, distance: 203.0
click at [18, 129] on div "Location Inclusions:" at bounding box center [141, 243] width 283 height 293
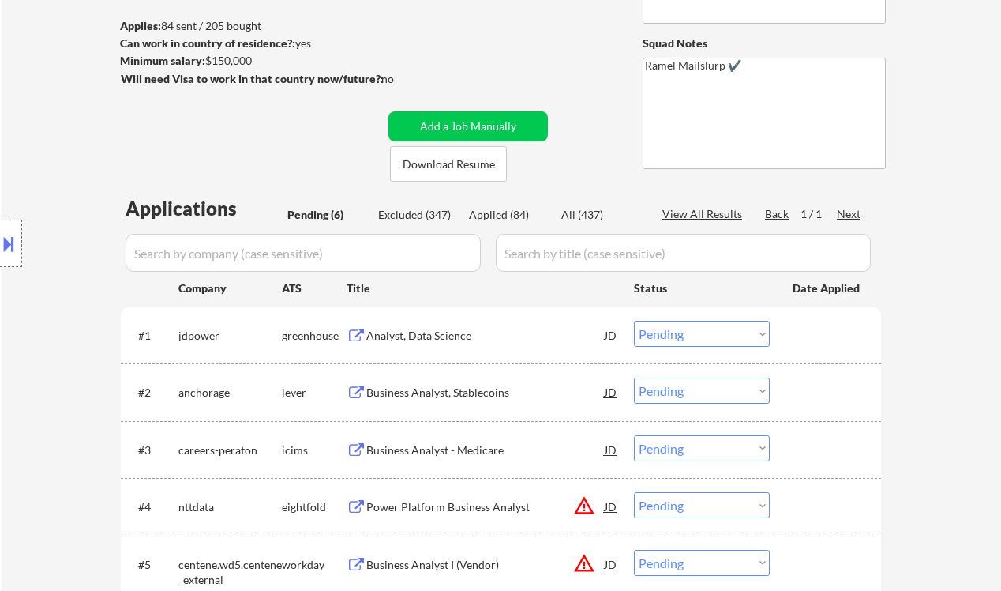
scroll to position [210, 0]
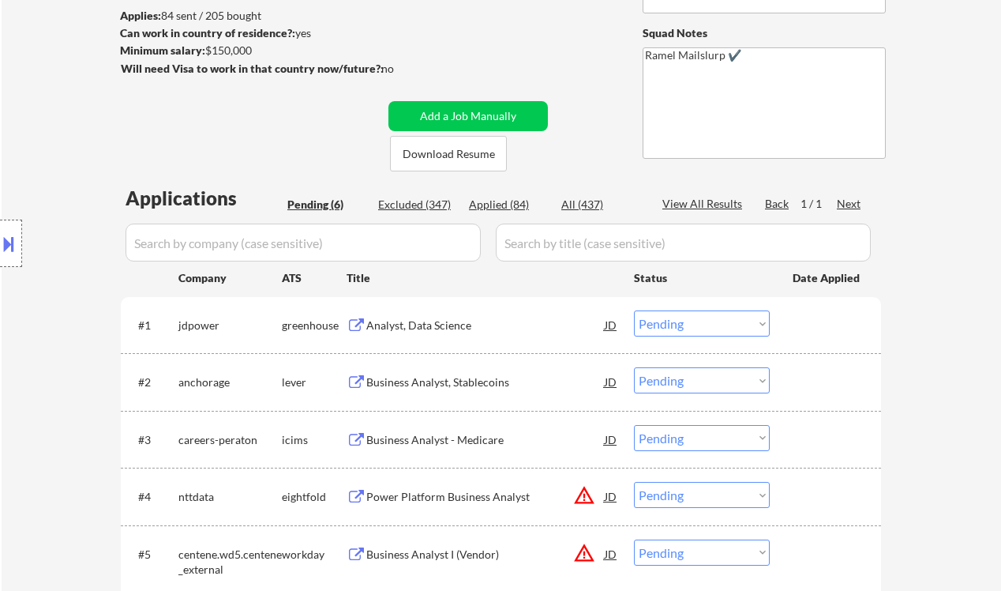
click at [452, 323] on div "Analyst, Data Science" at bounding box center [485, 325] width 239 height 16
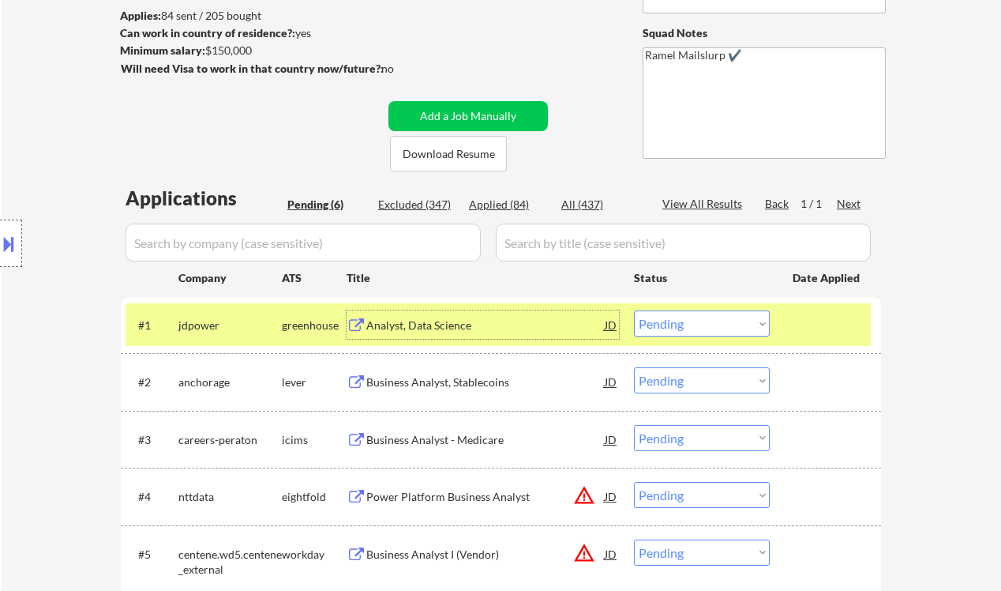
click at [701, 322] on select "Choose an option... Pending Applied Excluded (Questions) Excluded (Expired) Exc…" at bounding box center [702, 323] width 136 height 26
click at [634, 310] on select "Choose an option... Pending Applied Excluded (Questions) Excluded (Expired) Exc…" at bounding box center [702, 323] width 136 height 26
click at [433, 378] on div "Business Analyst, Stablecoins" at bounding box center [485, 382] width 239 height 16
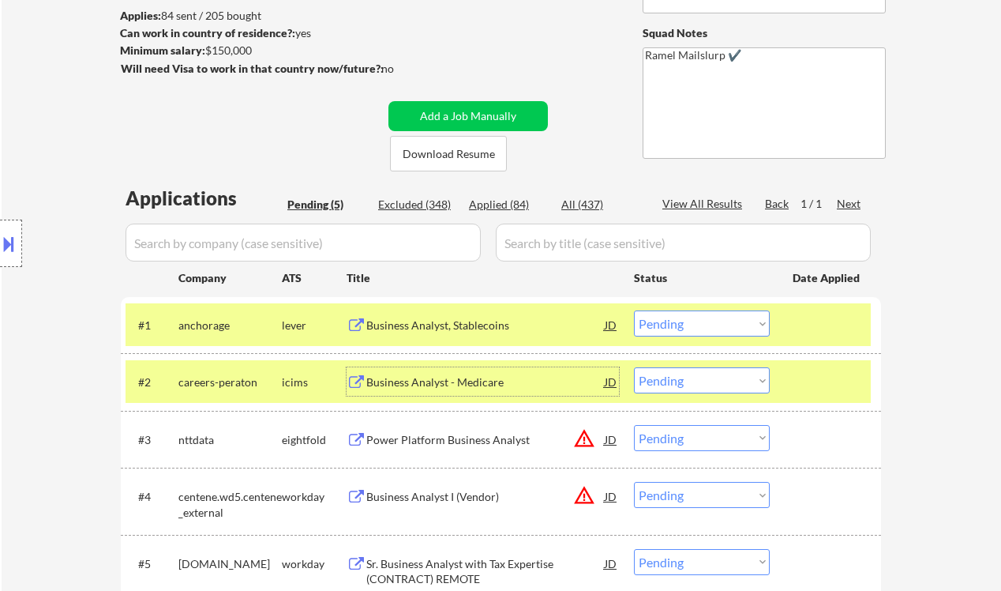
drag, startPoint x: 700, startPoint y: 327, endPoint x: 702, endPoint y: 335, distance: 8.2
click at [700, 327] on select "Choose an option... Pending Applied Excluded (Questions) Excluded (Expired) Exc…" at bounding box center [702, 323] width 136 height 26
click at [634, 310] on select "Choose an option... Pending Applied Excluded (Questions) Excluded (Expired) Exc…" at bounding box center [702, 323] width 136 height 26
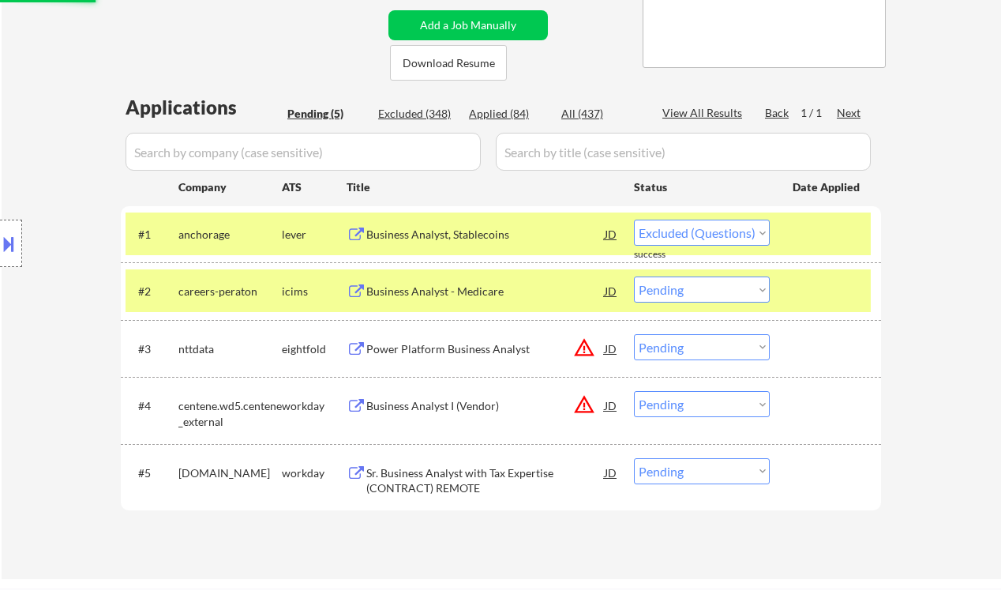
scroll to position [316, 0]
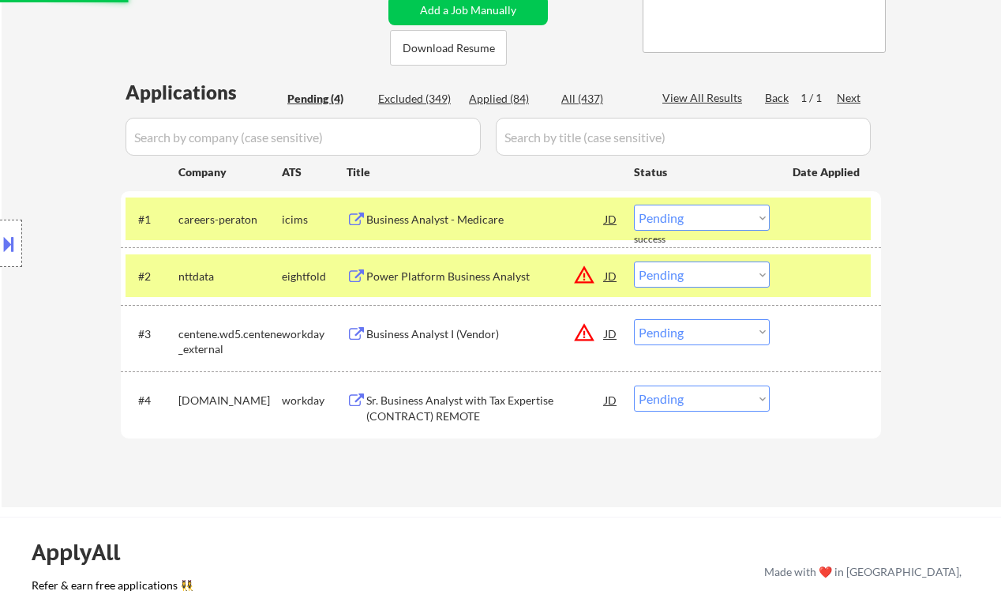
click at [438, 218] on div "Business Analyst - Medicare" at bounding box center [485, 220] width 239 height 16
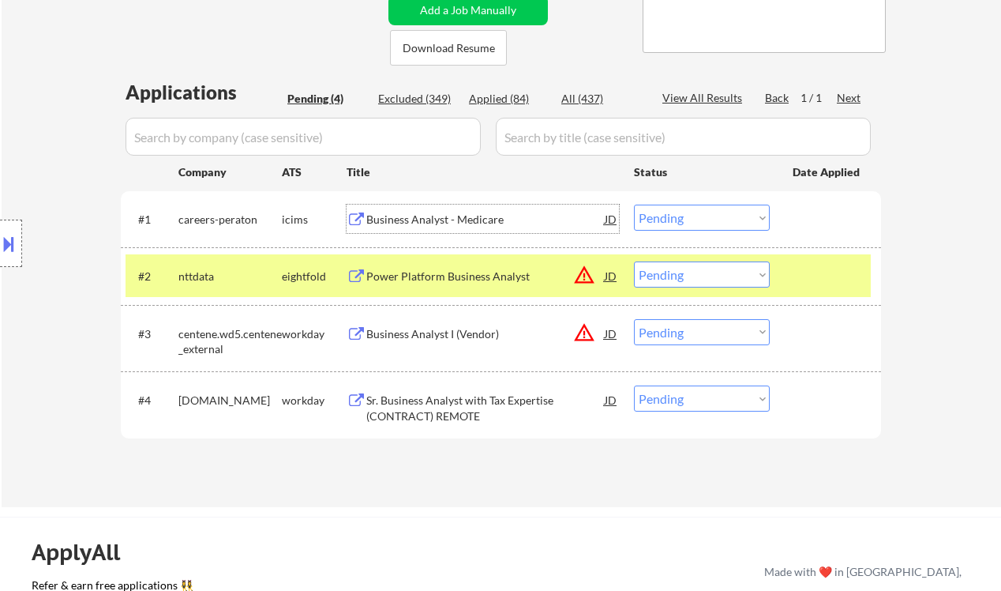
click at [697, 222] on select "Choose an option... Pending Applied Excluded (Questions) Excluded (Expired) Exc…" at bounding box center [702, 218] width 136 height 26
click at [634, 205] on select "Choose an option... Pending Applied Excluded (Questions) Excluded (Expired) Exc…" at bounding box center [702, 218] width 136 height 26
select select ""pending""
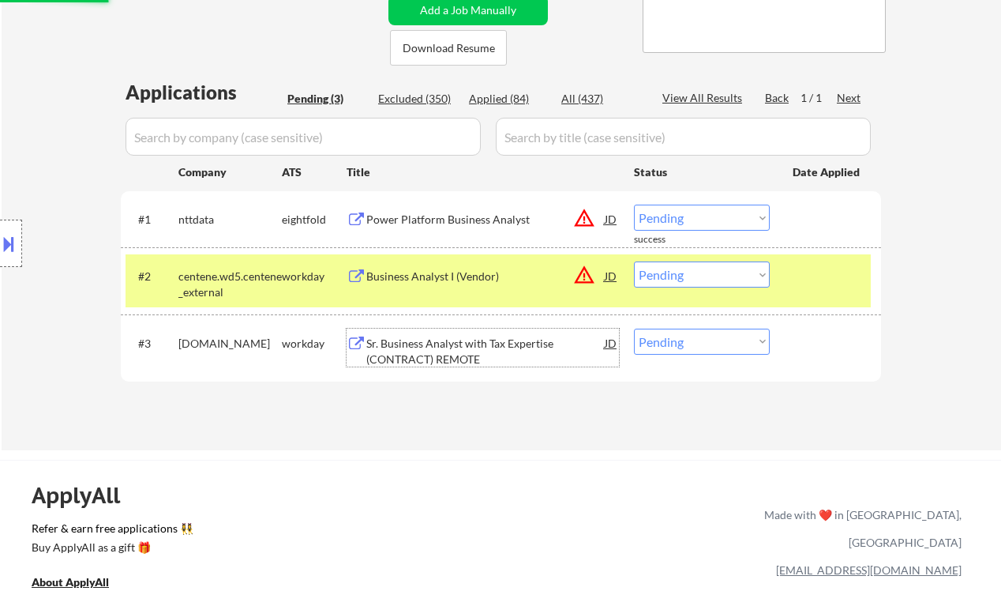
click at [483, 343] on div "Sr. Business Analyst with Tax Expertise (CONTRACT) REMOTE" at bounding box center [485, 351] width 239 height 31
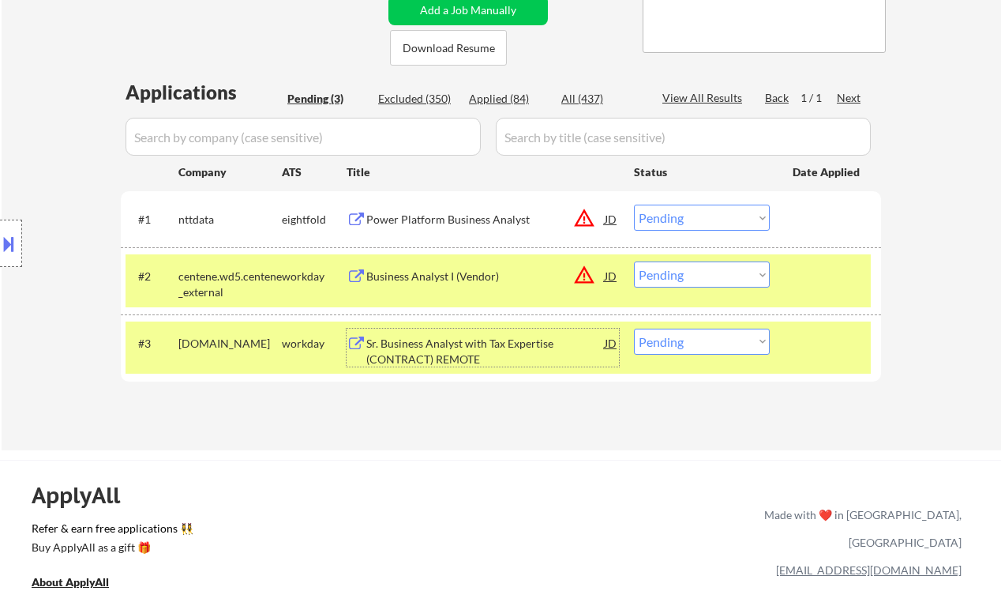
click at [695, 351] on select "Choose an option... Pending Applied Excluded (Questions) Excluded (Expired) Exc…" at bounding box center [702, 342] width 136 height 26
select select ""excluded__bad_match_""
click at [634, 329] on select "Choose an option... Pending Applied Excluded (Questions) Excluded (Expired) Exc…" at bounding box center [702, 342] width 136 height 26
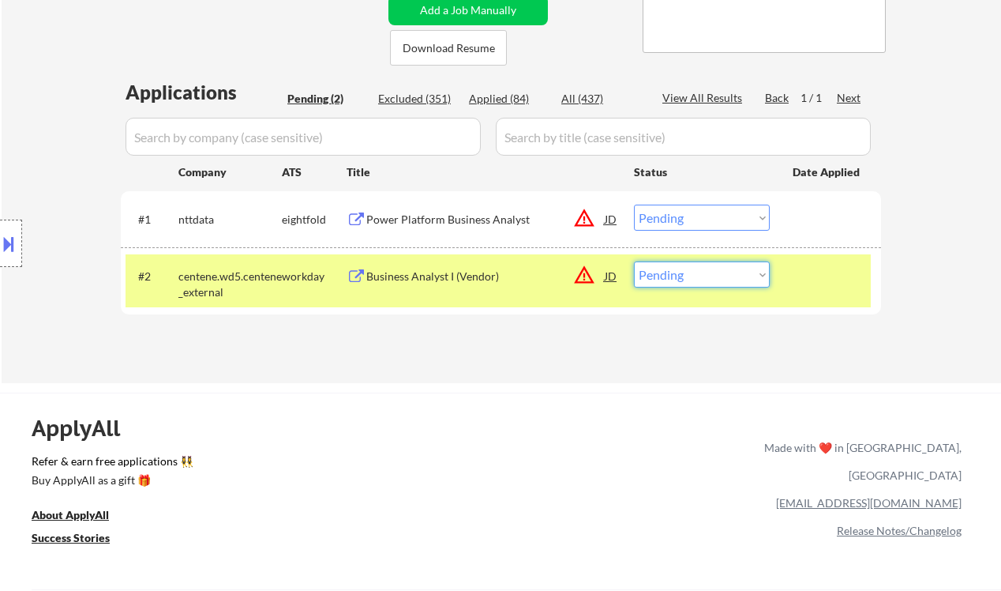
drag, startPoint x: 695, startPoint y: 279, endPoint x: 706, endPoint y: 287, distance: 13.6
click at [695, 279] on select "Choose an option... Pending Applied Excluded (Questions) Excluded (Expired) Exc…" at bounding box center [702, 274] width 136 height 26
select select ""excluded__location_""
click at [634, 261] on select "Choose an option... Pending Applied Excluded (Questions) Excluded (Expired) Exc…" at bounding box center [702, 274] width 136 height 26
click at [479, 220] on div "Power Platform Business Analyst" at bounding box center [485, 220] width 239 height 16
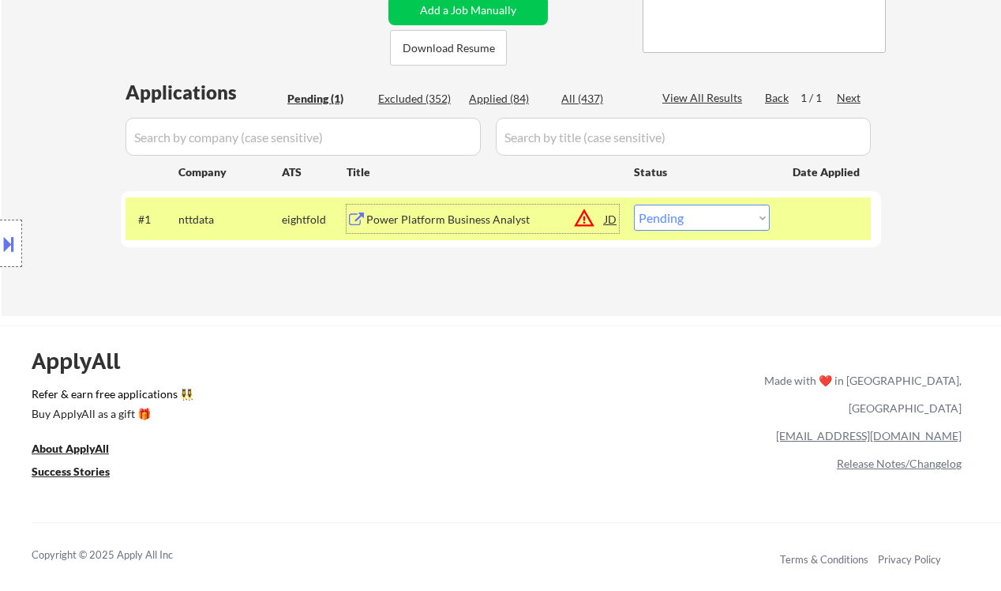
click at [723, 219] on select "Choose an option... Pending Applied Excluded (Questions) Excluded (Expired) Exc…" at bounding box center [702, 218] width 136 height 26
select select ""excluded__bad_match_""
click at [634, 205] on select "Choose an option... Pending Applied Excluded (Questions) Excluded (Expired) Exc…" at bounding box center [702, 218] width 136 height 26
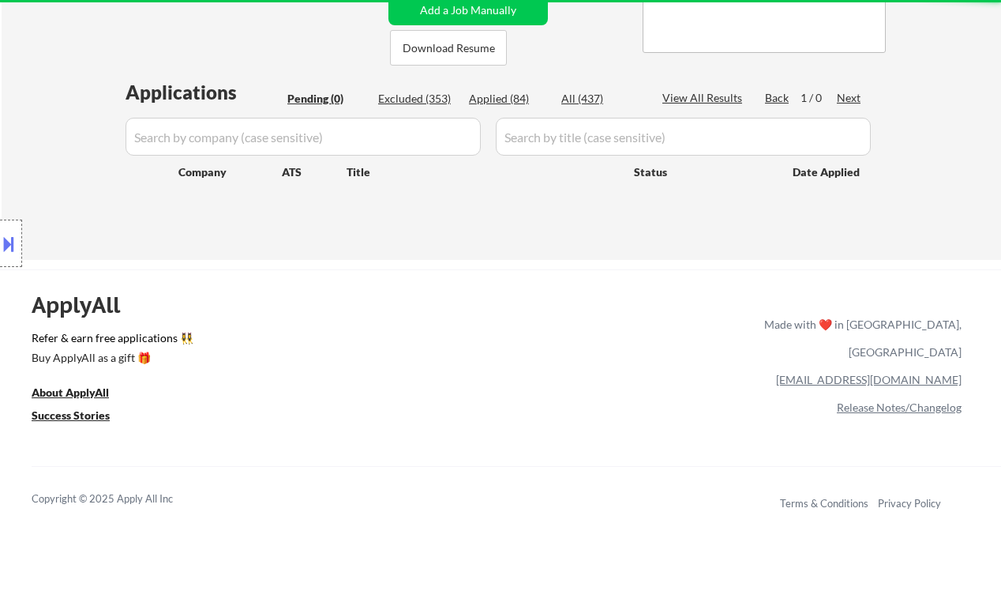
drag, startPoint x: 42, startPoint y: 98, endPoint x: 85, endPoint y: 1, distance: 106.4
click at [42, 98] on div "Location Inclusions:" at bounding box center [141, 243] width 283 height 293
drag, startPoint x: 41, startPoint y: 168, endPoint x: 132, endPoint y: 0, distance: 191.2
click at [41, 167] on div "Location Inclusions:" at bounding box center [141, 243] width 283 height 293
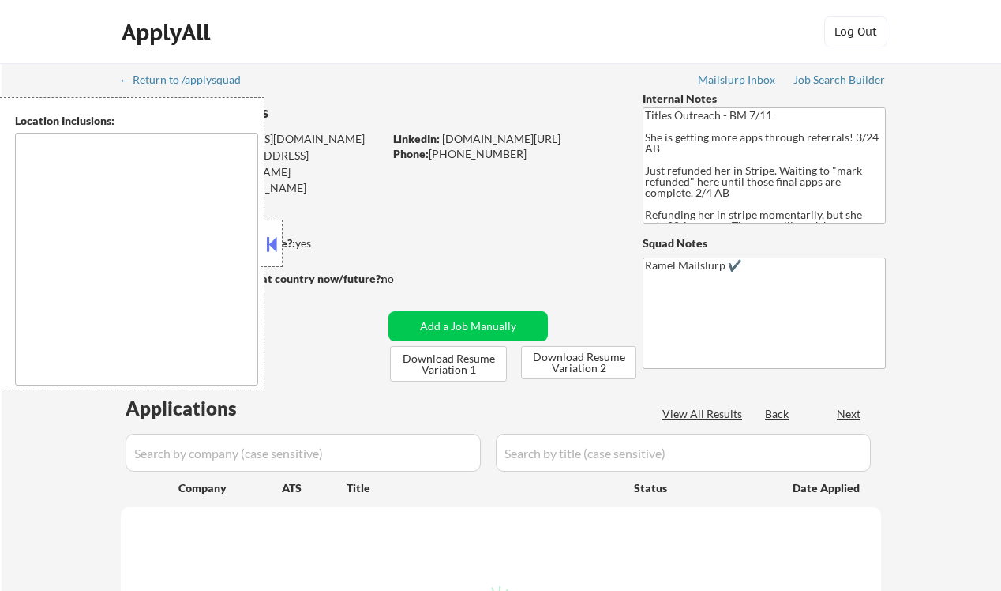
type textarea "[GEOGRAPHIC_DATA], [GEOGRAPHIC_DATA], [GEOGRAPHIC_DATA] [GEOGRAPHIC_DATA], [GEO…"
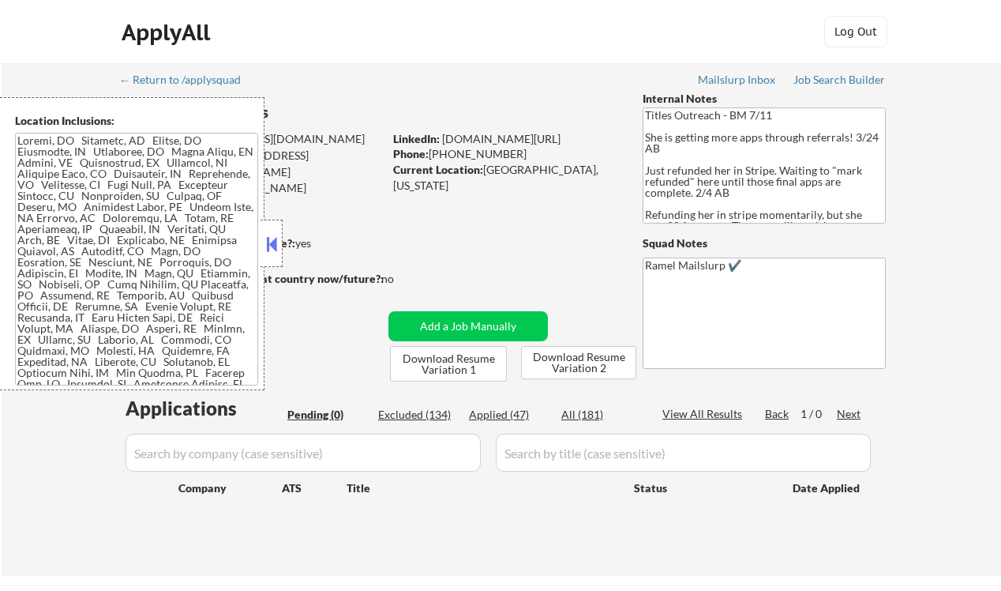
click at [272, 242] on button at bounding box center [271, 244] width 17 height 24
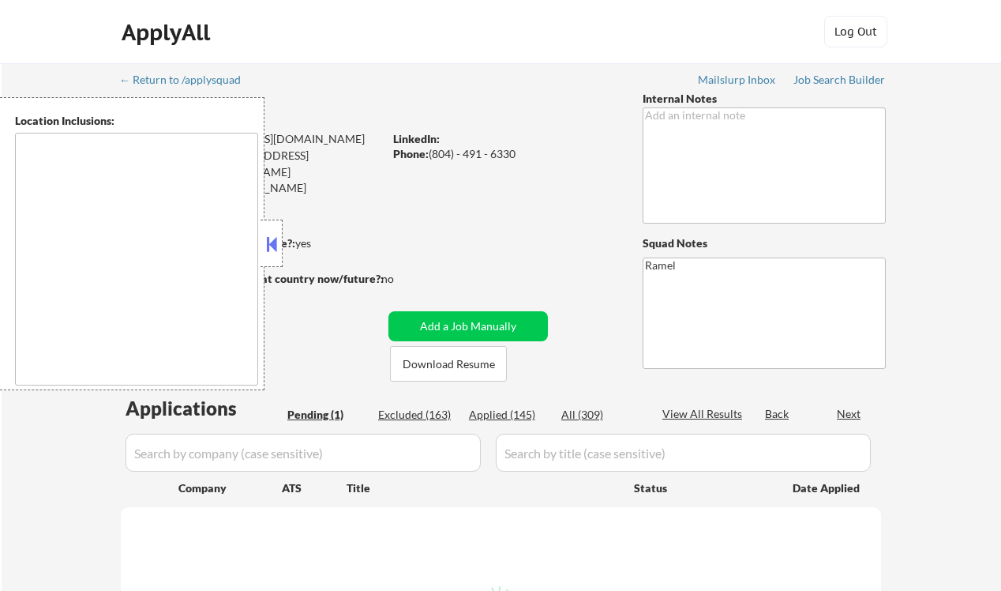
select select ""pending""
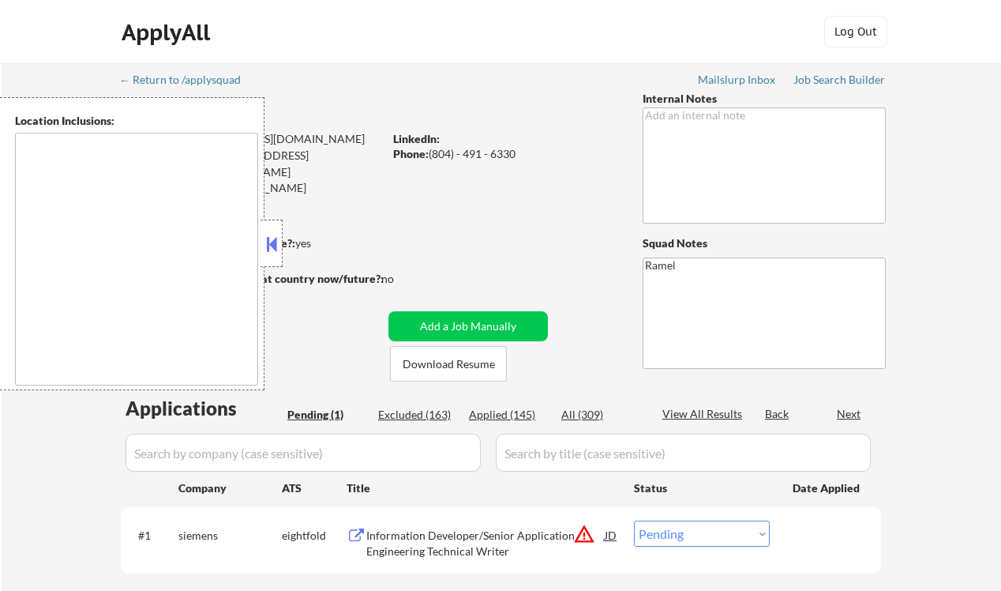
type textarea "[PERSON_NAME], [GEOGRAPHIC_DATA], [GEOGRAPHIC_DATA], [GEOGRAPHIC_DATA] [GEOGRAP…"
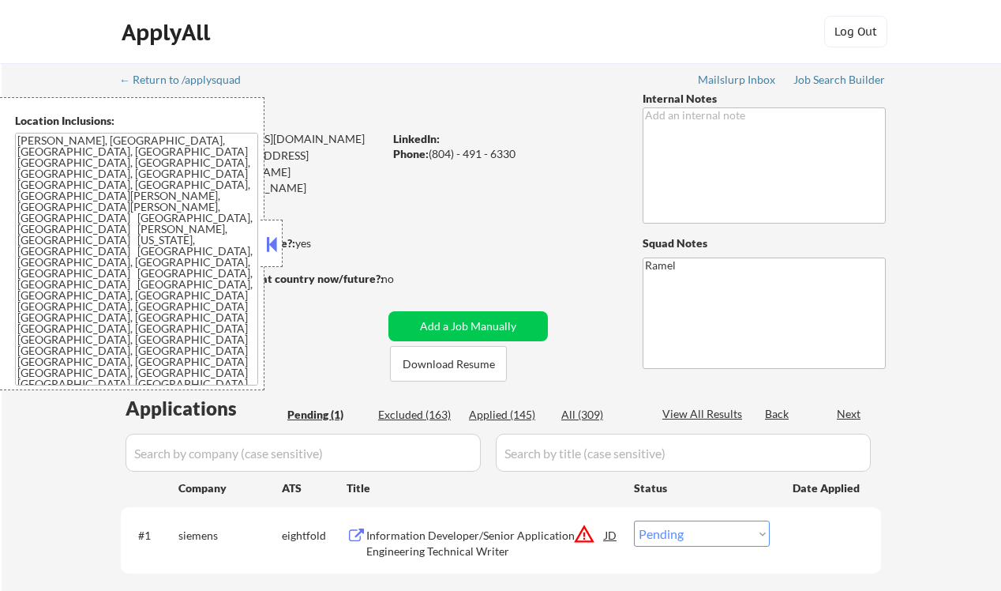
drag, startPoint x: 265, startPoint y: 241, endPoint x: 310, endPoint y: 246, distance: 46.1
click at [266, 241] on button at bounding box center [271, 244] width 17 height 24
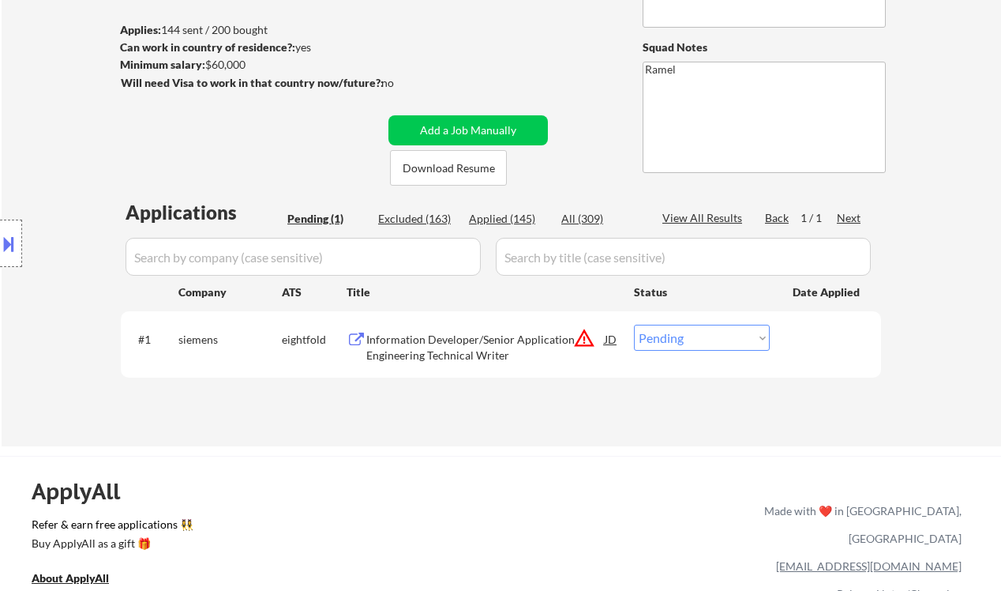
scroll to position [210, 0]
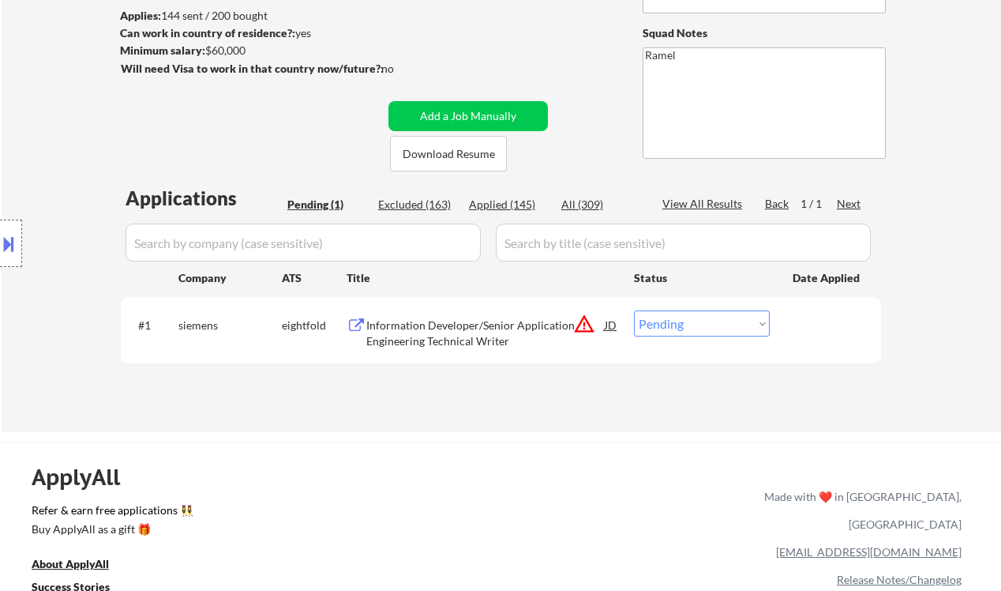
click at [507, 335] on div "Information Developer/Senior Application Engineering Technical Writer" at bounding box center [485, 332] width 239 height 31
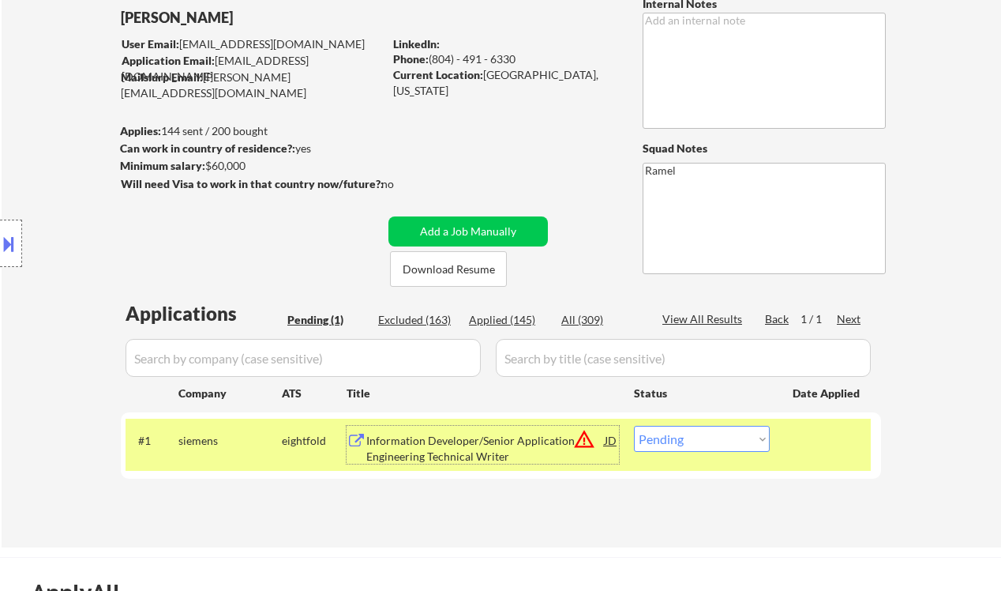
scroll to position [105, 0]
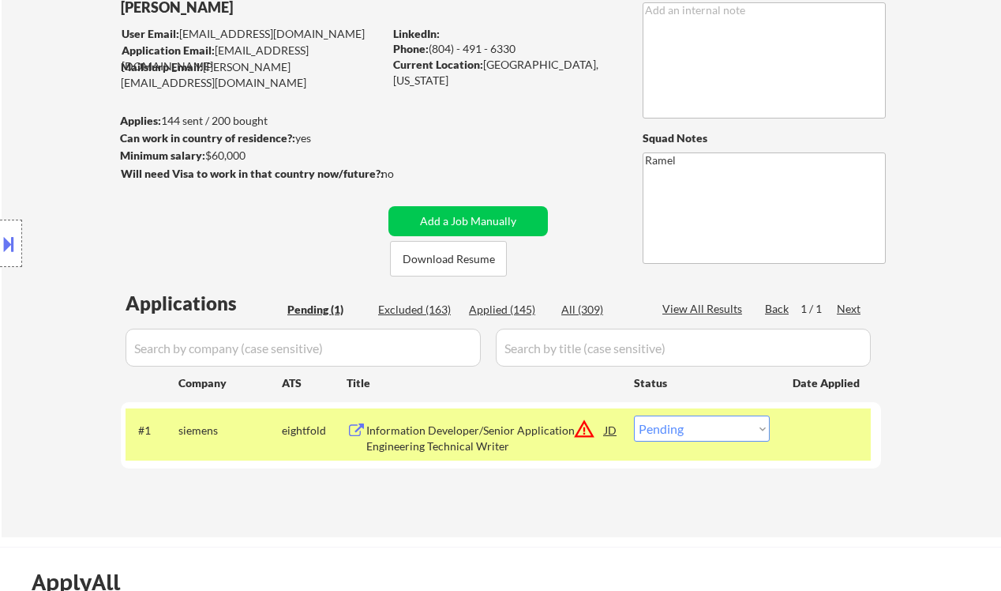
drag, startPoint x: 27, startPoint y: 148, endPoint x: 35, endPoint y: 152, distance: 9.2
click at [28, 148] on div "Location Inclusions: [PERSON_NAME], [GEOGRAPHIC_DATA] [GEOGRAPHIC_DATA], [GEOGR…" at bounding box center [141, 243] width 283 height 293
drag, startPoint x: 653, startPoint y: 430, endPoint x: 671, endPoint y: 431, distance: 18.2
click at [654, 430] on select "Choose an option... Pending Applied Excluded (Questions) Excluded (Expired) Exc…" at bounding box center [702, 428] width 136 height 26
select select ""excluded__location_""
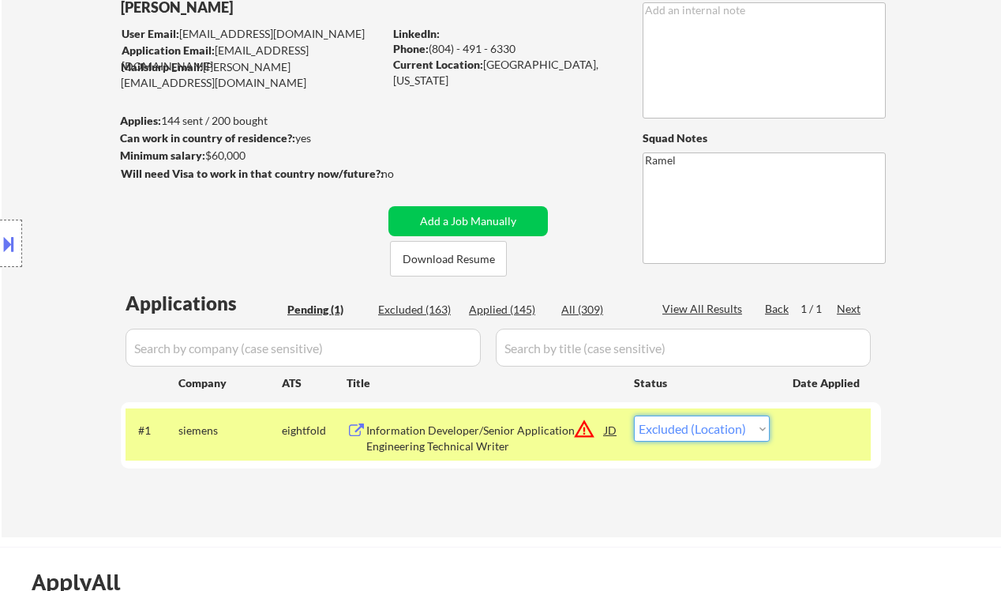
click at [634, 415] on select "Choose an option... Pending Applied Excluded (Questions) Excluded (Expired) Exc…" at bounding box center [702, 428] width 136 height 26
click at [24, 112] on div "Location Inclusions: [PERSON_NAME], [GEOGRAPHIC_DATA] [GEOGRAPHIC_DATA], [GEOGR…" at bounding box center [141, 243] width 283 height 293
click at [41, 125] on div "Location Inclusions: [PERSON_NAME], [GEOGRAPHIC_DATA] [GEOGRAPHIC_DATA], [GEOGR…" at bounding box center [141, 243] width 283 height 293
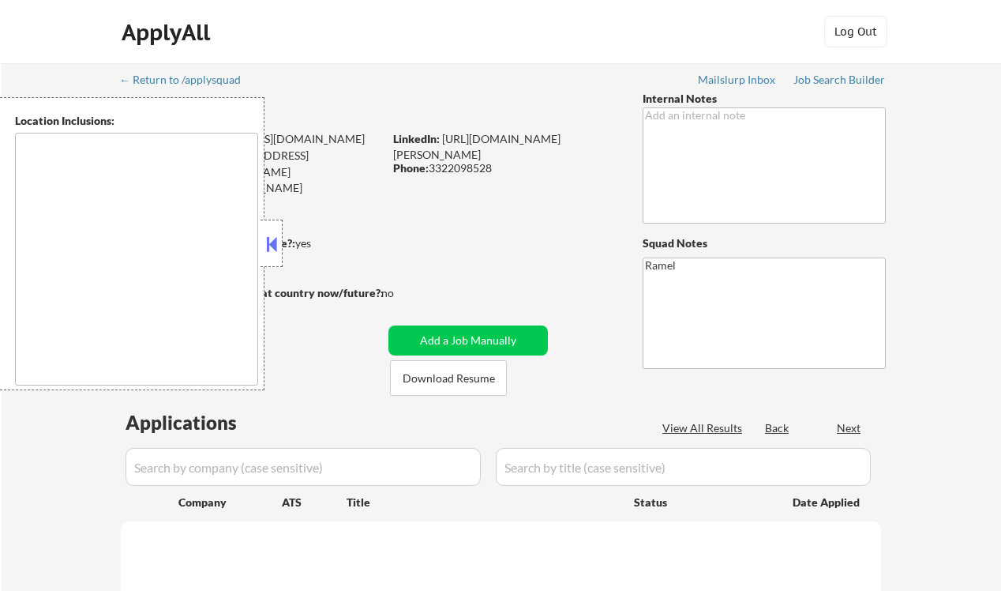
type textarea "[GEOGRAPHIC_DATA], [GEOGRAPHIC_DATA], [GEOGRAPHIC_DATA] [GEOGRAPHIC_DATA], [GEO…"
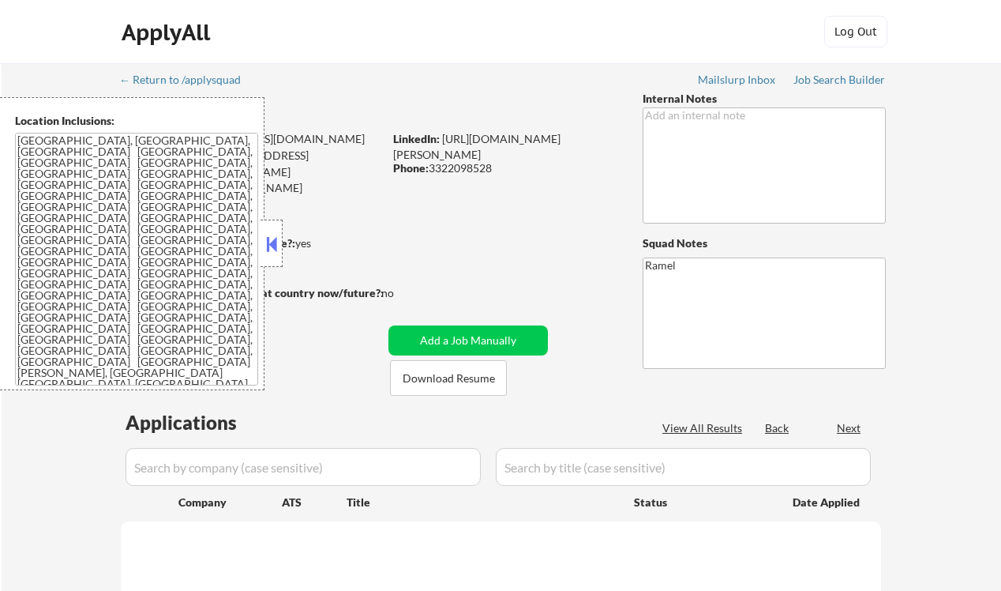
select select ""pending""
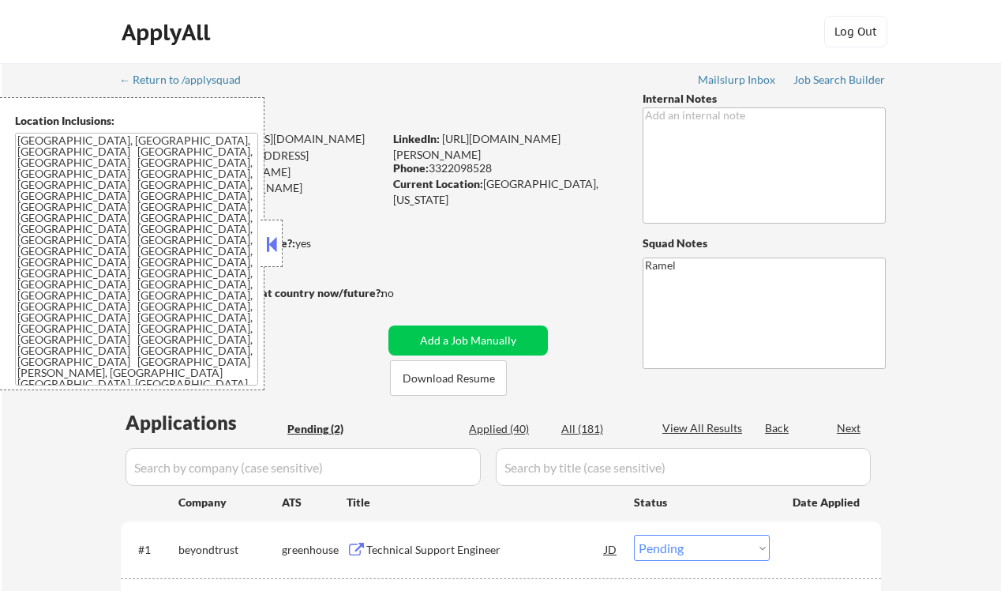
drag, startPoint x: 267, startPoint y: 251, endPoint x: 281, endPoint y: 256, distance: 15.0
click at [267, 251] on button at bounding box center [271, 244] width 17 height 24
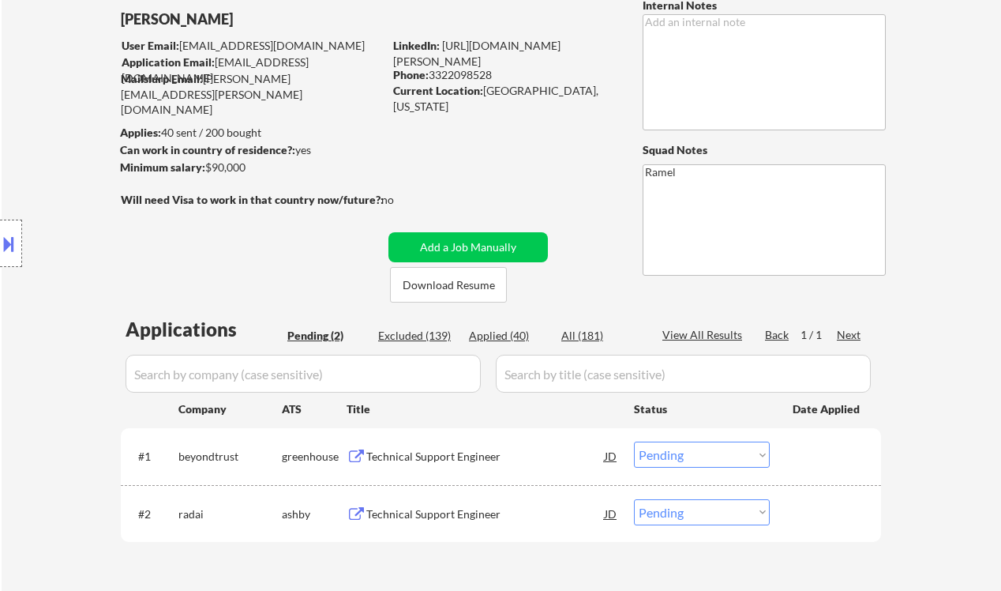
scroll to position [105, 0]
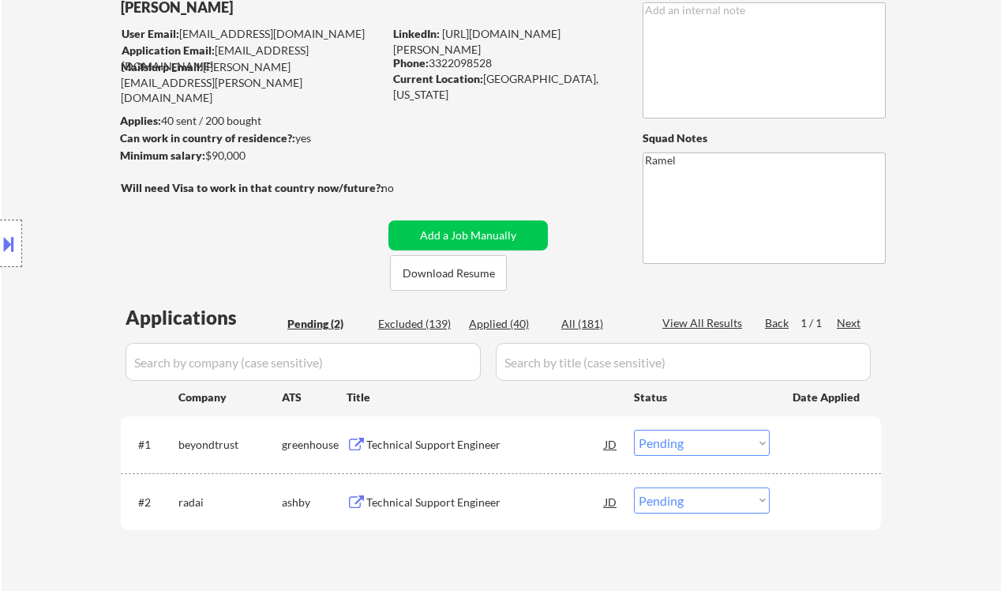
drag, startPoint x: 46, startPoint y: 156, endPoint x: 75, endPoint y: 172, distance: 33.6
click at [46, 156] on div "Location Inclusions: [GEOGRAPHIC_DATA], [GEOGRAPHIC_DATA] [GEOGRAPHIC_DATA], [G…" at bounding box center [141, 243] width 283 height 293
click at [495, 441] on div "Technical Support Engineer" at bounding box center [485, 445] width 239 height 16
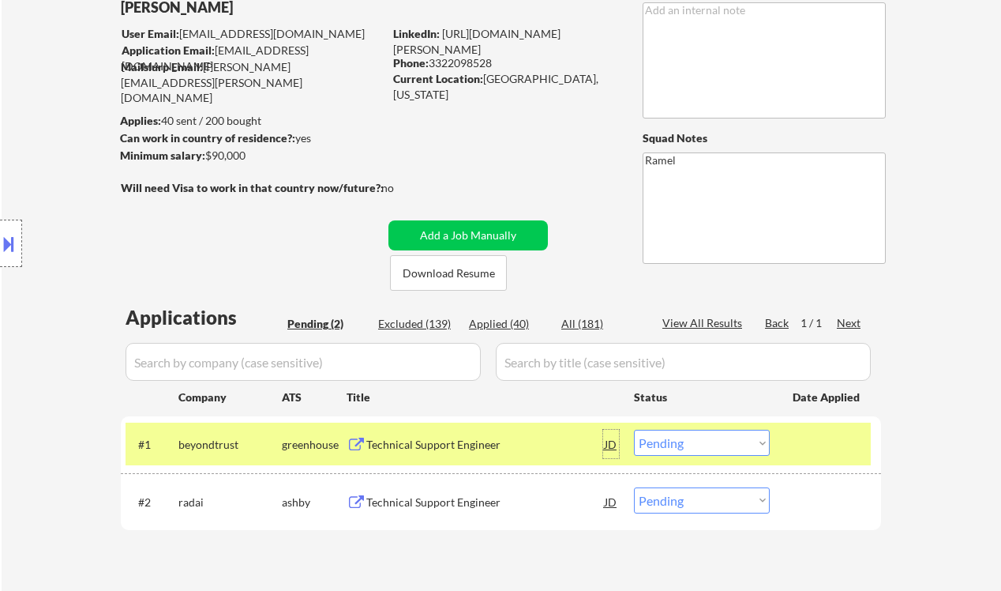
click at [609, 445] on div "JD" at bounding box center [611, 444] width 16 height 28
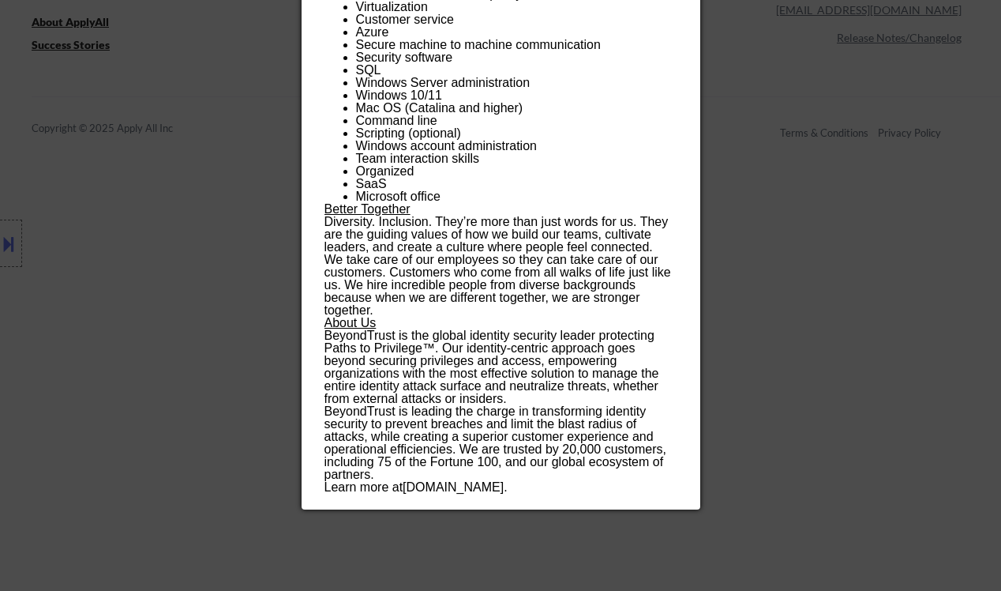
scroll to position [922, 0]
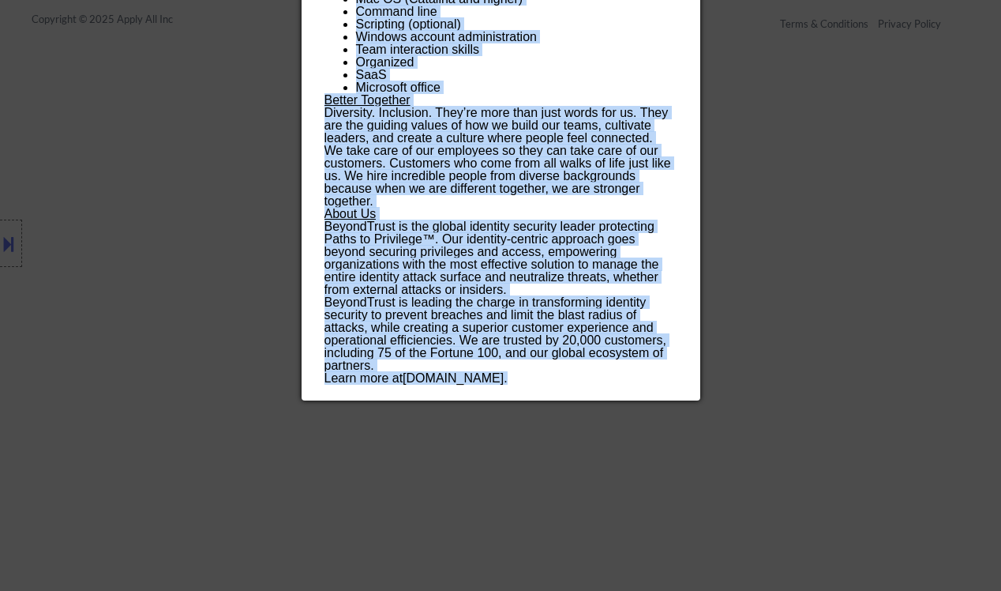
drag, startPoint x: 324, startPoint y: 71, endPoint x: 532, endPoint y: 382, distance: 374.1
copy div "Loremipsu Dolorsi Ametcons adipiscinge Seddoe Tempor Incidi UT Laboreet Dolor ✅…"
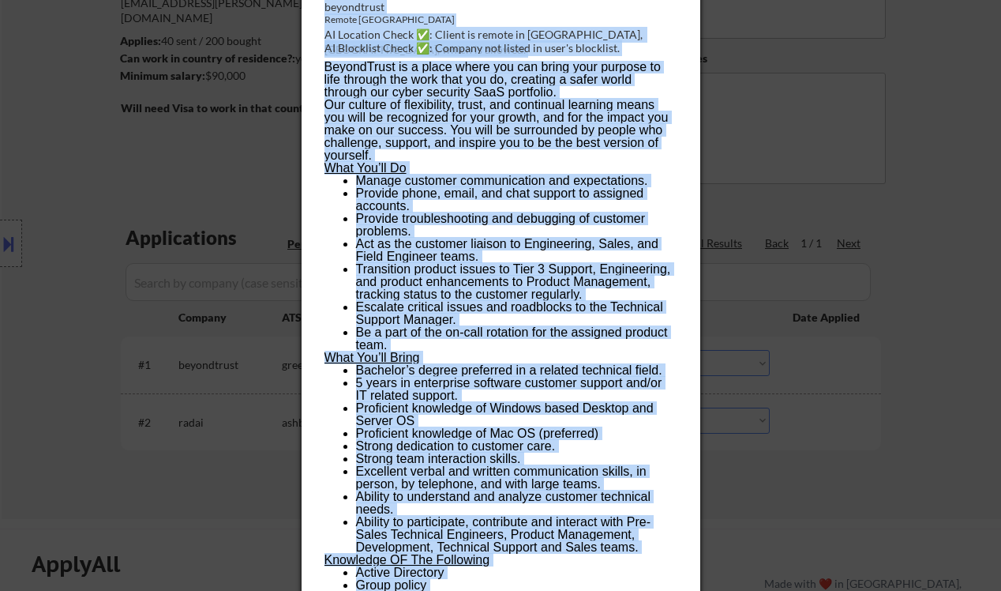
scroll to position [0, 0]
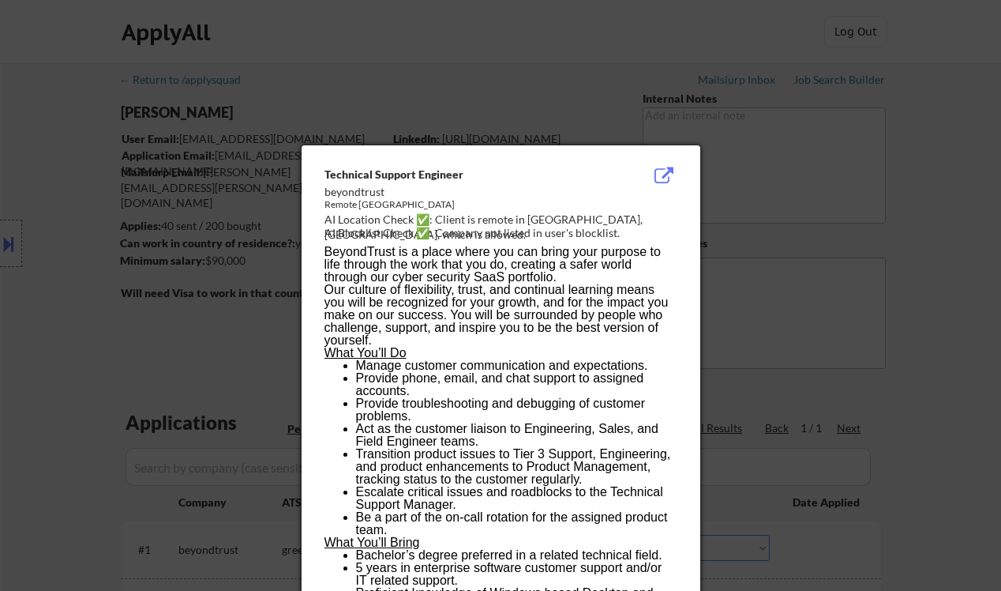
click at [848, 340] on div at bounding box center [500, 295] width 1001 height 591
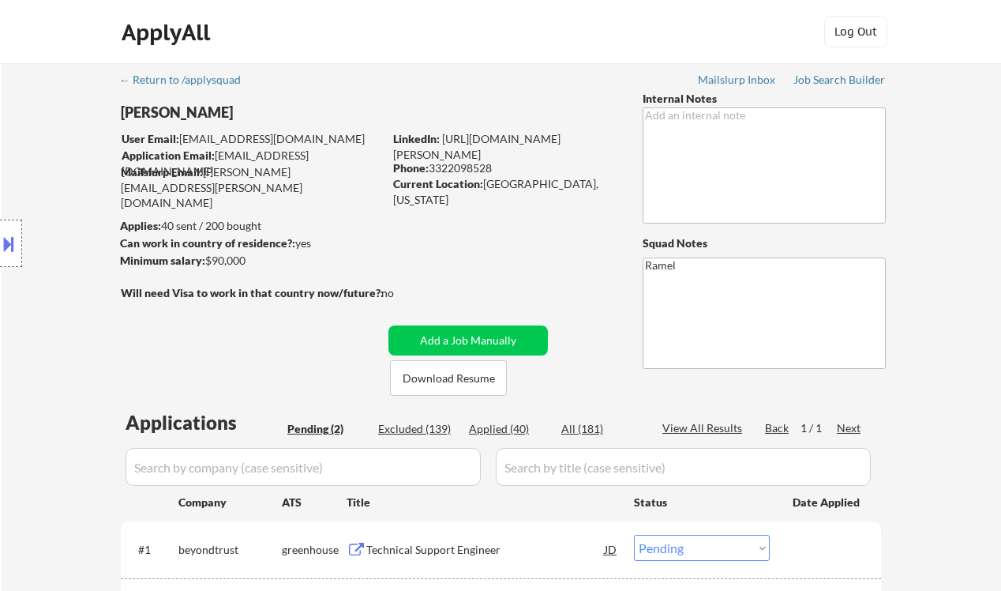
scroll to position [210, 0]
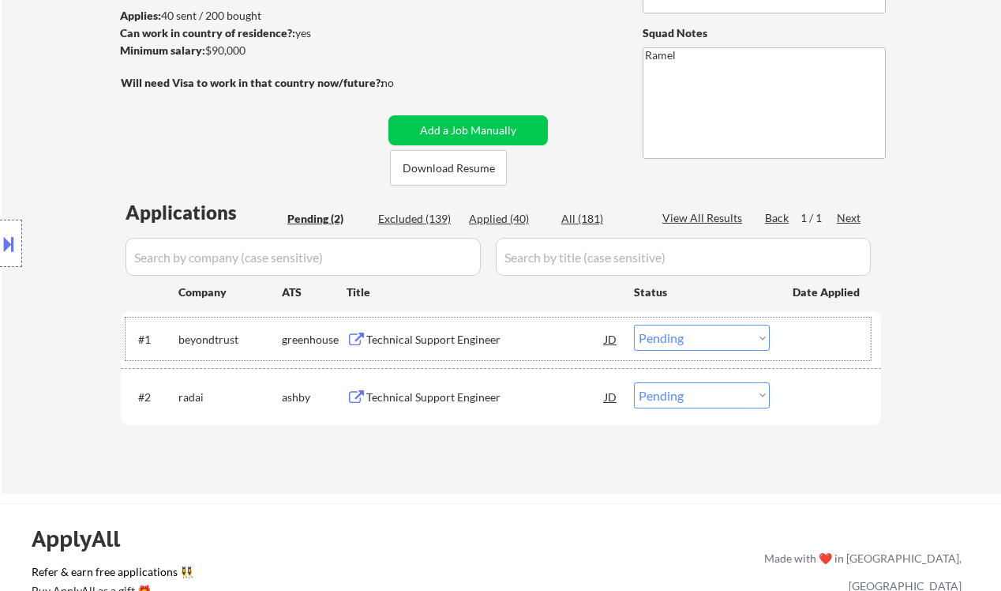
click at [727, 351] on div "#1 beyondtrust greenhouse Technical Support Engineer JD Choose an option... Pen…" at bounding box center [499, 338] width 746 height 43
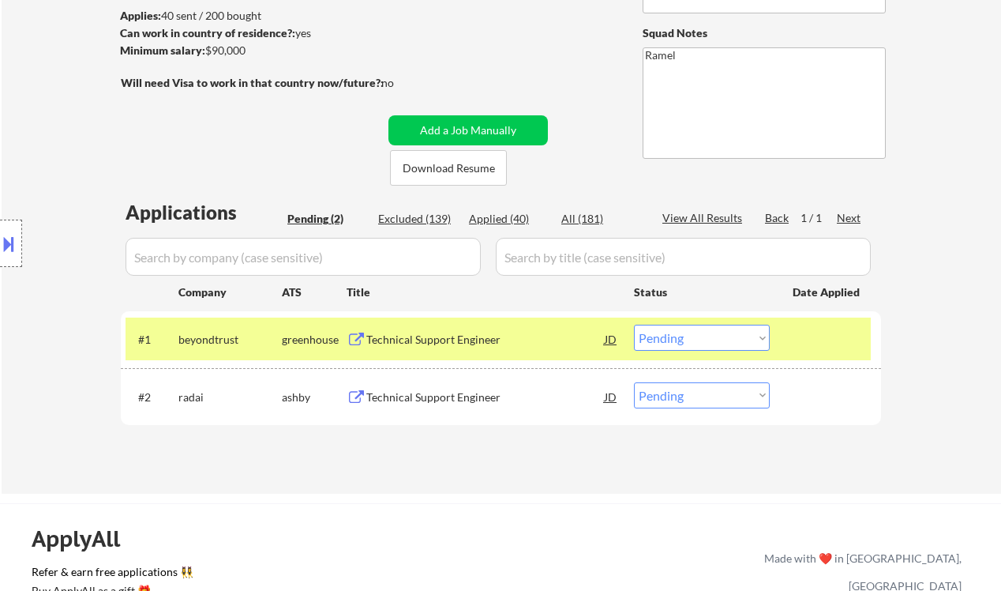
drag, startPoint x: 708, startPoint y: 337, endPoint x: 708, endPoint y: 349, distance: 11.9
click at [708, 337] on select "Choose an option... Pending Applied Excluded (Questions) Excluded (Expired) Exc…" at bounding box center [702, 338] width 136 height 26
click at [634, 325] on select "Choose an option... Pending Applied Excluded (Questions) Excluded (Expired) Exc…" at bounding box center [702, 338] width 136 height 26
click at [500, 382] on div "Technical Support Engineer" at bounding box center [485, 396] width 239 height 28
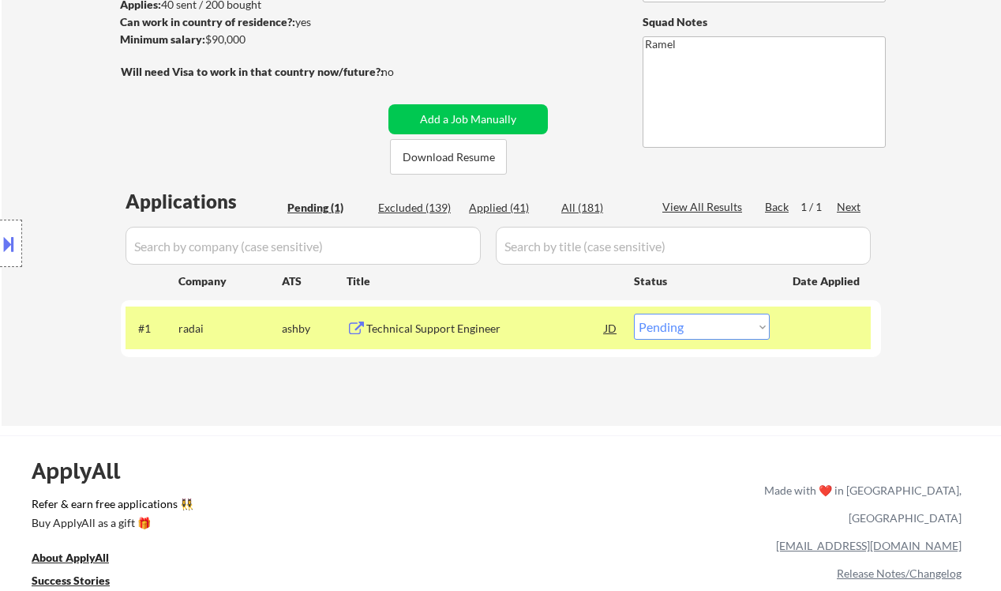
scroll to position [316, 0]
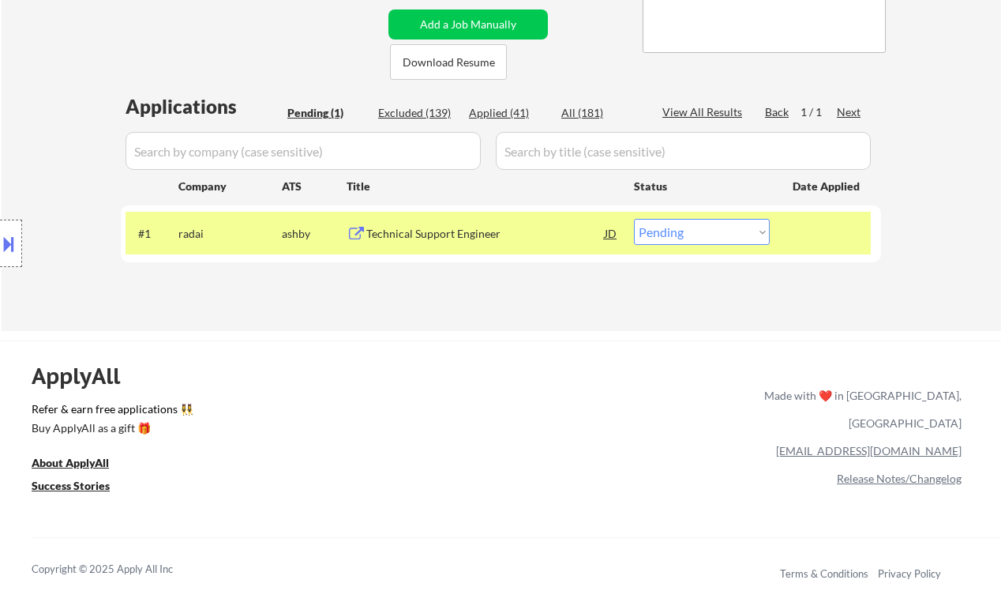
click at [668, 235] on select "Choose an option... Pending Applied Excluded (Questions) Excluded (Expired) Exc…" at bounding box center [702, 232] width 136 height 26
select select ""applied""
click at [634, 219] on select "Choose an option... Pending Applied Excluded (Questions) Excluded (Expired) Exc…" at bounding box center [702, 232] width 136 height 26
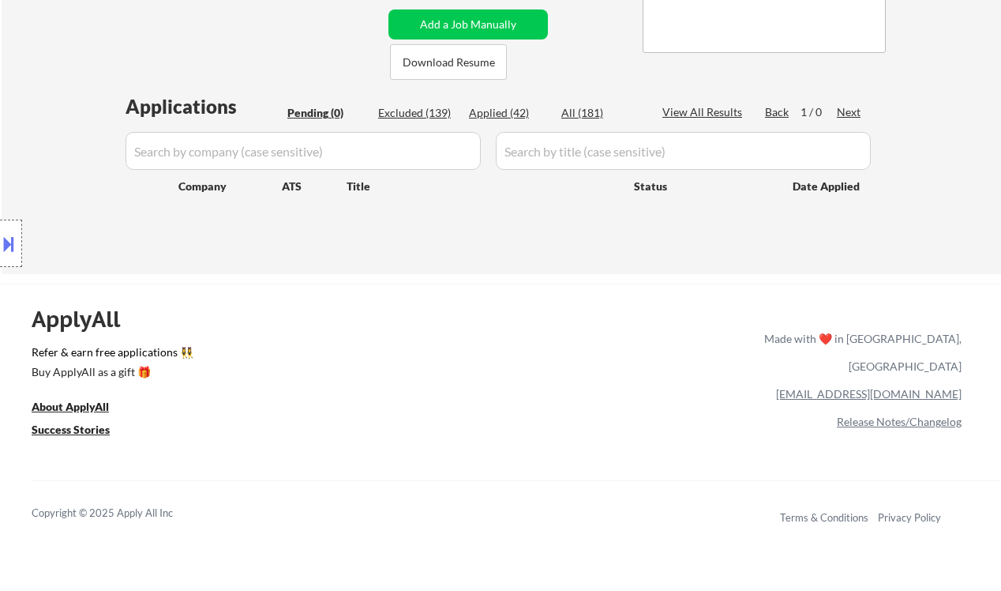
click at [48, 130] on div "Location Inclusions: [GEOGRAPHIC_DATA], [GEOGRAPHIC_DATA] [GEOGRAPHIC_DATA], [G…" at bounding box center [141, 243] width 283 height 293
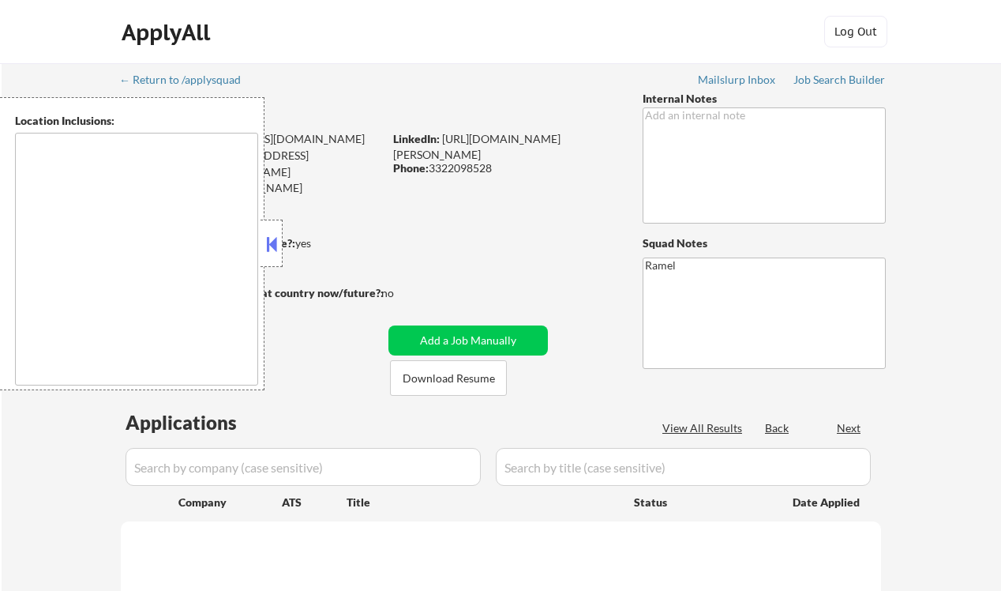
select select ""pending""
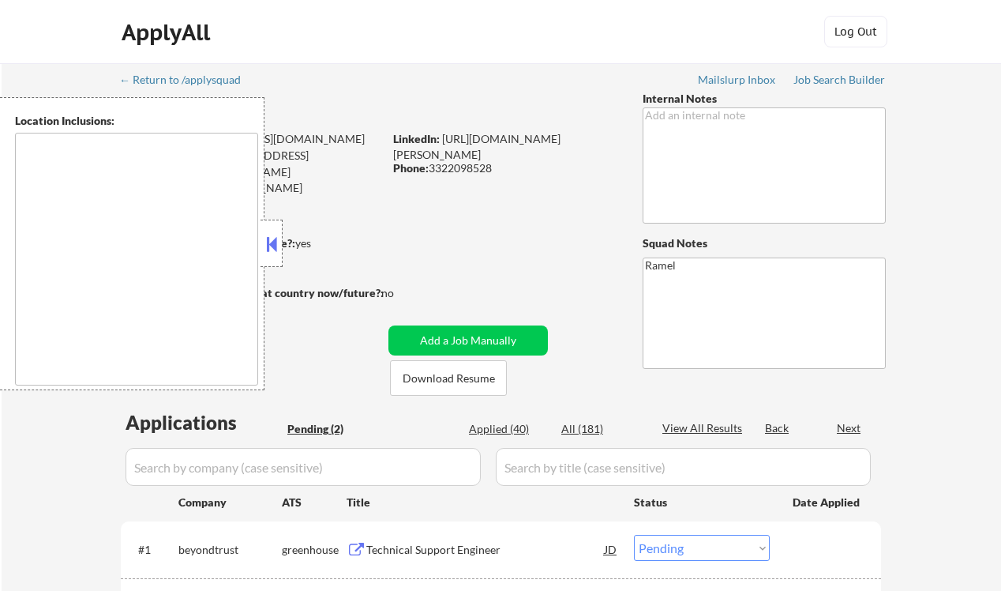
type textarea "[GEOGRAPHIC_DATA], [GEOGRAPHIC_DATA], [GEOGRAPHIC_DATA] [GEOGRAPHIC_DATA], [GEO…"
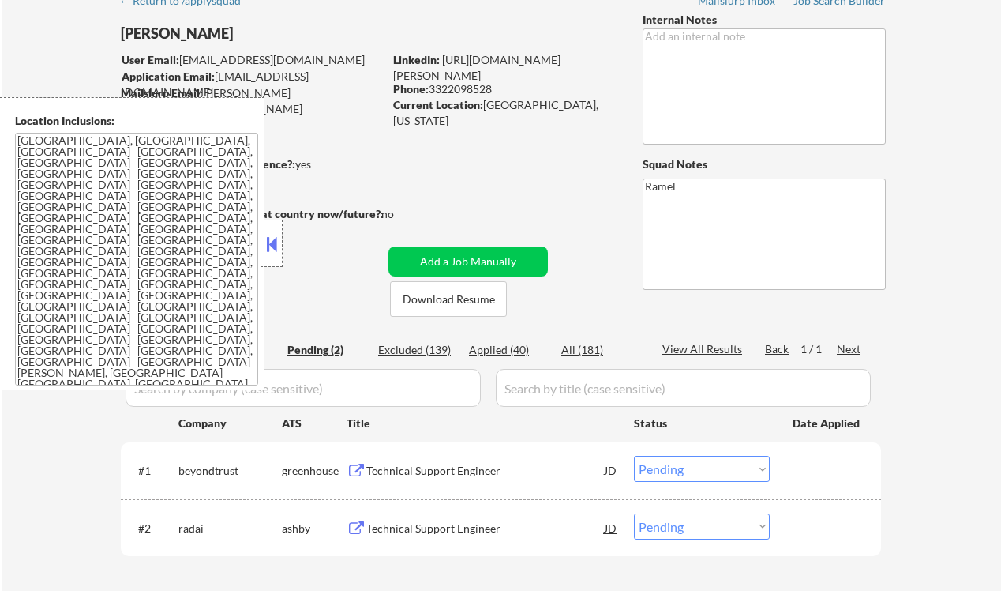
scroll to position [105, 0]
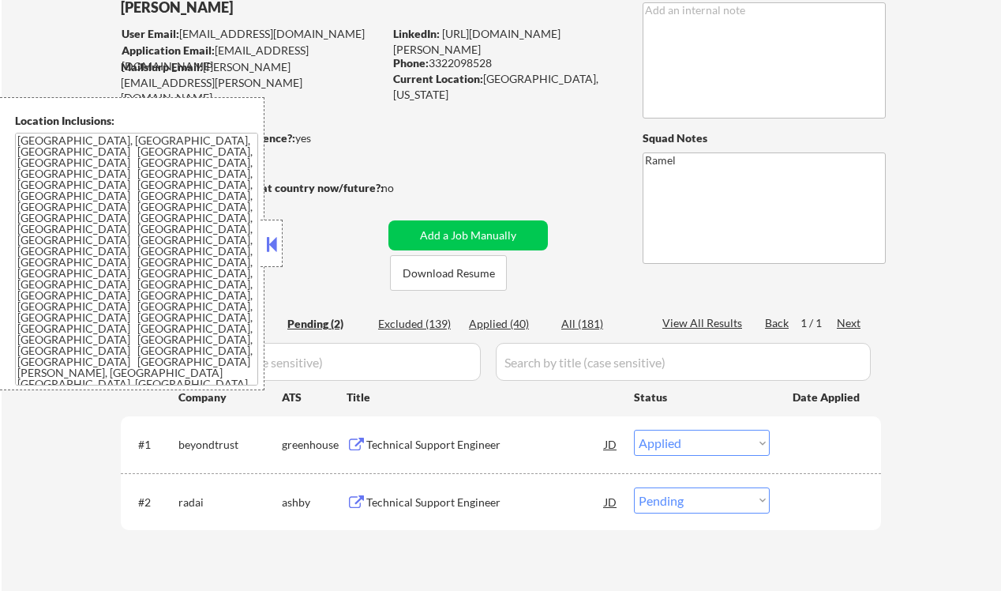
select select ""pending""
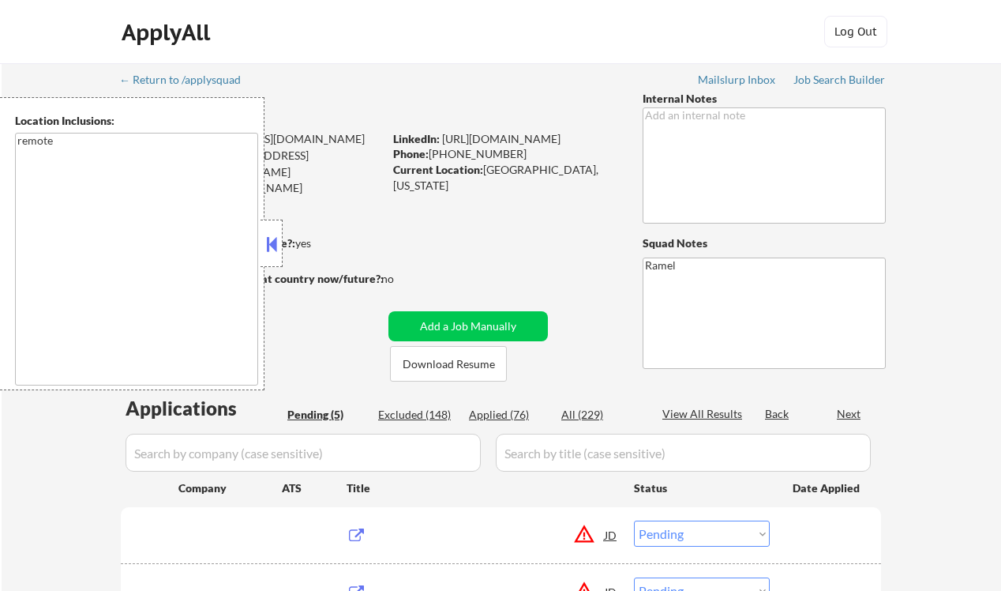
select select ""pending""
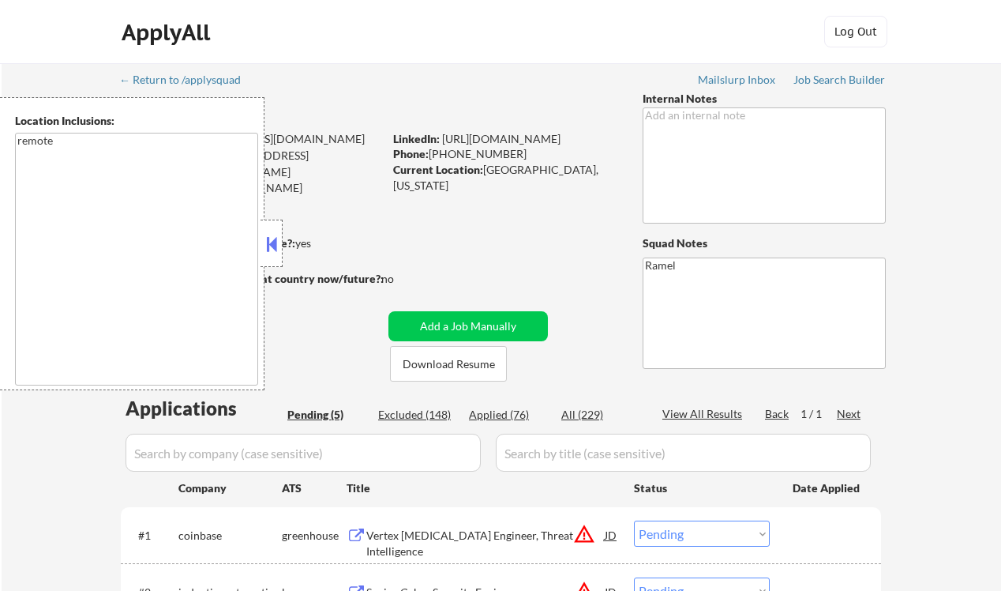
click at [280, 246] on button at bounding box center [271, 244] width 17 height 24
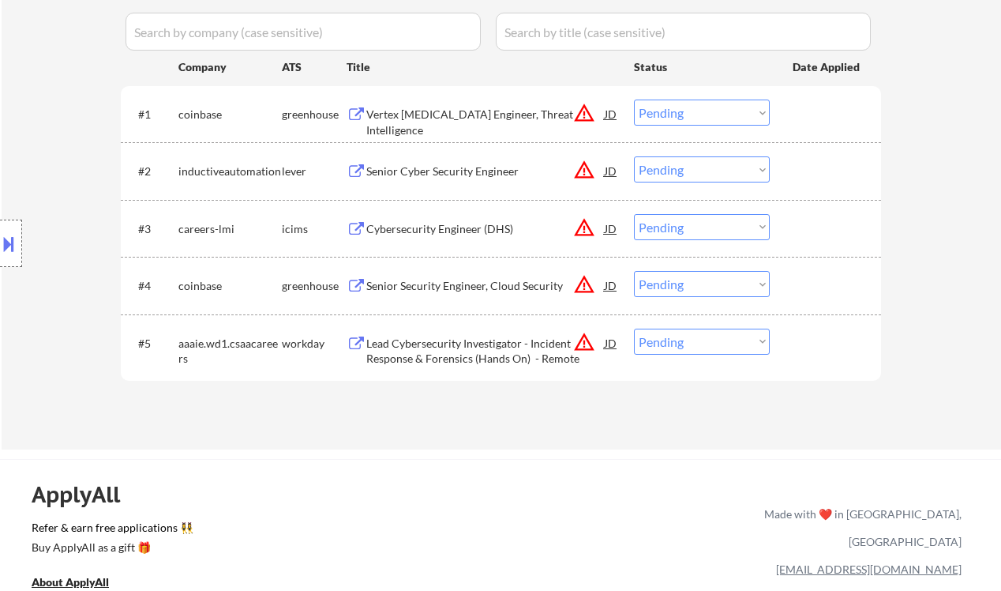
scroll to position [210, 0]
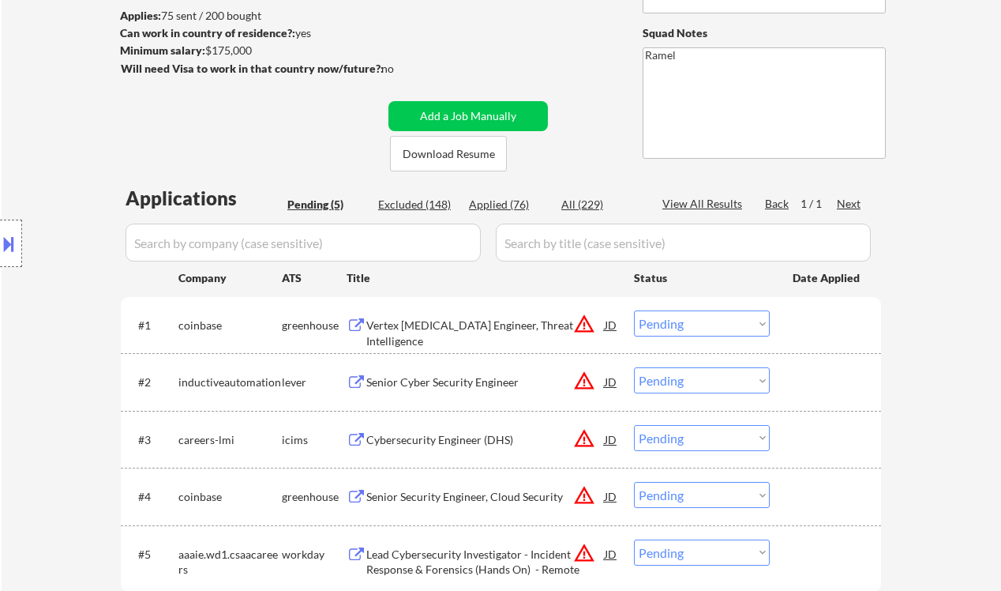
click at [37, 147] on div "Location Inclusions: remote" at bounding box center [141, 243] width 283 height 293
click at [482, 330] on div "Vertex [MEDICAL_DATA] Engineer, Threat Intelligence" at bounding box center [485, 332] width 239 height 31
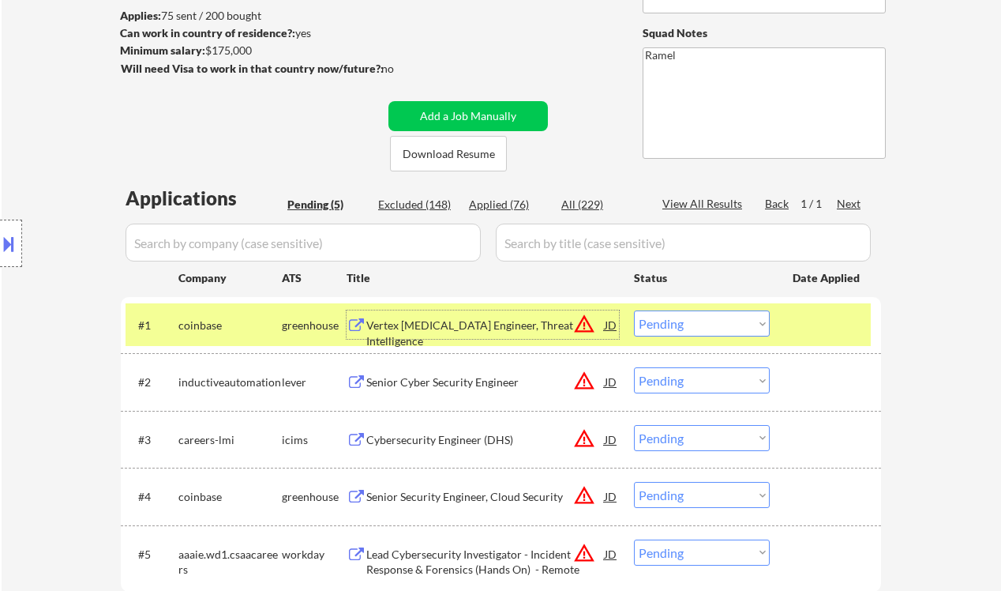
click at [715, 332] on select "Choose an option... Pending Applied Excluded (Questions) Excluded (Expired) Exc…" at bounding box center [702, 323] width 136 height 26
click at [634, 310] on select "Choose an option... Pending Applied Excluded (Questions) Excluded (Expired) Exc…" at bounding box center [702, 323] width 136 height 26
click at [465, 386] on div "Senior Cyber Security Engineer" at bounding box center [485, 382] width 239 height 16
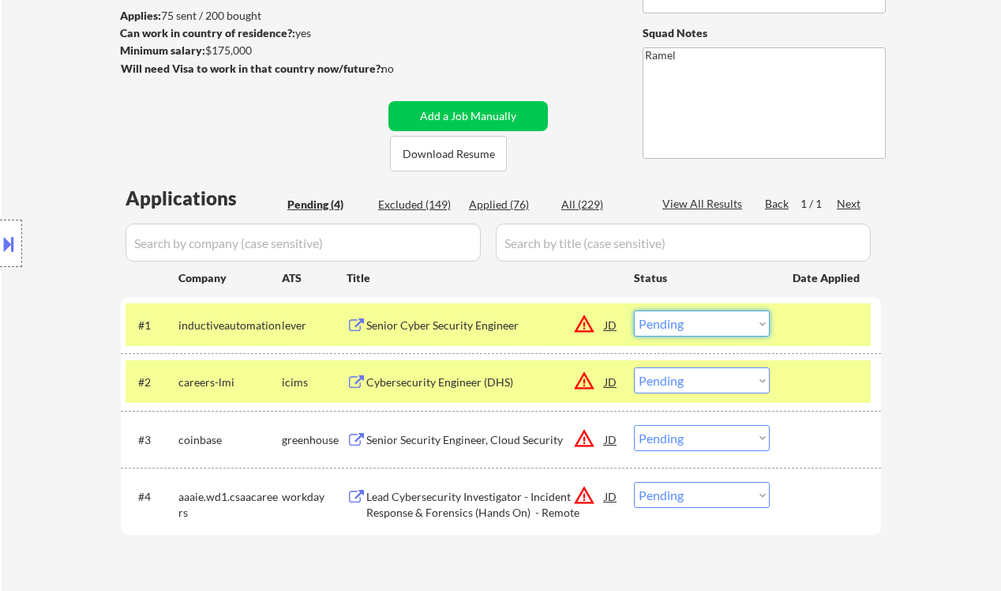
drag, startPoint x: 698, startPoint y: 324, endPoint x: 701, endPoint y: 335, distance: 11.3
click at [698, 324] on select "Choose an option... Pending Applied Excluded (Questions) Excluded (Expired) Exc…" at bounding box center [702, 323] width 136 height 26
click at [634, 310] on select "Choose an option... Pending Applied Excluded (Questions) Excluded (Expired) Exc…" at bounding box center [702, 323] width 136 height 26
click at [460, 381] on div "Cybersecurity Engineer (DHS)" at bounding box center [485, 382] width 239 height 16
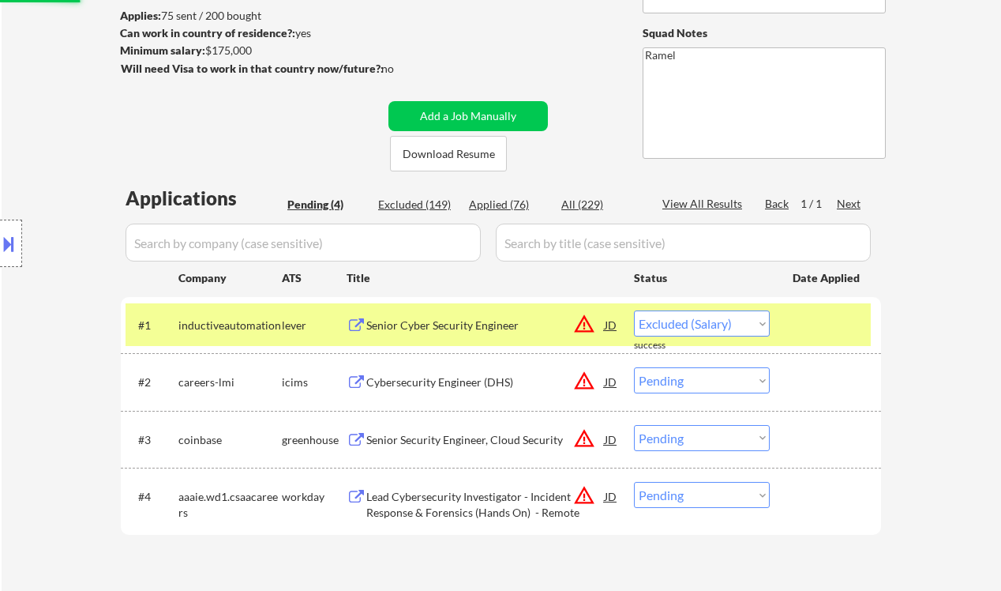
select select ""pending""
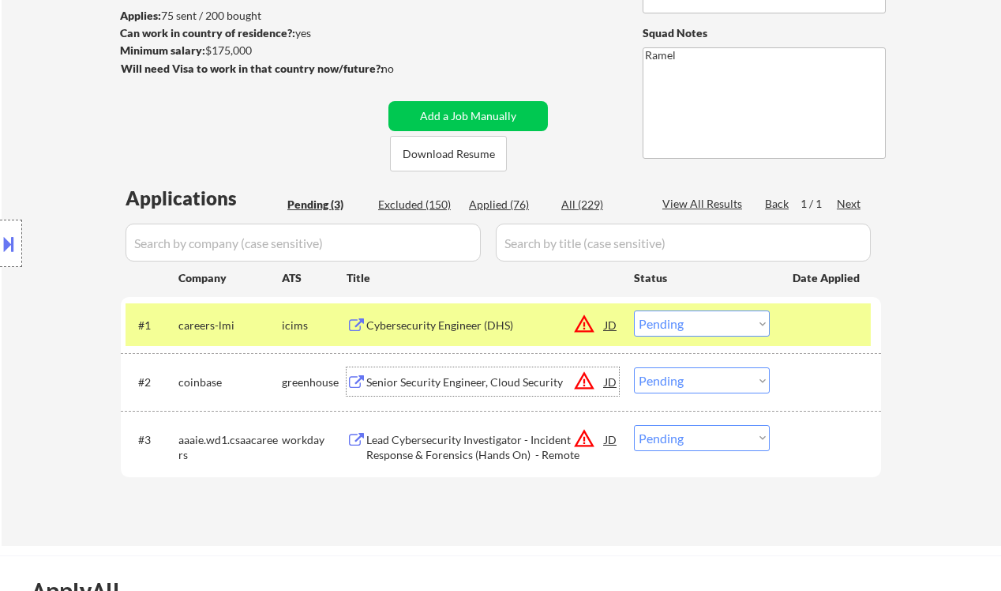
click at [432, 380] on div "Senior Security Engineer, Cloud Security" at bounding box center [485, 382] width 239 height 16
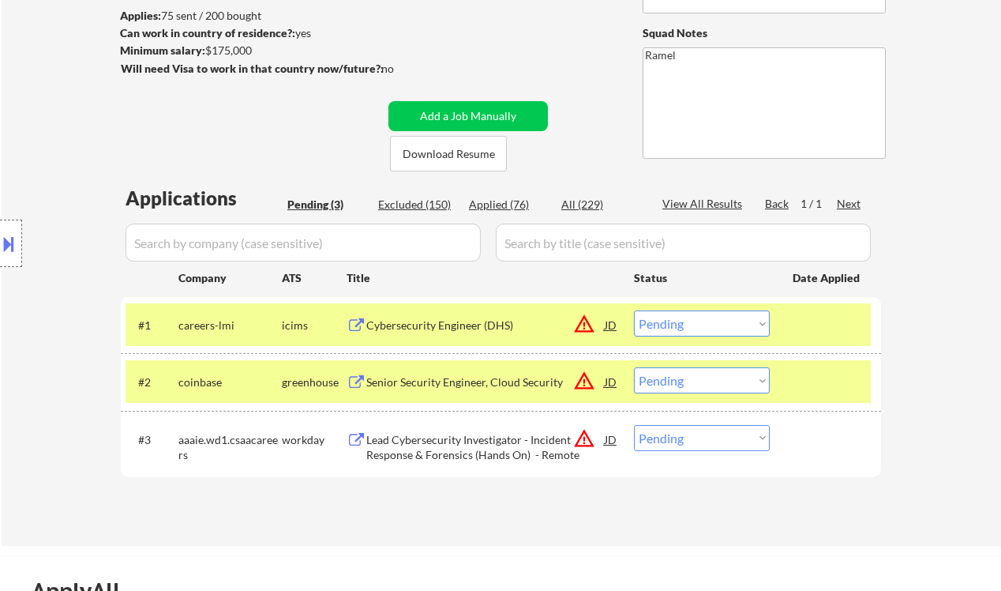
click at [13, 239] on button at bounding box center [8, 244] width 17 height 26
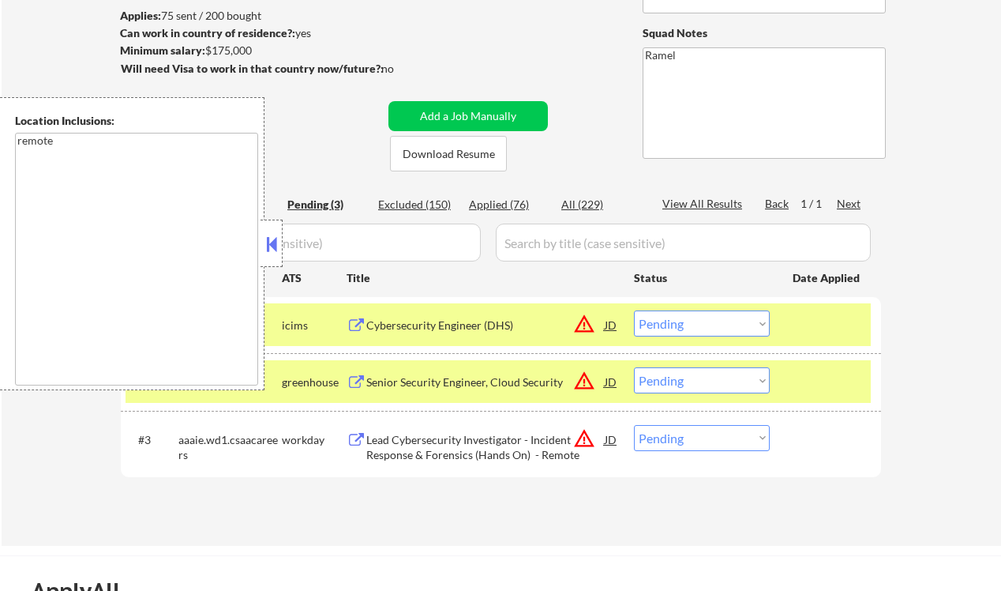
click at [276, 246] on button at bounding box center [271, 244] width 17 height 24
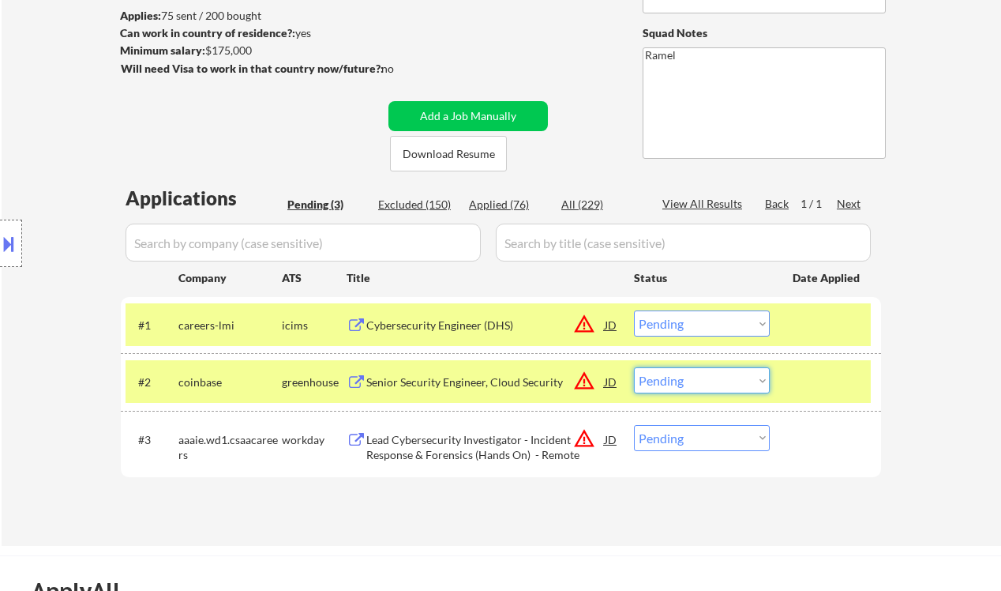
click at [693, 381] on select "Choose an option... Pending Applied Excluded (Questions) Excluded (Expired) Exc…" at bounding box center [702, 380] width 136 height 26
click at [634, 367] on select "Choose an option... Pending Applied Excluded (Questions) Excluded (Expired) Exc…" at bounding box center [702, 380] width 136 height 26
select select ""pending""
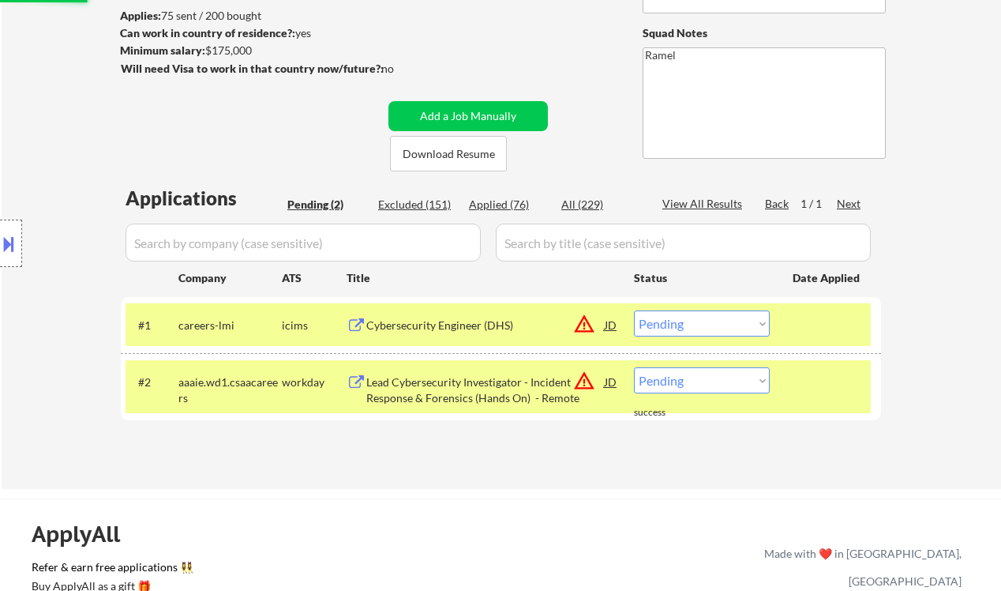
click at [498, 447] on div "Applications Pending (2) Excluded (151) Applied (76) All (229) View All Results…" at bounding box center [501, 322] width 761 height 274
click at [520, 394] on div "Lead Cybersecurity Investigator - Incident Response & Forensics (Hands On) - Re…" at bounding box center [485, 389] width 239 height 31
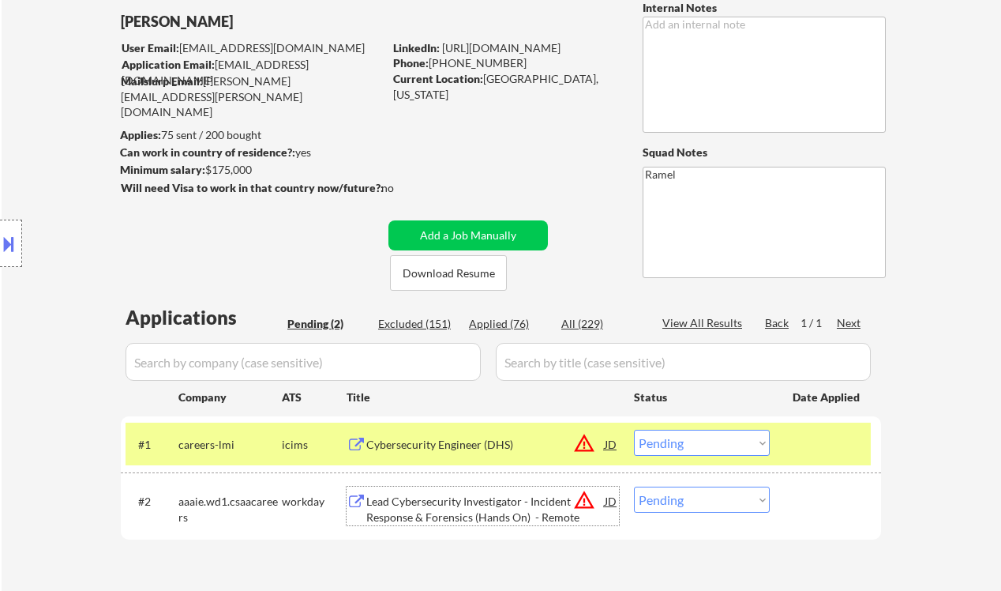
scroll to position [105, 0]
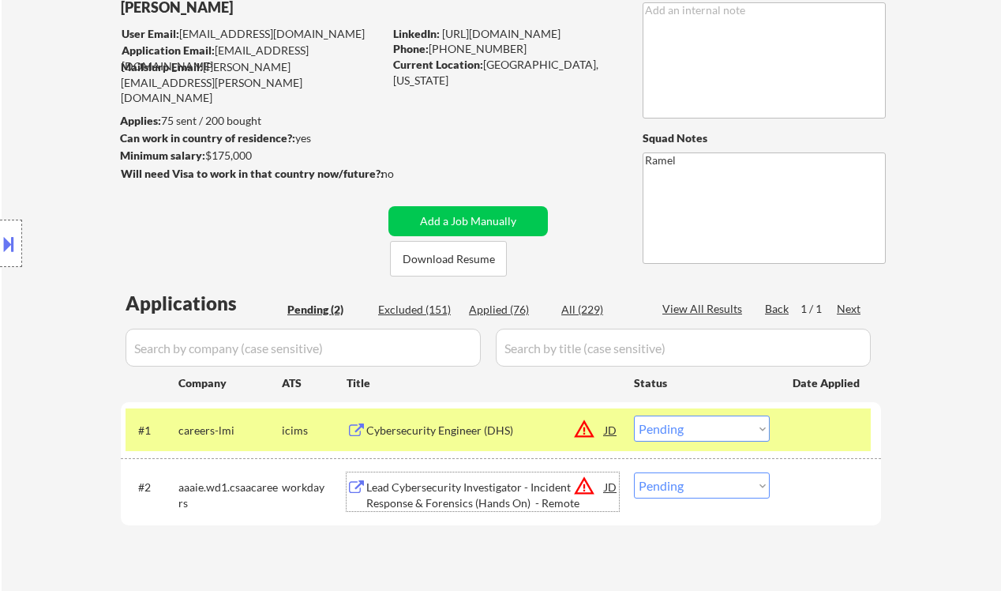
drag, startPoint x: 662, startPoint y: 424, endPoint x: 673, endPoint y: 439, distance: 18.6
click at [662, 424] on select "Choose an option... Pending Applied Excluded (Questions) Excluded (Expired) Exc…" at bounding box center [702, 428] width 136 height 26
click at [634, 415] on select "Choose an option... Pending Applied Excluded (Questions) Excluded (Expired) Exc…" at bounding box center [702, 428] width 136 height 26
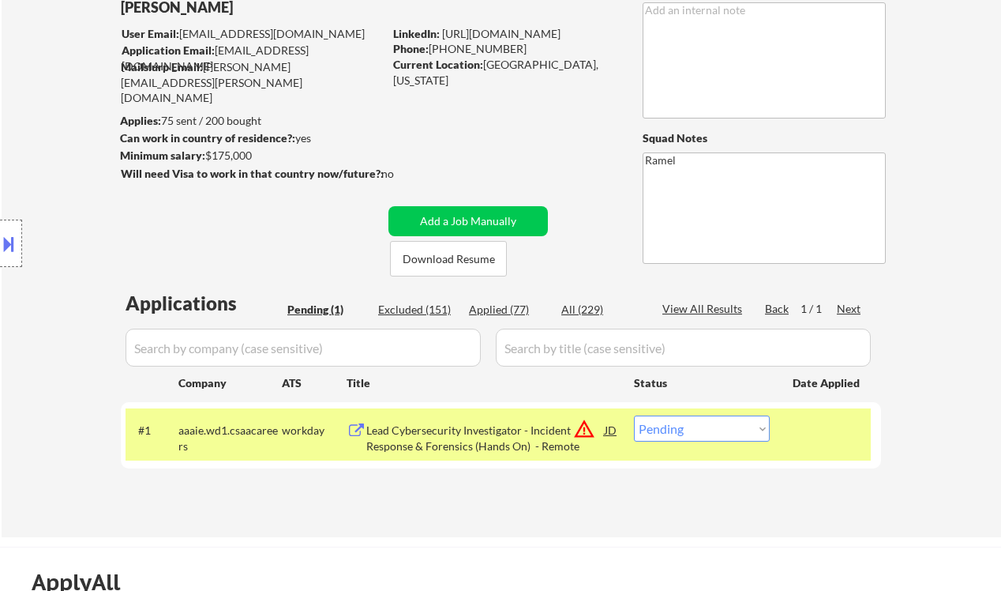
drag, startPoint x: 512, startPoint y: 54, endPoint x: 435, endPoint y: 43, distance: 77.4
click at [435, 43] on div "Phone: [PHONE_NUMBER]" at bounding box center [505, 49] width 224 height 16
copy div "405) 887-9461"
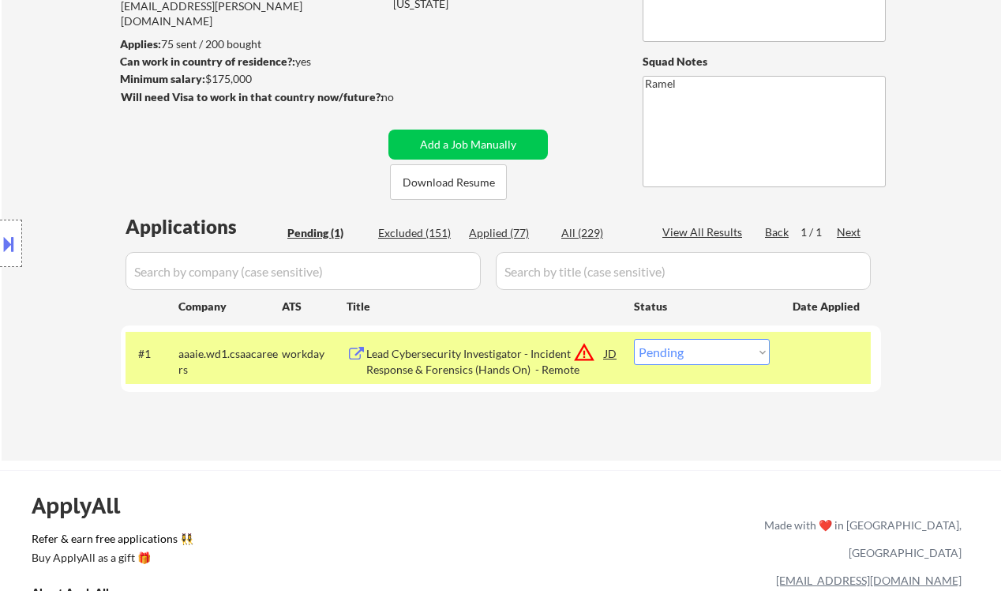
scroll to position [210, 0]
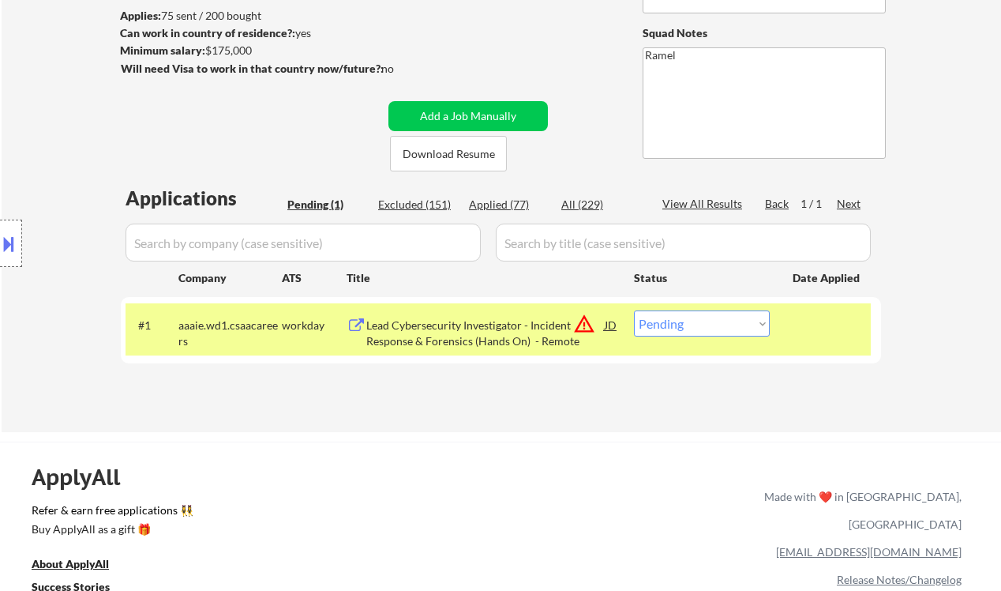
click at [670, 322] on select "Choose an option... Pending Applied Excluded (Questions) Excluded (Expired) Exc…" at bounding box center [702, 323] width 136 height 26
select select ""applied""
click at [634, 310] on select "Choose an option... Pending Applied Excluded (Questions) Excluded (Expired) Exc…" at bounding box center [702, 323] width 136 height 26
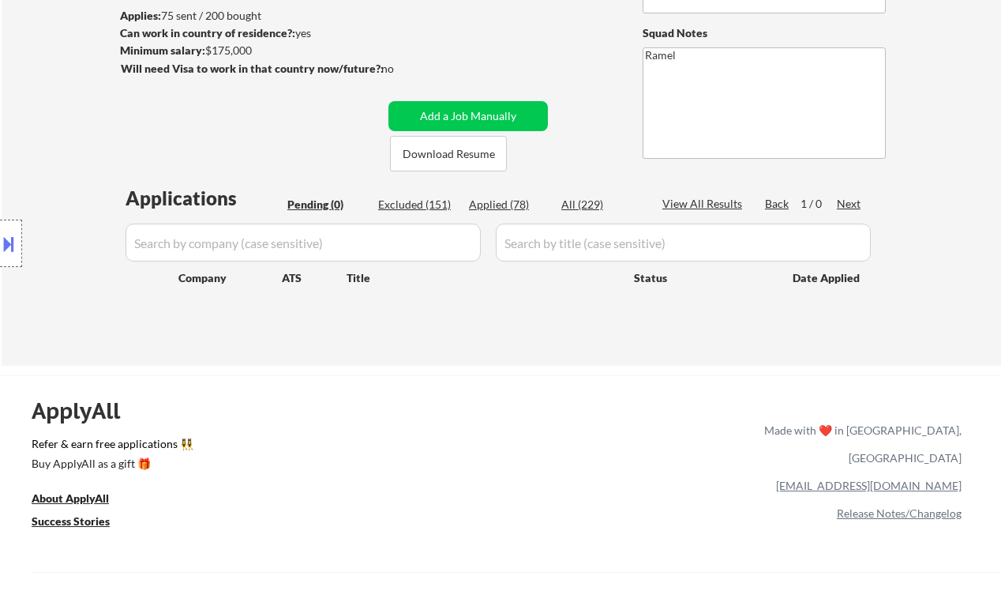
click at [46, 148] on div "Location Inclusions: remote" at bounding box center [141, 243] width 283 height 293
click at [507, 208] on div "Applied (78)" at bounding box center [508, 205] width 79 height 16
select select ""applied""
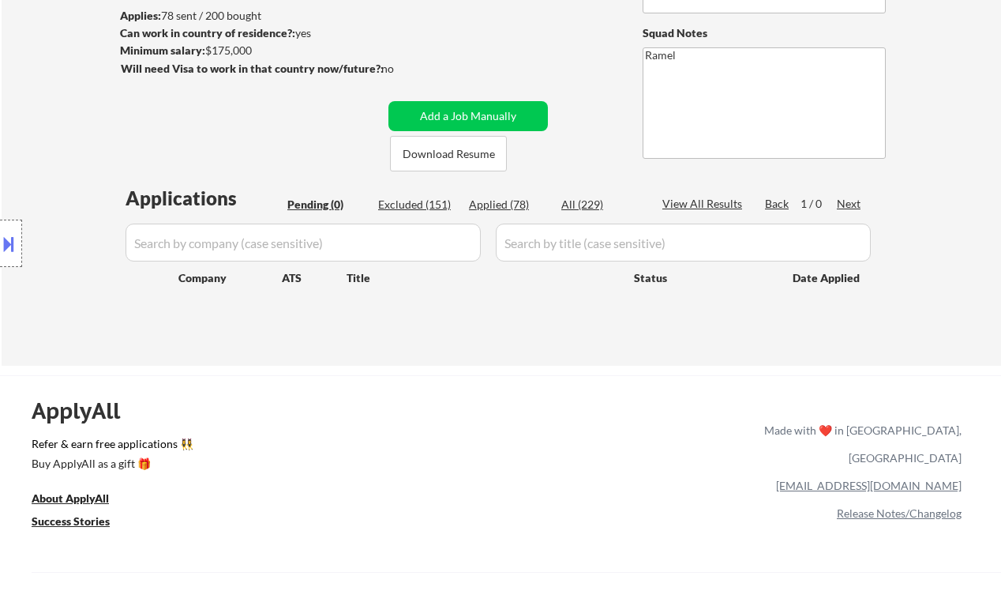
select select ""applied""
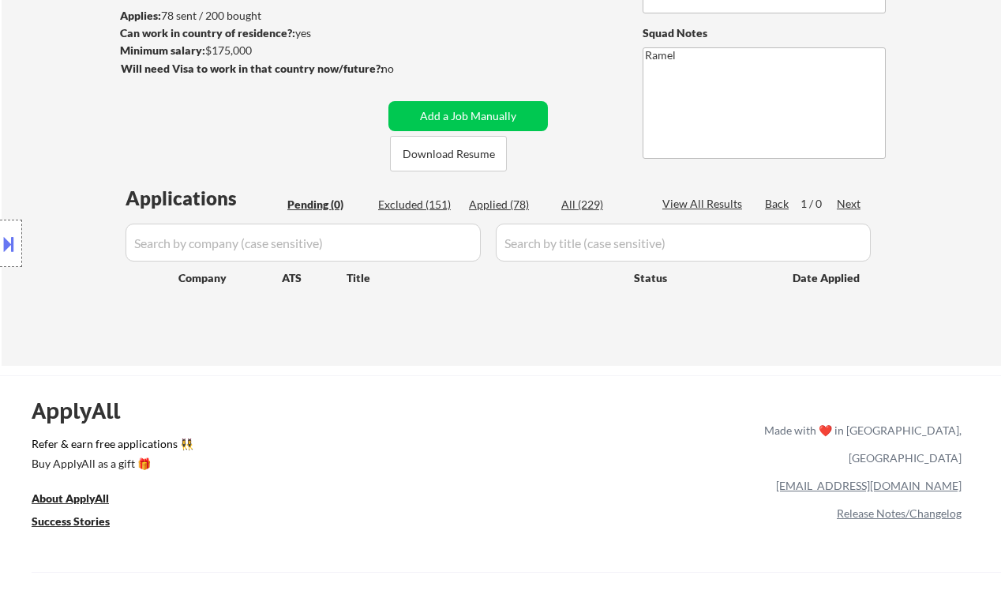
select select ""applied""
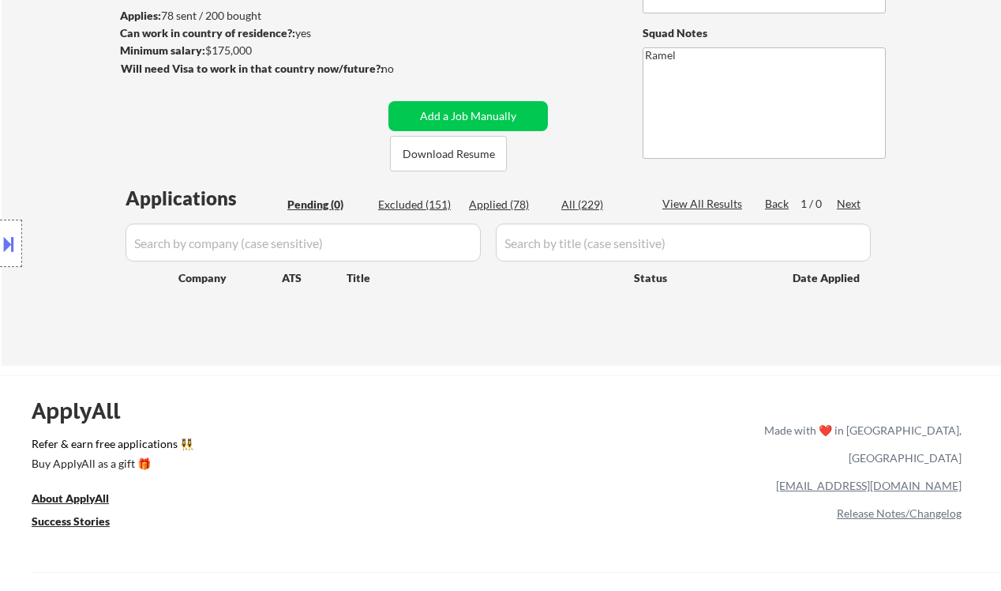
select select ""applied""
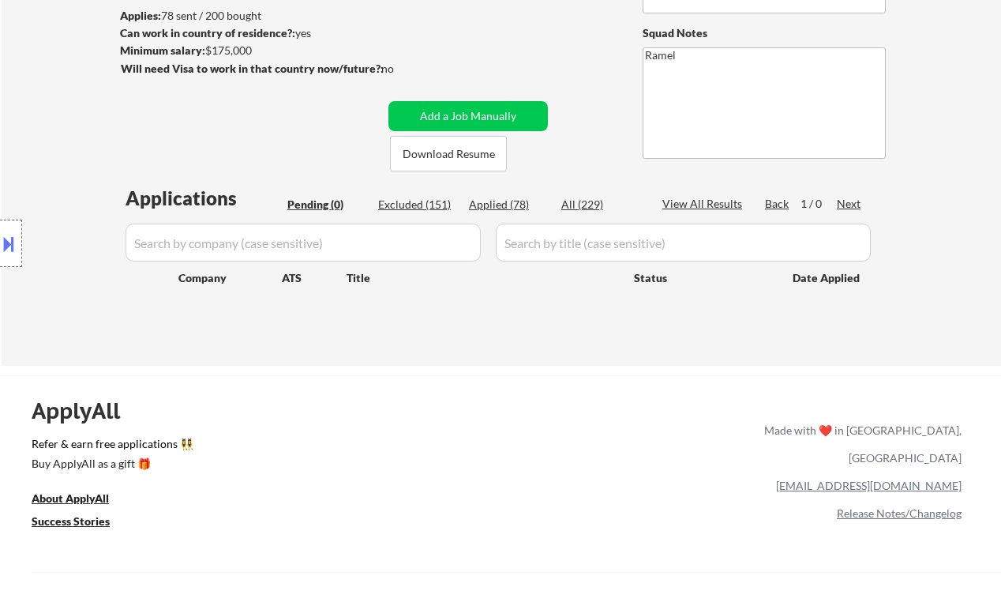
select select ""applied""
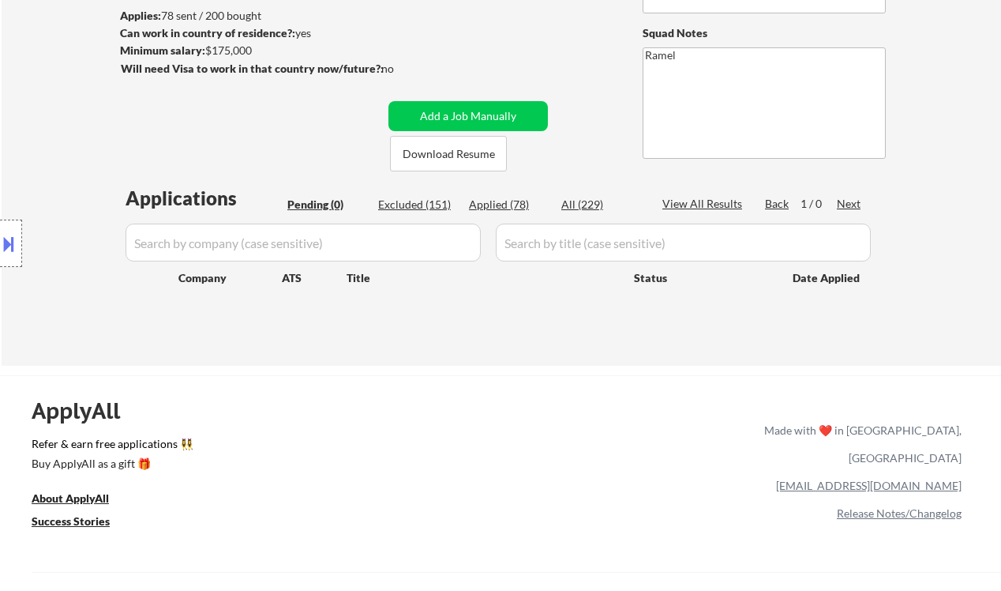
select select ""applied""
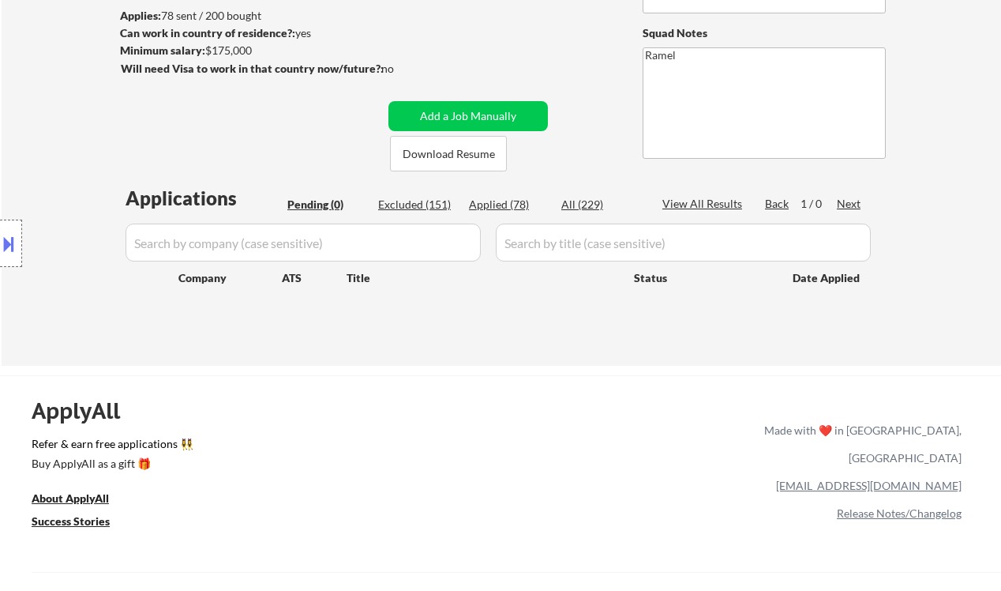
select select ""applied""
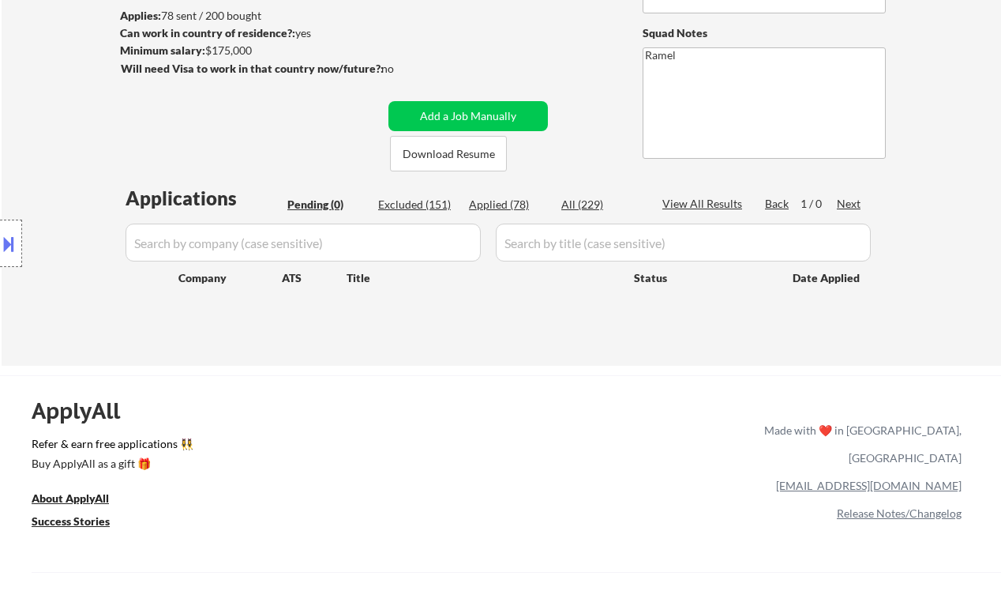
select select ""applied""
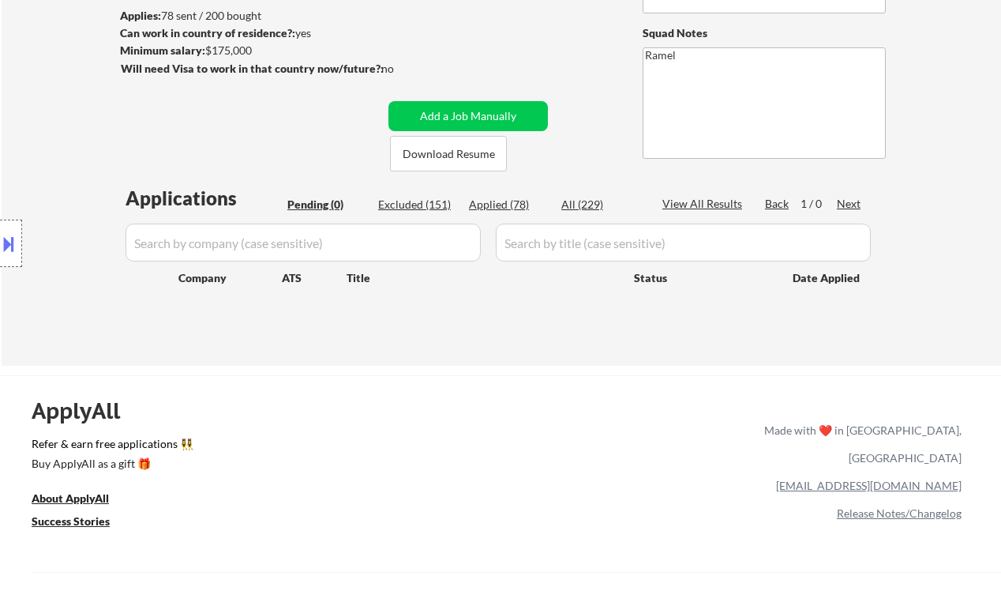
select select ""applied""
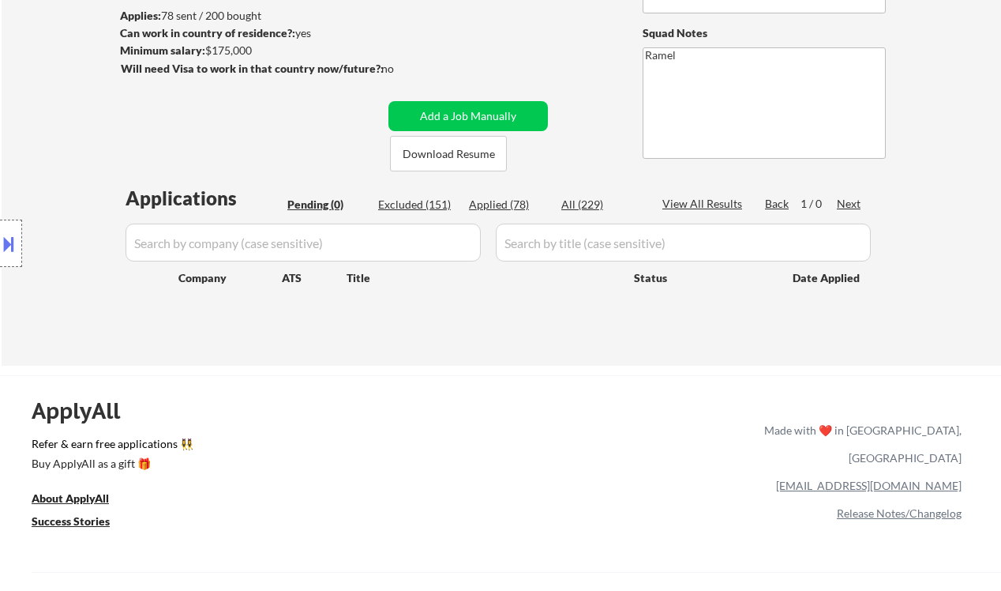
select select ""applied""
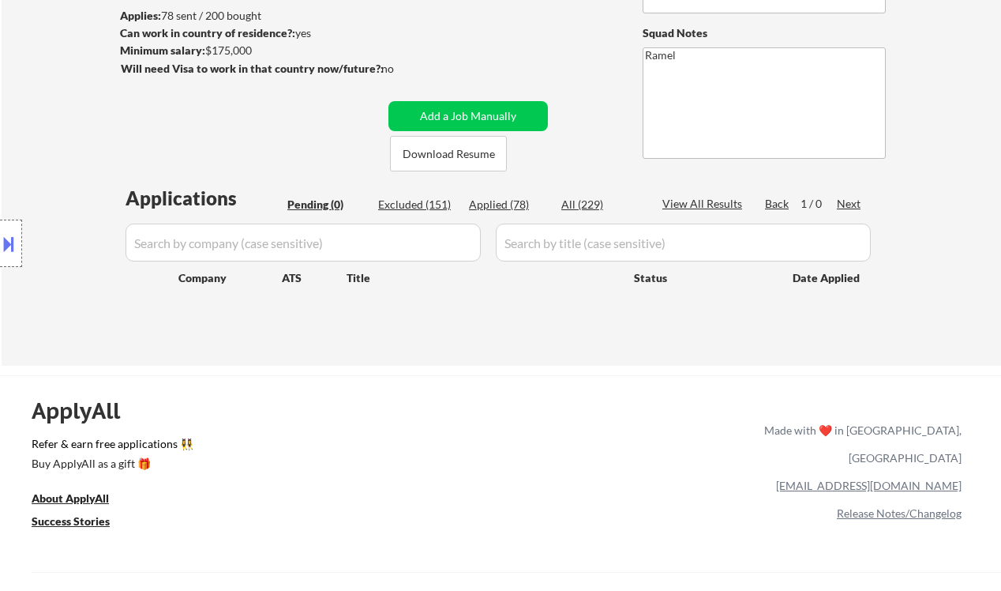
select select ""applied""
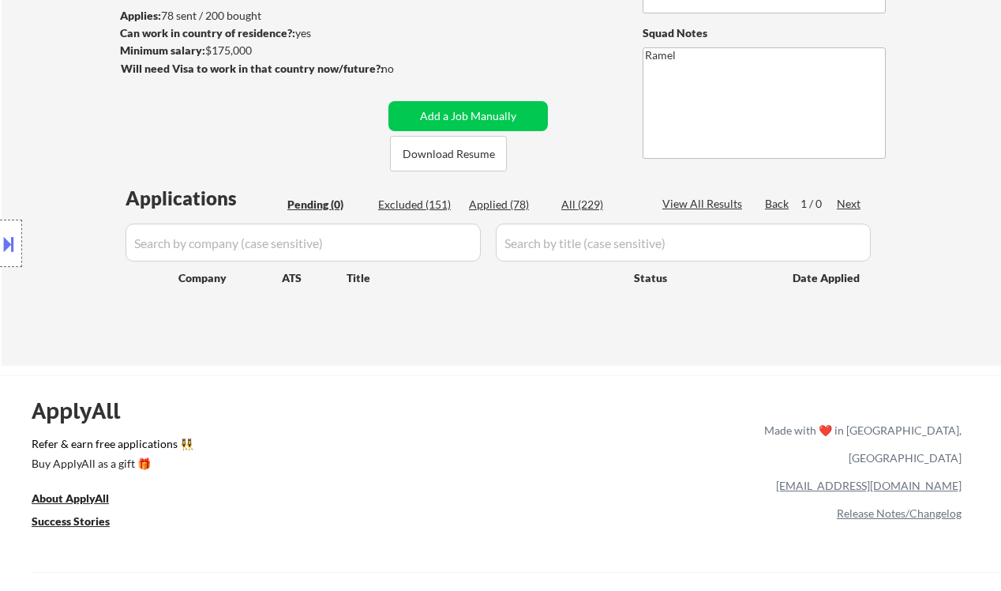
select select ""applied""
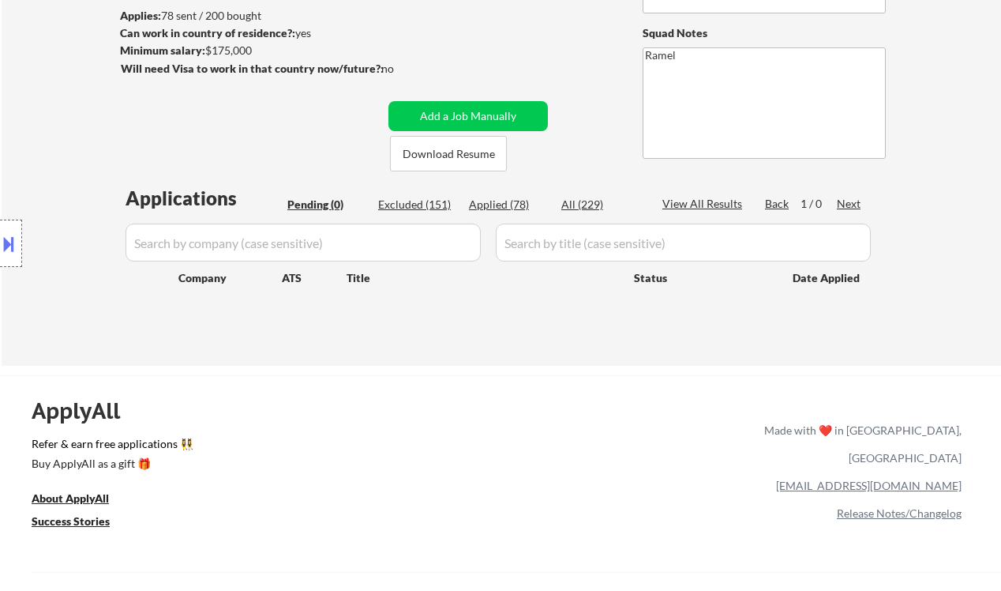
select select ""applied""
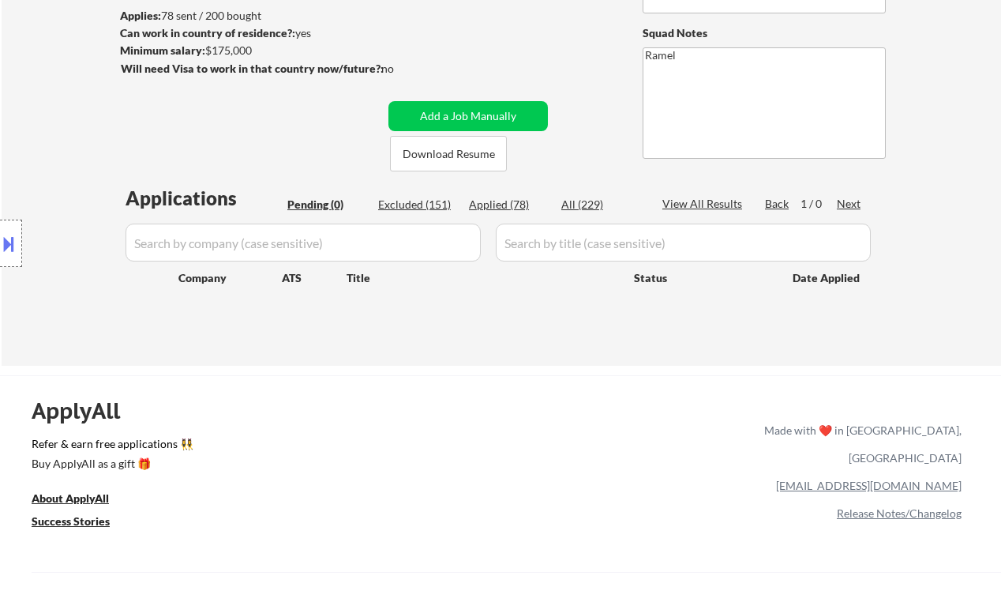
select select ""applied""
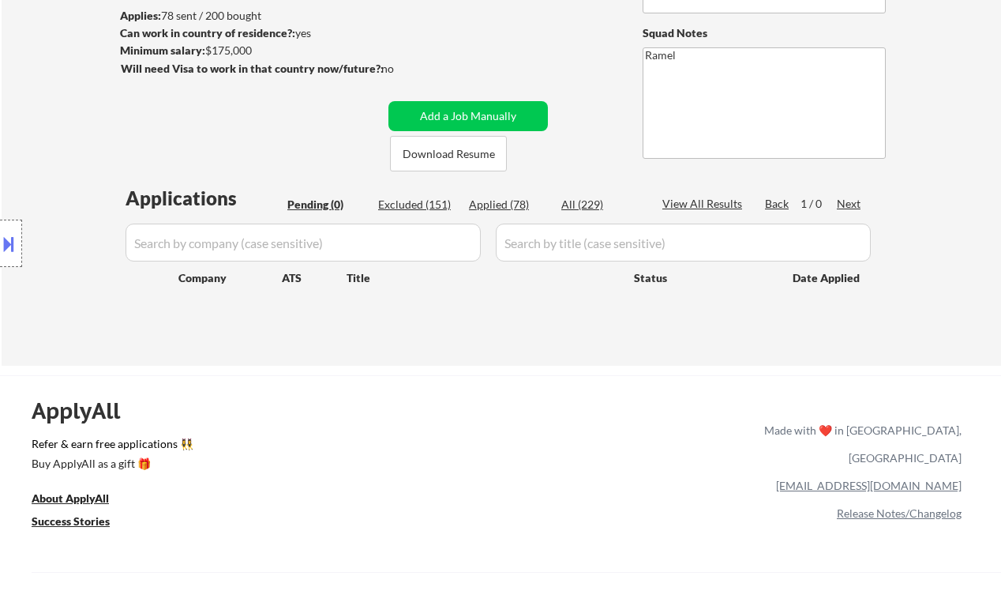
select select ""applied""
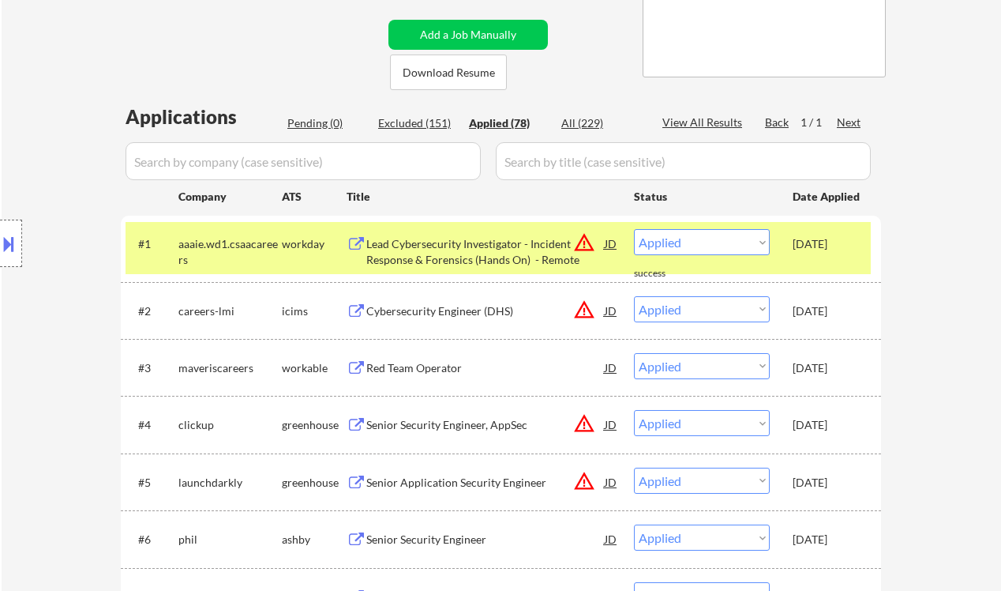
scroll to position [316, 0]
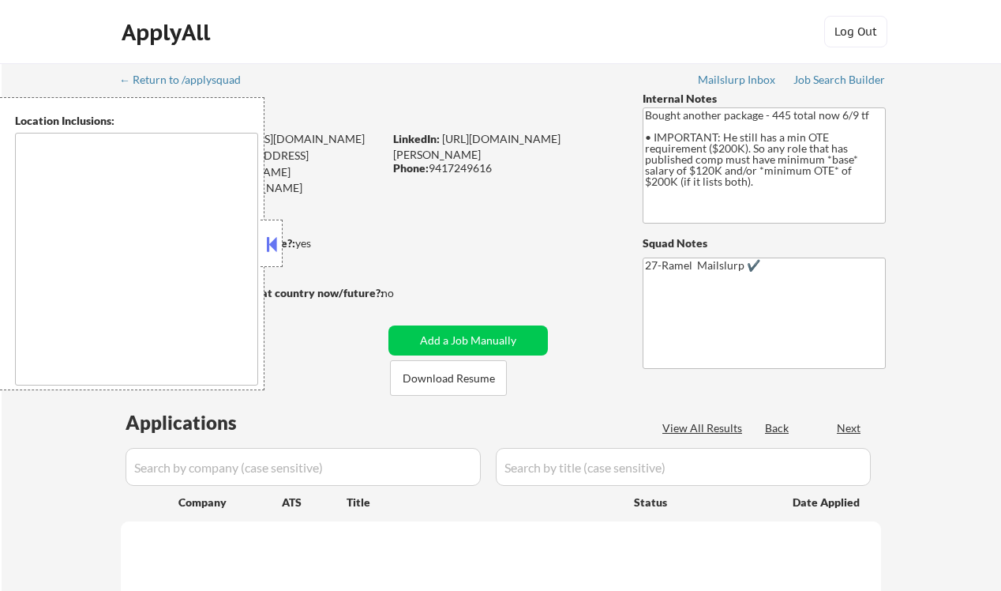
type textarea "remote"
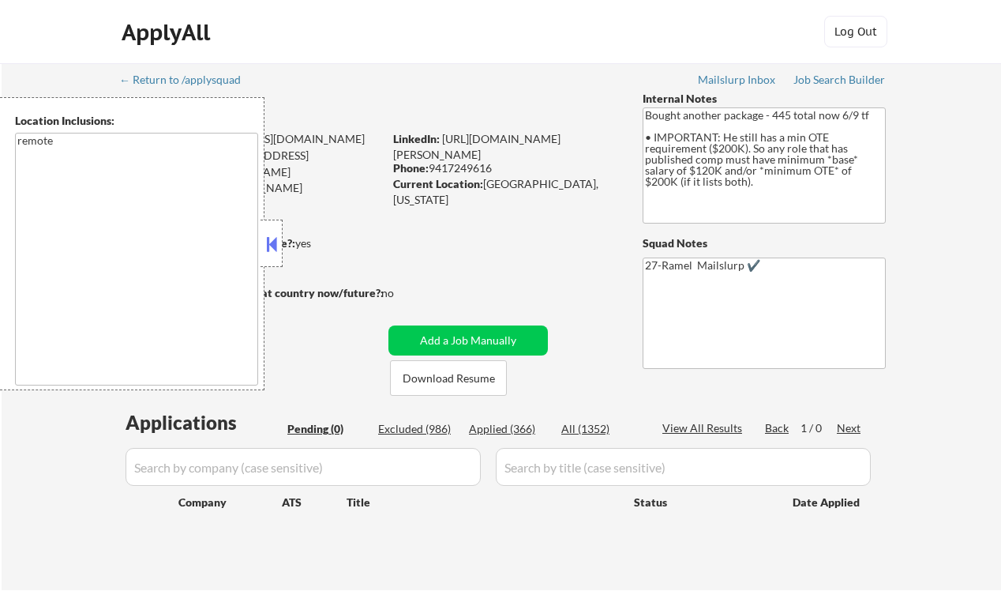
click at [272, 250] on button at bounding box center [271, 244] width 17 height 24
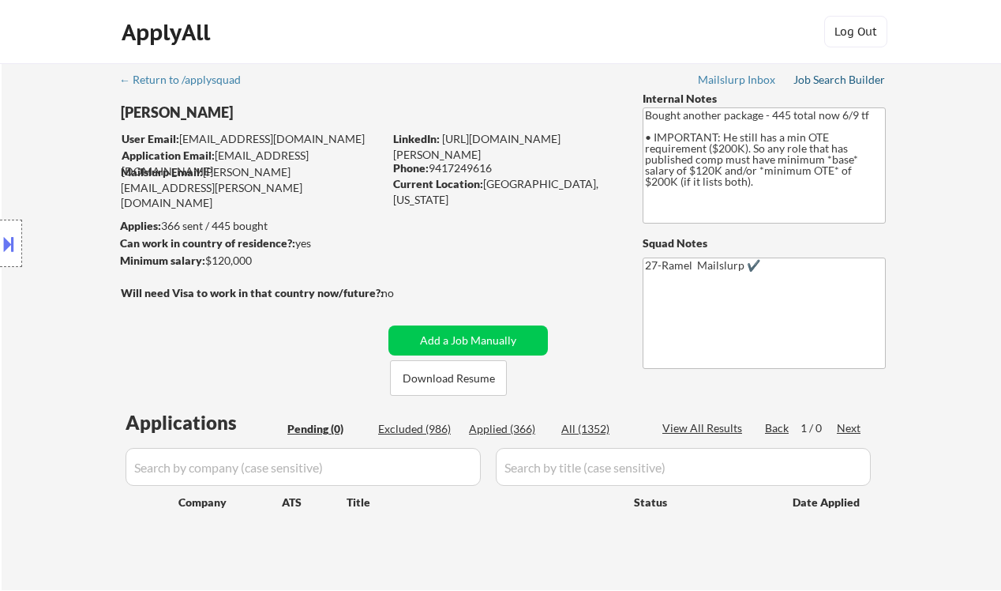
click at [836, 88] on link "Job Search Builder" at bounding box center [840, 81] width 92 height 16
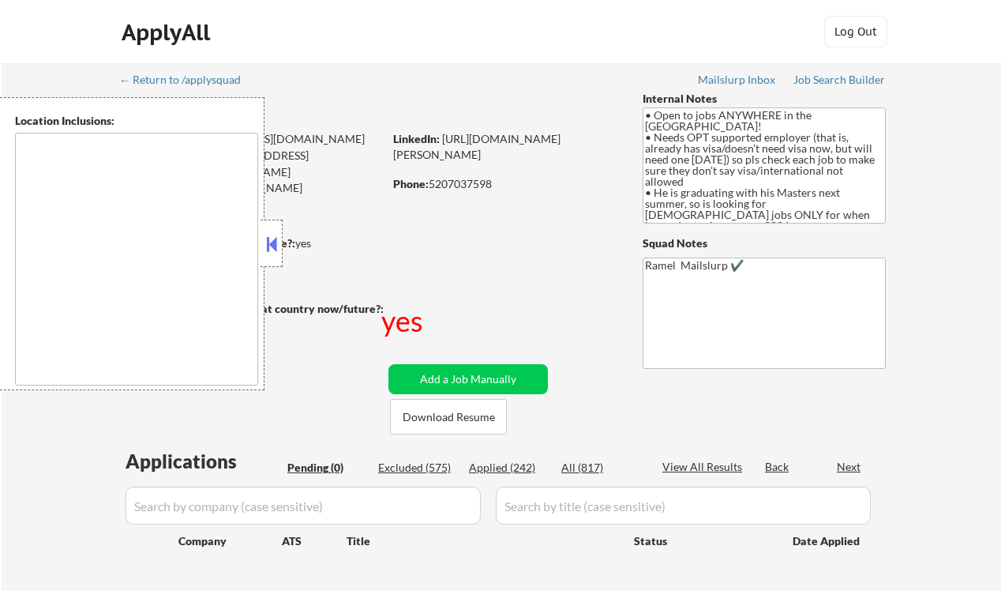
type textarea "country:[GEOGRAPHIC_DATA]"
click at [276, 243] on button at bounding box center [271, 244] width 17 height 24
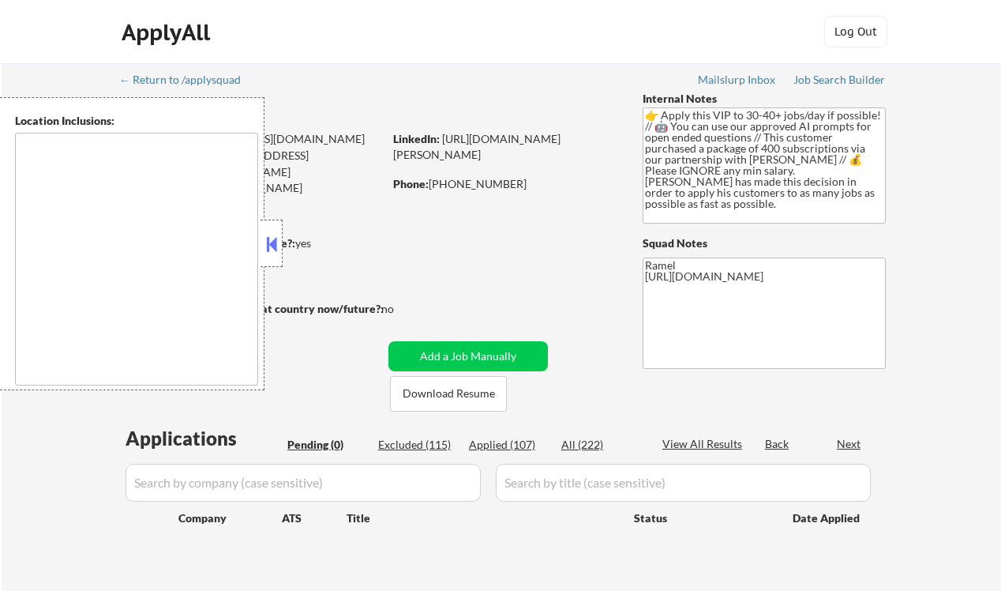
type textarea "[GEOGRAPHIC_DATA], [GEOGRAPHIC_DATA] [GEOGRAPHIC_DATA], [GEOGRAPHIC_DATA] [GEOG…"
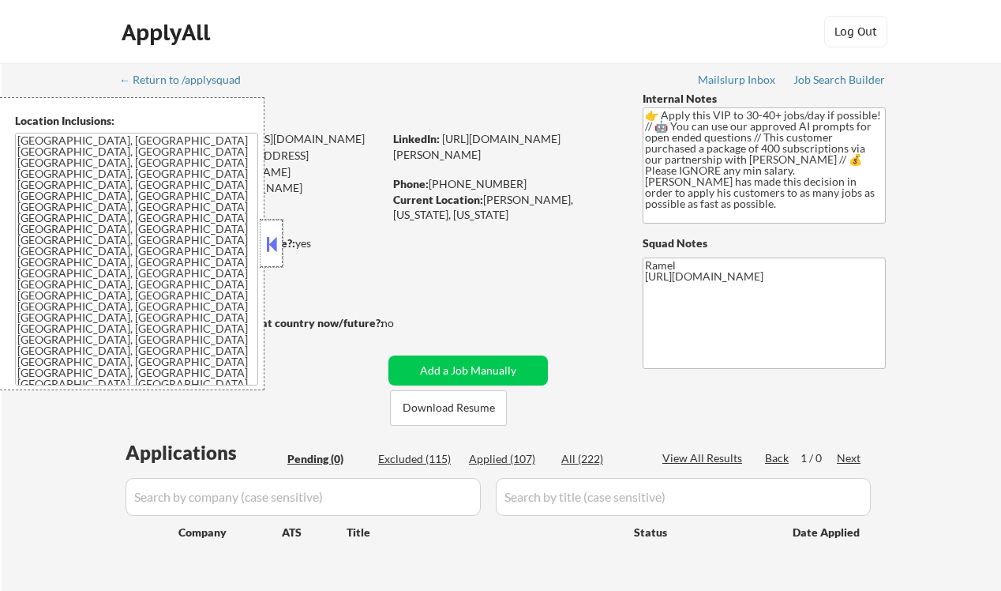
drag, startPoint x: 261, startPoint y: 240, endPoint x: 275, endPoint y: 242, distance: 13.5
click at [263, 240] on div at bounding box center [272, 243] width 22 height 47
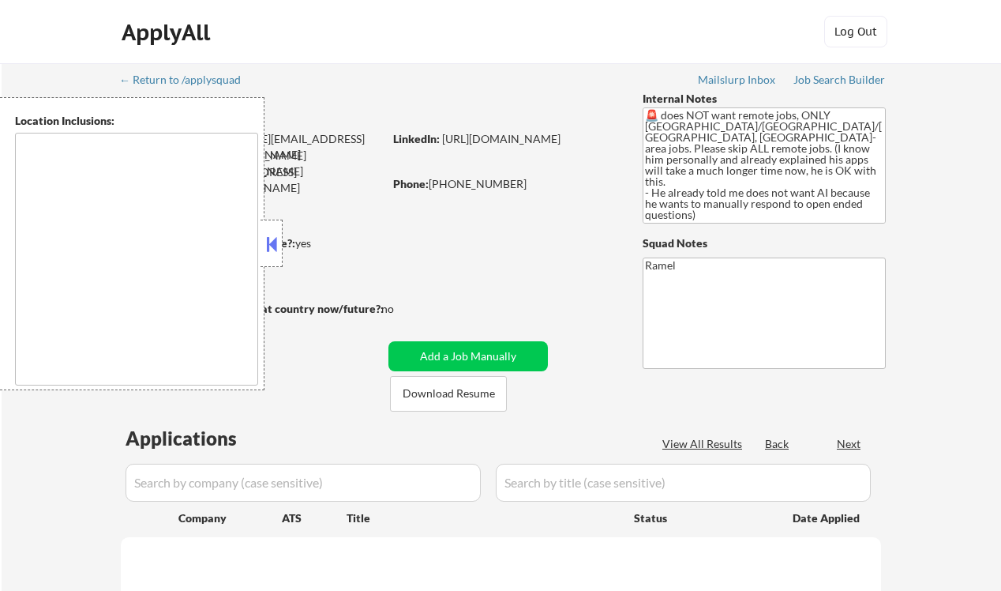
select select ""pending""
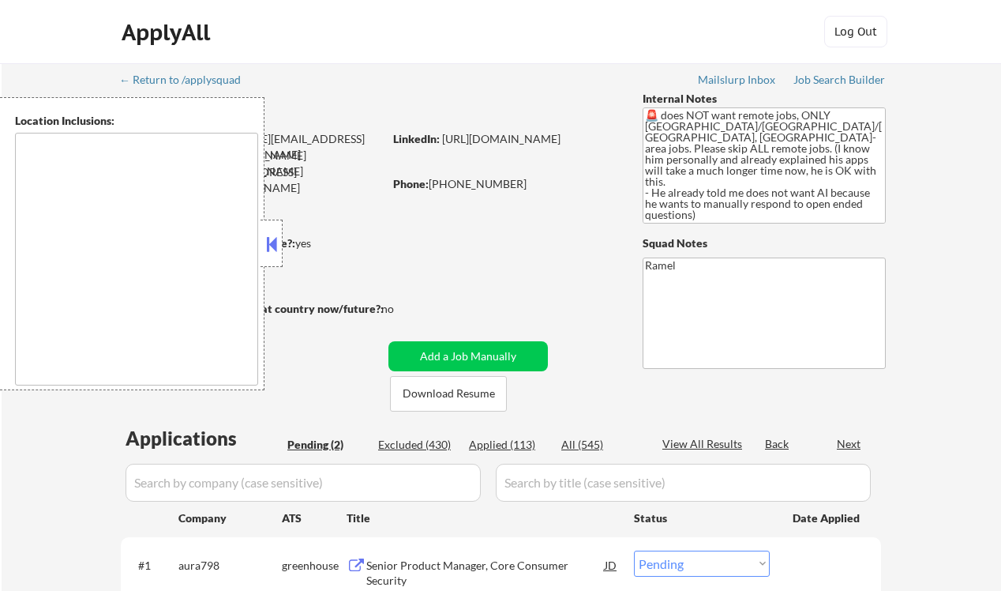
type textarea "[GEOGRAPHIC_DATA], [GEOGRAPHIC_DATA] [GEOGRAPHIC_DATA], [GEOGRAPHIC_DATA] [GEOG…"
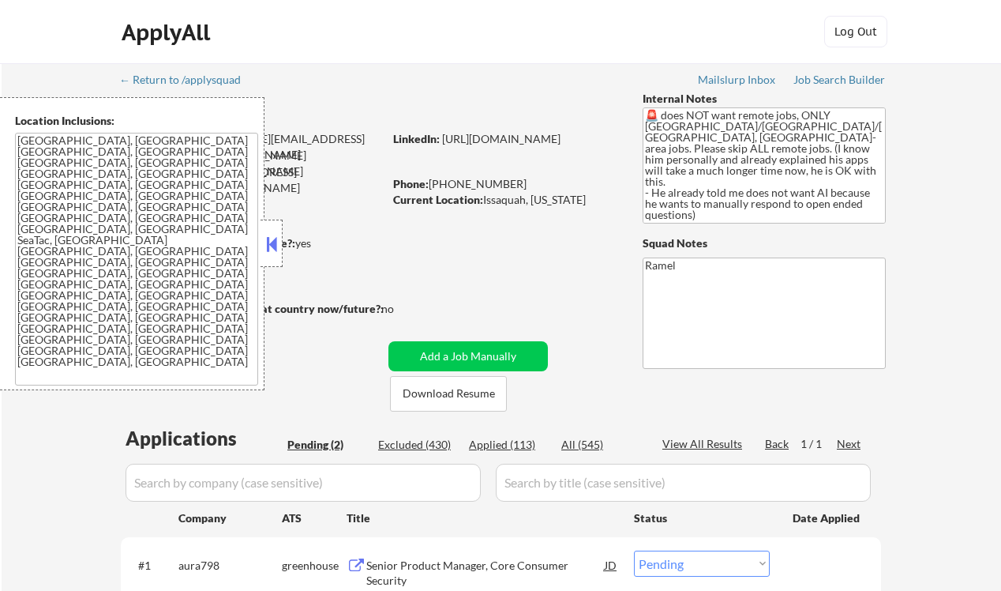
click at [277, 248] on button at bounding box center [271, 244] width 17 height 24
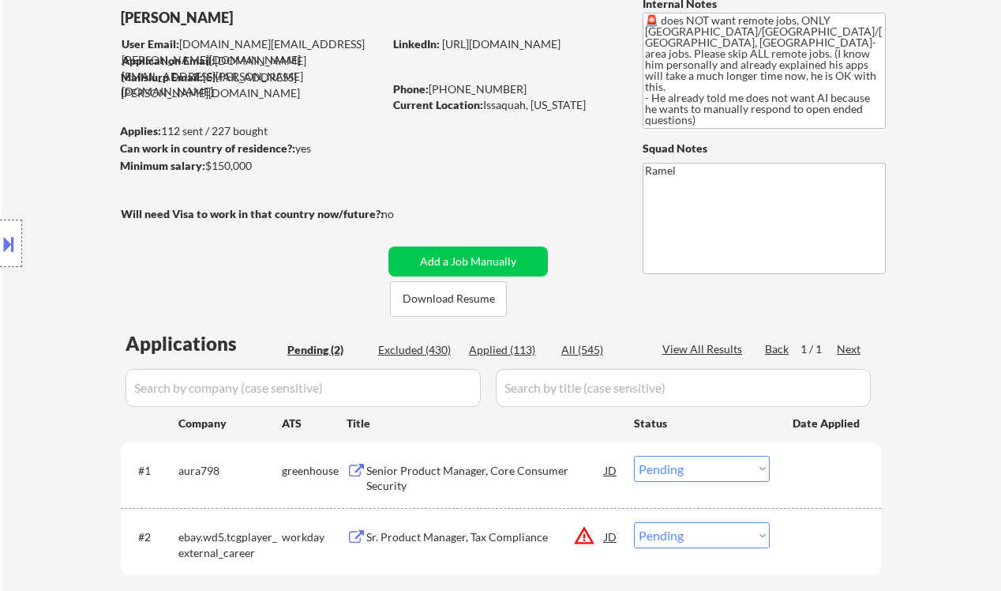
scroll to position [105, 0]
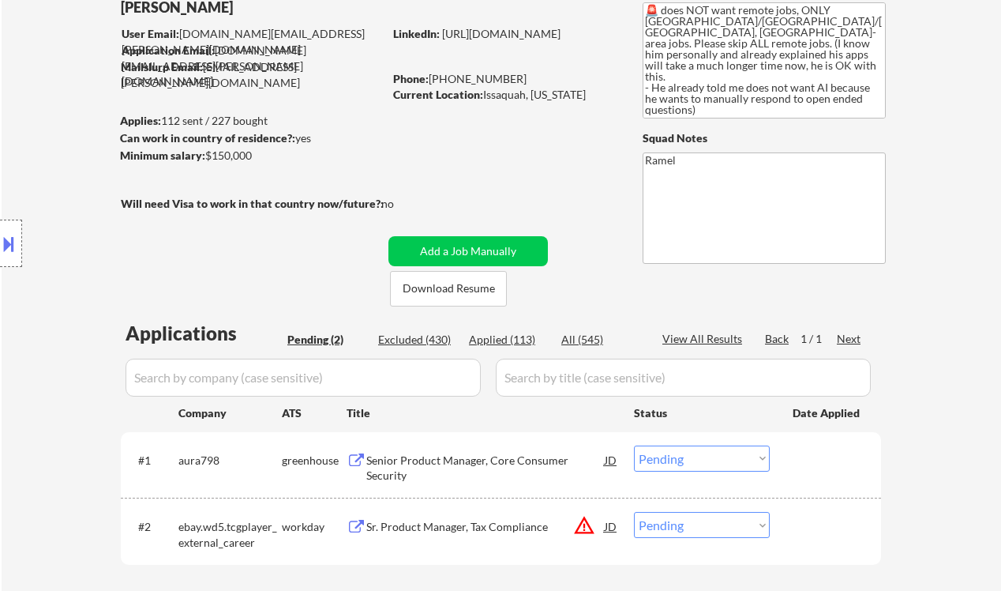
click at [476, 453] on div "Senior Product Manager, Core Consumer Security" at bounding box center [485, 468] width 239 height 31
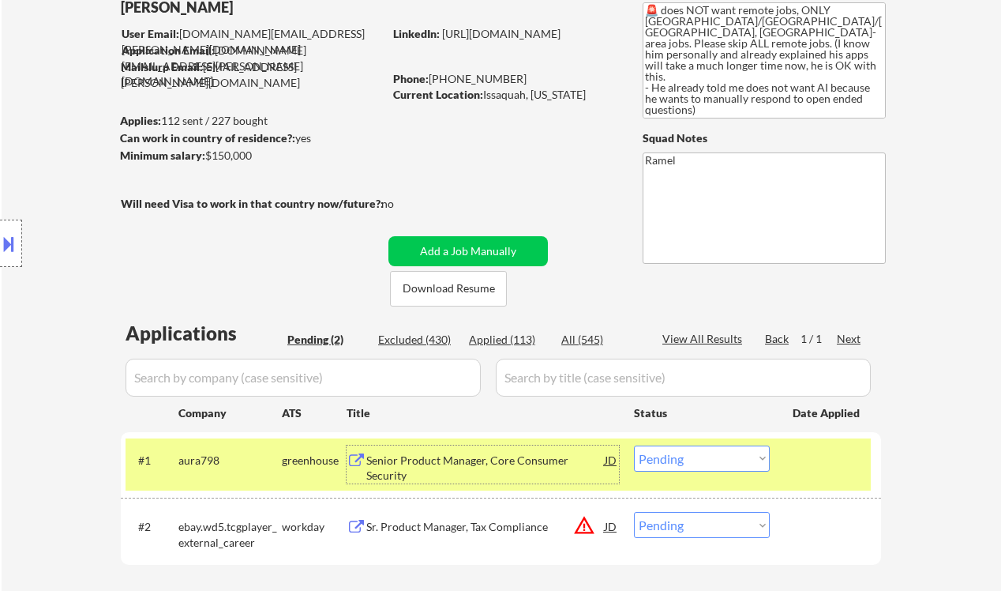
scroll to position [316, 0]
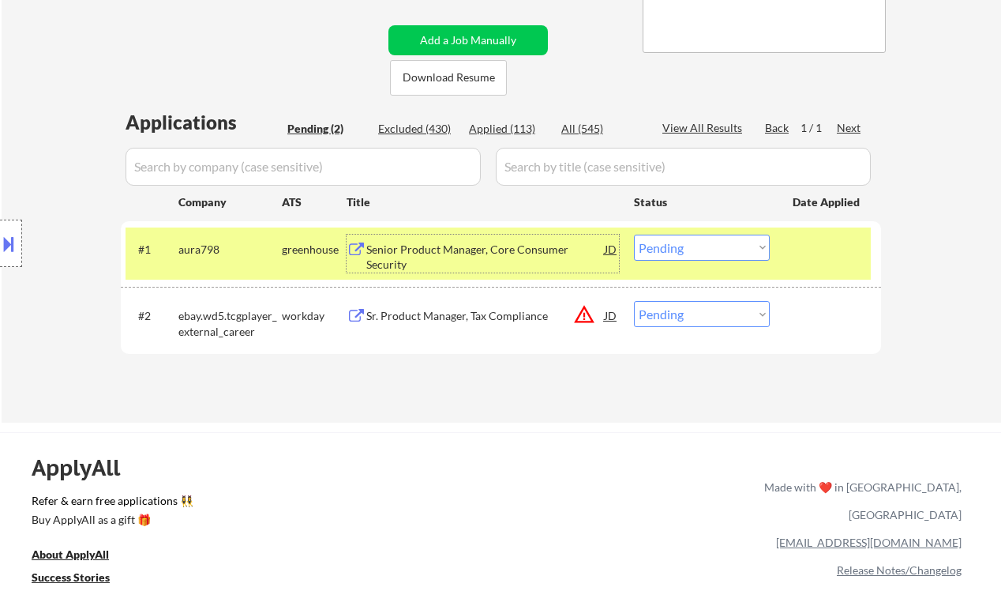
click at [695, 250] on select "Choose an option... Pending Applied Excluded (Questions) Excluded (Expired) Exc…" at bounding box center [702, 248] width 136 height 26
click at [634, 235] on select "Choose an option... Pending Applied Excluded (Questions) Excluded (Expired) Exc…" at bounding box center [702, 248] width 136 height 26
click at [447, 317] on div "Sr. Product Manager, Tax Compliance" at bounding box center [485, 316] width 239 height 16
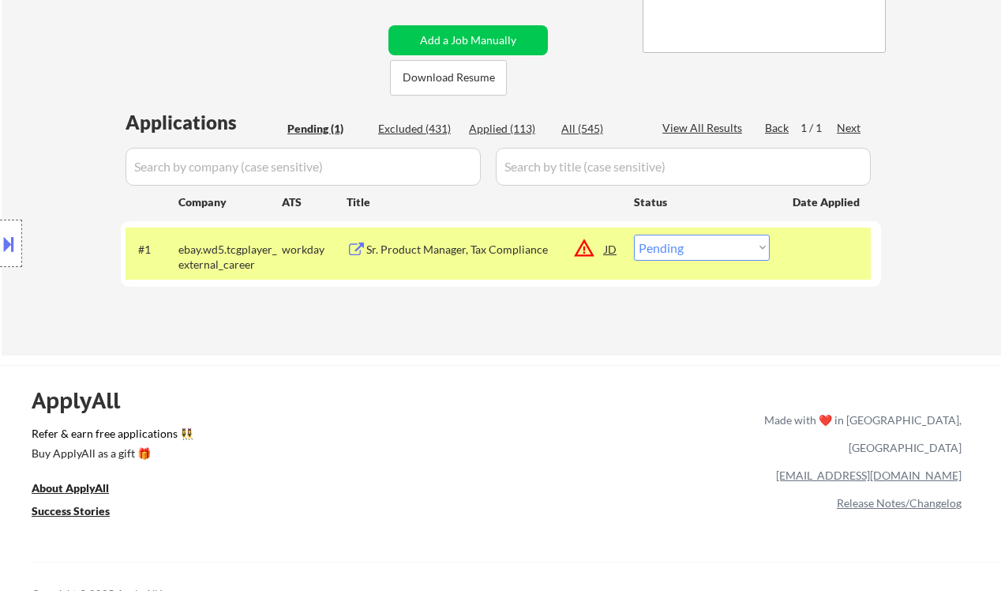
drag, startPoint x: 696, startPoint y: 249, endPoint x: 704, endPoint y: 260, distance: 13.6
click at [696, 249] on select "Choose an option... Pending Applied Excluded (Questions) Excluded (Expired) Exc…" at bounding box center [702, 248] width 136 height 26
select select ""excluded__location_""
click at [634, 235] on select "Choose an option... Pending Applied Excluded (Questions) Excluded (Expired) Exc…" at bounding box center [702, 248] width 136 height 26
click at [580, 343] on div "← Return to /applysquad Mailslurp Inbox Job Search Builder [PERSON_NAME] User E…" at bounding box center [501, 44] width 788 height 595
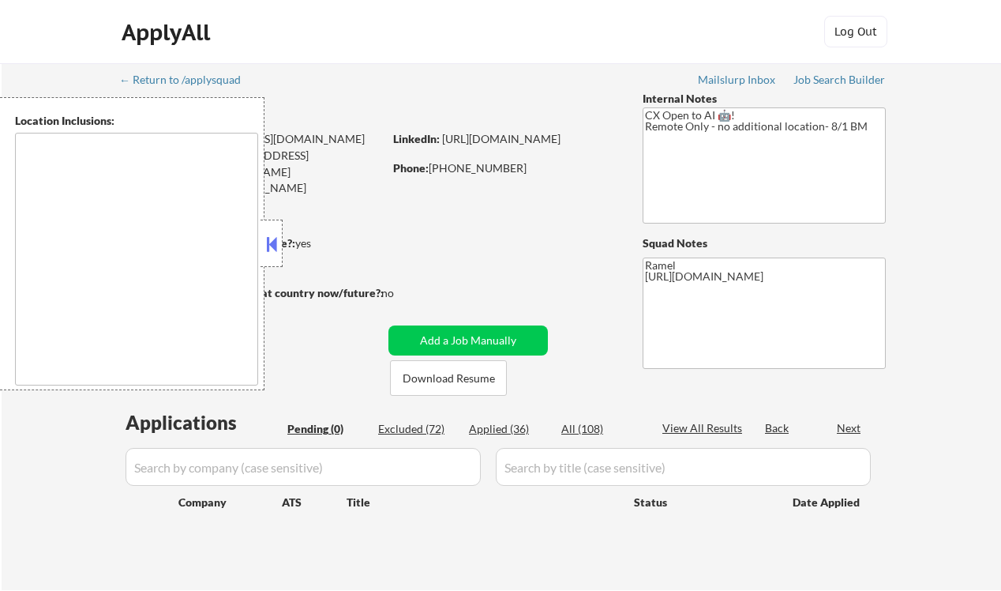
type textarea "remote"
click at [269, 245] on button at bounding box center [271, 244] width 17 height 24
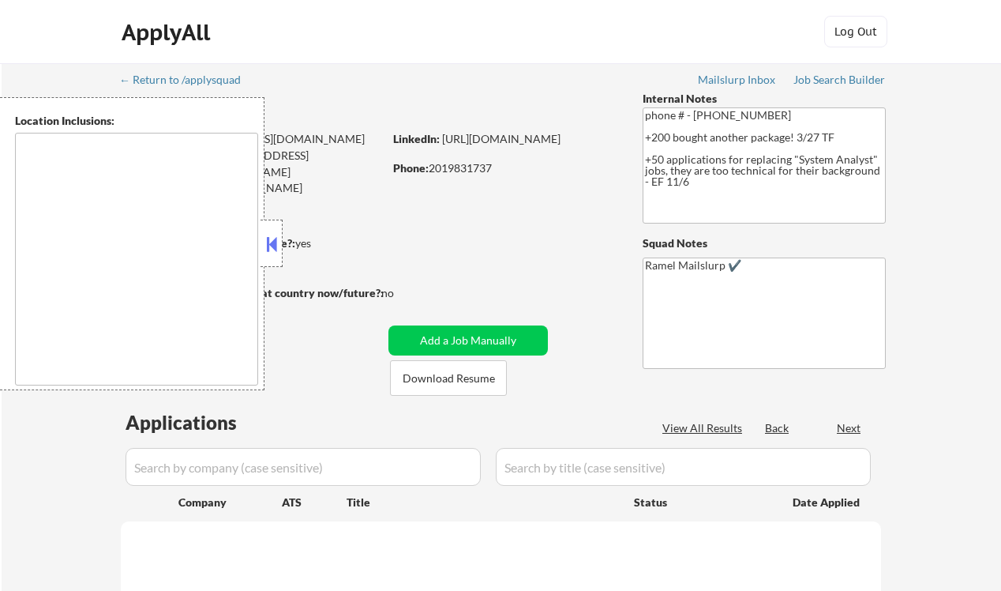
select select ""pending""
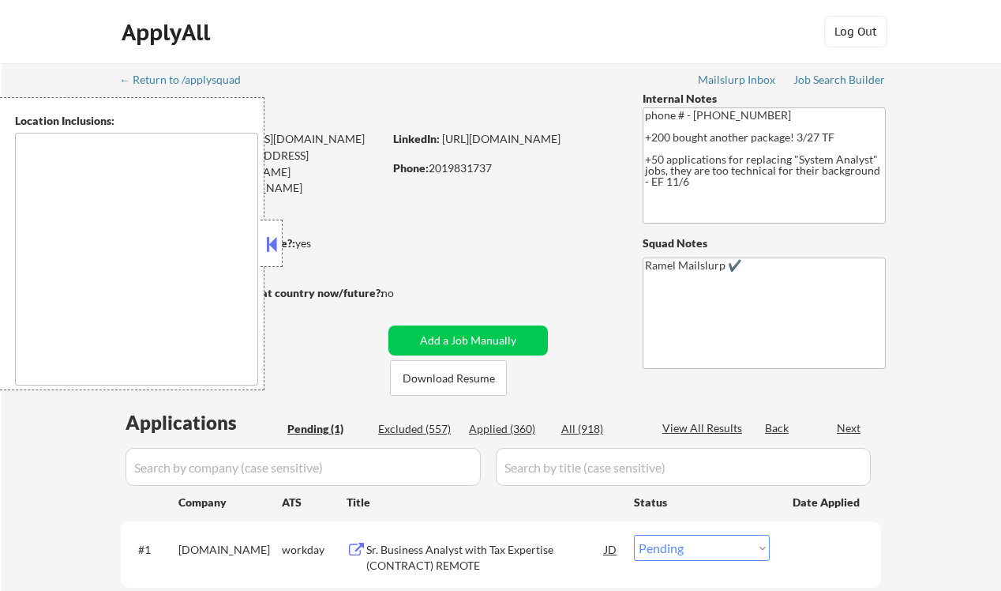
type textarea "[GEOGRAPHIC_DATA], [GEOGRAPHIC_DATA] [GEOGRAPHIC_DATA], [GEOGRAPHIC_DATA] [GEOG…"
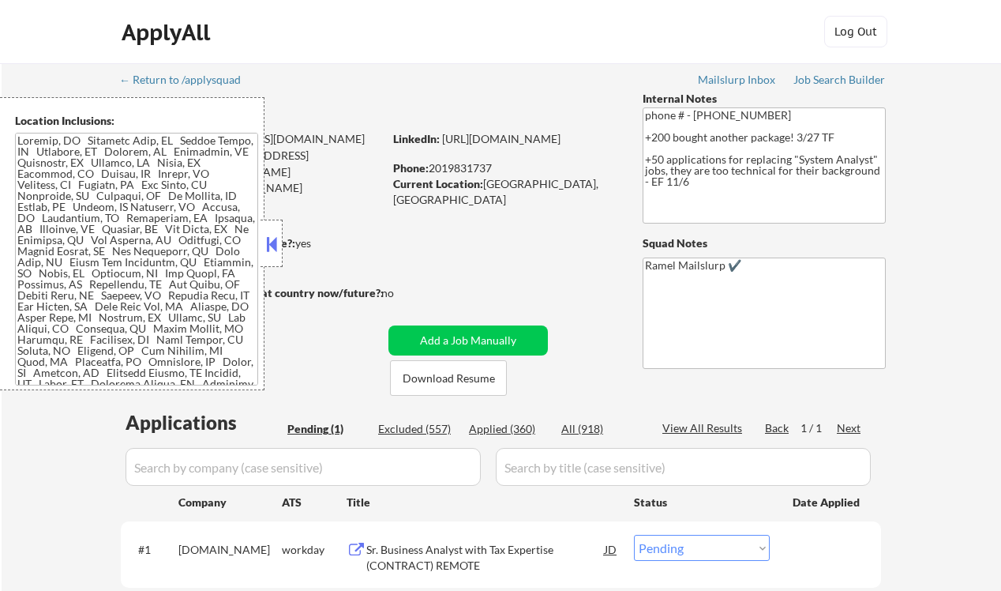
drag, startPoint x: 271, startPoint y: 244, endPoint x: 485, endPoint y: 212, distance: 216.5
click at [272, 244] on button at bounding box center [271, 244] width 17 height 24
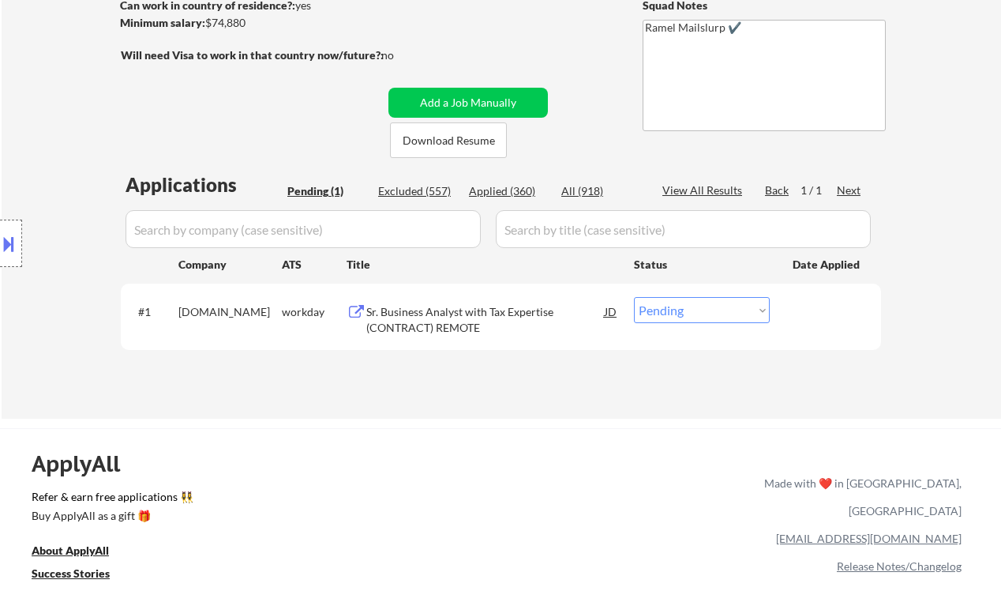
scroll to position [316, 0]
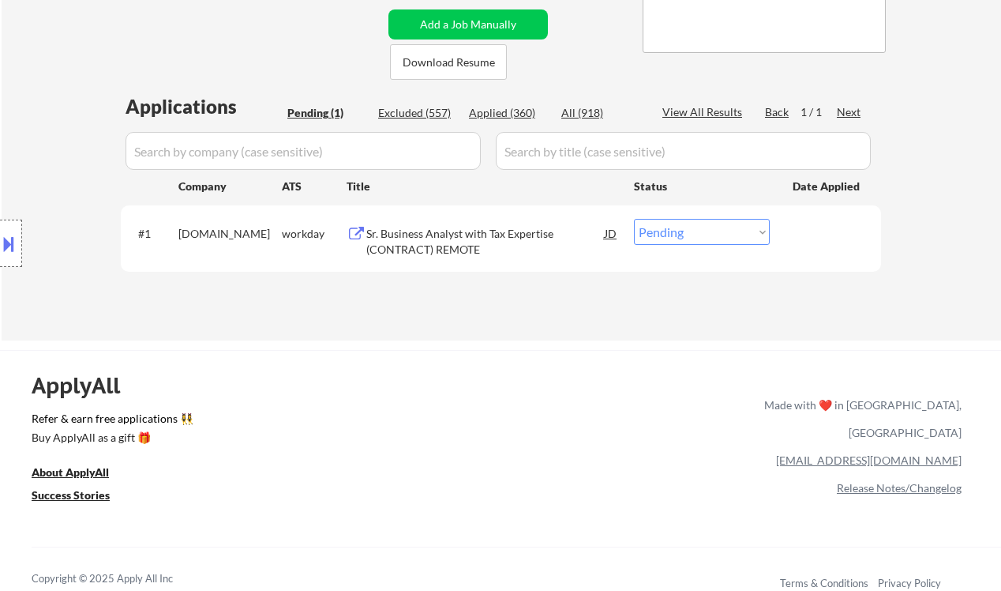
click at [477, 236] on div "Sr. Business Analyst with Tax Expertise (CONTRACT) REMOTE" at bounding box center [485, 241] width 239 height 31
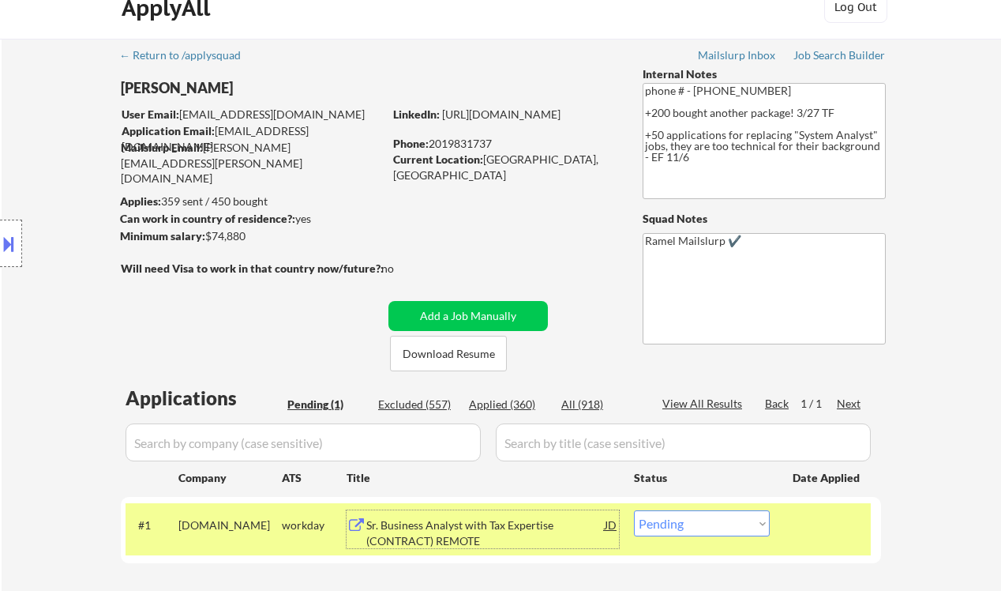
scroll to position [105, 0]
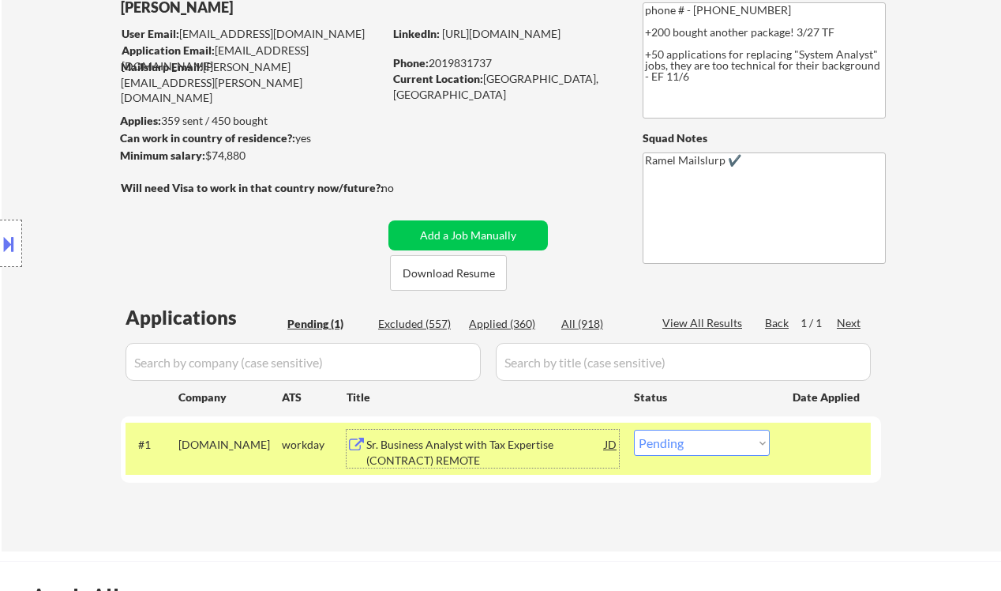
click at [705, 447] on select "Choose an option... Pending Applied Excluded (Questions) Excluded (Expired) Exc…" at bounding box center [702, 443] width 136 height 26
select select ""excluded__bad_match_""
click at [634, 430] on select "Choose an option... Pending Applied Excluded (Questions) Excluded (Expired) Exc…" at bounding box center [702, 443] width 136 height 26
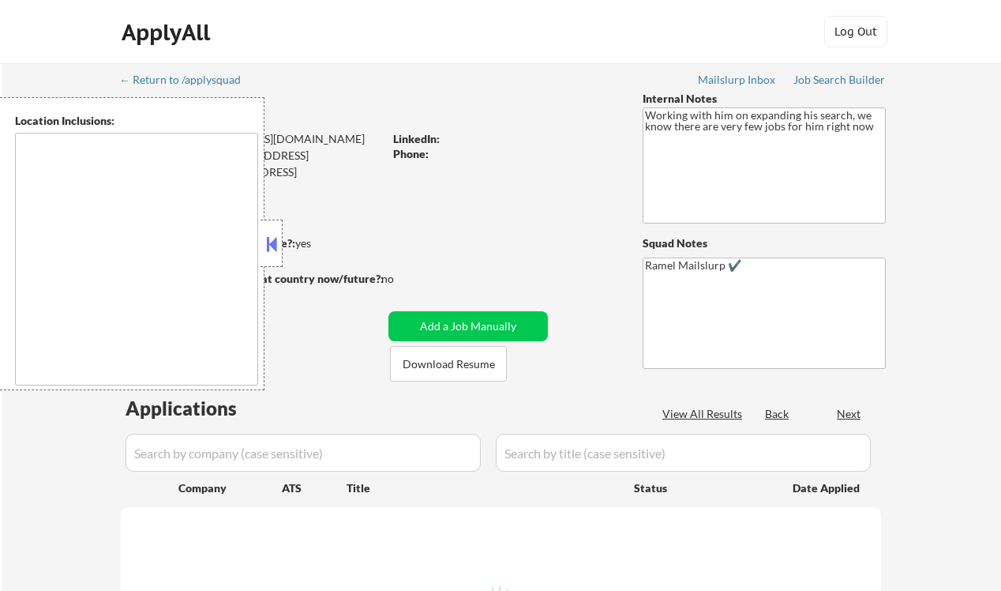
type textarea "[GEOGRAPHIC_DATA], [GEOGRAPHIC_DATA] [GEOGRAPHIC_DATA], [GEOGRAPHIC_DATA] [GEOG…"
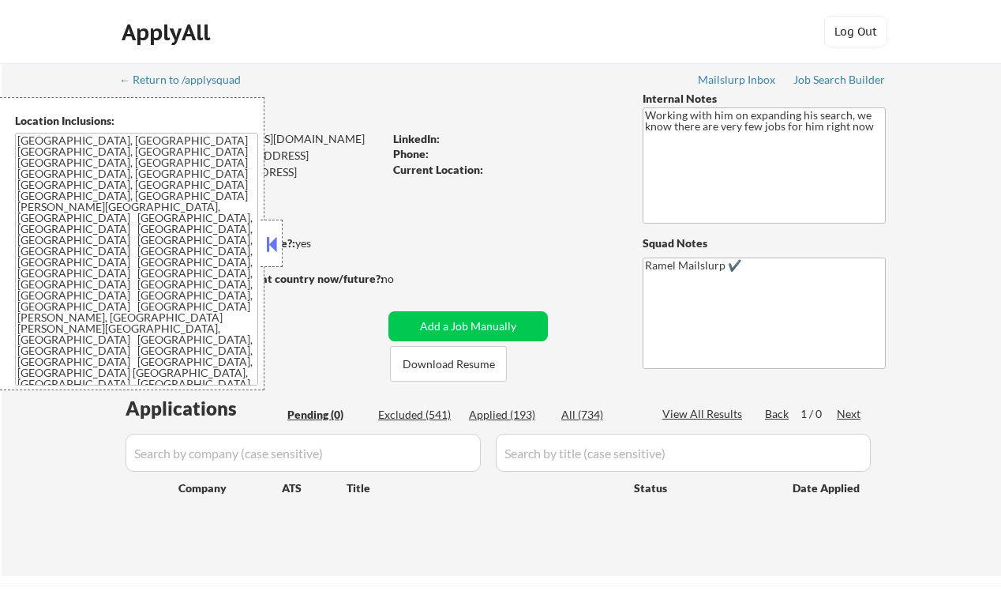
click at [270, 243] on button at bounding box center [271, 244] width 17 height 24
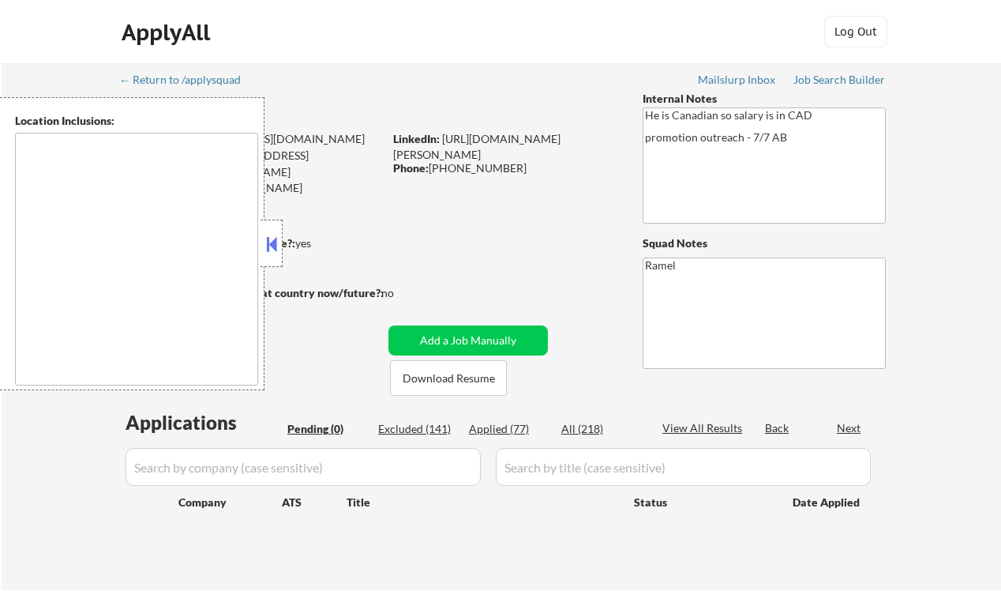
type textarea "remote"
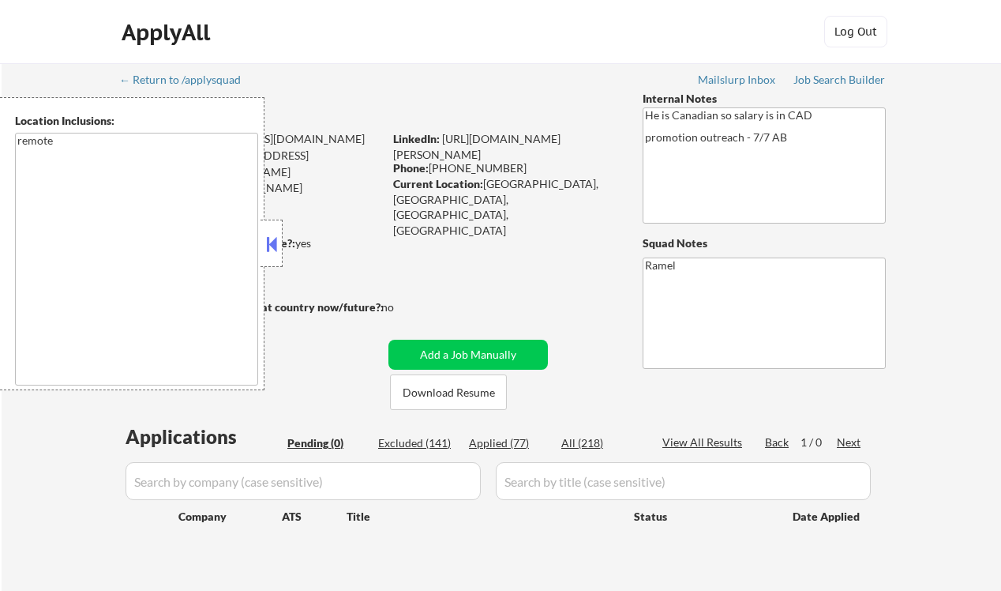
click at [273, 242] on button at bounding box center [271, 244] width 17 height 24
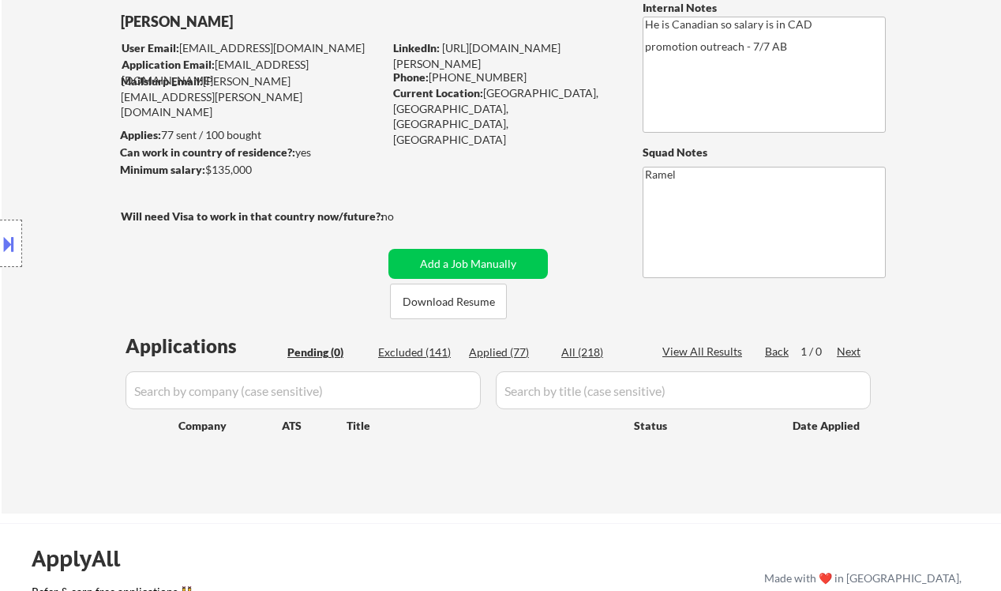
scroll to position [105, 0]
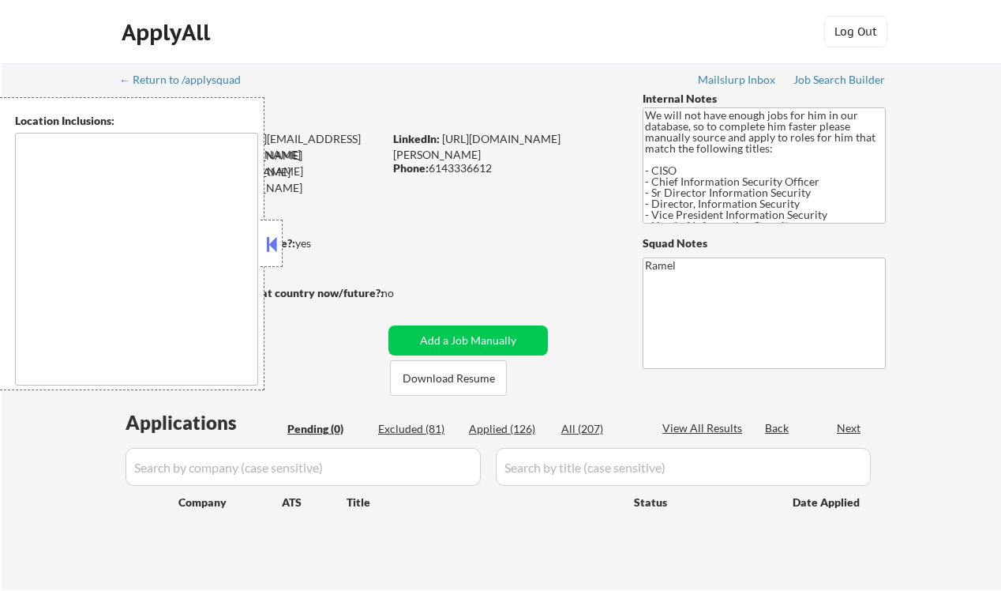
type textarea "[GEOGRAPHIC_DATA], [GEOGRAPHIC_DATA] [GEOGRAPHIC_DATA], [GEOGRAPHIC_DATA] [GEOG…"
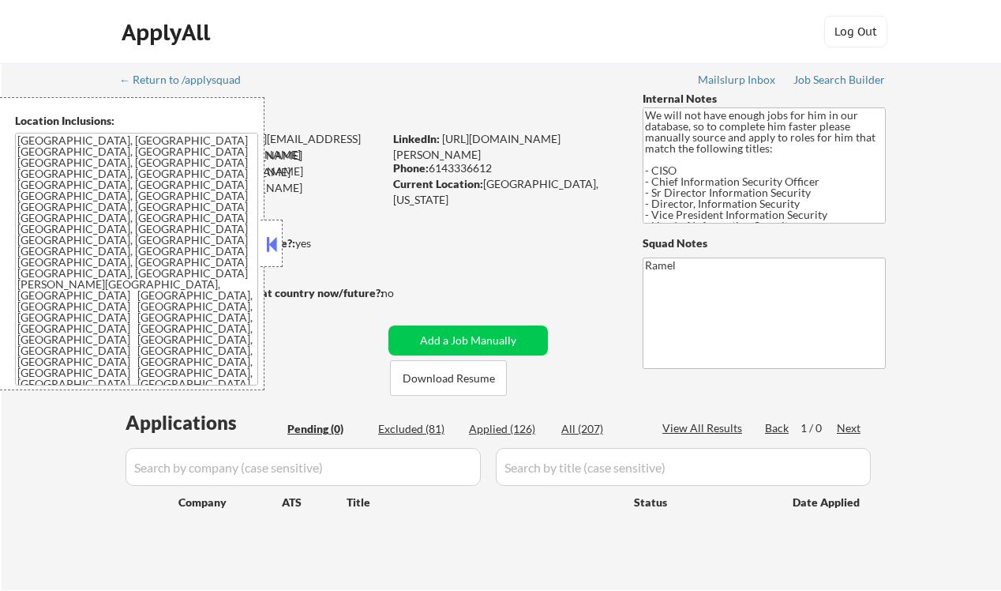
click at [274, 247] on button at bounding box center [271, 244] width 17 height 24
